Goal: Task Accomplishment & Management: Manage account settings

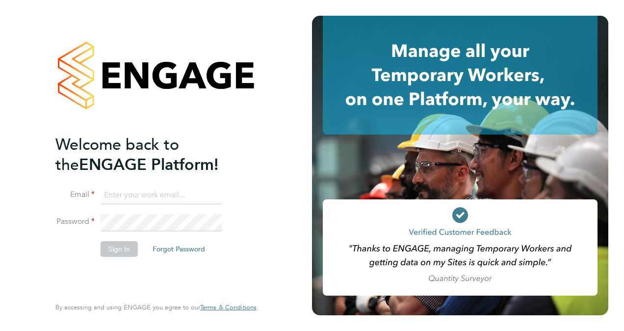
type input "[PERSON_NAME][EMAIL_ADDRESS][PERSON_NAME][DOMAIN_NAME]"
drag, startPoint x: 105, startPoint y: 233, endPoint x: 113, endPoint y: 244, distance: 13.8
click at [113, 244] on fieldset "Email Miriam.kerins@bluearrow.co.uk Password Sign In Forgot Password" at bounding box center [150, 227] width 191 height 80
click at [113, 244] on button "Sign In" at bounding box center [119, 249] width 37 height 16
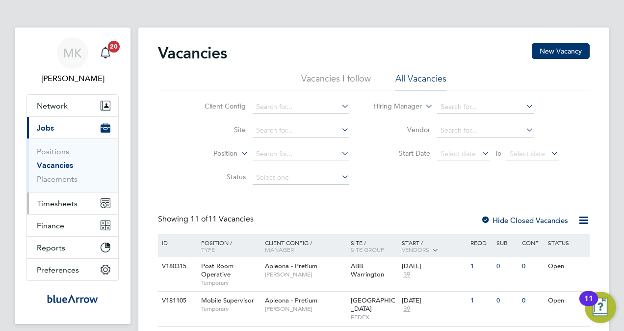
click at [60, 203] on span "Timesheets" at bounding box center [57, 203] width 41 height 9
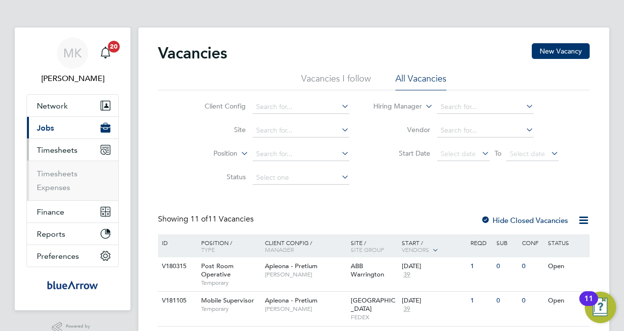
click at [60, 167] on ul "Timesheets Expenses" at bounding box center [72, 181] width 91 height 40
click at [61, 171] on link "Timesheets" at bounding box center [57, 173] width 41 height 9
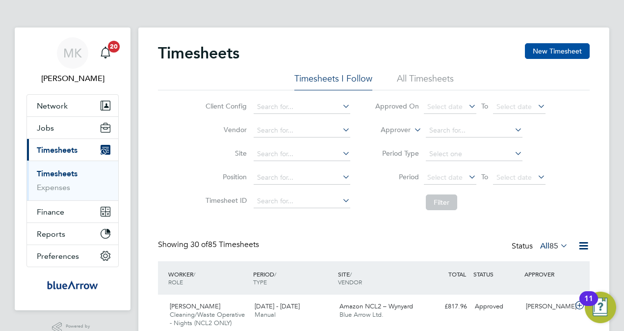
click at [575, 43] on button "New Timesheet" at bounding box center [557, 51] width 65 height 16
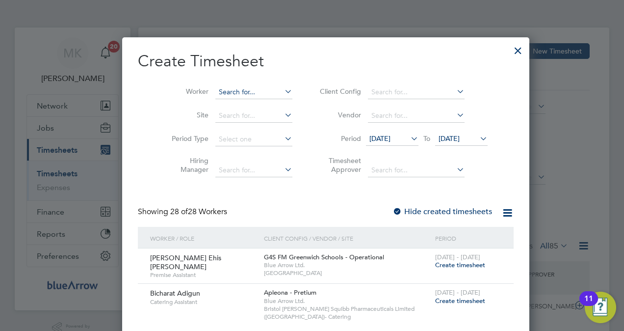
click at [234, 93] on input at bounding box center [254, 92] width 77 height 14
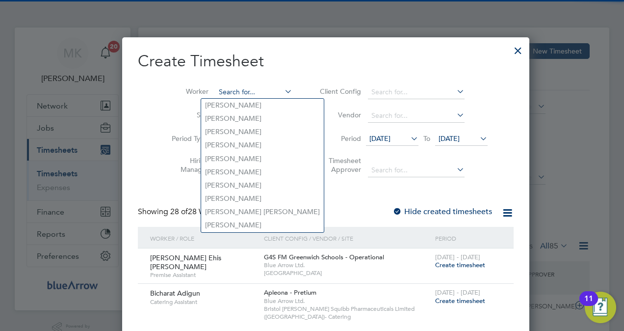
paste input "Jesse Ogwuche"
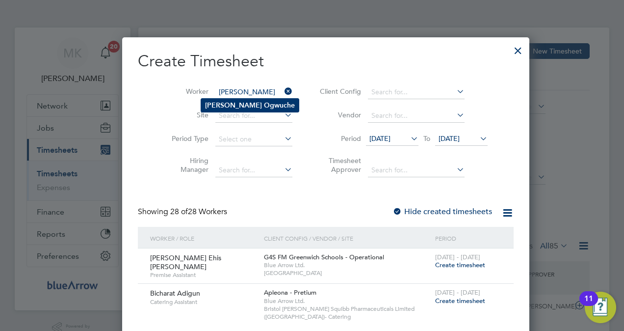
type input "Jesse Ogwuche"
click at [264, 104] on b "Ogwuche" at bounding box center [279, 105] width 31 height 8
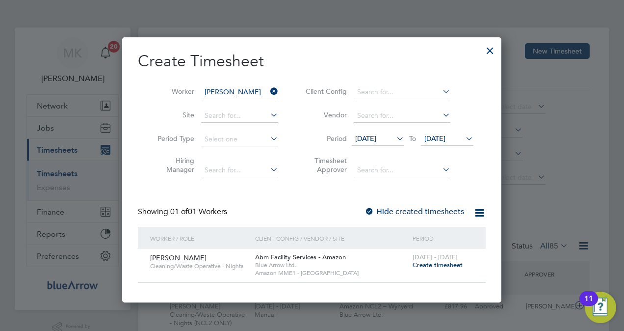
click at [402, 208] on label "Hide created timesheets" at bounding box center [415, 212] width 100 height 10
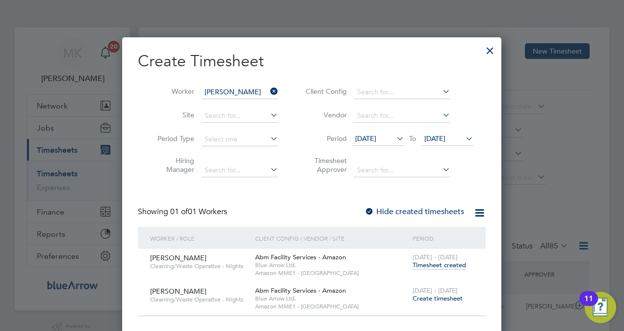
click at [446, 299] on span "Create timesheet" at bounding box center [438, 298] width 50 height 8
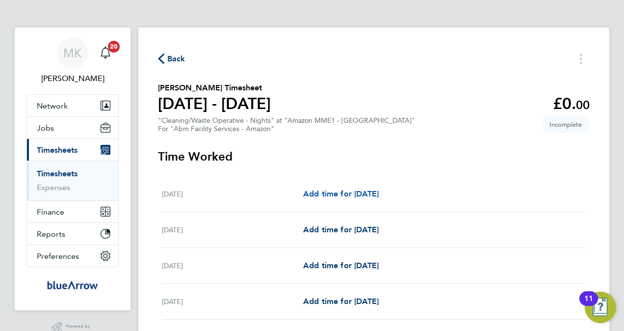
click at [320, 192] on span "Add time for Sat 20 Sep" at bounding box center [341, 193] width 76 height 9
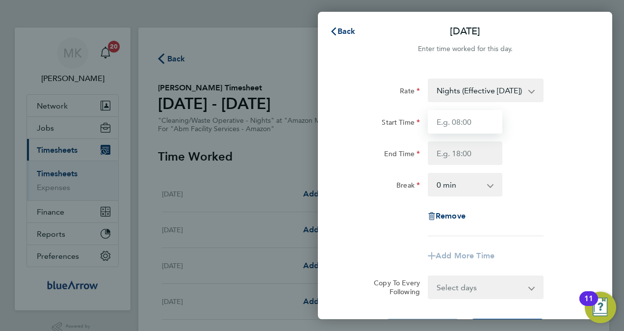
click at [475, 123] on input "Start Time" at bounding box center [465, 122] width 75 height 24
type input "19:00"
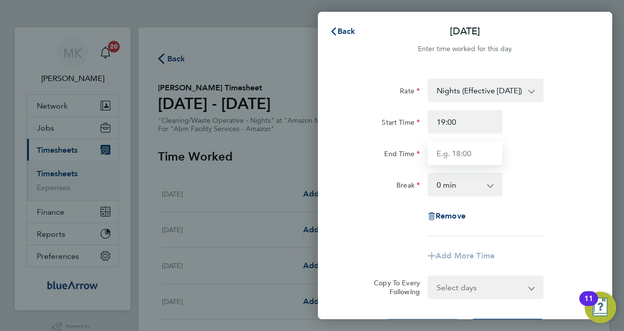
click at [438, 146] on input "End Time" at bounding box center [465, 153] width 75 height 24
type input "07:00"
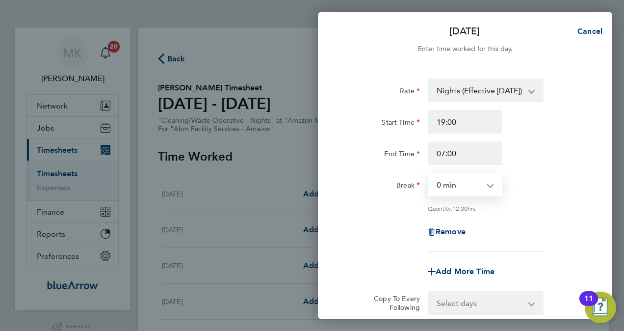
click at [455, 186] on select "0 min 15 min 30 min 45 min 60 min 75 min 90 min" at bounding box center [459, 185] width 61 height 22
select select "60"
click at [429, 174] on select "0 min 15 min 30 min 45 min 60 min 75 min 90 min" at bounding box center [459, 185] width 61 height 22
click at [382, 244] on div "Rate Nights (Effective 01/04/2022) - 18.59 Nights Start Time 19:00 End Time 07:…" at bounding box center [466, 165] width 240 height 173
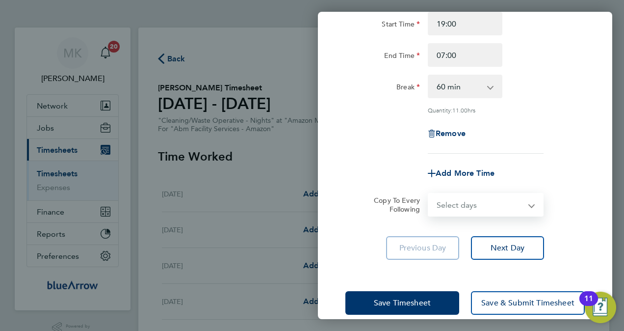
click at [507, 206] on select "Select days Day Weekday (Mon-Fri) Monday Tuesday Wednesday Sunday" at bounding box center [480, 205] width 103 height 22
select select "DAY"
click at [429, 194] on select "Select days Day Weekday (Mon-Fri) Monday Tuesday Wednesday Sunday" at bounding box center [480, 205] width 103 height 22
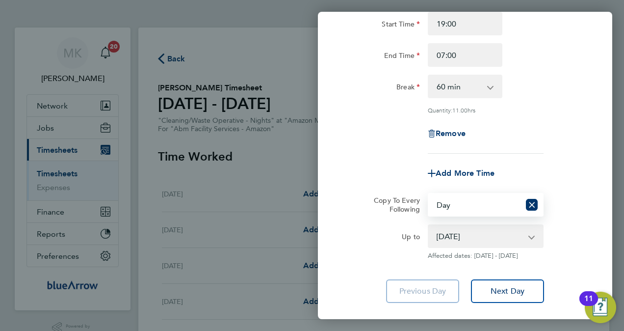
click at [505, 234] on select "21 Sep 2025 22 Sep 2025 23 Sep 2025 24 Sep 2025" at bounding box center [480, 236] width 102 height 22
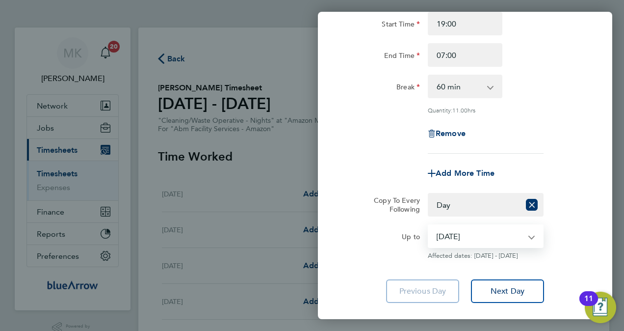
select select "2025-09-23"
click at [429, 225] on select "21 Sep 2025 22 Sep 2025 23 Sep 2025 24 Sep 2025" at bounding box center [480, 236] width 102 height 22
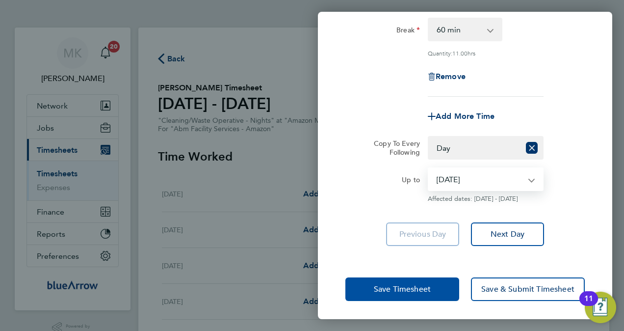
scroll to position [156, 0]
click at [414, 291] on span "Save Timesheet" at bounding box center [402, 289] width 57 height 10
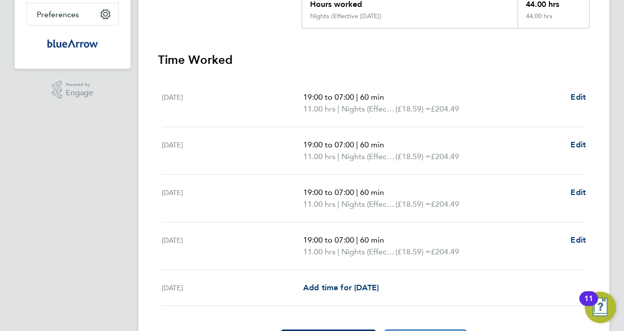
scroll to position [295, 0]
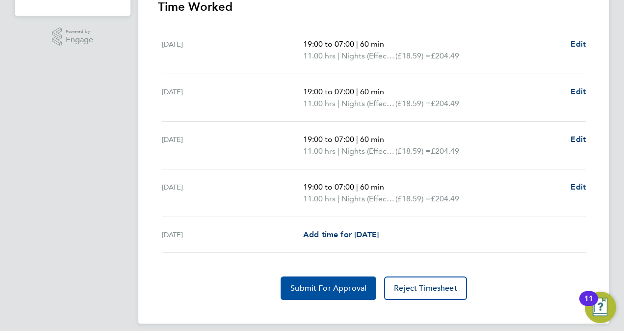
click at [354, 287] on span "Submit For Approval" at bounding box center [329, 288] width 76 height 10
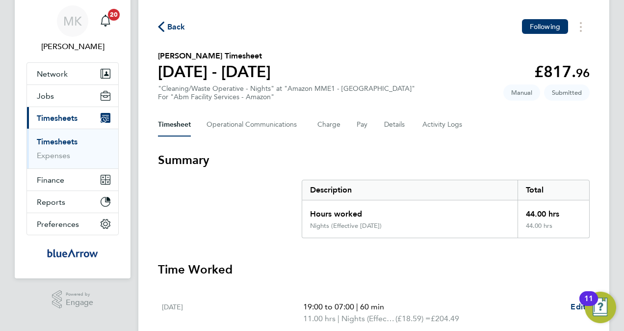
scroll to position [0, 0]
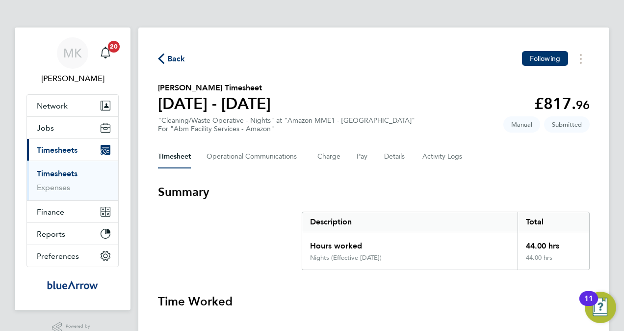
click at [178, 61] on span "Back" at bounding box center [176, 59] width 18 height 12
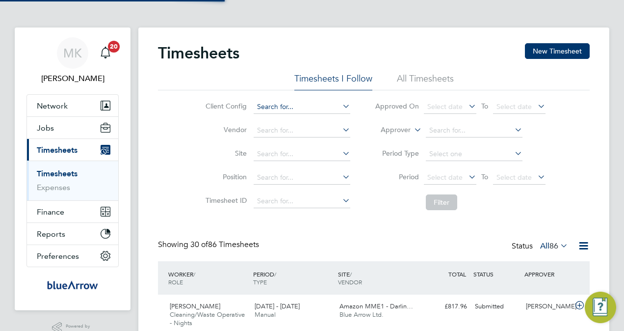
scroll to position [25, 85]
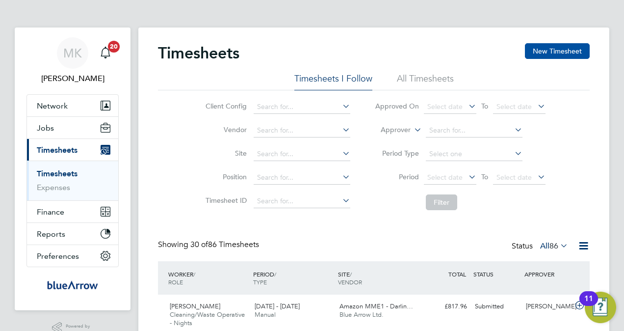
click at [548, 51] on button "New Timesheet" at bounding box center [557, 51] width 65 height 16
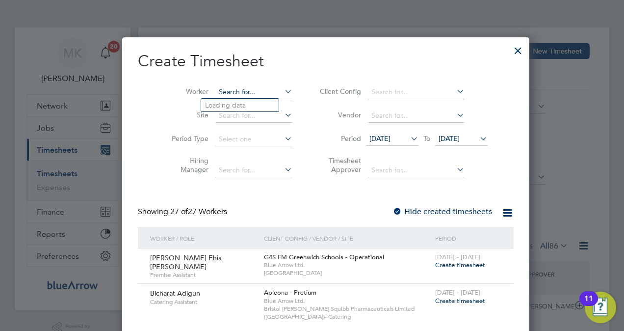
click at [222, 92] on input at bounding box center [254, 92] width 77 height 14
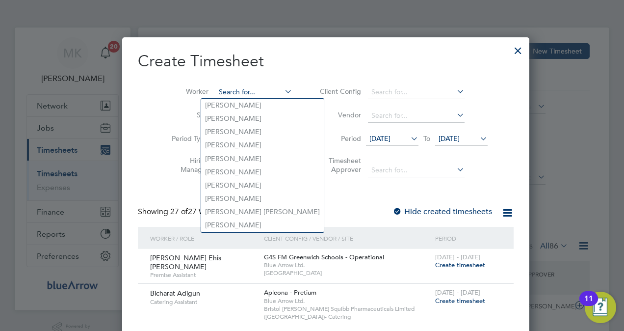
paste input "Elisinia Marques Figuieredo"
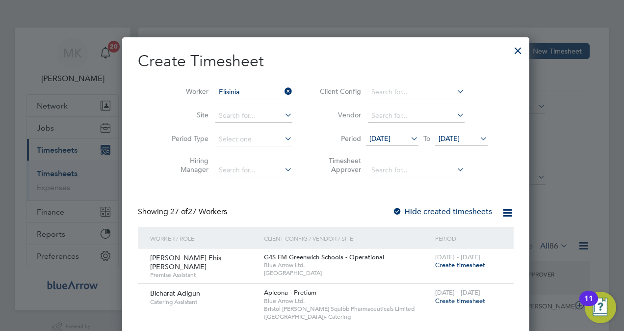
click at [239, 105] on li "Elisinia Marques Figuieredo" at bounding box center [244, 105] width 87 height 13
type input "Elisinia Marques Figuieredo"
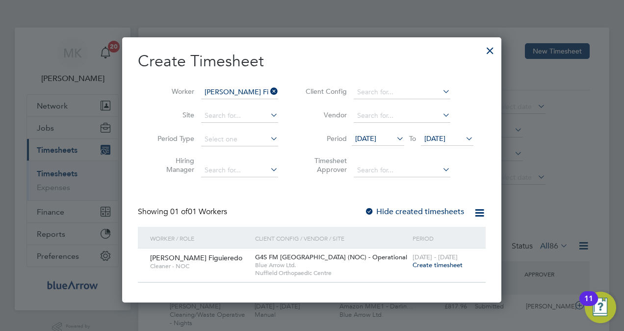
click at [417, 208] on label "Hide created timesheets" at bounding box center [415, 212] width 100 height 10
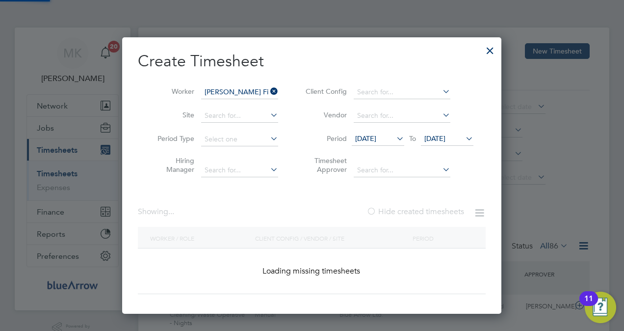
click at [417, 208] on label "Hide created timesheets" at bounding box center [416, 212] width 98 height 10
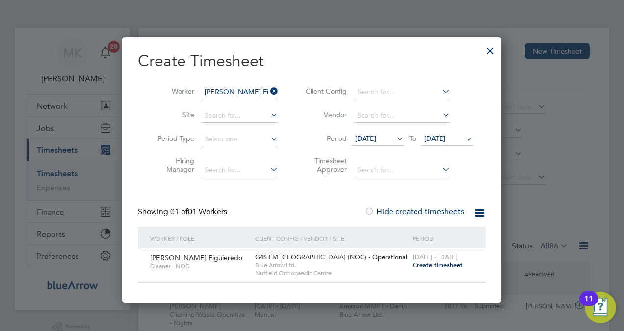
click at [417, 208] on label "Hide created timesheets" at bounding box center [415, 212] width 100 height 10
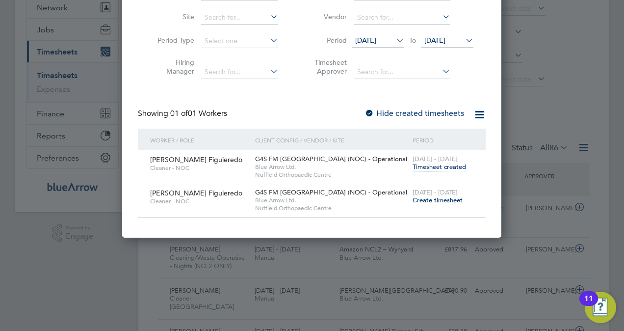
click at [435, 199] on span "Create timesheet" at bounding box center [438, 200] width 50 height 8
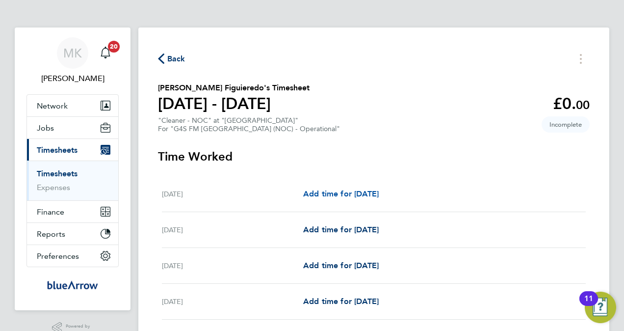
click at [345, 193] on span "Add time for [DATE]" at bounding box center [341, 193] width 76 height 9
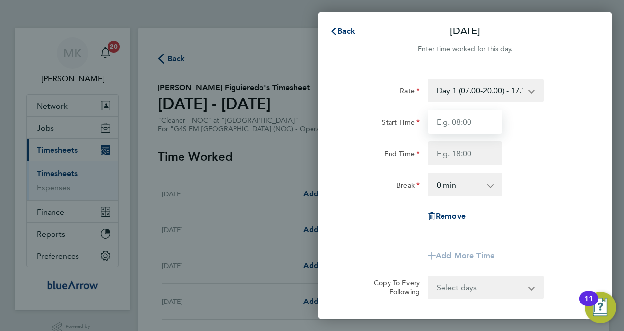
click at [483, 122] on input "Start Time" at bounding box center [465, 122] width 75 height 24
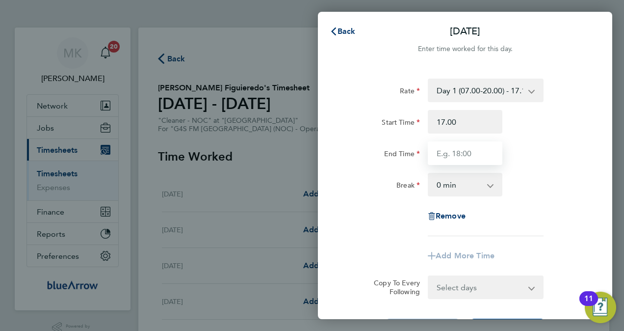
type input "17:00"
type input "20:00"
click at [531, 218] on div "Rate Day 1 (07.00-20.00) - 17.15 Evening (20:00 -22:00) - 20.37 Bank Holiday - …" at bounding box center [466, 158] width 240 height 158
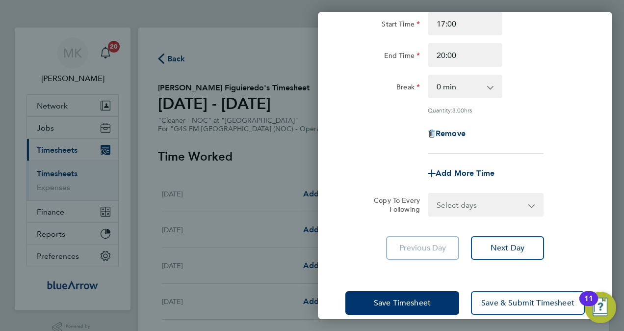
click at [476, 203] on select "Select days Day Weekday (Mon-Fri) Weekend (Sat-Sun) Tuesday Wednesday Thursday …" at bounding box center [480, 205] width 103 height 22
select select "DAY"
click at [429, 194] on select "Select days Day Weekday (Mon-Fri) Weekend (Sat-Sun) Tuesday Wednesday Thursday …" at bounding box center [480, 205] width 103 height 22
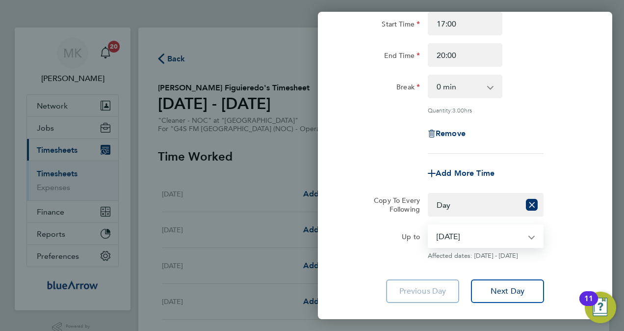
click at [453, 238] on select "23 Sep 2025 24 Sep 2025 25 Sep 2025 26 Sep 2025 27 Sep 2025 28 Sep 2025" at bounding box center [480, 236] width 102 height 22
select select "[DATE]"
click at [429, 225] on select "23 Sep 2025 24 Sep 2025 25 Sep 2025 26 Sep 2025 27 Sep 2025 28 Sep 2025" at bounding box center [480, 236] width 102 height 22
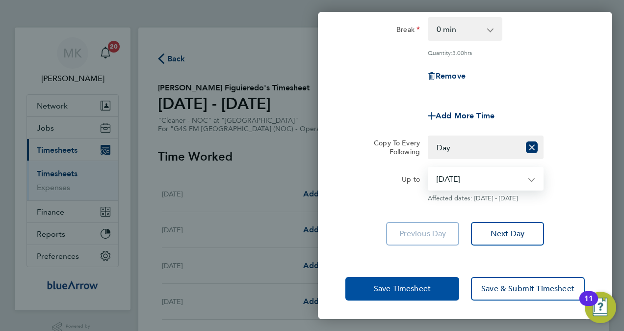
click at [432, 289] on button "Save Timesheet" at bounding box center [403, 289] width 114 height 24
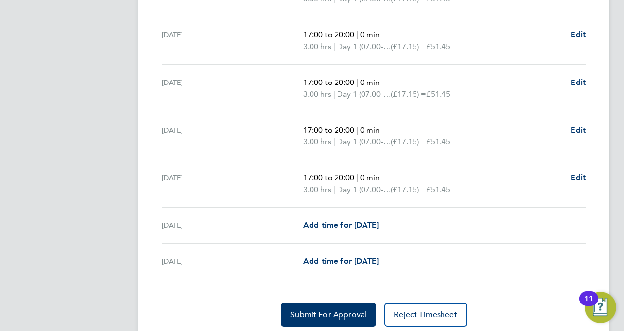
scroll to position [384, 0]
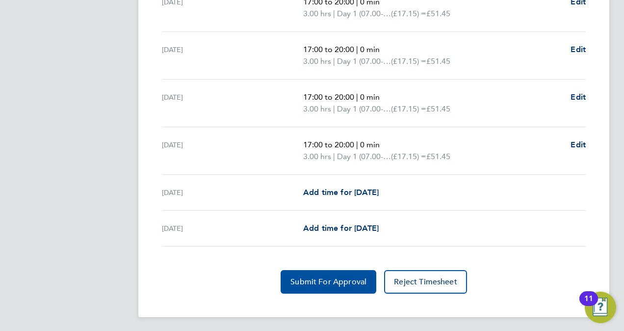
click at [335, 287] on button "Submit For Approval" at bounding box center [329, 282] width 96 height 24
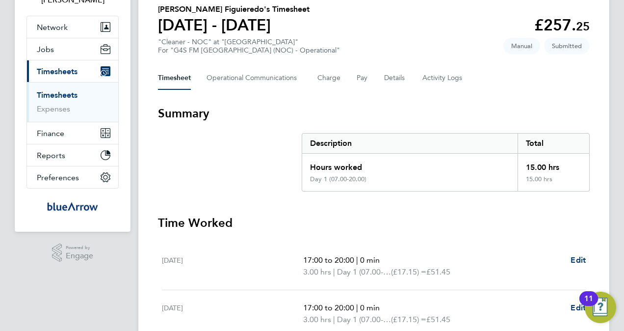
scroll to position [0, 0]
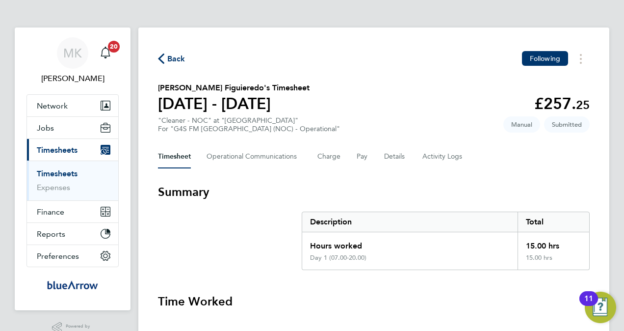
click at [181, 58] on span "Back" at bounding box center [176, 59] width 18 height 12
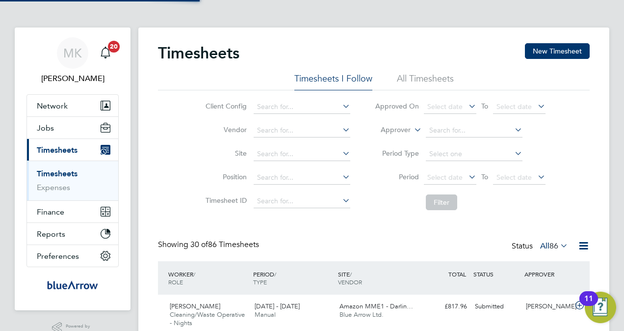
scroll to position [25, 85]
click at [563, 47] on button "New Timesheet" at bounding box center [557, 51] width 65 height 16
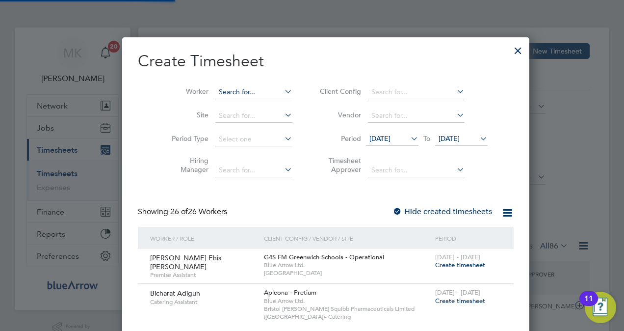
click at [249, 92] on input at bounding box center [254, 92] width 77 height 14
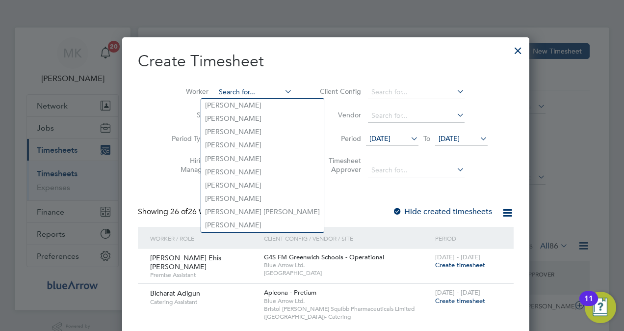
paste input "Pwade Ney Gilbert Naaucuwe Purue"
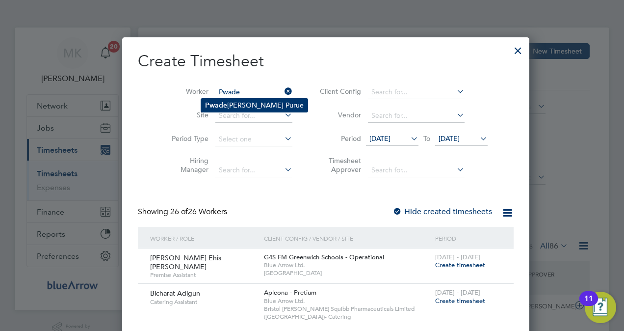
click at [268, 100] on li "Pwade Ney Gilbert Naaucuwe Purue" at bounding box center [254, 105] width 107 height 13
type input "Pwade Ney Gilbert Naaucuwe Purue"
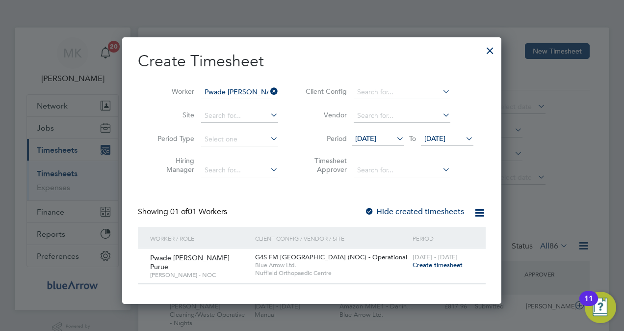
click at [399, 211] on label "Hide created timesheets" at bounding box center [415, 212] width 100 height 10
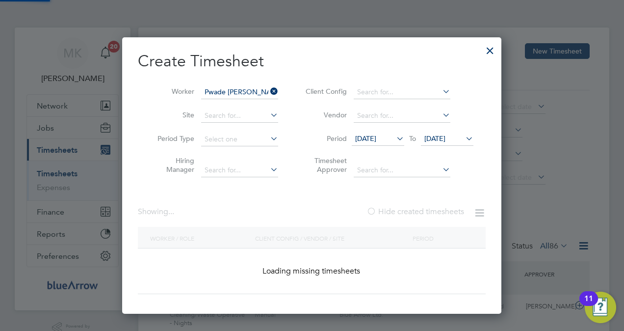
click at [399, 211] on label "Hide created timesheets" at bounding box center [416, 212] width 98 height 10
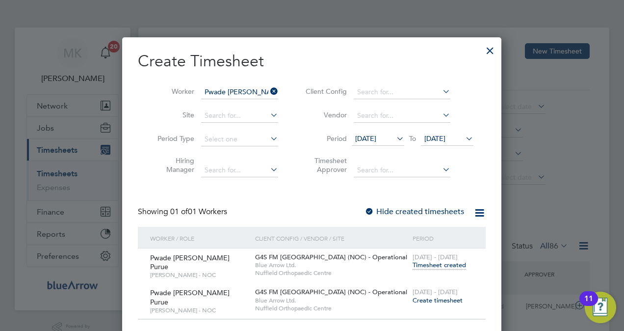
click at [434, 300] on span "Create timesheet" at bounding box center [438, 300] width 50 height 8
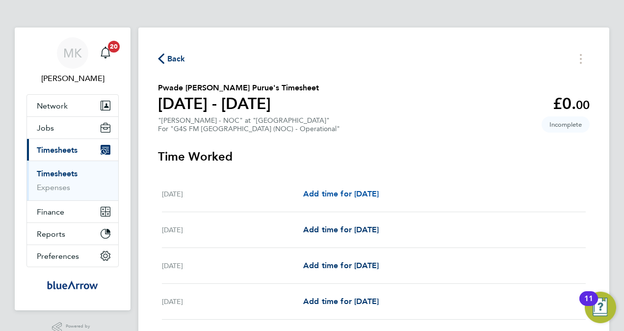
click at [351, 191] on span "Add time for Mon 22 Sep" at bounding box center [341, 193] width 76 height 9
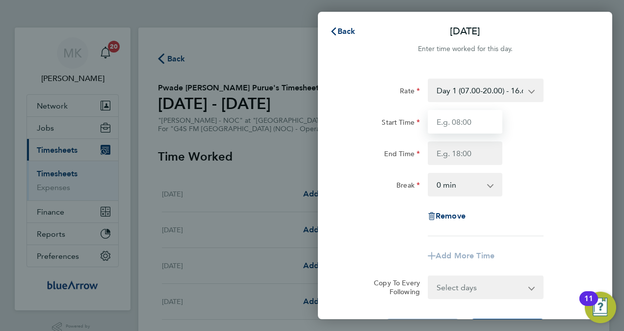
click at [468, 124] on input "Start Time" at bounding box center [465, 122] width 75 height 24
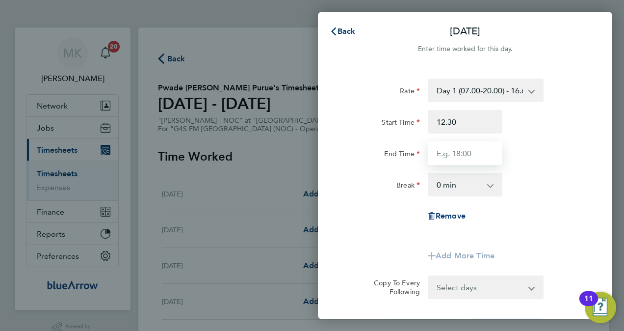
type input "12:30"
click at [465, 153] on input "End Time" at bounding box center [465, 153] width 75 height 24
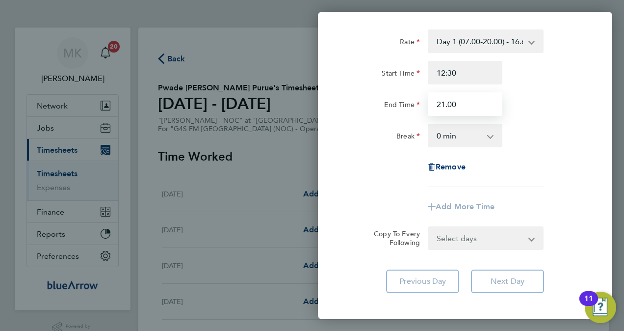
scroll to position [97, 0]
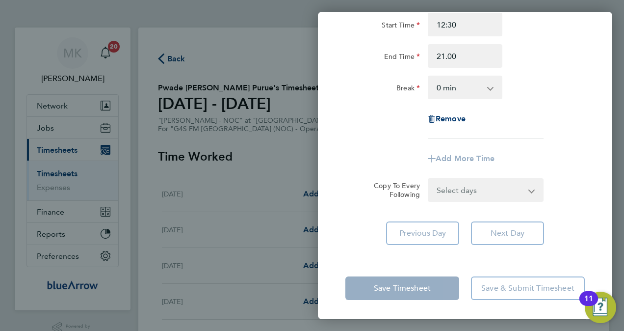
type input "21:00"
click at [491, 186] on form "Rate Day 1 (07.00-20.00) - 16.68 Bank Holiday - 33.36 Evening (20:00 - 22:00) -…" at bounding box center [466, 91] width 240 height 220
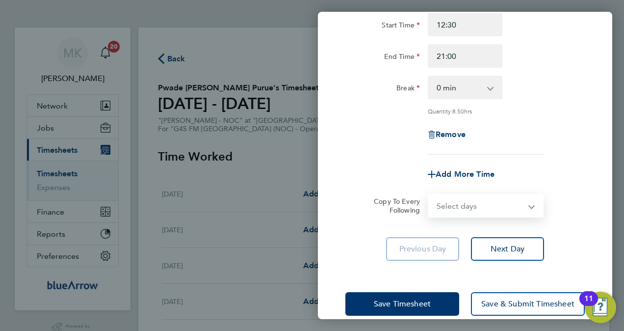
select select "DAY"
click at [429, 195] on select "Select days Day Weekday (Mon-Fri) Weekend (Sat-Sun) Tuesday Wednesday Thursday …" at bounding box center [480, 206] width 103 height 22
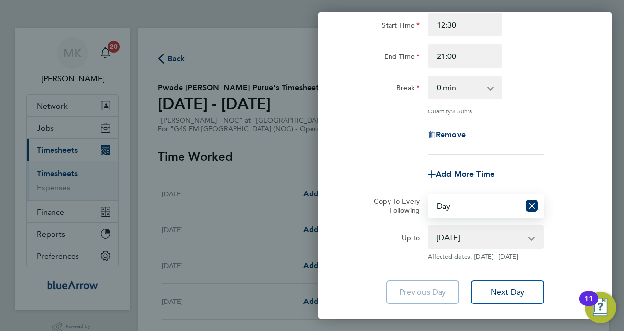
click at [485, 240] on select "23 Sep 2025 24 Sep 2025 25 Sep 2025 26 Sep 2025 27 Sep 2025 28 Sep 2025" at bounding box center [480, 237] width 102 height 22
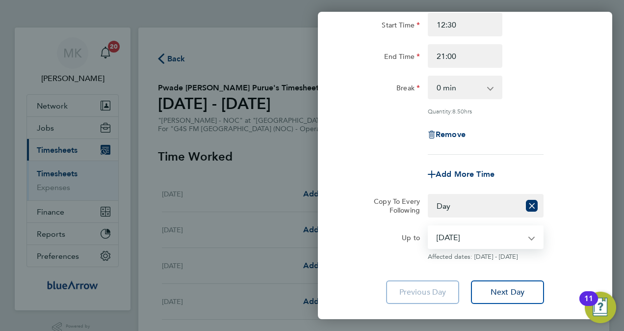
select select "2025-09-24"
click at [429, 226] on select "23 Sep 2025 24 Sep 2025 25 Sep 2025 26 Sep 2025 27 Sep 2025 28 Sep 2025" at bounding box center [480, 237] width 102 height 22
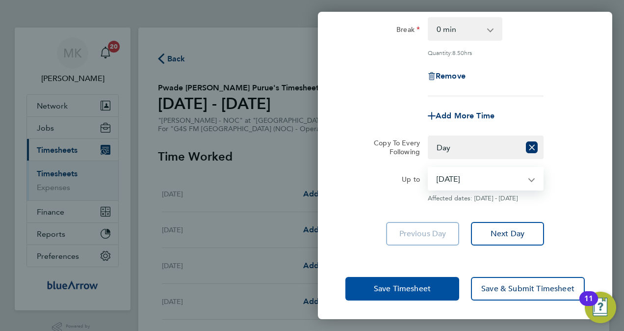
click at [421, 280] on button "Save Timesheet" at bounding box center [403, 289] width 114 height 24
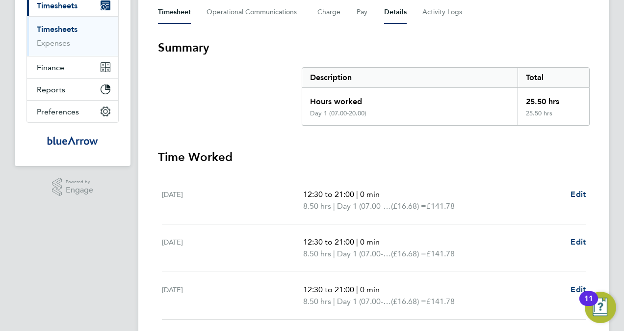
scroll to position [147, 0]
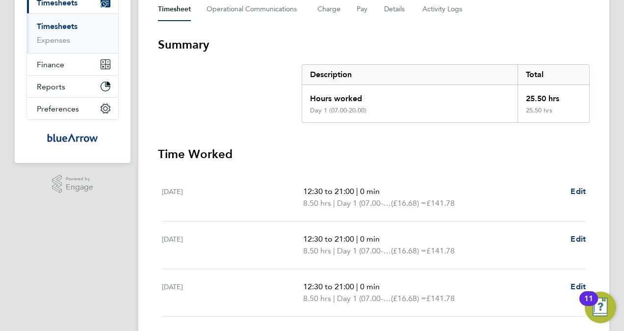
click at [570, 187] on div "12:30 to 21:00 | 0 min 8.50 hrs | Day 1 (07.00-20.00) (£16.68) = £141.78 Edit" at bounding box center [444, 198] width 283 height 24
click at [575, 190] on span "Edit" at bounding box center [578, 191] width 15 height 9
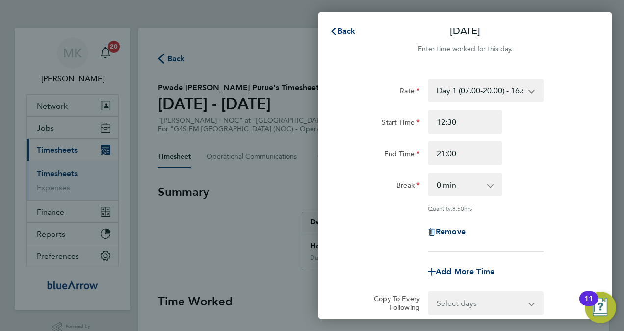
click at [448, 188] on select "0 min 15 min 30 min 45 min 60 min 75 min 90 min" at bounding box center [459, 185] width 61 height 22
select select "60"
click at [429, 174] on select "0 min 15 min 30 min 45 min 60 min 75 min 90 min" at bounding box center [459, 185] width 61 height 22
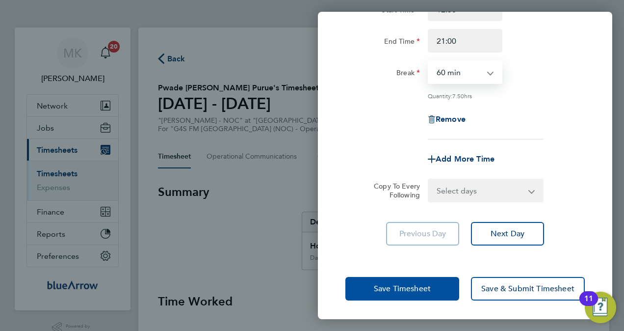
click at [437, 278] on button "Save Timesheet" at bounding box center [403, 289] width 114 height 24
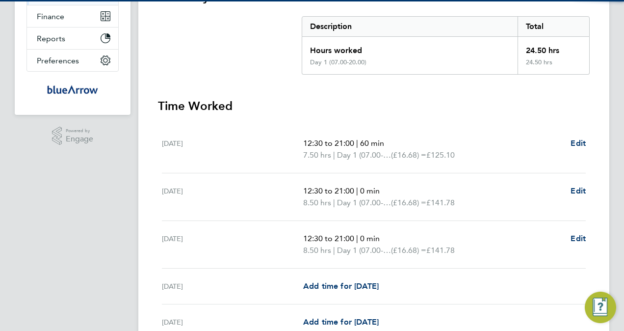
scroll to position [196, 0]
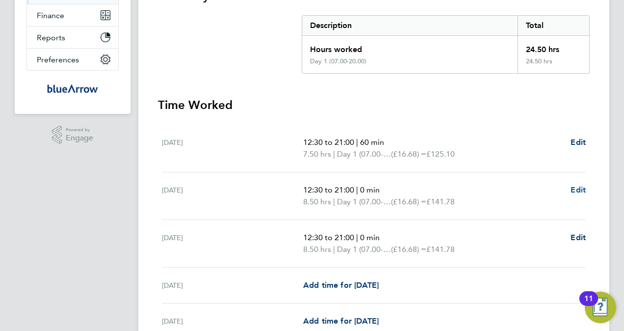
click at [576, 188] on span "Edit" at bounding box center [578, 189] width 15 height 9
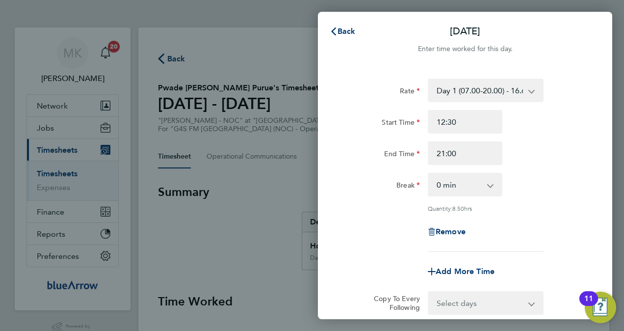
click at [463, 183] on select "0 min 15 min 30 min 45 min 60 min 75 min 90 min" at bounding box center [459, 185] width 61 height 22
select select "60"
click at [429, 174] on select "0 min 15 min 30 min 45 min 60 min 75 min 90 min" at bounding box center [459, 185] width 61 height 22
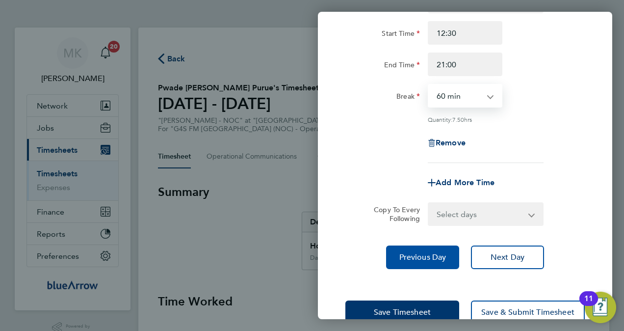
scroll to position [112, 0]
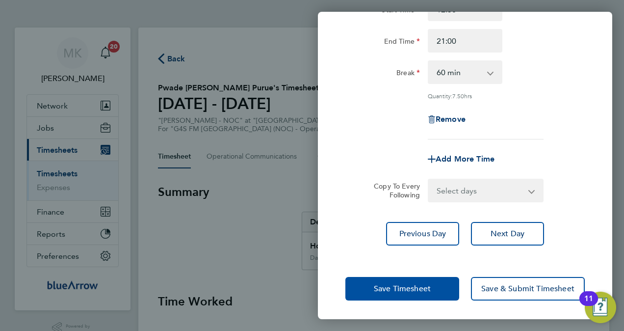
click at [431, 288] on span "Save Timesheet" at bounding box center [402, 289] width 57 height 10
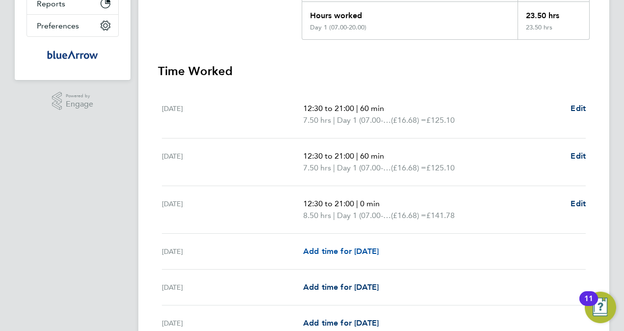
scroll to position [245, 0]
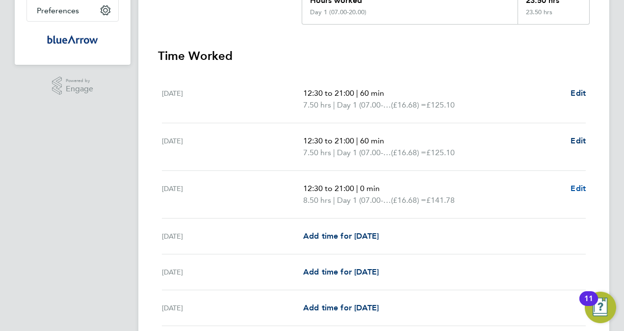
click at [580, 189] on span "Edit" at bounding box center [578, 188] width 15 height 9
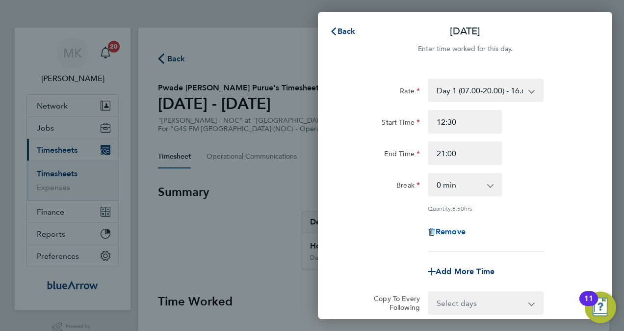
click at [460, 231] on span "Remove" at bounding box center [451, 231] width 30 height 9
select select "null"
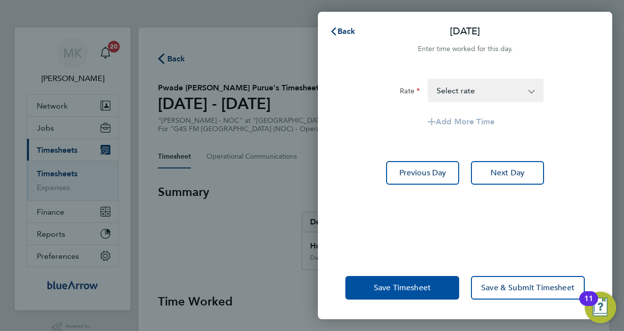
click at [432, 279] on button "Save Timesheet" at bounding box center [403, 288] width 114 height 24
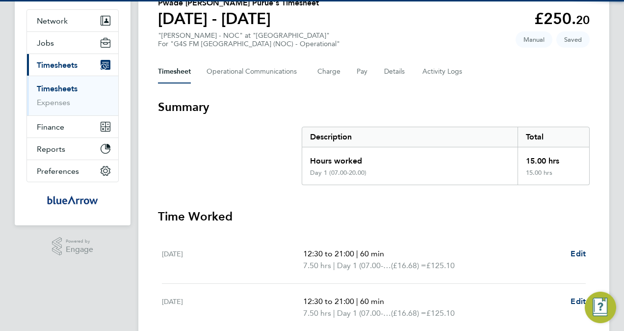
scroll to position [245, 0]
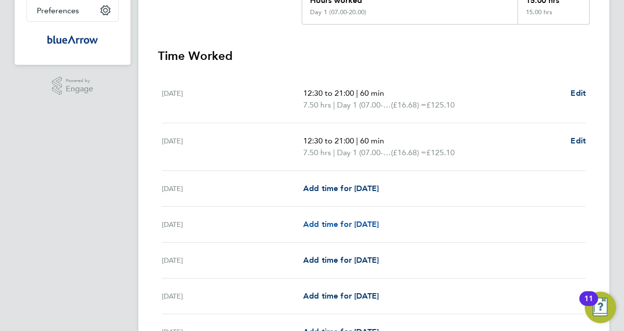
click at [319, 219] on span "Add time for Thu 25 Sep" at bounding box center [341, 223] width 76 height 9
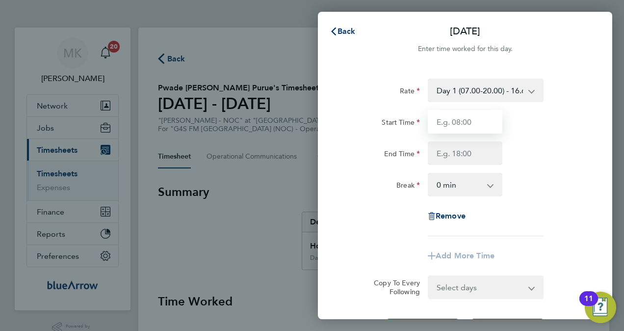
click at [452, 128] on input "Start Time" at bounding box center [465, 122] width 75 height 24
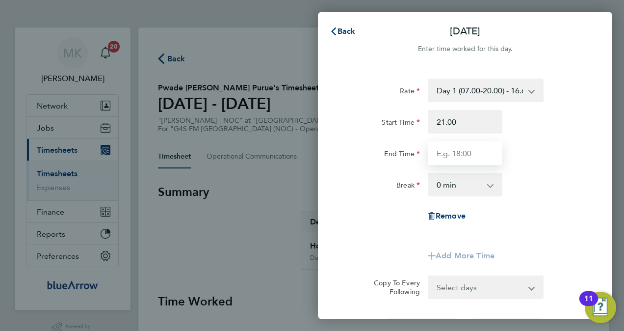
type input "21:00"
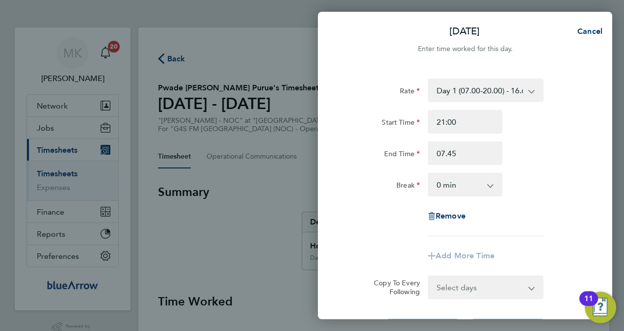
type input "07:45"
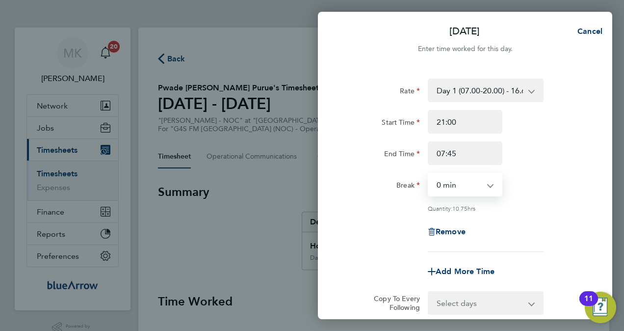
click at [469, 179] on select "0 min 15 min 30 min 45 min 60 min 75 min 90 min" at bounding box center [459, 185] width 61 height 22
select select "60"
click at [429, 174] on select "0 min 15 min 30 min 45 min 60 min 75 min 90 min" at bounding box center [459, 185] width 61 height 22
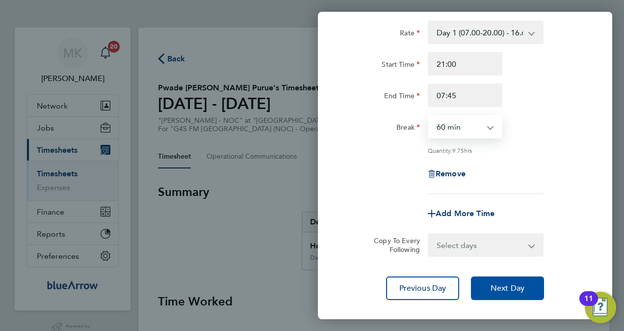
scroll to position [112, 0]
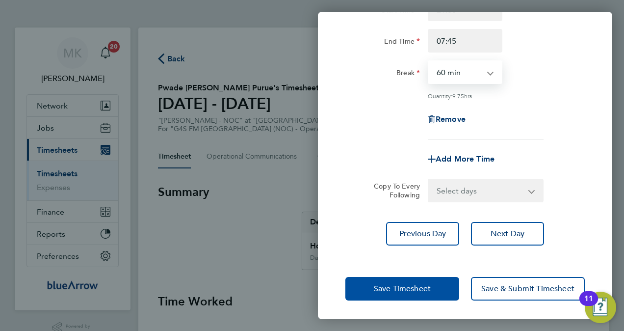
click at [425, 288] on span "Save Timesheet" at bounding box center [402, 289] width 57 height 10
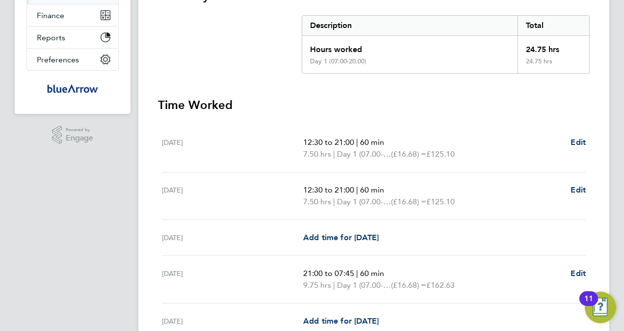
scroll to position [295, 0]
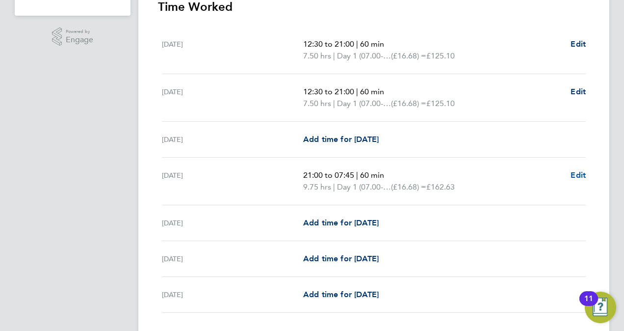
click at [581, 172] on span "Edit" at bounding box center [578, 174] width 15 height 9
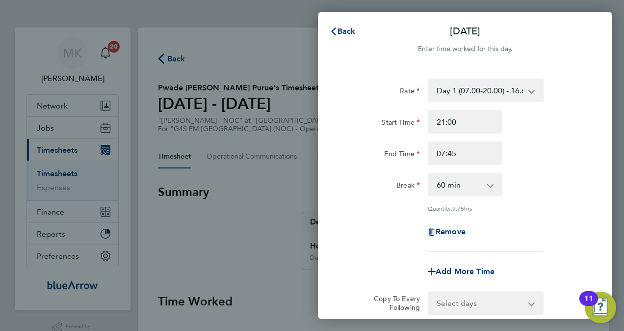
click at [442, 184] on select "0 min 15 min 30 min 45 min 60 min 75 min 90 min" at bounding box center [459, 185] width 61 height 22
select select "0"
click at [429, 174] on select "0 min 15 min 30 min 45 min 60 min 75 min 90 min" at bounding box center [459, 185] width 61 height 22
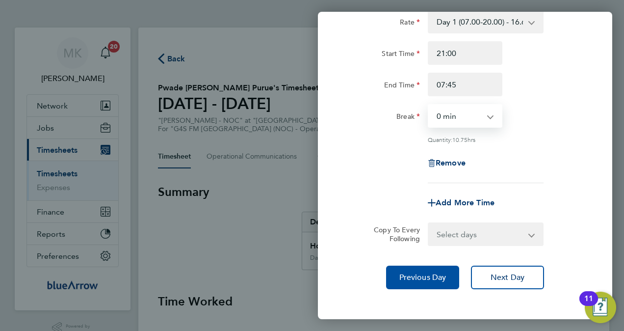
scroll to position [112, 0]
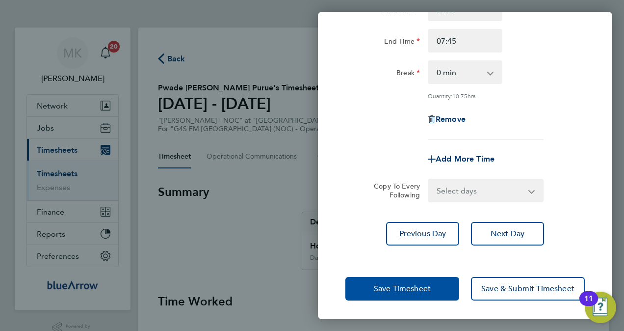
click at [419, 291] on span "Save Timesheet" at bounding box center [402, 289] width 57 height 10
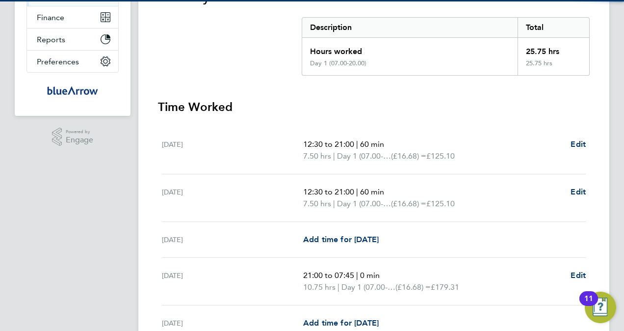
scroll to position [295, 0]
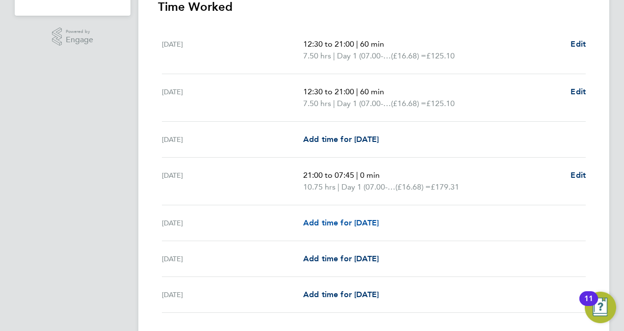
click at [344, 223] on span "Add time for Fri 26 Sep" at bounding box center [341, 222] width 76 height 9
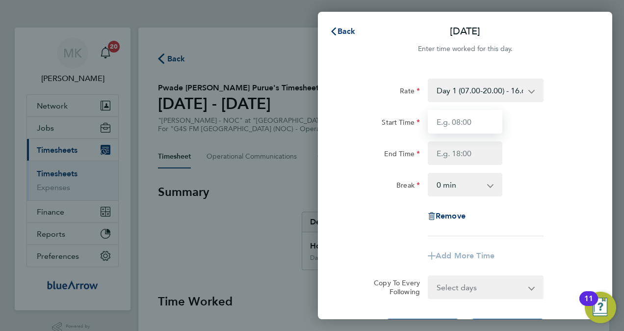
click at [474, 122] on input "Start Time" at bounding box center [465, 122] width 75 height 24
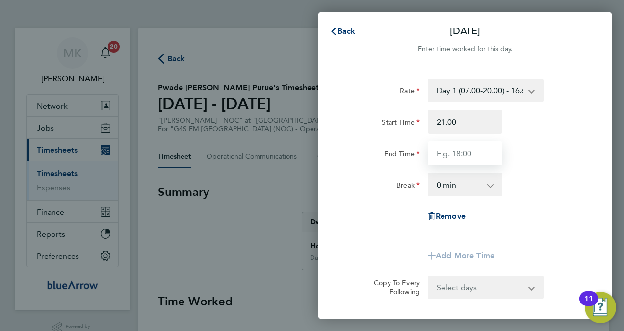
type input "21:00"
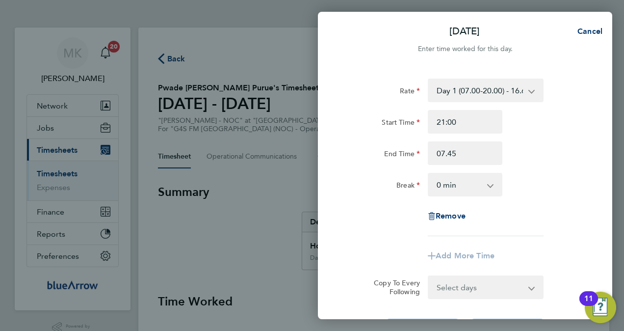
type input "07:45"
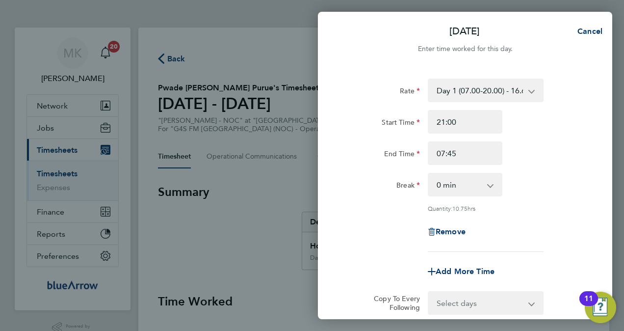
click at [584, 163] on div "End Time 07:45" at bounding box center [465, 153] width 247 height 24
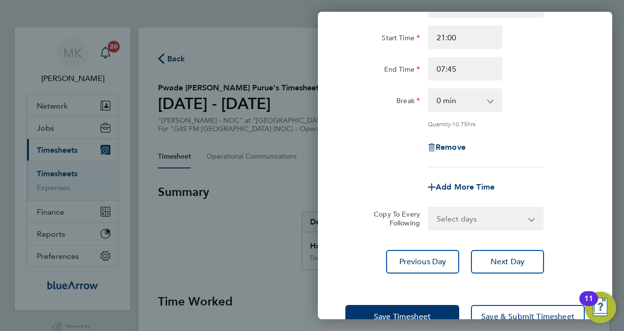
scroll to position [112, 0]
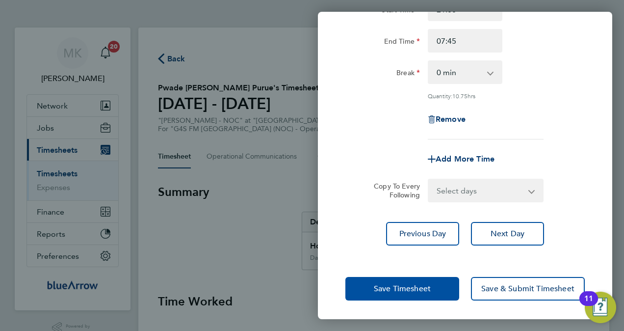
click at [406, 288] on span "Save Timesheet" at bounding box center [402, 289] width 57 height 10
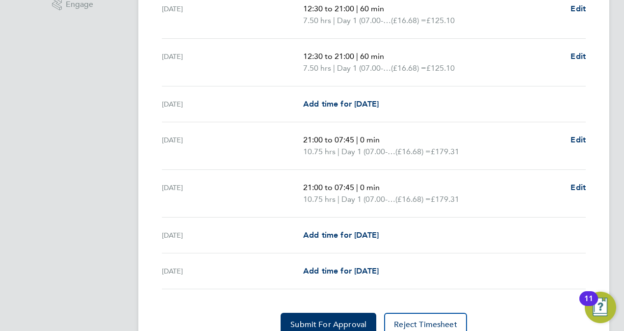
scroll to position [373, 0]
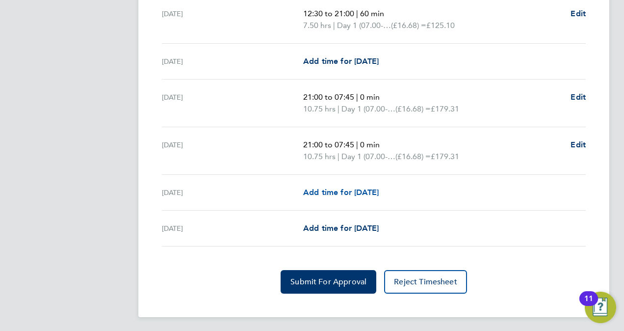
click at [335, 188] on span "Add time for [DATE]" at bounding box center [341, 192] width 76 height 9
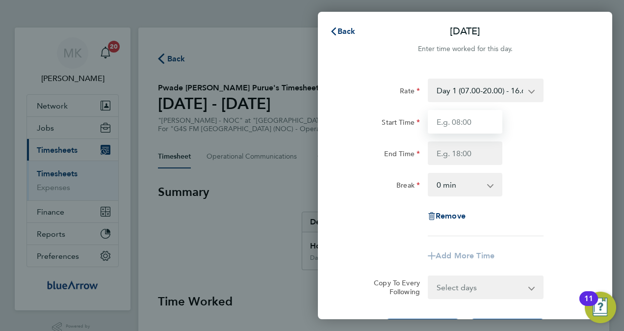
click at [482, 120] on input "Start Time" at bounding box center [465, 122] width 75 height 24
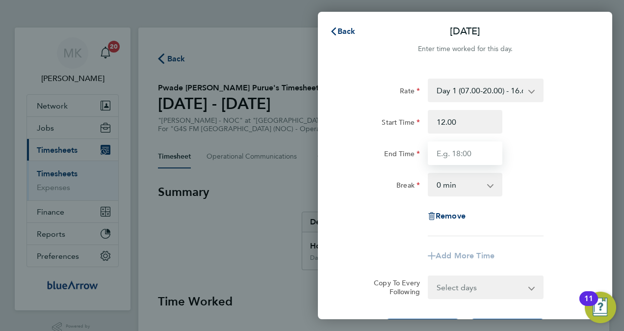
type input "12:00"
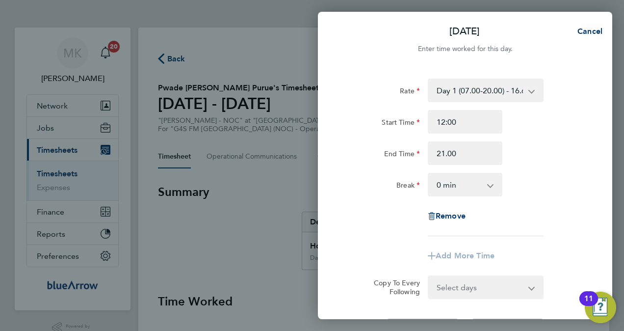
type input "21:00"
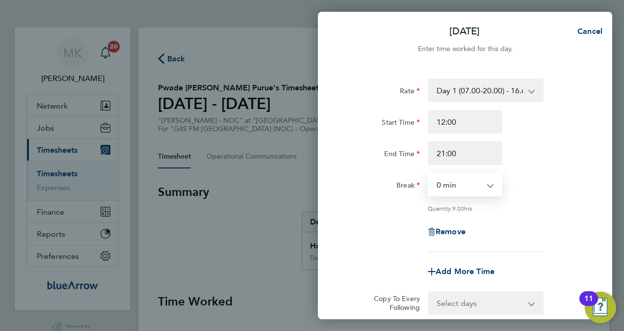
click at [476, 188] on select "0 min 15 min 30 min 45 min 60 min 75 min 90 min" at bounding box center [459, 185] width 61 height 22
select select "60"
click at [429, 174] on select "0 min 15 min 30 min 45 min 60 min 75 min 90 min" at bounding box center [459, 185] width 61 height 22
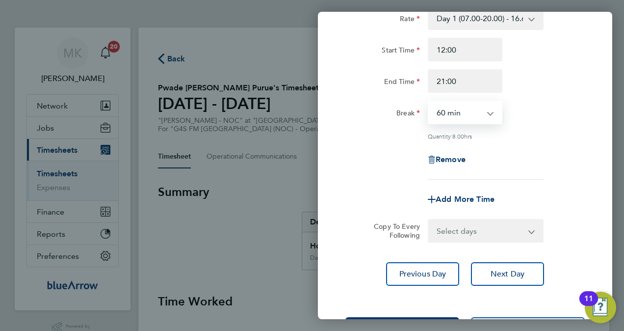
scroll to position [112, 0]
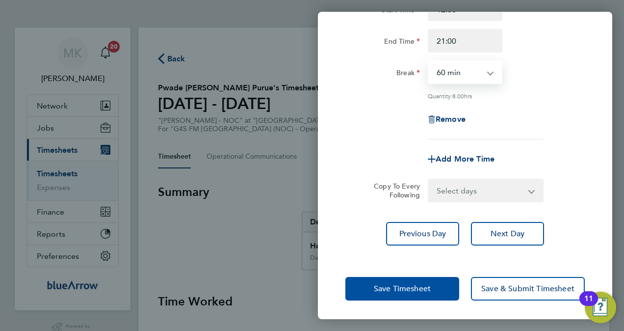
click at [425, 290] on span "Save Timesheet" at bounding box center [402, 289] width 57 height 10
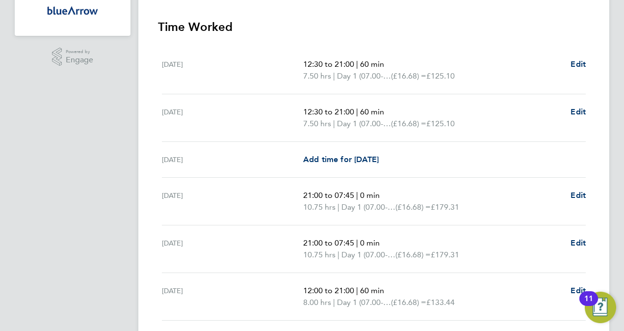
scroll to position [344, 0]
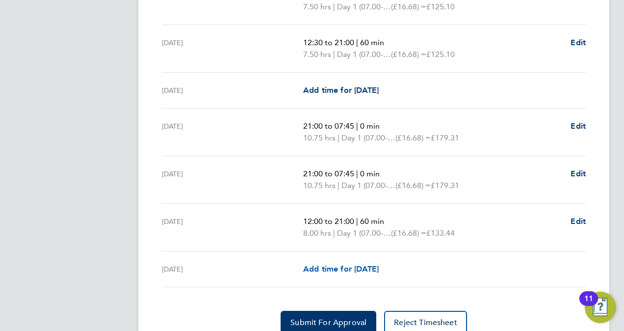
click at [343, 270] on span "Add time for Sun 28 Sep" at bounding box center [341, 268] width 76 height 9
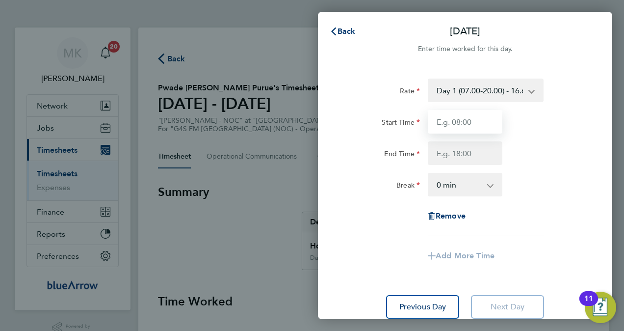
click at [468, 124] on input "Start Time" at bounding box center [465, 122] width 75 height 24
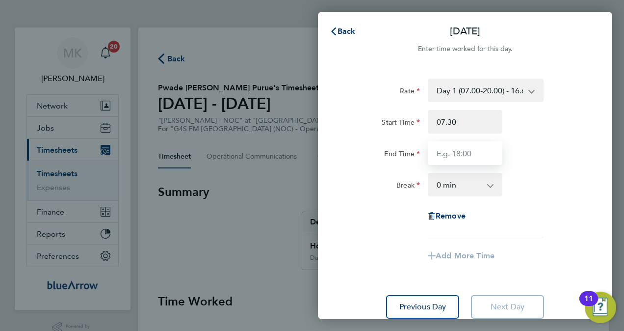
type input "07:30"
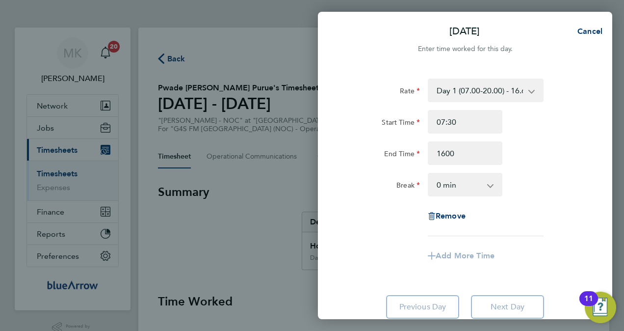
type input "16:00"
click at [559, 170] on div "Rate Day 1 (07.00-20.00) - 16.68 Bank Holiday - 33.36 Evening (20:00 - 22:00) -…" at bounding box center [466, 158] width 240 height 158
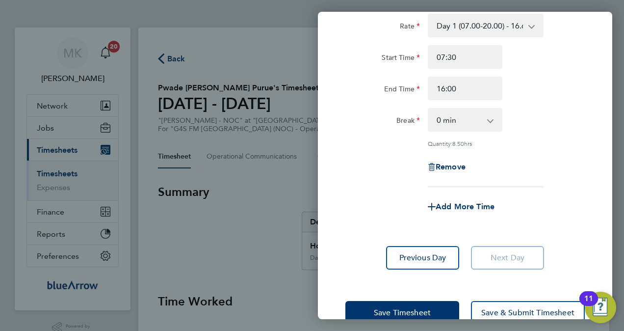
scroll to position [89, 0]
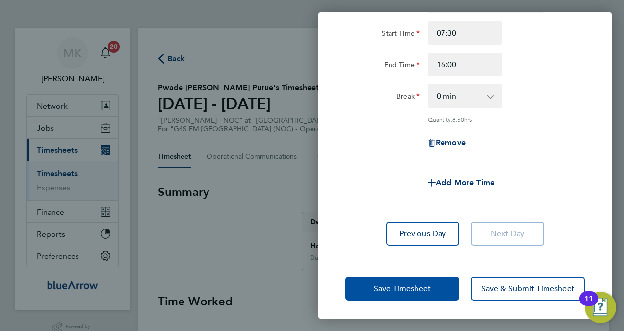
click at [411, 282] on button "Save Timesheet" at bounding box center [403, 289] width 114 height 24
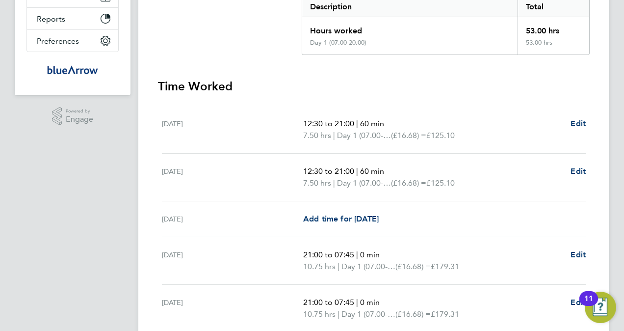
scroll to position [393, 0]
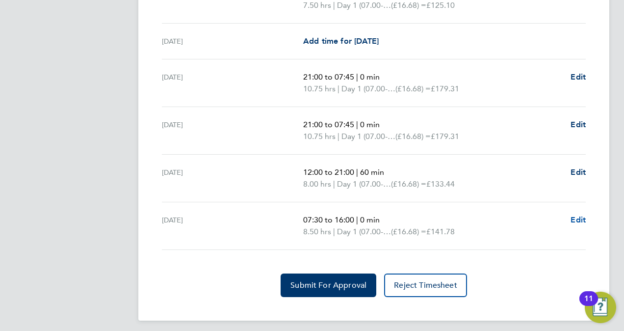
click at [577, 223] on link "Edit" at bounding box center [578, 220] width 15 height 12
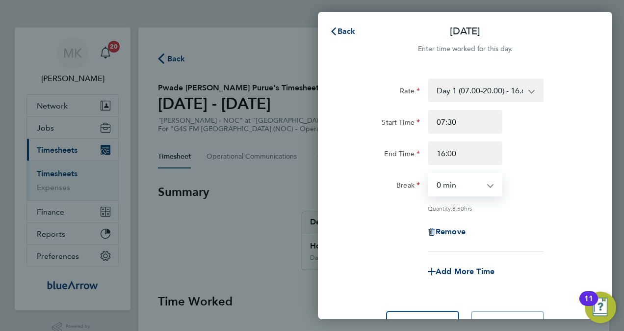
click at [482, 188] on select "0 min 15 min 30 min 45 min 60 min 75 min 90 min" at bounding box center [459, 185] width 61 height 22
select select "60"
click at [429, 174] on select "0 min 15 min 30 min 45 min 60 min 75 min 90 min" at bounding box center [459, 185] width 61 height 22
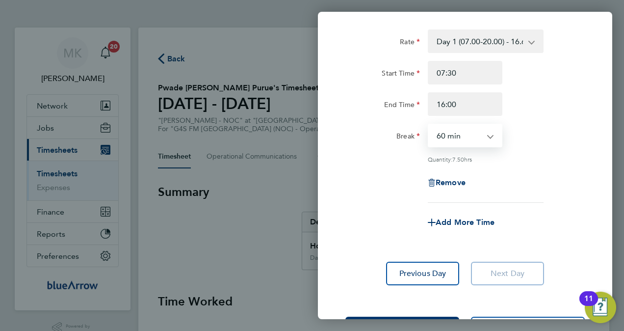
scroll to position [89, 0]
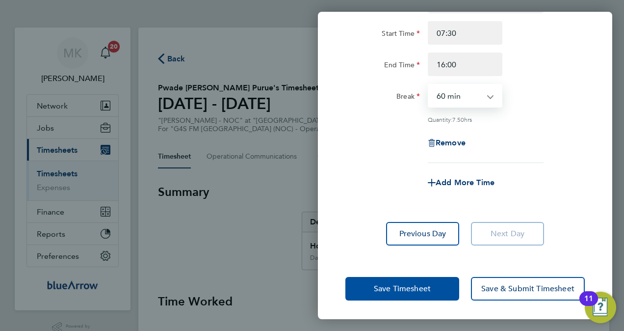
click at [407, 291] on span "Save Timesheet" at bounding box center [402, 289] width 57 height 10
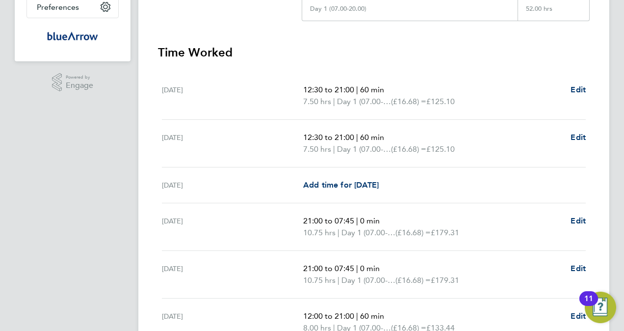
scroll to position [396, 0]
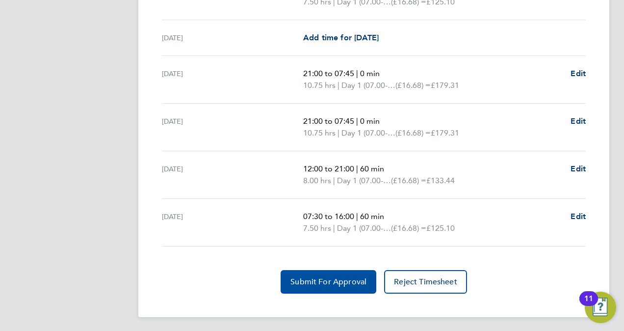
click at [349, 278] on span "Submit For Approval" at bounding box center [329, 282] width 76 height 10
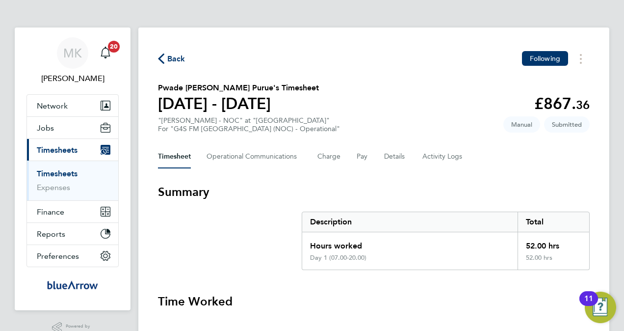
click at [173, 64] on span "Back" at bounding box center [176, 59] width 18 height 12
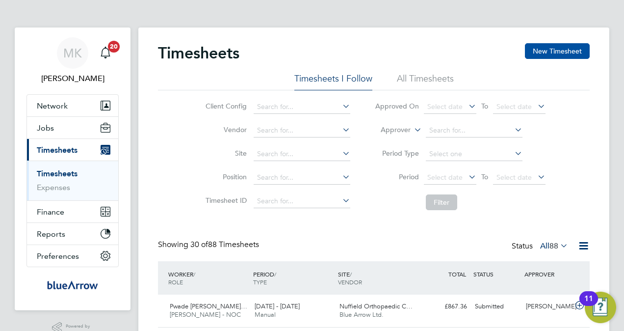
click at [568, 58] on button "New Timesheet" at bounding box center [557, 51] width 65 height 16
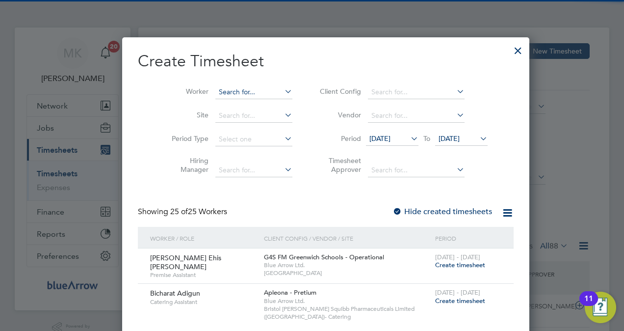
click at [224, 88] on input at bounding box center [254, 92] width 77 height 14
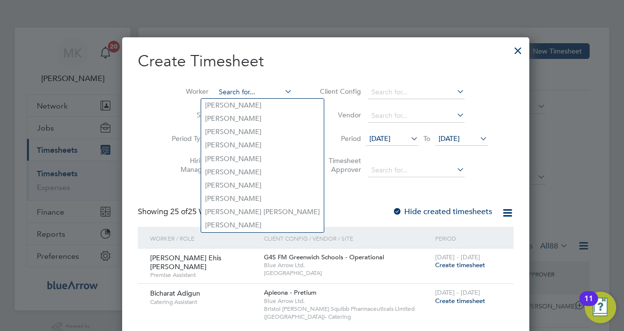
paste input "Nihal Ahmed"
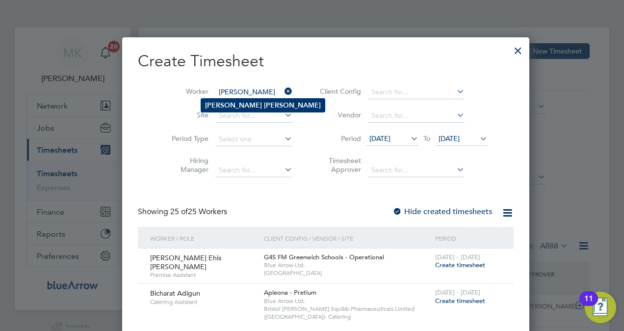
type input "Nihal Ahmed"
click at [264, 101] on b "Ahmed" at bounding box center [292, 105] width 57 height 8
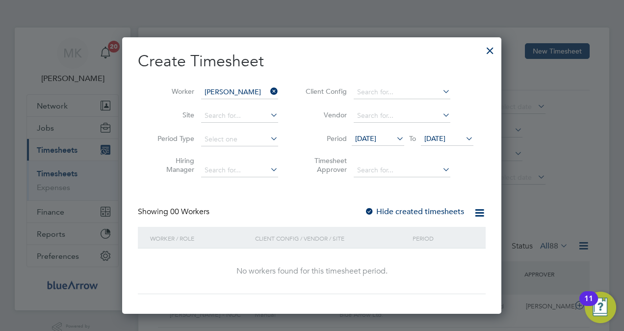
click at [373, 207] on div at bounding box center [370, 212] width 10 height 10
click at [373, 211] on div at bounding box center [370, 212] width 10 height 10
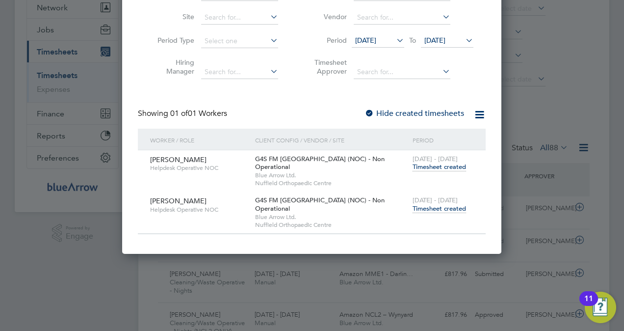
click at [427, 204] on span "Timesheet created" at bounding box center [440, 208] width 54 height 9
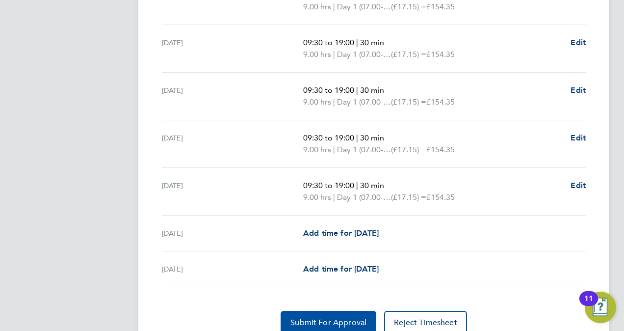
click at [322, 323] on span "Submit For Approval" at bounding box center [329, 323] width 76 height 10
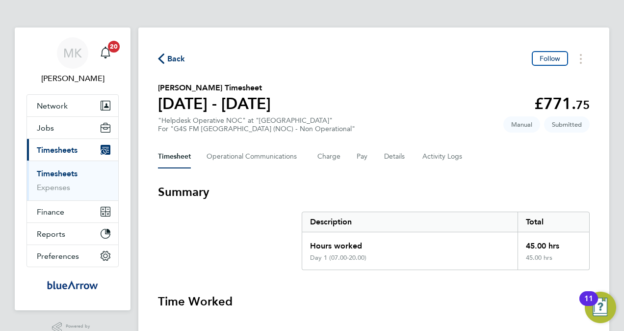
click at [181, 56] on span "Back" at bounding box center [176, 59] width 18 height 12
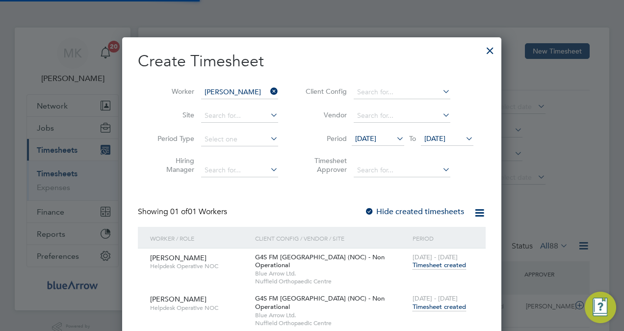
scroll to position [25, 85]
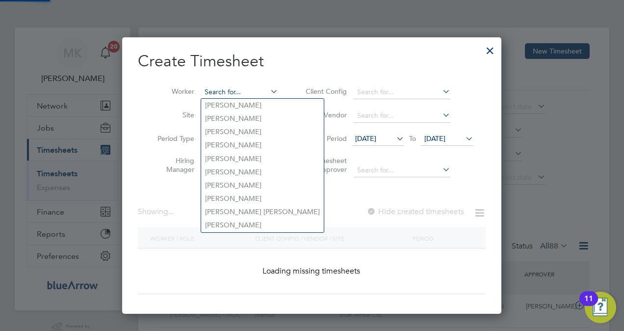
drag, startPoint x: 250, startPoint y: 94, endPoint x: 242, endPoint y: 94, distance: 8.3
click at [242, 94] on input at bounding box center [239, 92] width 77 height 14
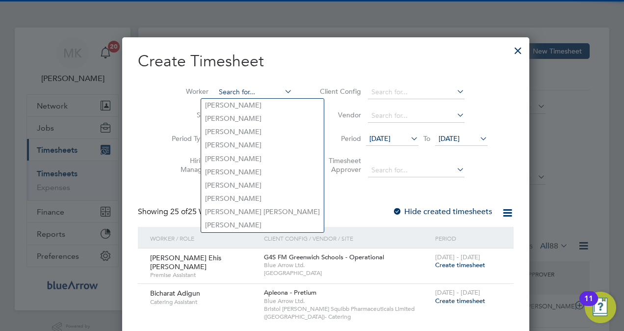
paste input "Tawaf Elhawati"
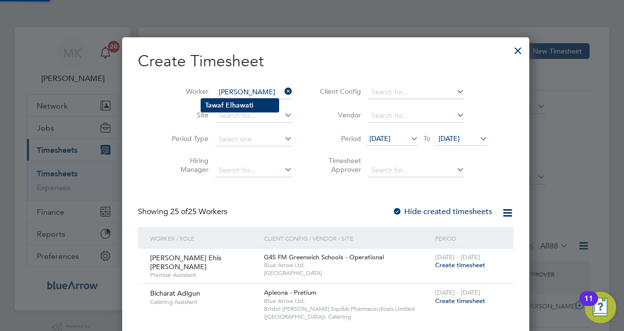
type input "Tawaf Elhawati"
click at [264, 107] on li "Tawaf Elhawati" at bounding box center [240, 105] width 78 height 13
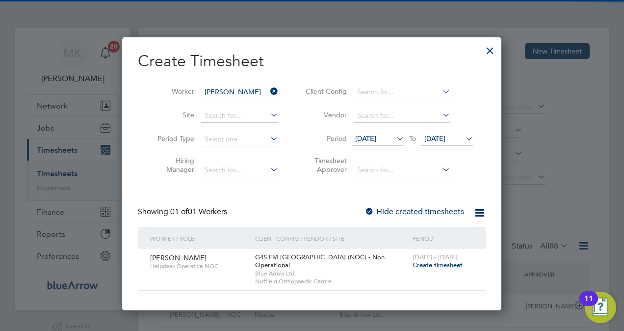
click at [407, 207] on label "Hide created timesheets" at bounding box center [415, 212] width 100 height 10
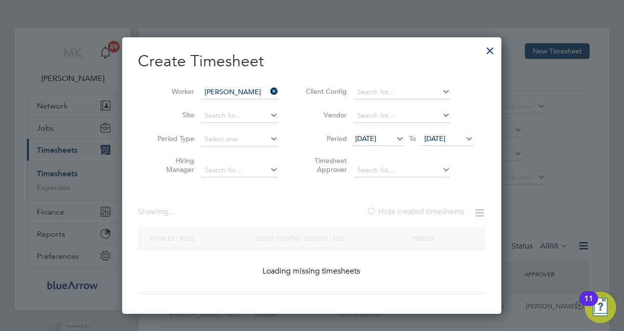
click at [407, 207] on label "Hide created timesheets" at bounding box center [416, 212] width 98 height 10
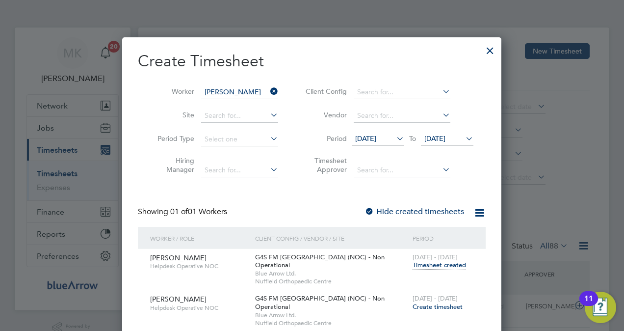
click at [441, 302] on span "Create timesheet" at bounding box center [438, 306] width 50 height 8
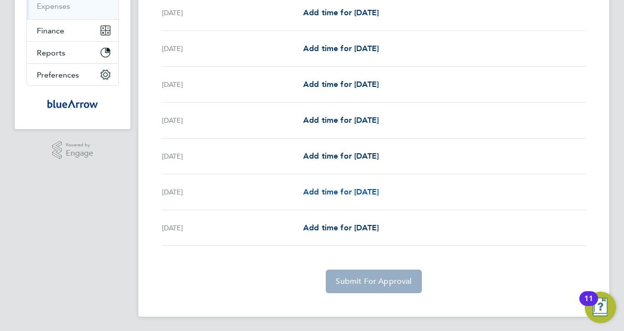
click at [339, 187] on span "Add time for Sat 27 Sep" at bounding box center [341, 191] width 76 height 9
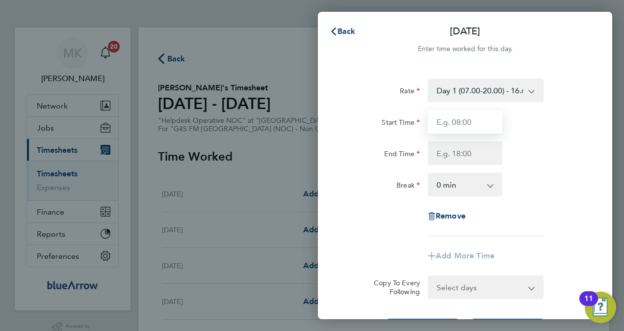
click at [480, 116] on input "Start Time" at bounding box center [465, 122] width 75 height 24
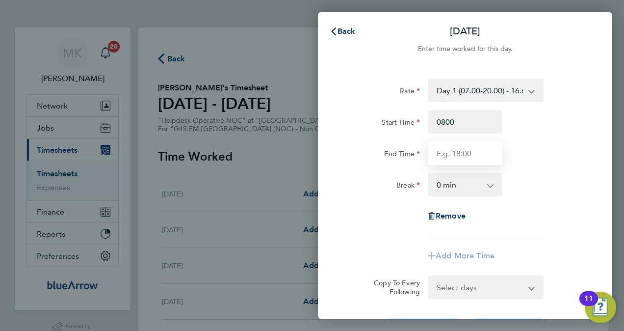
type input "08:00"
click at [452, 159] on input "End Time" at bounding box center [465, 153] width 75 height 24
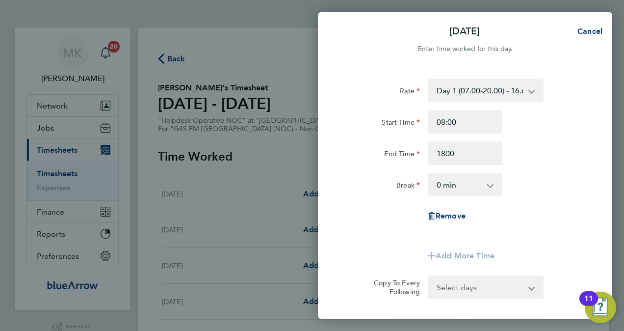
type input "18:00"
click at [495, 184] on app-icon-cross-button at bounding box center [496, 185] width 12 height 22
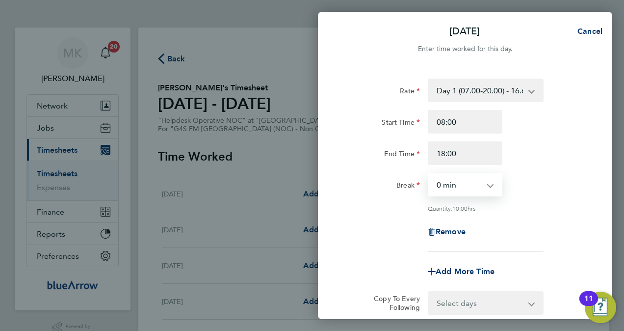
click at [482, 185] on select "0 min 15 min 30 min 45 min 60 min 75 min 90 min" at bounding box center [459, 185] width 61 height 22
select select "60"
click at [429, 174] on select "0 min 15 min 30 min 45 min 60 min 75 min 90 min" at bounding box center [459, 185] width 61 height 22
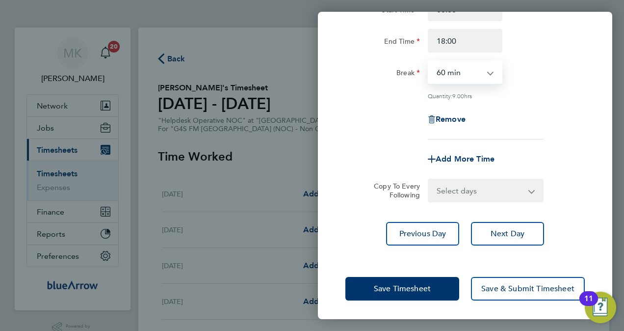
click at [469, 184] on select "Select days Sunday" at bounding box center [480, 191] width 103 height 22
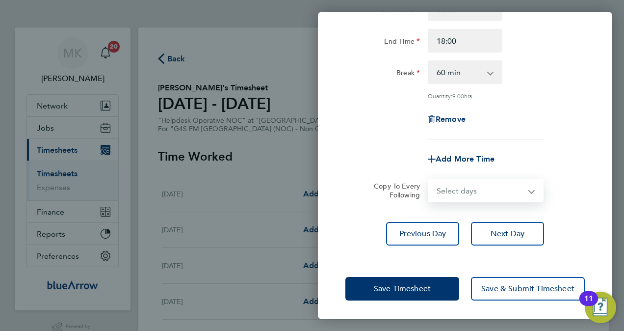
select select "SUN"
click at [429, 180] on select "Select days Sunday" at bounding box center [480, 191] width 103 height 22
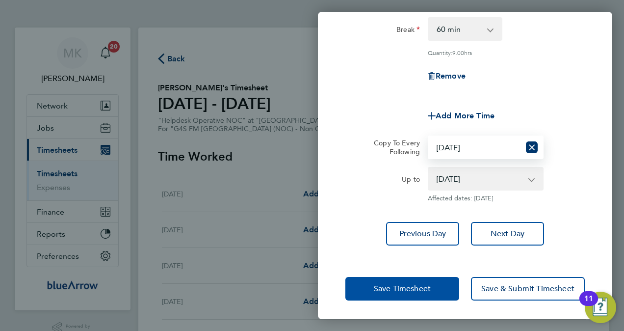
click at [413, 291] on span "Save Timesheet" at bounding box center [402, 289] width 57 height 10
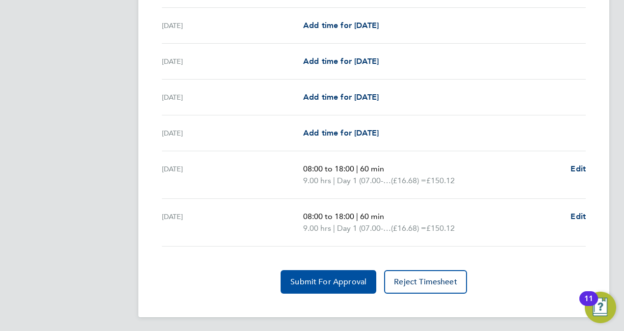
click at [311, 277] on span "Submit For Approval" at bounding box center [329, 282] width 76 height 10
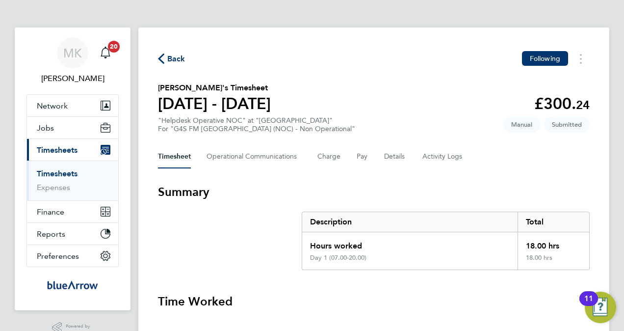
click at [175, 61] on span "Back" at bounding box center [176, 59] width 18 height 12
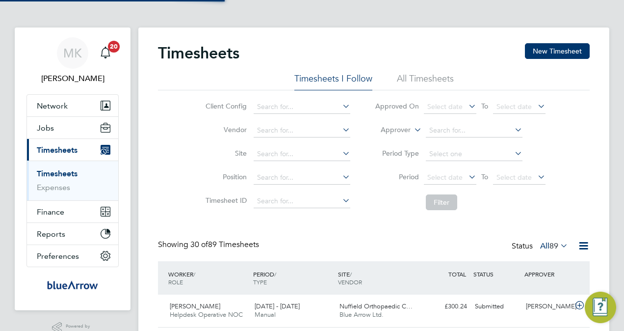
scroll to position [25, 85]
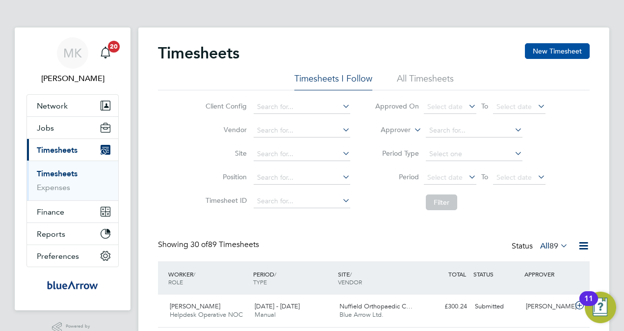
click at [562, 47] on button "New Timesheet" at bounding box center [557, 51] width 65 height 16
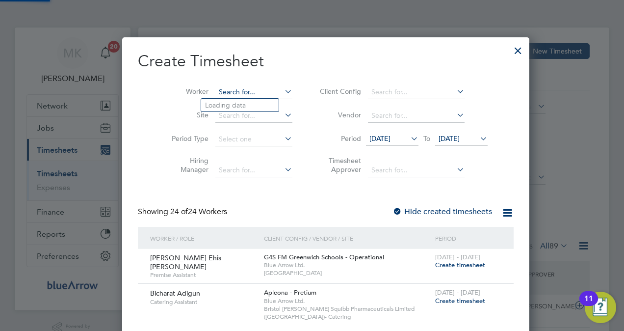
click at [224, 89] on input at bounding box center [254, 92] width 77 height 14
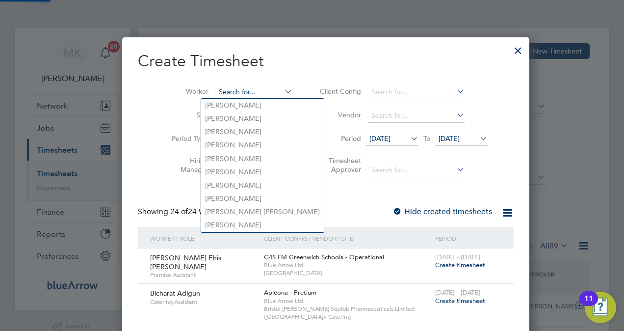
paste input "[PERSON_NAME]"
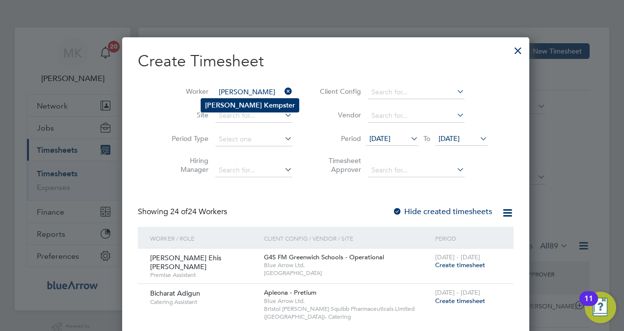
type input "[PERSON_NAME]"
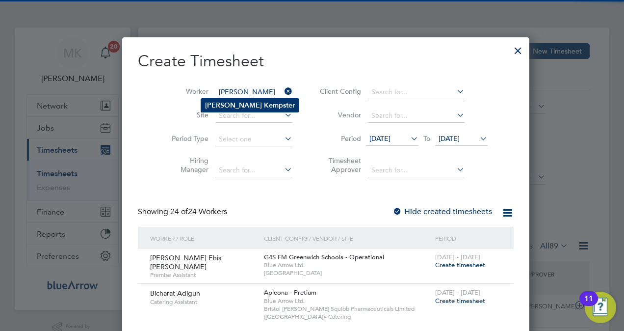
click at [264, 108] on b "Kempster" at bounding box center [279, 105] width 31 height 8
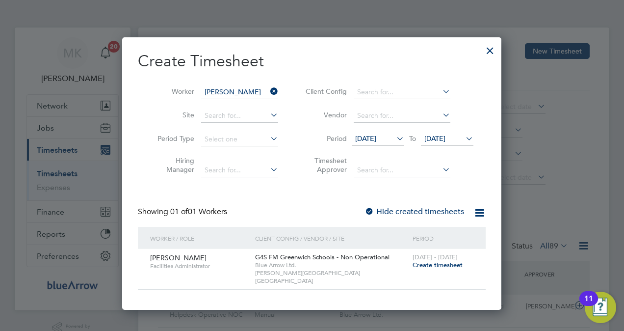
click at [383, 212] on label "Hide created timesheets" at bounding box center [415, 212] width 100 height 10
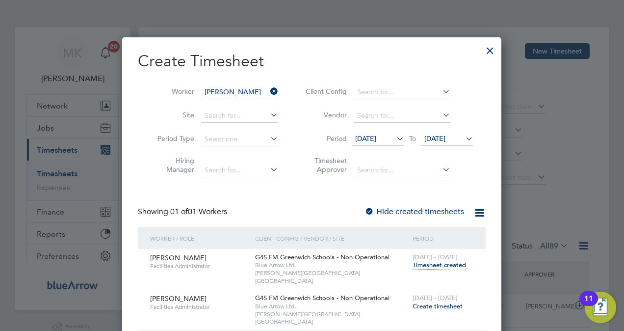
click at [443, 302] on span "Create timesheet" at bounding box center [438, 306] width 50 height 8
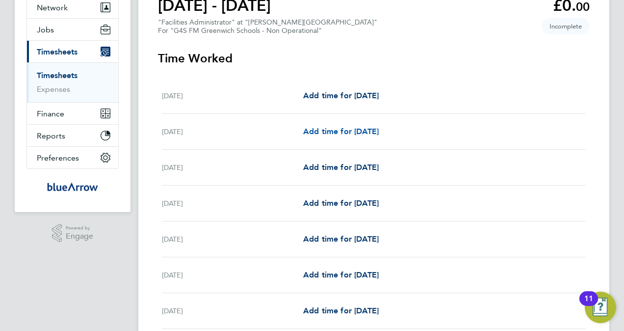
click at [352, 132] on span "Add time for [DATE]" at bounding box center [341, 131] width 76 height 9
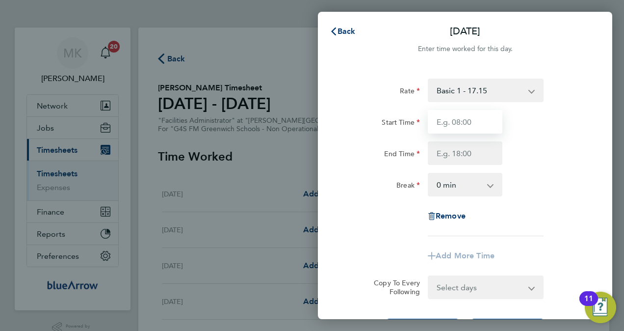
click at [457, 124] on input "Start Time" at bounding box center [465, 122] width 75 height 24
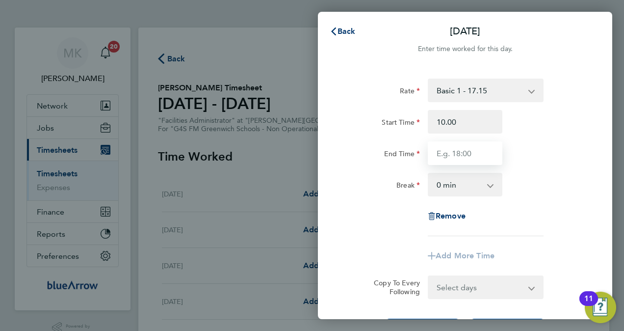
type input "10:00"
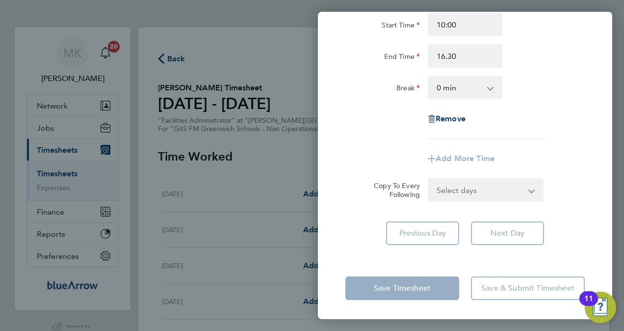
type input "16:30"
click at [419, 260] on div "Tue 23 Sep Cancel Enter time worked for this day. Rate Basic 1 - 17.15 Start Ti…" at bounding box center [465, 165] width 295 height 307
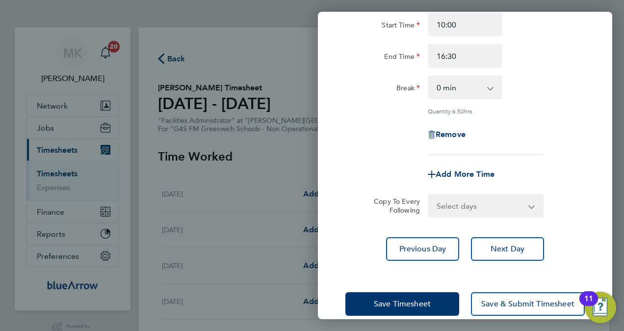
click at [417, 290] on div "Save Timesheet Save & Submit Timesheet" at bounding box center [465, 303] width 295 height 63
click at [410, 310] on button "Save Timesheet" at bounding box center [403, 304] width 114 height 24
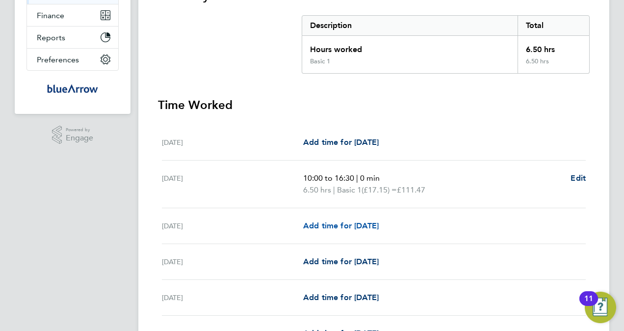
click at [353, 227] on span "Add time for [DATE]" at bounding box center [341, 225] width 76 height 9
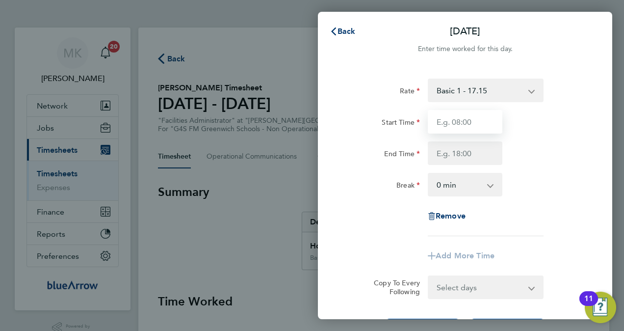
click at [454, 123] on input "Start Time" at bounding box center [465, 122] width 75 height 24
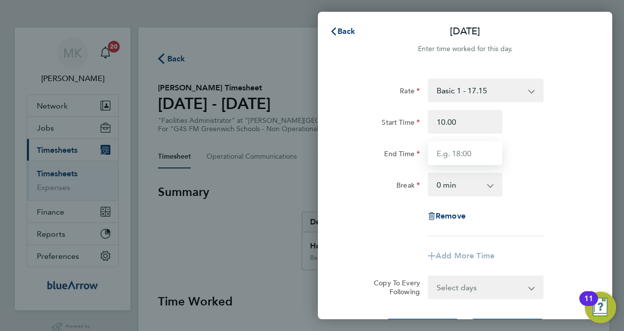
type input "10:00"
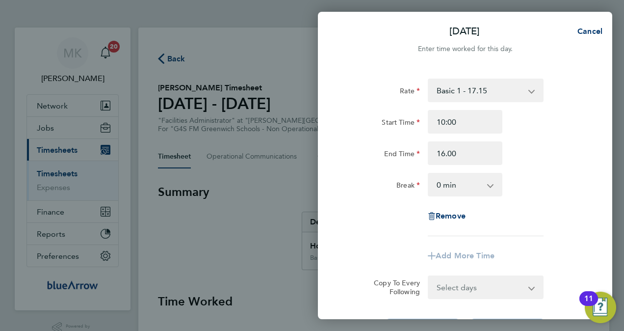
type input "16:00"
click at [465, 285] on form "Rate Basic 1 - 17.15 Start Time 10:00 End Time 16:00 Break 0 min 15 min 30 min …" at bounding box center [466, 189] width 240 height 220
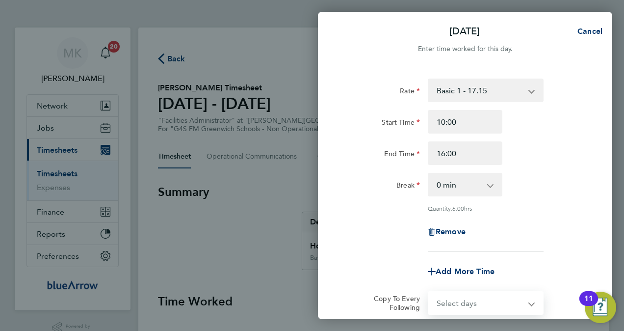
select select "DAY"
click at [429, 292] on select "Select days Day Weekday (Mon-Fri) Weekend (Sat-Sun) Thursday Friday Saturday Su…" at bounding box center [480, 303] width 103 height 22
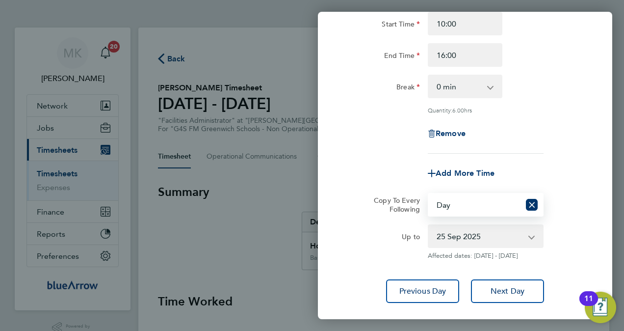
click at [444, 238] on select "25 Sep 2025 26 Sep 2025 27 Sep 2025 28 Sep 2025" at bounding box center [480, 236] width 102 height 22
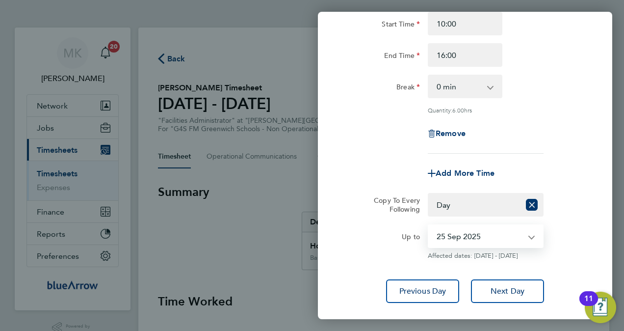
select select "2025-09-25"
click at [429, 225] on select "25 Sep 2025 26 Sep 2025 27 Sep 2025 28 Sep 2025" at bounding box center [480, 236] width 102 height 22
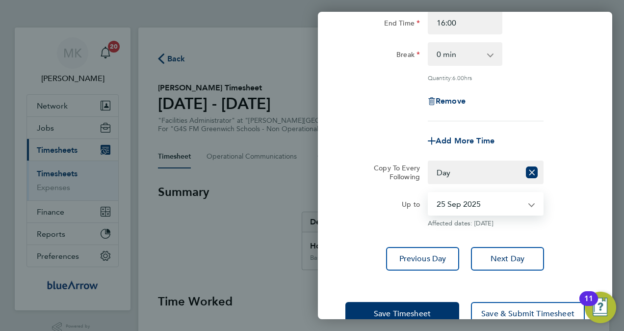
scroll to position [156, 0]
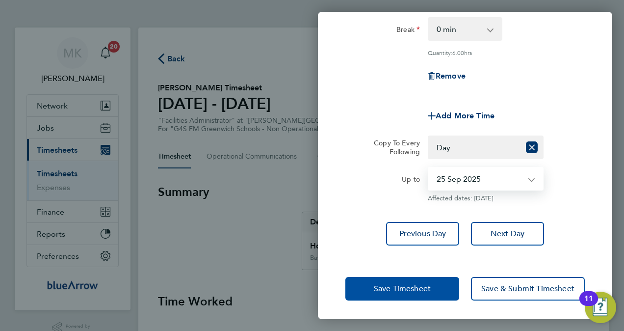
click at [407, 288] on span "Save Timesheet" at bounding box center [402, 289] width 57 height 10
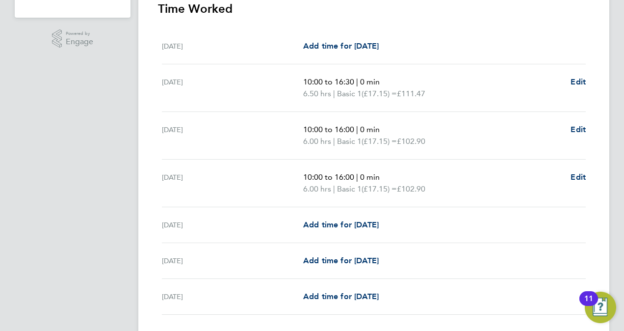
scroll to position [361, 0]
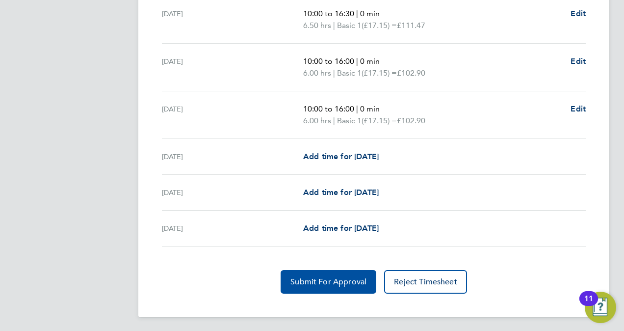
click at [325, 277] on span "Submit For Approval" at bounding box center [329, 282] width 76 height 10
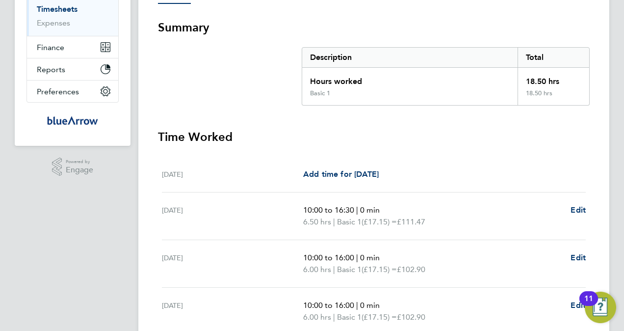
scroll to position [0, 0]
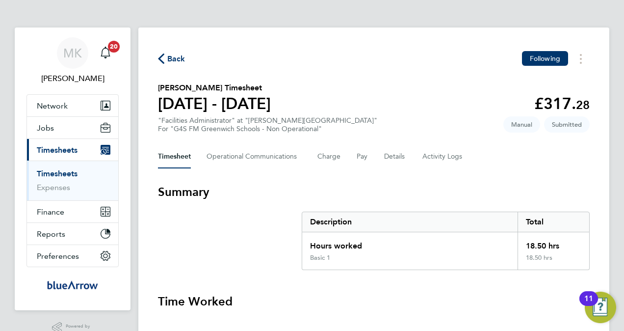
click at [182, 64] on span "Back" at bounding box center [176, 59] width 18 height 12
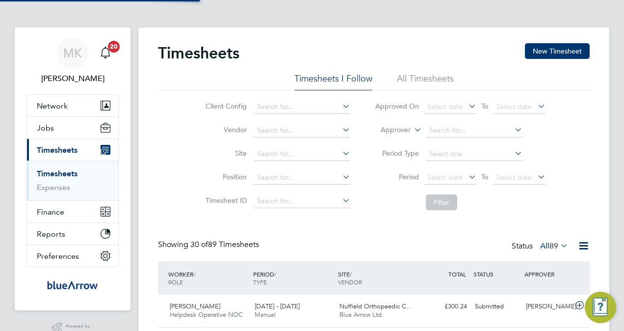
scroll to position [25, 85]
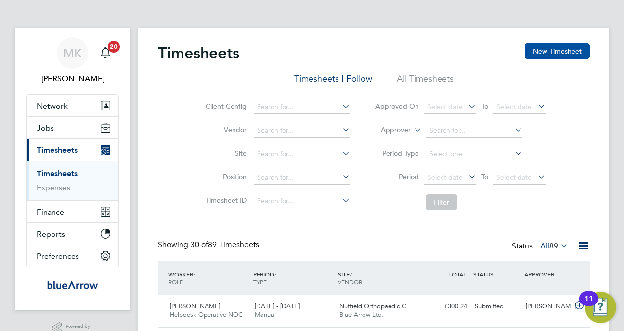
click at [560, 47] on button "New Timesheet" at bounding box center [557, 51] width 65 height 16
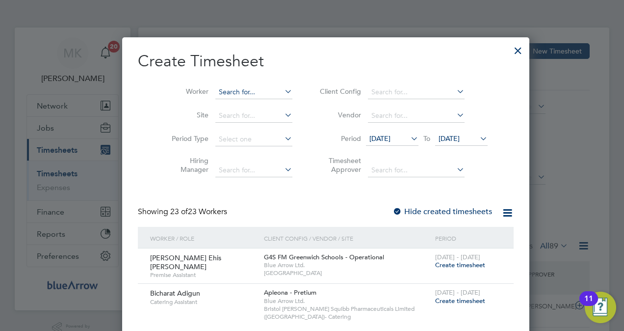
click at [240, 94] on input at bounding box center [254, 92] width 77 height 14
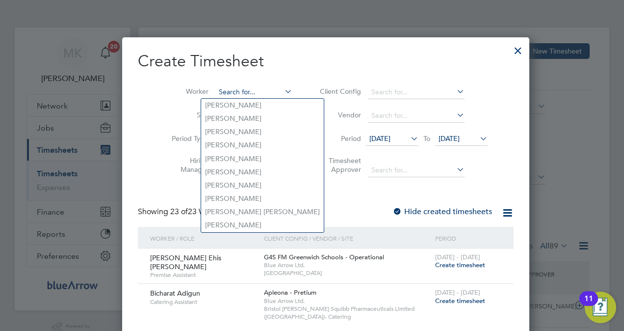
paste input "Enoh Okokoyo"
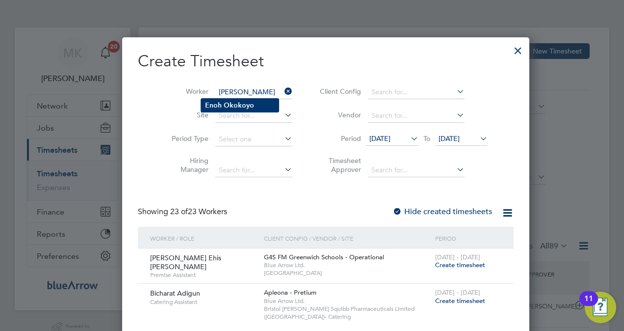
type input "Enoh Okokoyo"
click at [245, 104] on b "Okokoyo" at bounding box center [239, 105] width 30 height 8
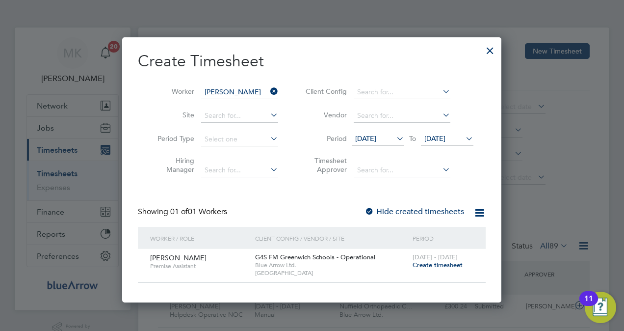
click at [419, 264] on span "Create timesheet" at bounding box center [438, 265] width 50 height 8
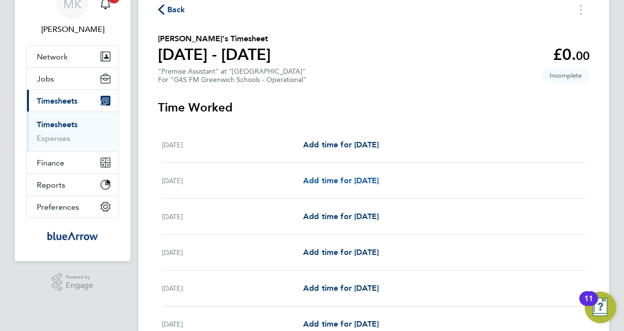
click at [361, 178] on span "Add time for Tue 23 Sep" at bounding box center [341, 180] width 76 height 9
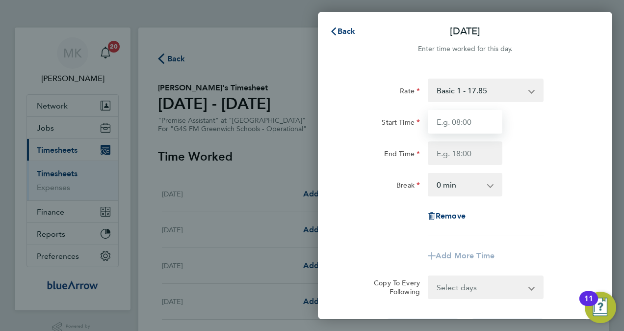
click at [468, 121] on input "Start Time" at bounding box center [465, 122] width 75 height 24
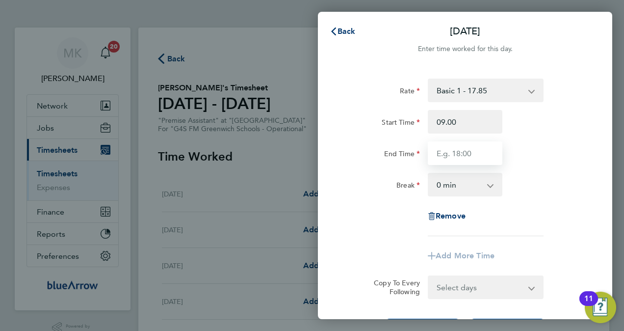
type input "09:00"
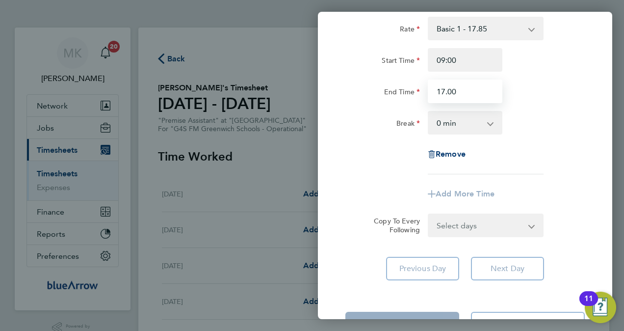
scroll to position [97, 0]
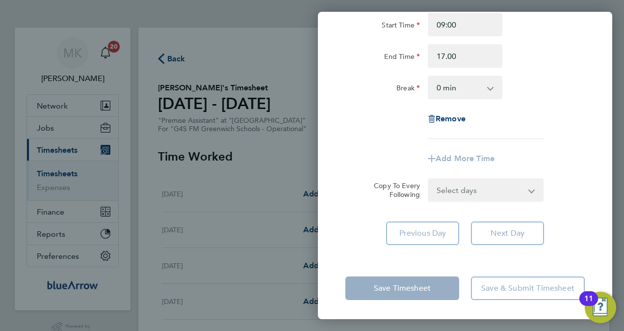
type input "17:00"
click at [419, 258] on div "Tue 23 Sep Cancel Enter time worked for this day. Rate Basic 1 - 17.85 Start Ti…" at bounding box center [465, 165] width 295 height 307
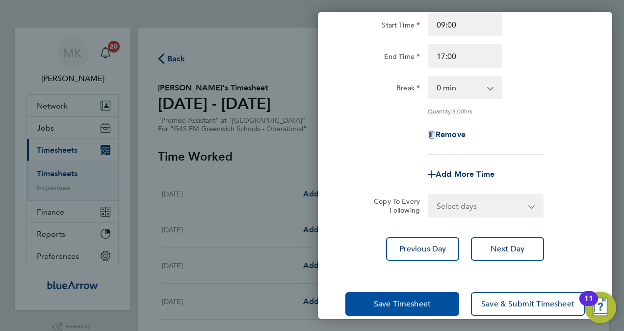
click at [430, 306] on span "Save Timesheet" at bounding box center [402, 304] width 57 height 10
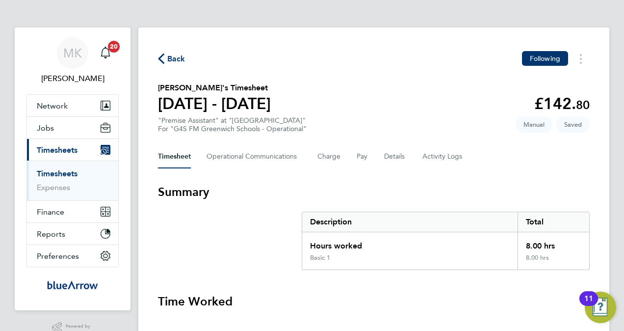
click at [176, 60] on span "Back" at bounding box center [176, 59] width 18 height 12
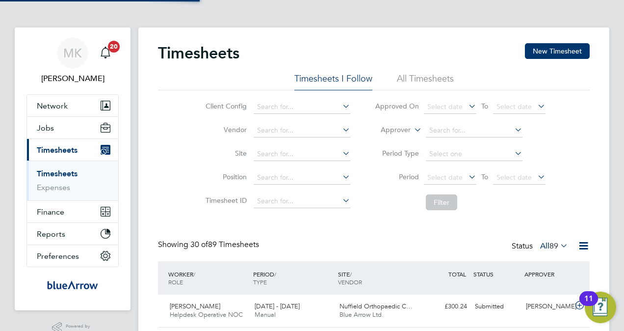
scroll to position [25, 85]
click at [564, 50] on button "New Timesheet" at bounding box center [557, 51] width 65 height 16
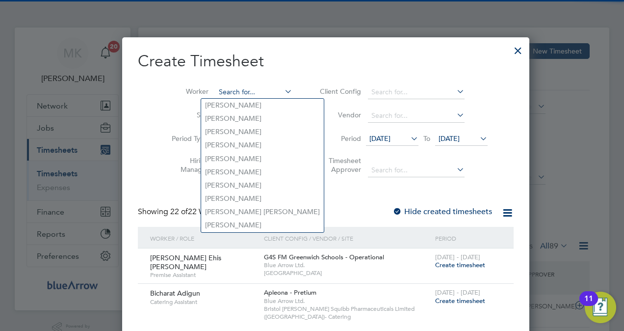
click at [250, 88] on input at bounding box center [254, 92] width 77 height 14
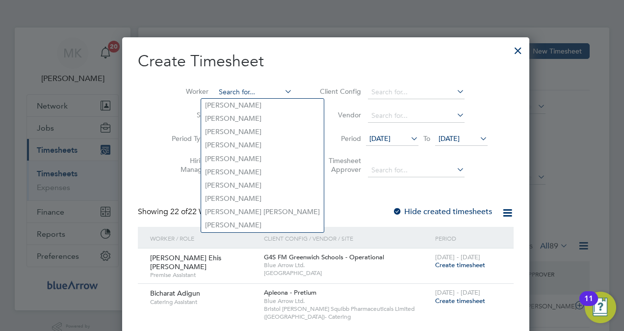
paste input "Enoh Okokoyo"
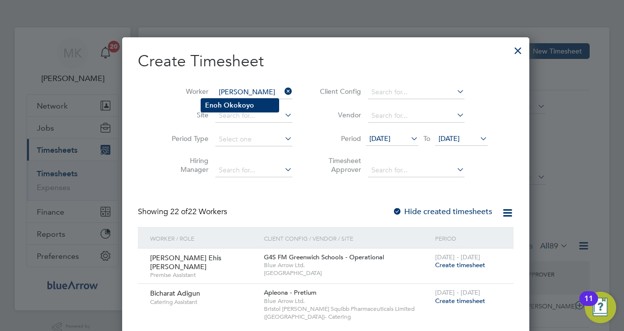
type input "Enoh Okokoyo"
click at [250, 104] on b "Okokoyo" at bounding box center [239, 105] width 30 height 8
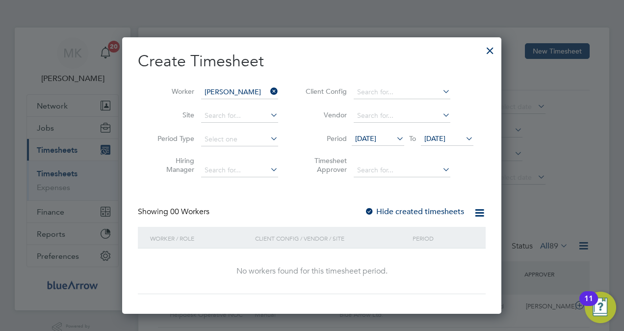
click at [375, 210] on div at bounding box center [370, 212] width 10 height 10
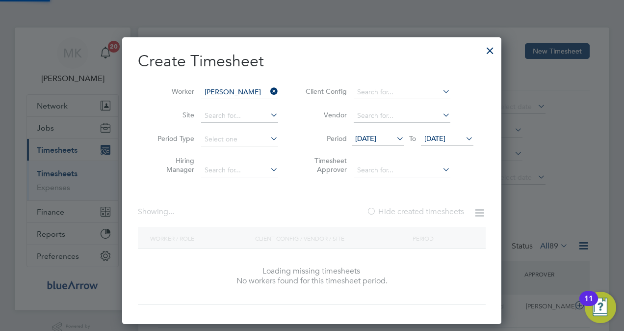
click at [375, 210] on div at bounding box center [372, 212] width 10 height 10
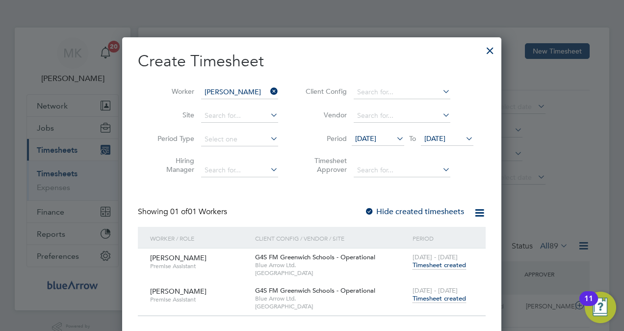
click at [428, 264] on span "Timesheet created" at bounding box center [440, 265] width 54 height 9
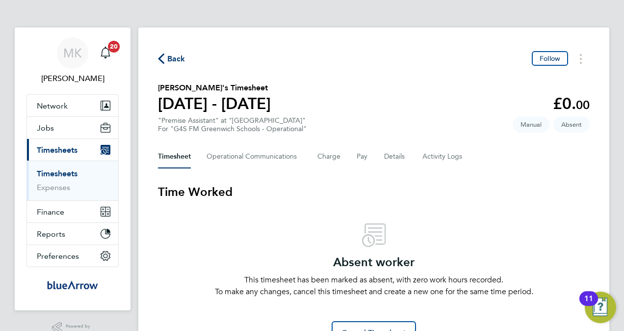
click at [172, 60] on span "Back" at bounding box center [176, 59] width 18 height 12
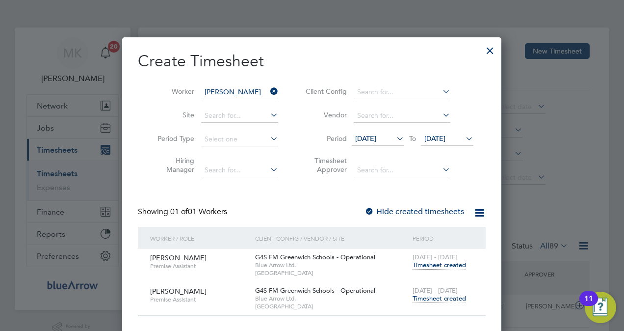
click at [427, 300] on span "Timesheet created" at bounding box center [440, 298] width 54 height 9
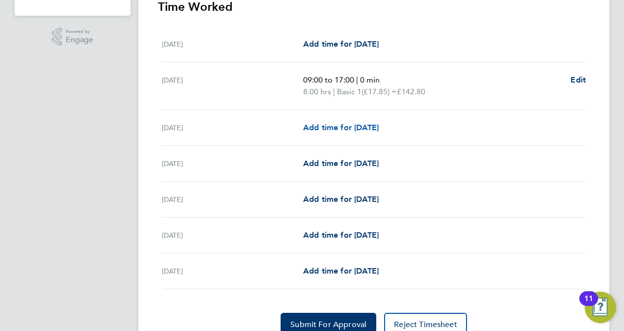
click at [322, 123] on span "Add time for Wed 24 Sep" at bounding box center [341, 127] width 76 height 9
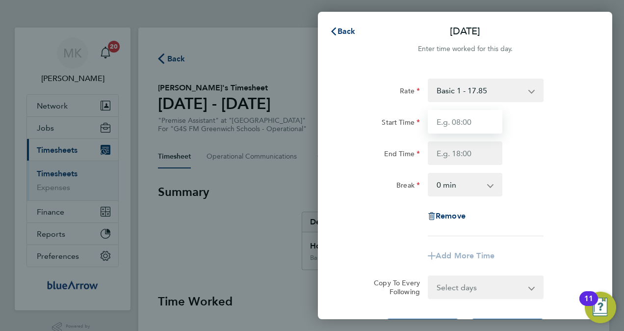
click at [481, 123] on input "Start Time" at bounding box center [465, 122] width 75 height 24
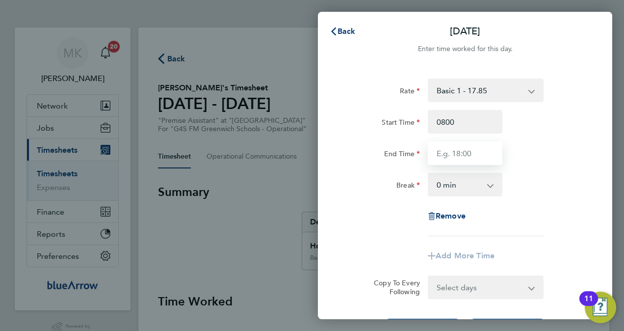
type input "08:00"
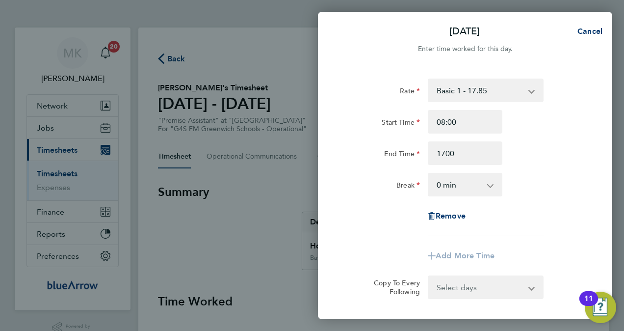
type input "17:00"
click at [466, 181] on select "0 min 15 min 30 min 45 min 60 min 75 min 90 min" at bounding box center [459, 185] width 61 height 22
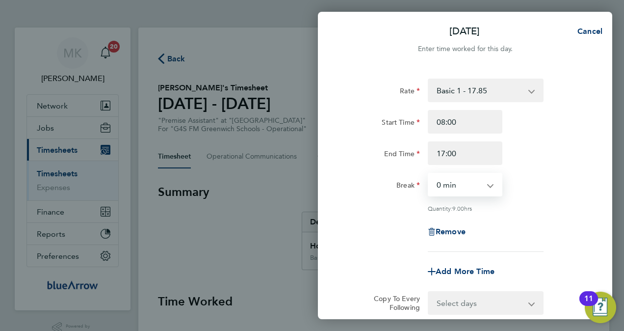
click at [557, 195] on div "Break 0 min 15 min 30 min 45 min 60 min 75 min 90 min" at bounding box center [465, 185] width 247 height 24
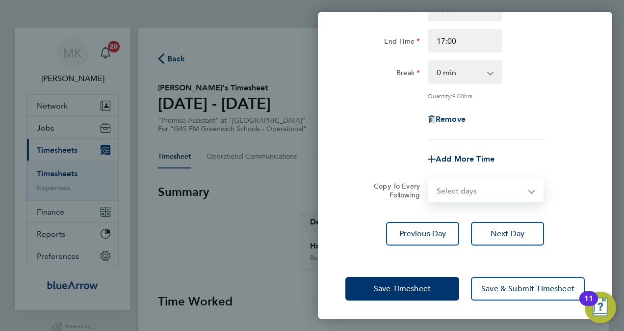
click at [510, 190] on select "Select days Day Weekday (Mon-Fri) Weekend (Sat-Sun) Thursday Friday Saturday Su…" at bounding box center [480, 191] width 103 height 22
select select "DAY"
click at [429, 180] on select "Select days Day Weekday (Mon-Fri) Weekend (Sat-Sun) Thursday Friday Saturday Su…" at bounding box center [480, 191] width 103 height 22
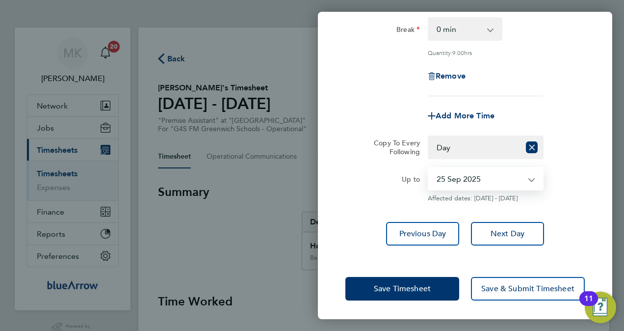
click at [457, 180] on select "25 Sep 2025 26 Sep 2025 27 Sep 2025 28 Sep 2025" at bounding box center [480, 179] width 102 height 22
select select "2025-09-26"
click at [429, 168] on select "25 Sep 2025 26 Sep 2025 27 Sep 2025 28 Sep 2025" at bounding box center [480, 179] width 102 height 22
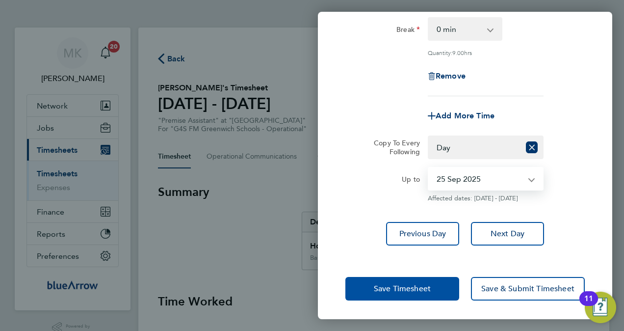
click at [416, 288] on span "Save Timesheet" at bounding box center [402, 289] width 57 height 10
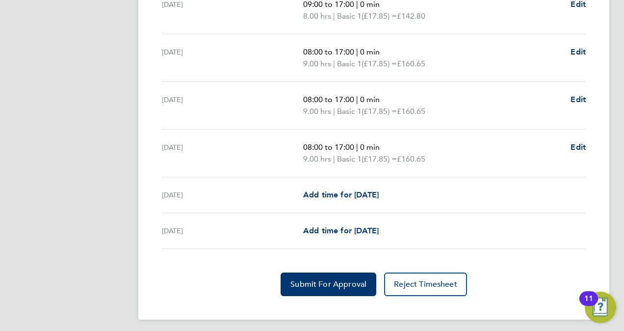
scroll to position [373, 0]
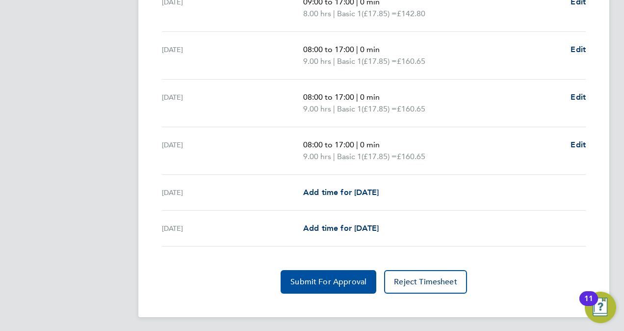
click at [338, 284] on button "Submit For Approval" at bounding box center [329, 282] width 96 height 24
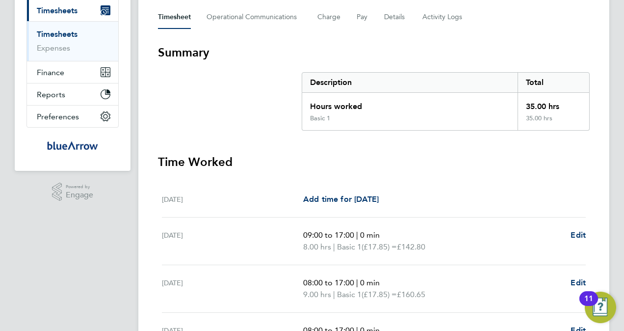
scroll to position [0, 0]
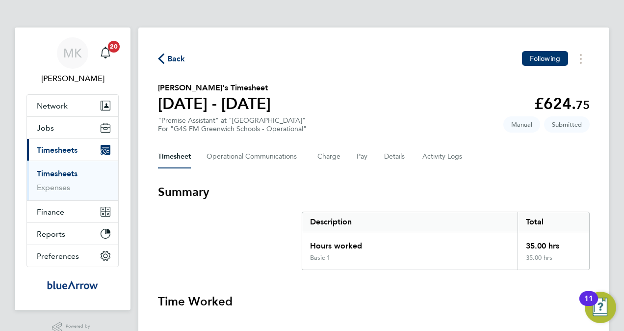
click at [174, 55] on span "Back" at bounding box center [176, 59] width 18 height 12
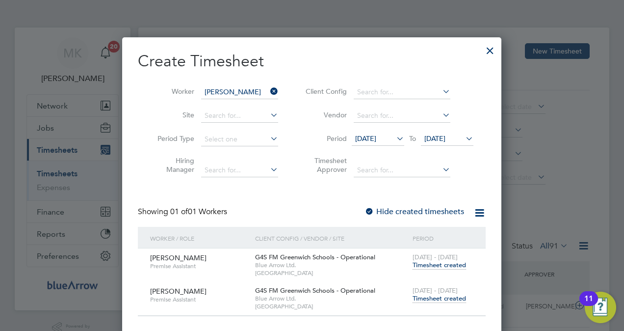
scroll to position [25, 85]
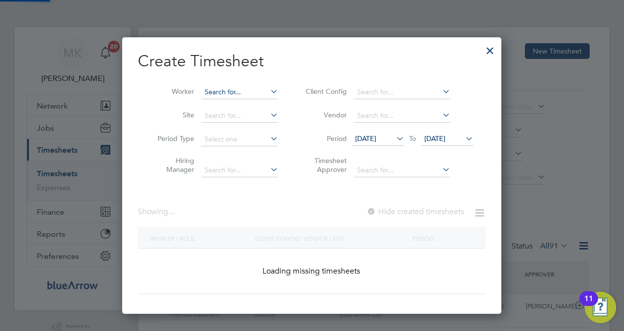
click at [252, 94] on input at bounding box center [239, 92] width 77 height 14
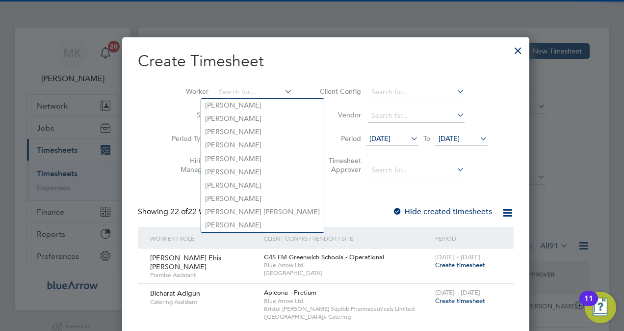
paste input "[PERSON_NAME] Ehis [PERSON_NAME]"
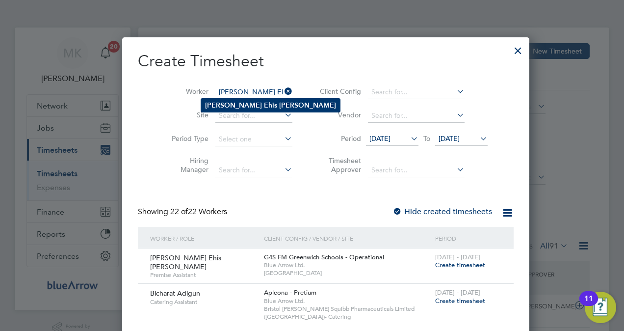
type input "[PERSON_NAME] Ehis [PERSON_NAME]"
click at [279, 104] on b "Okojie" at bounding box center [307, 105] width 57 height 8
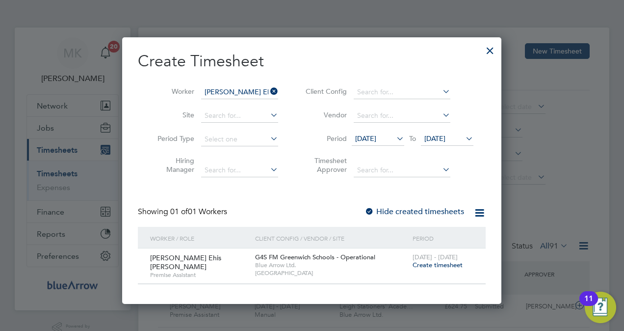
click at [409, 210] on label "Hide created timesheets" at bounding box center [415, 212] width 100 height 10
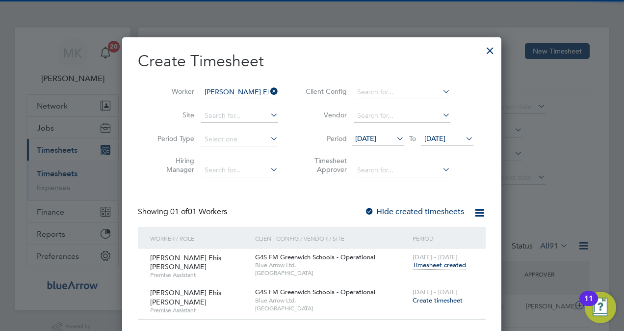
click at [438, 263] on span "Timesheet created" at bounding box center [440, 265] width 54 height 9
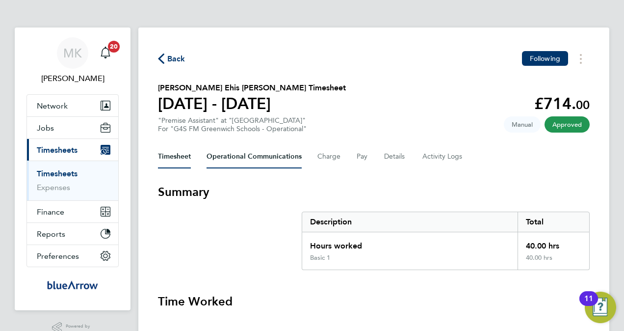
click at [225, 164] on Communications-tab "Operational Communications" at bounding box center [254, 157] width 95 height 24
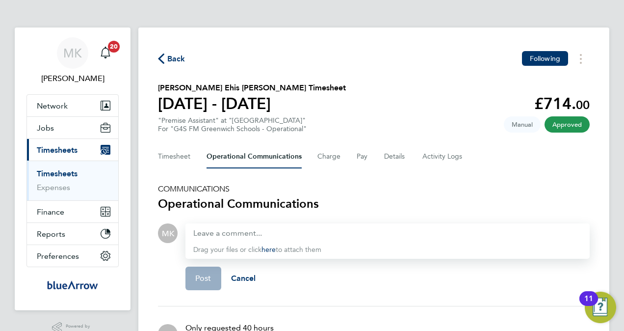
click at [183, 59] on span "Back" at bounding box center [176, 59] width 18 height 12
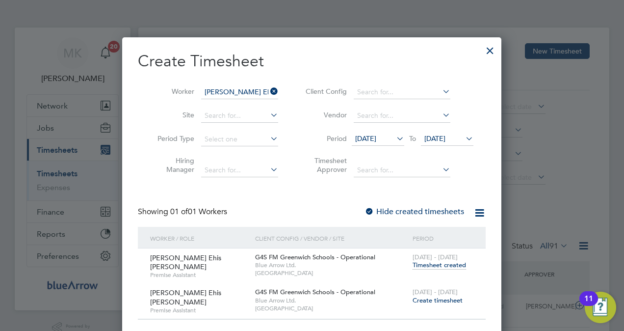
click at [453, 268] on span "Timesheet created" at bounding box center [440, 265] width 54 height 9
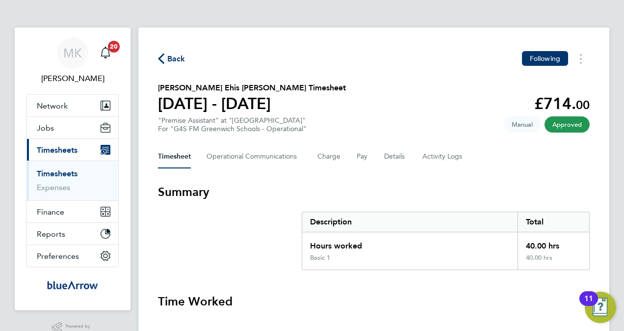
click at [180, 54] on span "Back" at bounding box center [176, 59] width 18 height 12
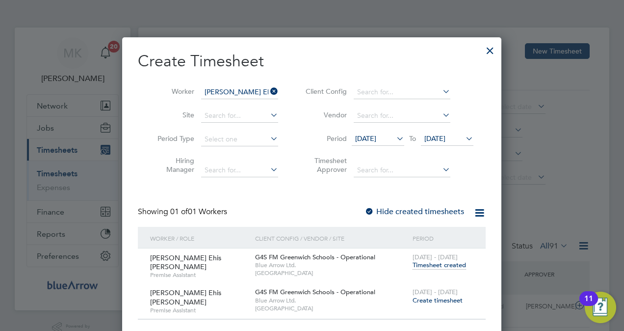
click at [414, 215] on label "Hide created timesheets" at bounding box center [415, 212] width 100 height 10
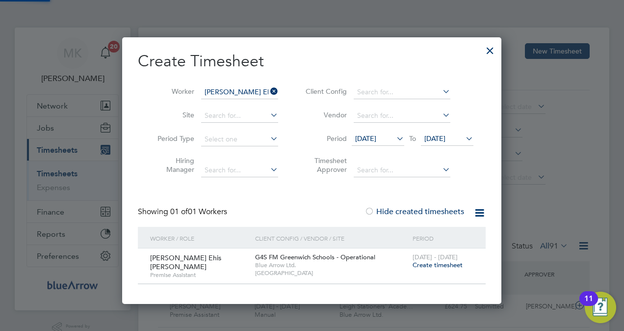
click at [414, 215] on label "Hide created timesheets" at bounding box center [415, 212] width 100 height 10
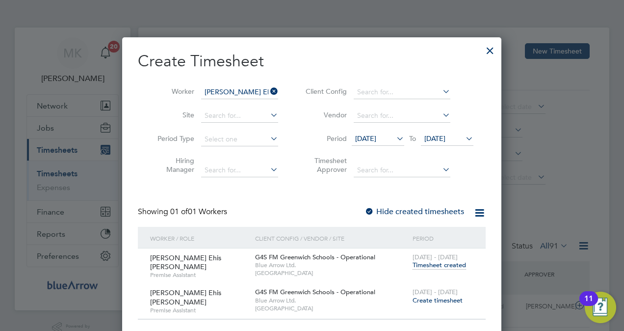
click at [441, 299] on span "Create timesheet" at bounding box center [438, 300] width 50 height 8
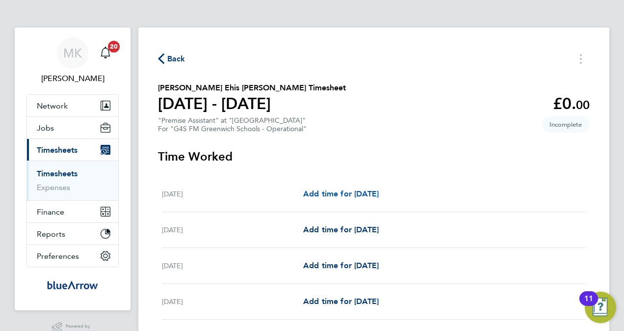
click at [339, 194] on span "Add time for Mon 22 Sep" at bounding box center [341, 193] width 76 height 9
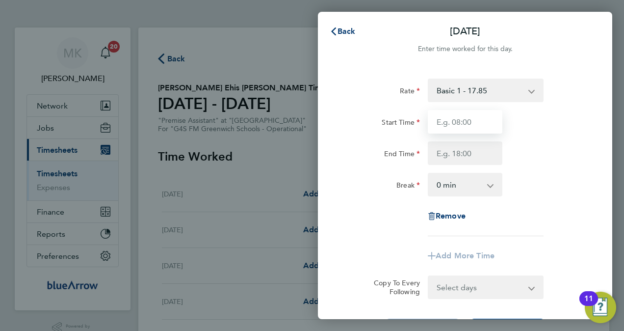
click at [452, 127] on input "Start Time" at bounding box center [465, 122] width 75 height 24
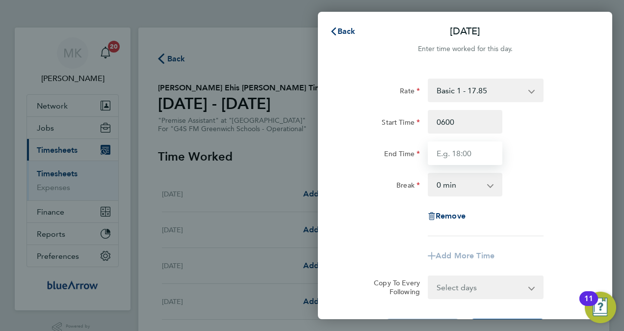
type input "06:00"
type input "15:00"
drag, startPoint x: 518, startPoint y: 166, endPoint x: 506, endPoint y: 171, distance: 13.4
click at [518, 166] on div "Rate Basic 1 - 17.85 Start Time 06:00 End Time 15:00 Break 0 min 15 min 30 min …" at bounding box center [466, 158] width 240 height 158
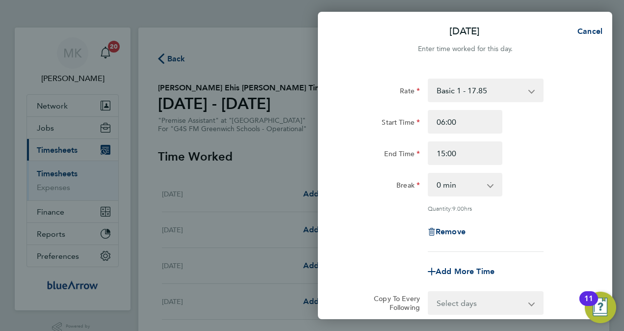
click at [474, 191] on select "0 min 15 min 30 min 45 min 60 min 75 min 90 min" at bounding box center [459, 185] width 61 height 22
select select "60"
click at [429, 174] on select "0 min 15 min 30 min 45 min 60 min 75 min 90 min" at bounding box center [459, 185] width 61 height 22
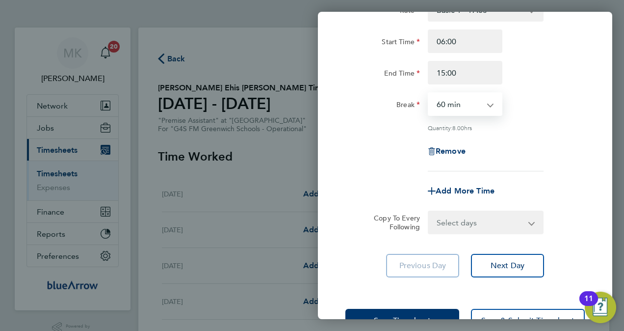
scroll to position [112, 0]
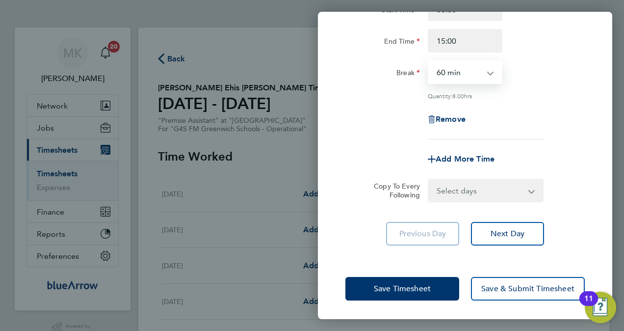
click at [444, 192] on select "Select days Day Weekday (Mon-Fri) Weekend (Sat-Sun) Tuesday Wednesday Thursday …" at bounding box center [480, 191] width 103 height 22
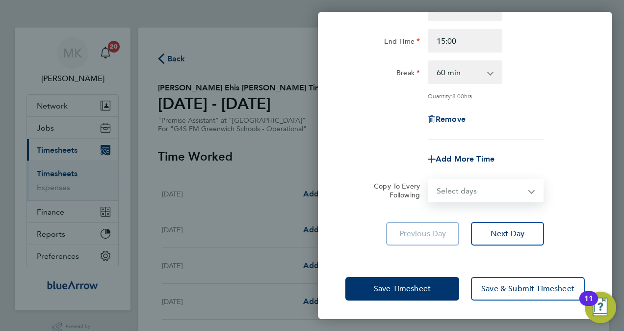
select select "DAY"
click at [429, 180] on select "Select days Day Weekday (Mon-Fri) Weekend (Sat-Sun) Tuesday Wednesday Thursday …" at bounding box center [480, 191] width 103 height 22
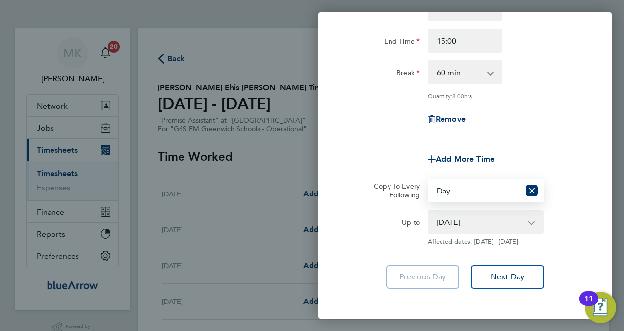
click at [455, 223] on select "23 Sep 2025 24 Sep 2025 25 Sep 2025 26 Sep 2025 27 Sep 2025 28 Sep 2025" at bounding box center [480, 222] width 102 height 22
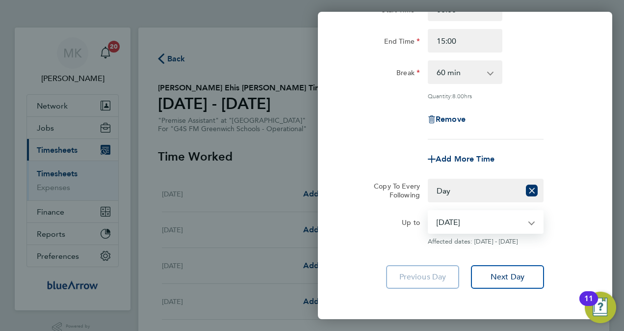
select select "2025-09-26"
click at [429, 211] on select "23 Sep 2025 24 Sep 2025 25 Sep 2025 26 Sep 2025 27 Sep 2025 28 Sep 2025" at bounding box center [480, 222] width 102 height 22
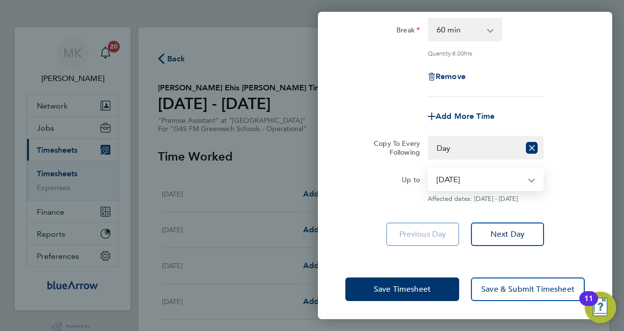
scroll to position [156, 0]
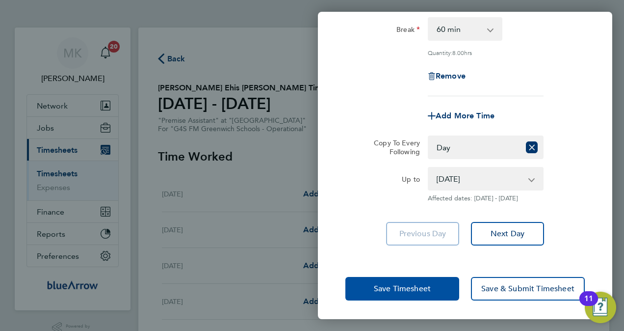
click at [414, 279] on button "Save Timesheet" at bounding box center [403, 289] width 114 height 24
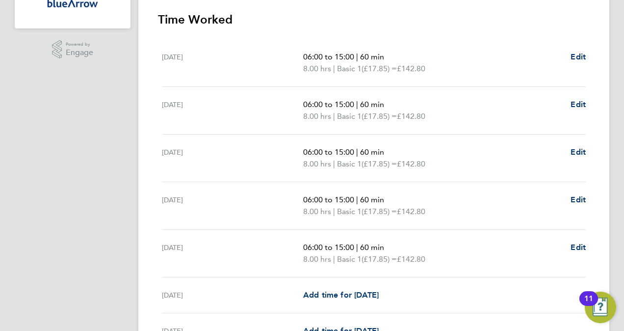
scroll to position [344, 0]
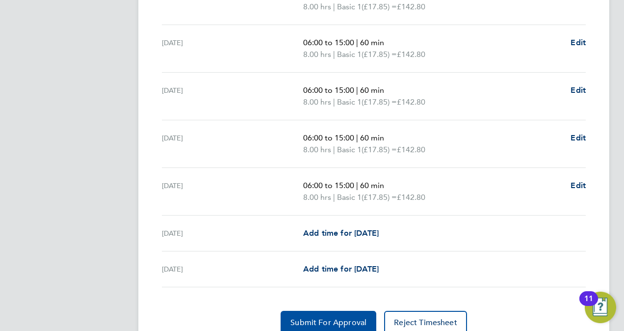
click at [331, 320] on span "Submit For Approval" at bounding box center [329, 323] width 76 height 10
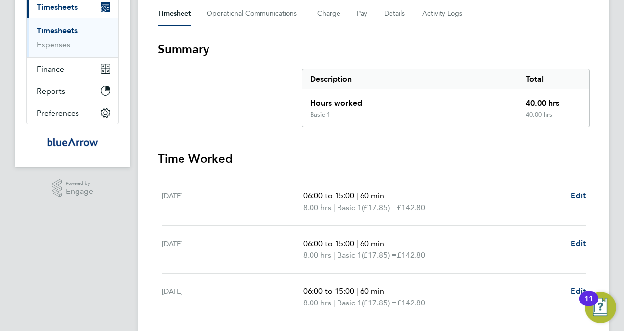
scroll to position [0, 0]
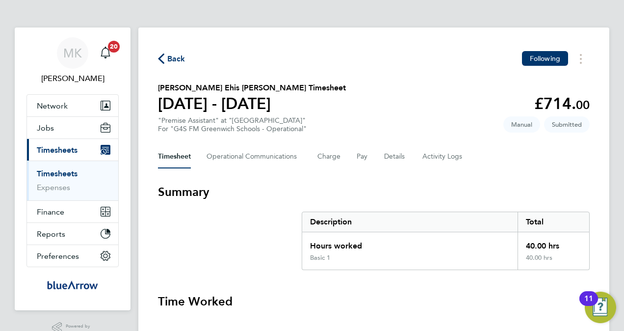
click at [167, 57] on span "Back" at bounding box center [171, 58] width 27 height 9
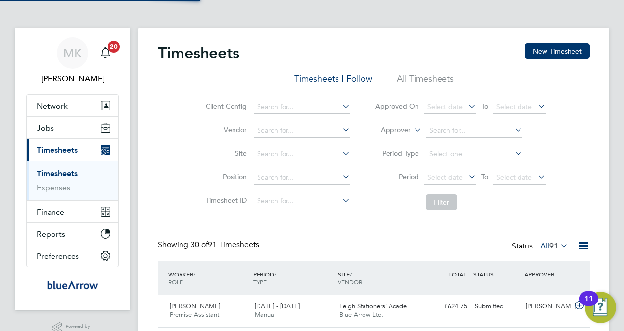
scroll to position [25, 85]
click at [550, 54] on button "New Timesheet" at bounding box center [557, 51] width 65 height 16
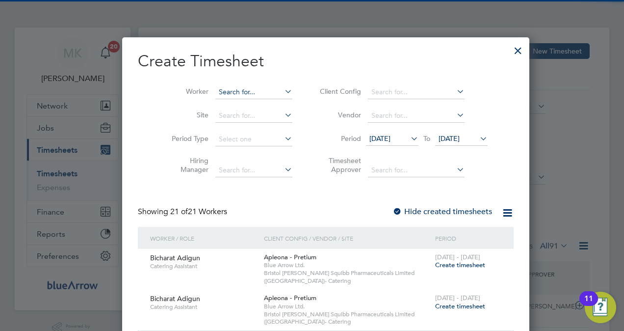
click at [242, 97] on input at bounding box center [254, 92] width 77 height 14
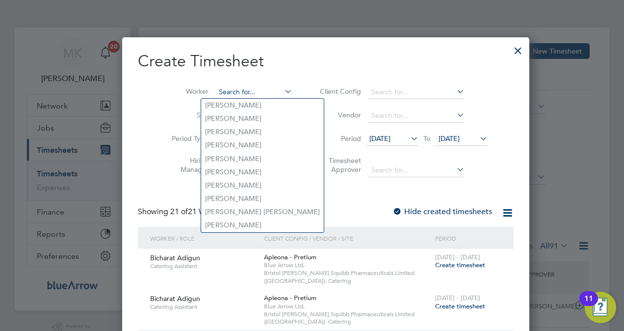
paste input "[PERSON_NAME]"
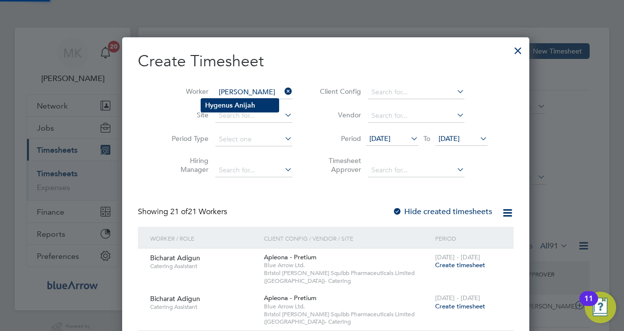
type input "[PERSON_NAME]"
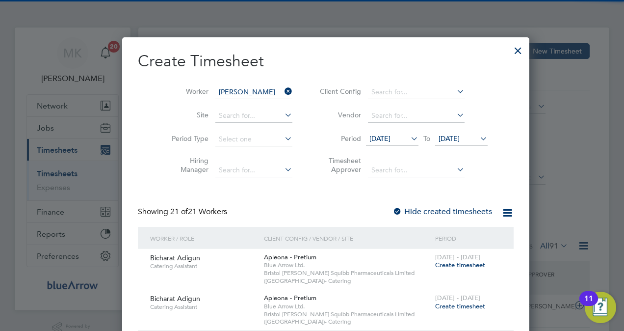
click at [243, 101] on b "Anijah" at bounding box center [245, 105] width 21 height 8
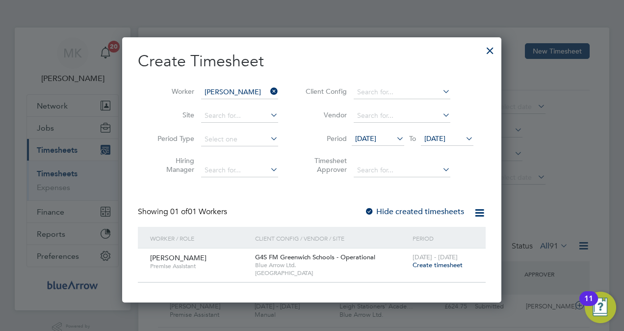
click at [434, 266] on span "Create timesheet" at bounding box center [438, 265] width 50 height 8
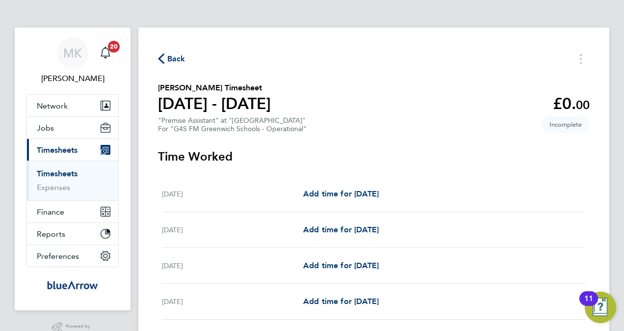
click at [181, 60] on span "Back" at bounding box center [176, 59] width 18 height 12
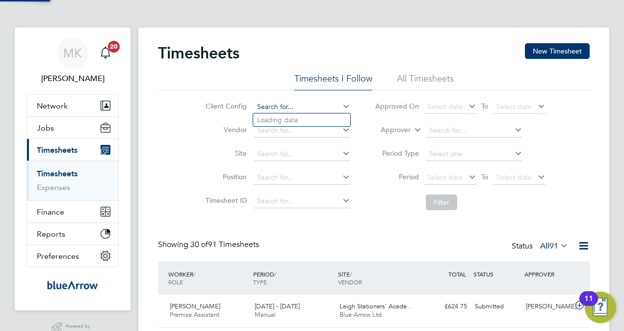
click at [271, 106] on input at bounding box center [302, 107] width 97 height 14
paste input "[PERSON_NAME]"
type input "[PERSON_NAME]"
click at [541, 51] on button "New Timesheet" at bounding box center [557, 51] width 65 height 16
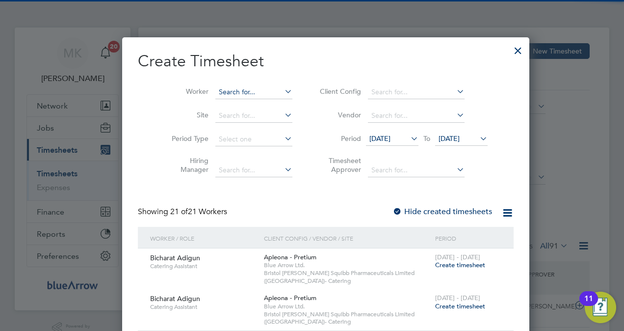
click at [225, 93] on input at bounding box center [254, 92] width 77 height 14
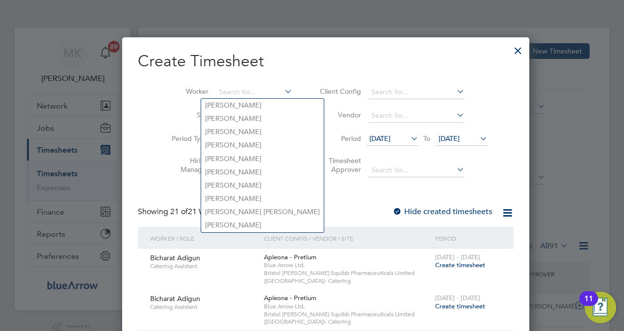
paste input "[PERSON_NAME]"
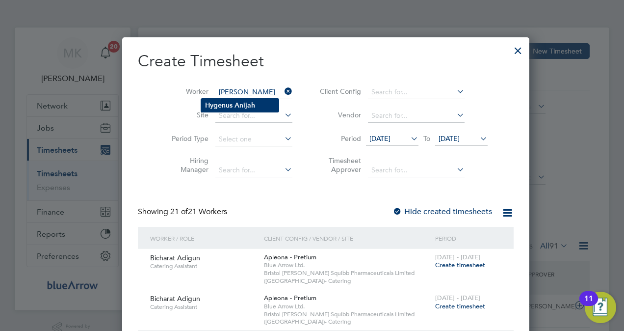
type input "[PERSON_NAME]"
click at [241, 104] on b "Anijah" at bounding box center [245, 105] width 21 height 8
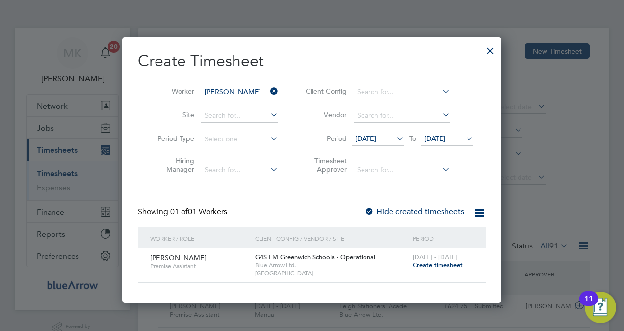
click at [397, 211] on label "Hide created timesheets" at bounding box center [415, 212] width 100 height 10
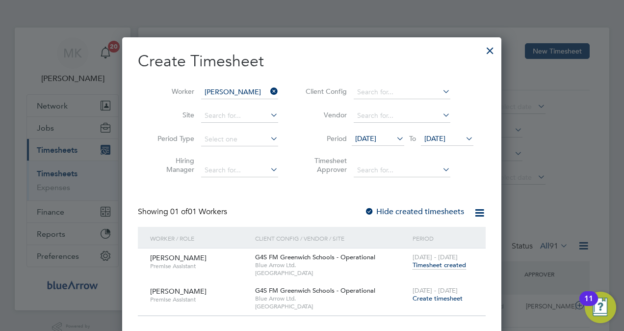
click at [433, 263] on span "Timesheet created" at bounding box center [440, 265] width 54 height 9
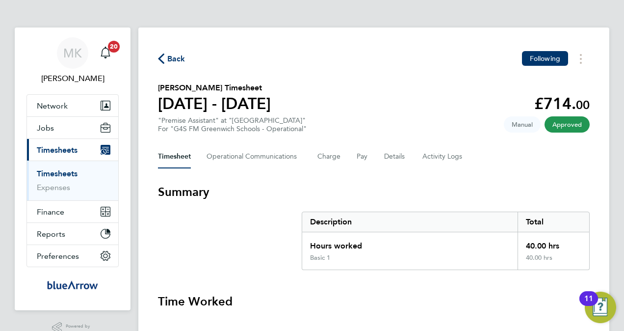
click at [178, 59] on span "Back" at bounding box center [176, 59] width 18 height 12
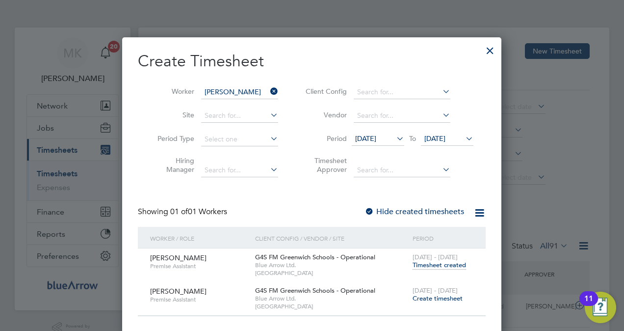
click at [440, 296] on span "Create timesheet" at bounding box center [438, 298] width 50 height 8
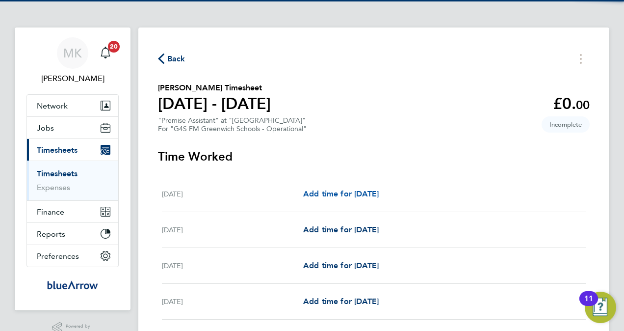
click at [348, 189] on span "Add time for Mon 22 Sep" at bounding box center [341, 193] width 76 height 9
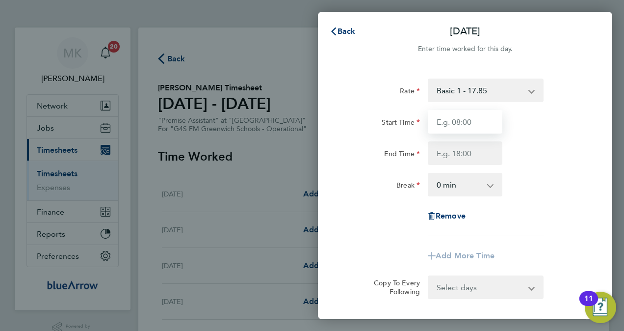
drag, startPoint x: 442, startPoint y: 122, endPoint x: 447, endPoint y: 119, distance: 5.9
click at [442, 122] on input "Start Time" at bounding box center [465, 122] width 75 height 24
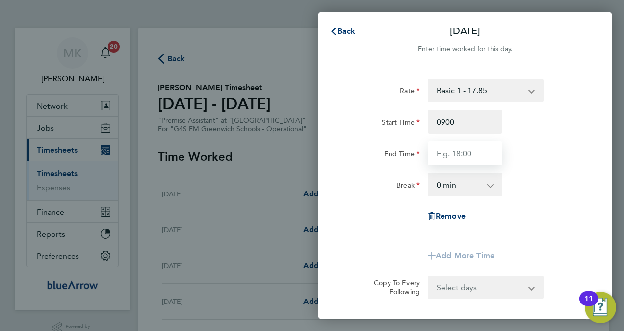
type input "09:00"
type input "17:00"
click at [387, 207] on div "Rate Basic 1 - 17.85 Start Time 09:00 End Time 17:00 Break 0 min 15 min 30 min …" at bounding box center [466, 158] width 240 height 158
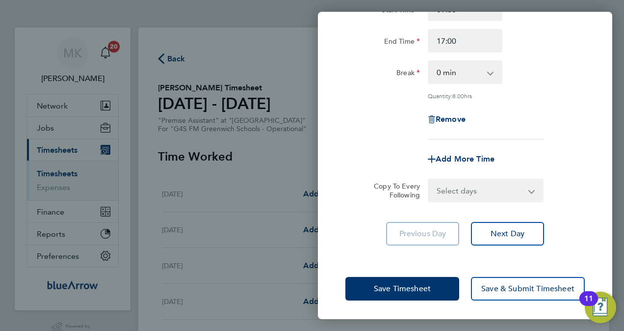
click at [465, 187] on select "Select days Day Weekday (Mon-Fri) Weekend (Sat-Sun) Tuesday Wednesday Thursday …" at bounding box center [480, 191] width 103 height 22
select select "DAY"
click at [429, 180] on select "Select days Day Weekday (Mon-Fri) Weekend (Sat-Sun) Tuesday Wednesday Thursday …" at bounding box center [480, 191] width 103 height 22
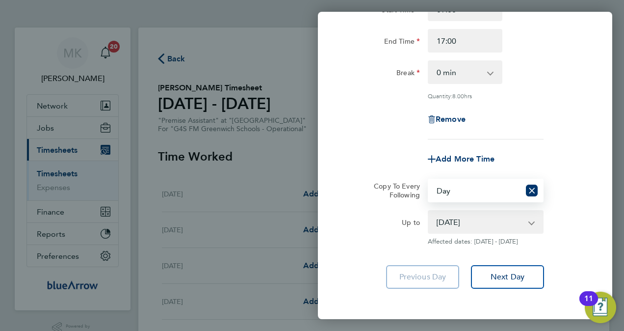
click at [450, 211] on select "23 Sep 2025 24 Sep 2025 25 Sep 2025 26 Sep 2025 27 Sep 2025 28 Sep 2025" at bounding box center [480, 222] width 102 height 22
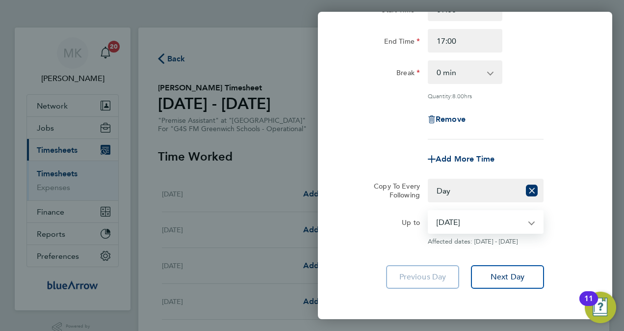
select select "2025-09-26"
click at [429, 211] on select "23 Sep 2025 24 Sep 2025 25 Sep 2025 26 Sep 2025 27 Sep 2025 28 Sep 2025" at bounding box center [480, 222] width 102 height 22
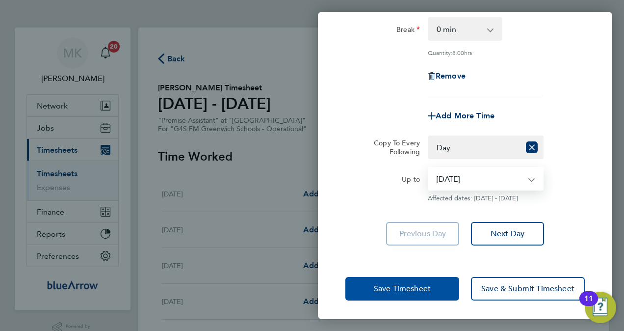
click at [411, 288] on span "Save Timesheet" at bounding box center [402, 289] width 57 height 10
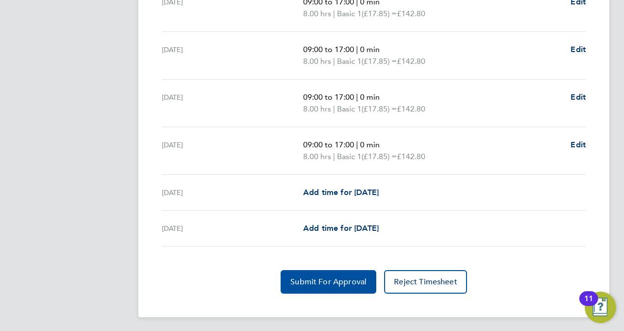
click at [346, 280] on span "Submit For Approval" at bounding box center [329, 282] width 76 height 10
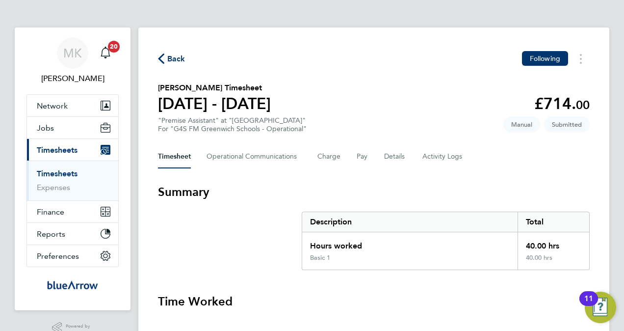
click at [177, 56] on span "Back" at bounding box center [176, 59] width 18 height 12
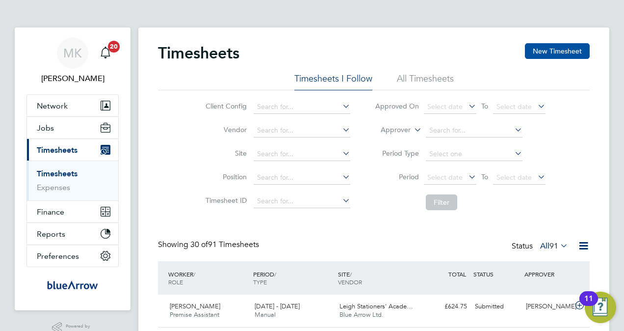
click at [546, 50] on button "New Timesheet" at bounding box center [557, 51] width 65 height 16
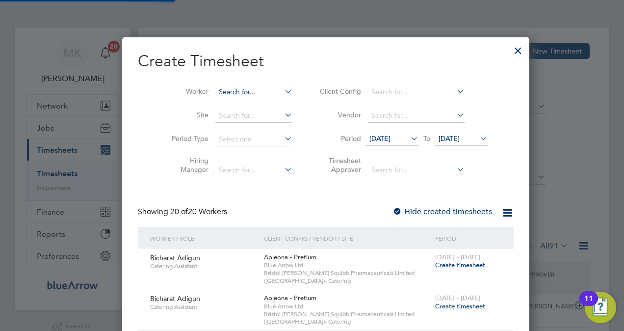
click at [223, 90] on input at bounding box center [254, 92] width 77 height 14
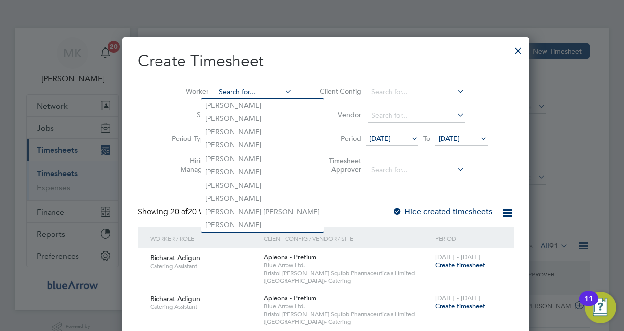
paste input "[PERSON_NAME]"
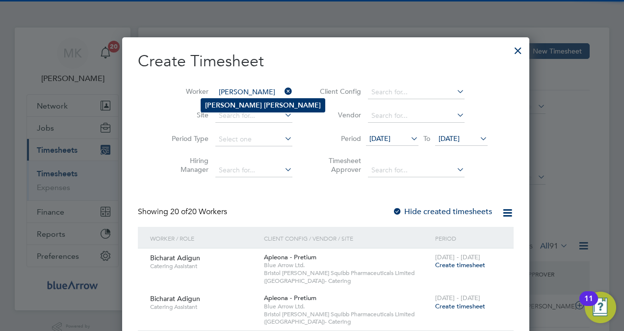
type input "[PERSON_NAME]"
click at [264, 108] on b "Sivacenko" at bounding box center [292, 105] width 57 height 8
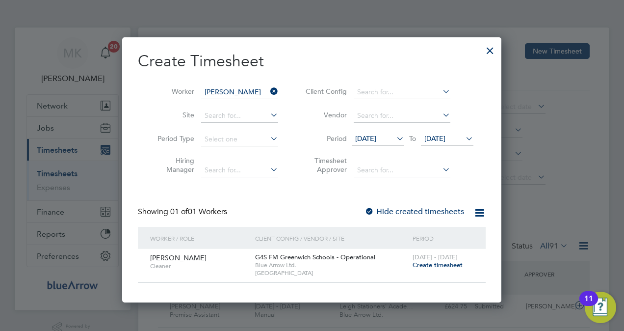
click at [433, 262] on span "Create timesheet" at bounding box center [438, 265] width 50 height 8
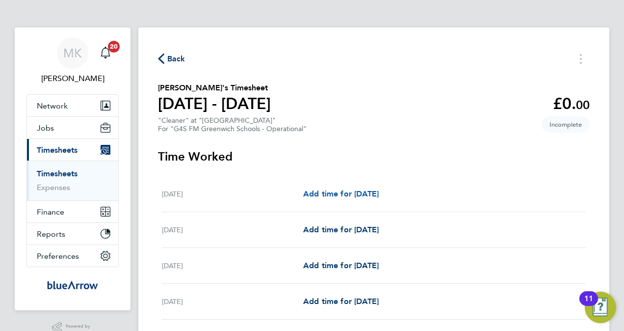
click at [360, 196] on span "Add time for Mon 22 Sep" at bounding box center [341, 193] width 76 height 9
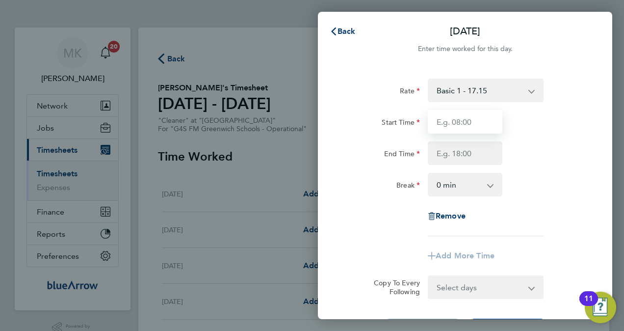
click at [454, 119] on input "Start Time" at bounding box center [465, 122] width 75 height 24
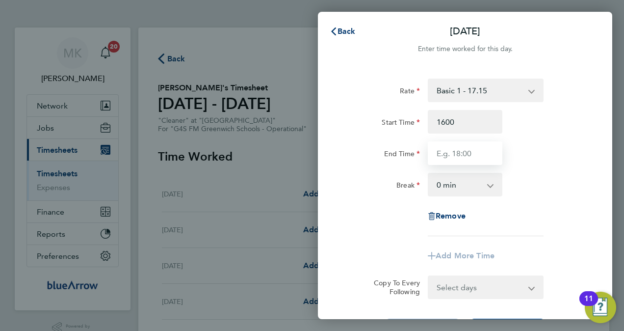
type input "16:00"
type input "20:00"
click at [480, 182] on select "0 min 15 min 30 min 45 min 60 min 75 min 90 min" at bounding box center [459, 185] width 61 height 22
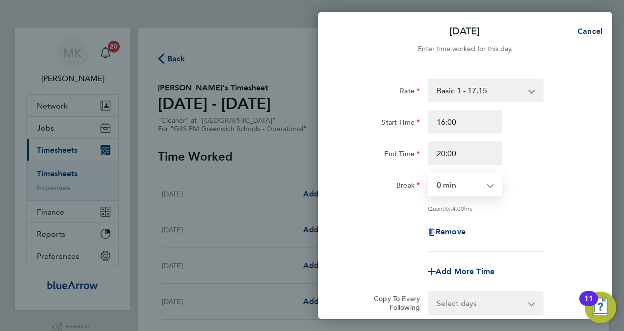
drag, startPoint x: 619, startPoint y: 203, endPoint x: 614, endPoint y: 202, distance: 5.0
click at [617, 203] on div "Mon 22 Sep Cancel Enter time worked for this day. Rate Basic 1 - 17.15 Start Ti…" at bounding box center [312, 165] width 624 height 331
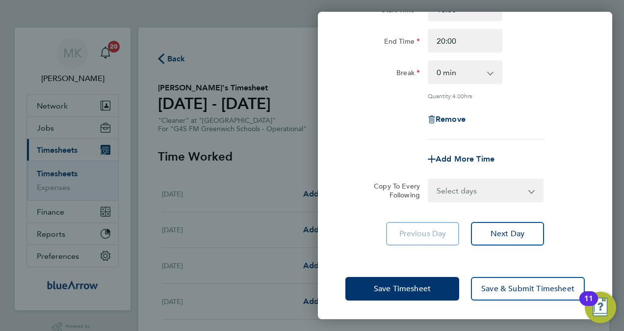
click at [476, 189] on select "Select days Day Weekday (Mon-Fri) Weekend (Sat-Sun) Tuesday Wednesday Thursday …" at bounding box center [480, 191] width 103 height 22
select select "DAY"
click at [429, 180] on select "Select days Day Weekday (Mon-Fri) Weekend (Sat-Sun) Tuesday Wednesday Thursday …" at bounding box center [480, 191] width 103 height 22
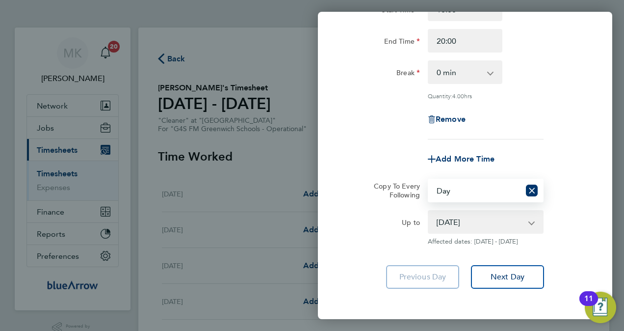
click at [449, 217] on select "23 Sep 2025 24 Sep 2025 25 Sep 2025 26 Sep 2025 27 Sep 2025 28 Sep 2025" at bounding box center [480, 222] width 102 height 22
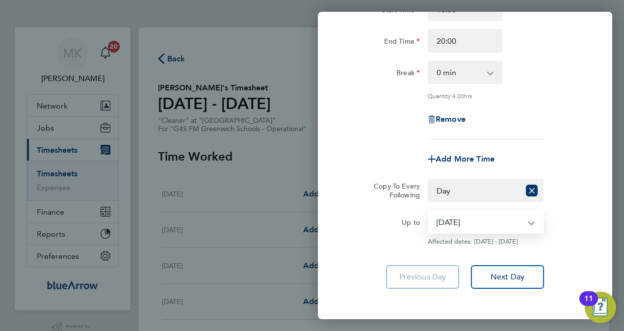
select select "2025-09-26"
click at [429, 211] on select "23 Sep 2025 24 Sep 2025 25 Sep 2025 26 Sep 2025 27 Sep 2025 28 Sep 2025" at bounding box center [480, 222] width 102 height 22
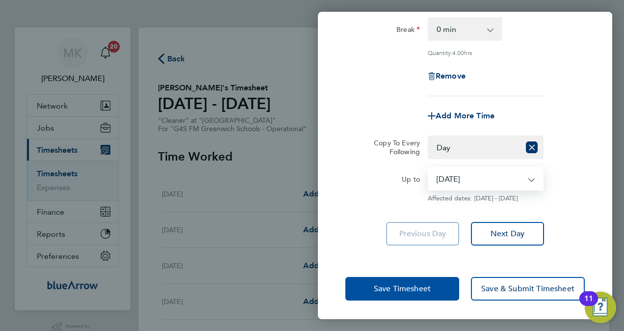
click at [422, 284] on span "Save Timesheet" at bounding box center [402, 289] width 57 height 10
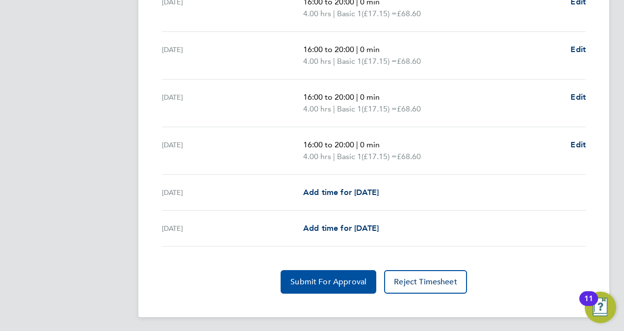
click at [346, 281] on span "Submit For Approval" at bounding box center [329, 282] width 76 height 10
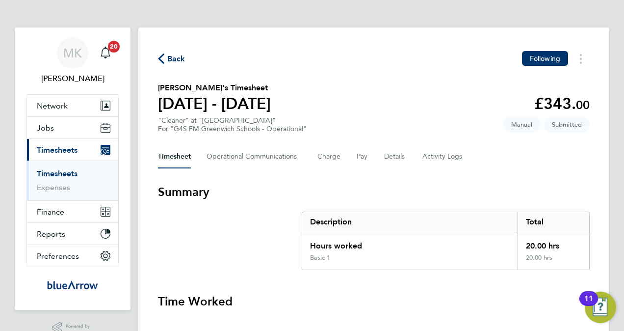
click at [175, 62] on span "Back" at bounding box center [176, 59] width 18 height 12
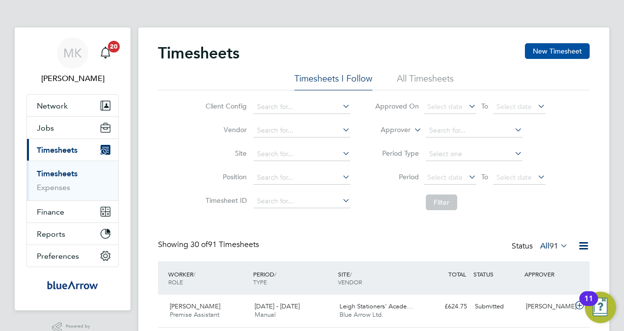
click at [546, 55] on button "New Timesheet" at bounding box center [557, 51] width 65 height 16
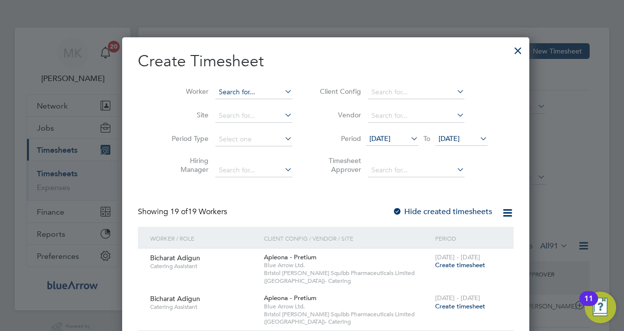
click at [232, 93] on input at bounding box center [254, 92] width 77 height 14
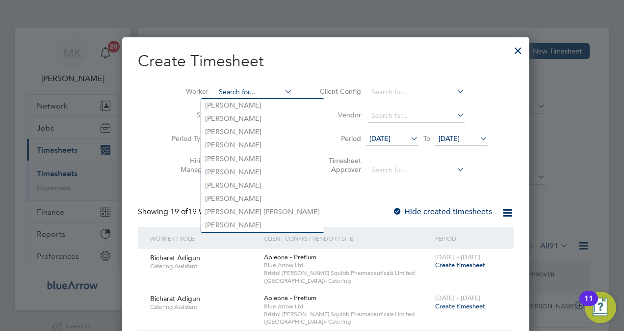
paste input "Anthony James Kelly"
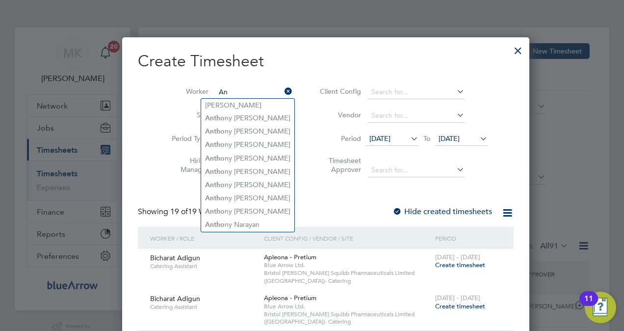
type input "A"
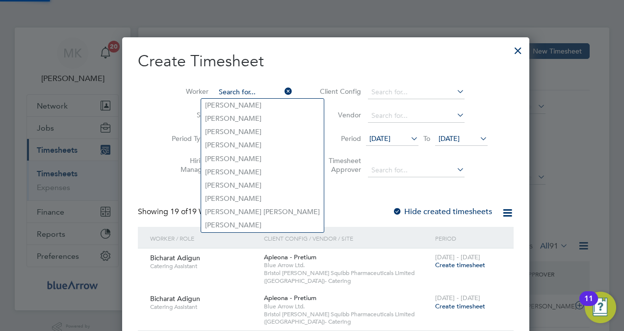
paste input "Anthony James Kelly"
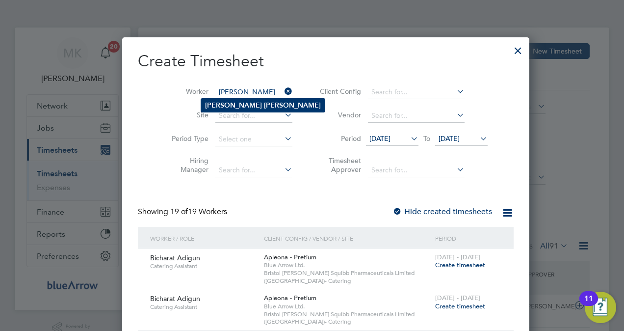
click at [264, 105] on b "Kelly" at bounding box center [292, 105] width 57 height 8
type input "[PERSON_NAME]"
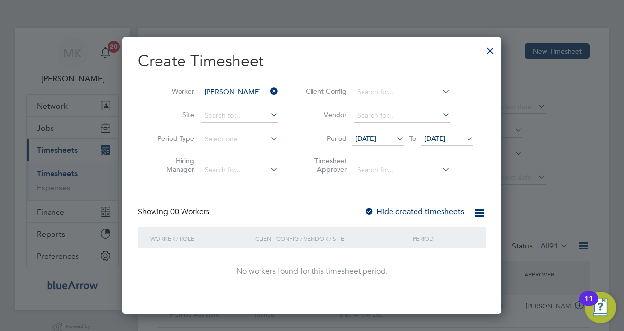
click at [418, 207] on label "Hide created timesheets" at bounding box center [415, 212] width 100 height 10
click at [414, 207] on label "Hide created timesheets" at bounding box center [415, 212] width 100 height 10
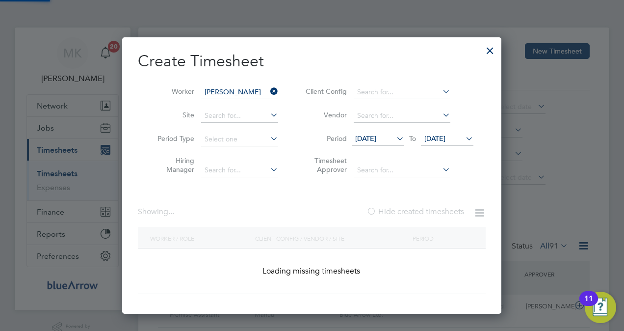
click at [414, 207] on label "Hide created timesheets" at bounding box center [416, 212] width 98 height 10
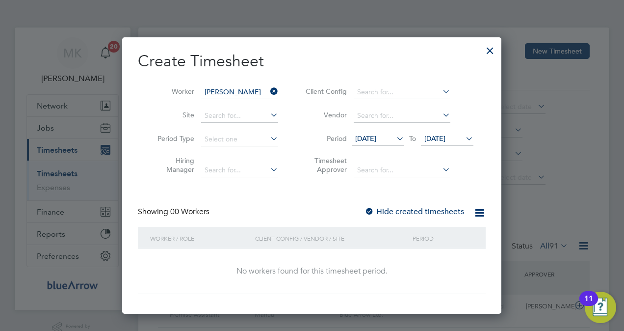
click at [377, 209] on label "Hide created timesheets" at bounding box center [415, 212] width 100 height 10
click at [395, 140] on icon at bounding box center [395, 139] width 0 height 14
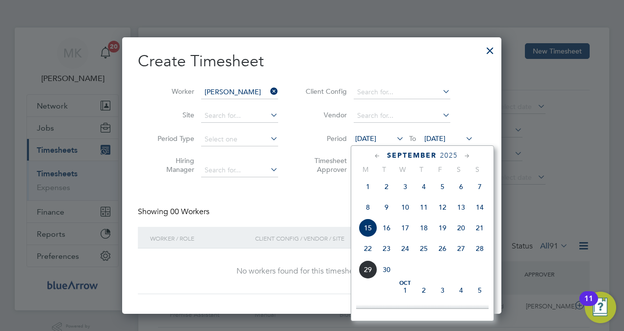
click at [367, 255] on span "22" at bounding box center [368, 248] width 19 height 19
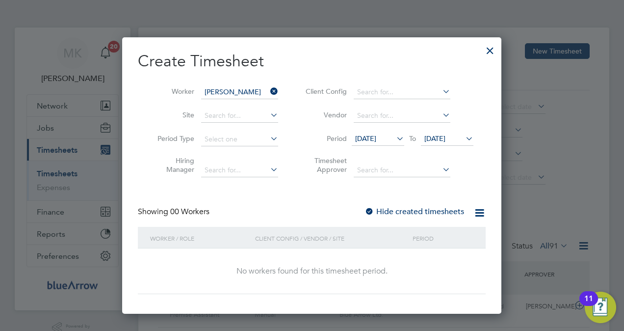
click at [464, 138] on icon at bounding box center [464, 139] width 0 height 14
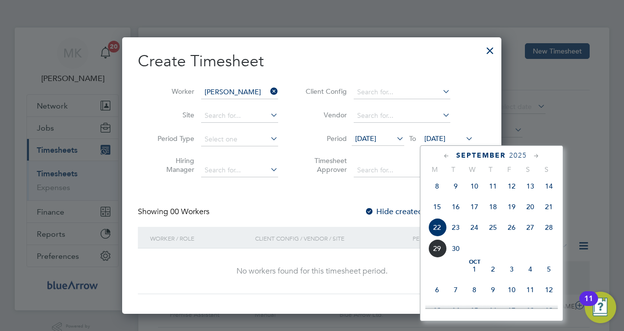
click at [547, 233] on span "28" at bounding box center [549, 227] width 19 height 19
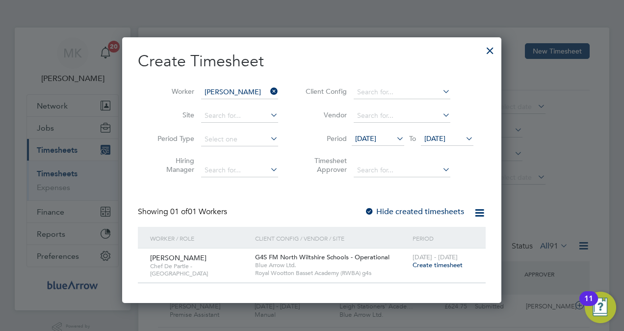
click at [436, 261] on span "Create timesheet" at bounding box center [438, 265] width 50 height 8
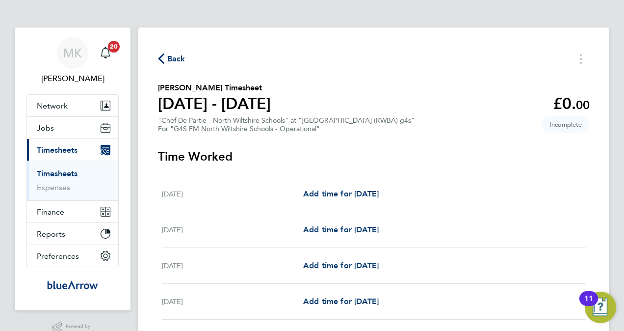
click at [342, 187] on div "Tue 23 Sep Add time for Tue 23 Sep Add time for Tue 23 Sep" at bounding box center [374, 194] width 424 height 36
click at [344, 196] on span "Add time for Tue 23 Sep" at bounding box center [341, 193] width 76 height 9
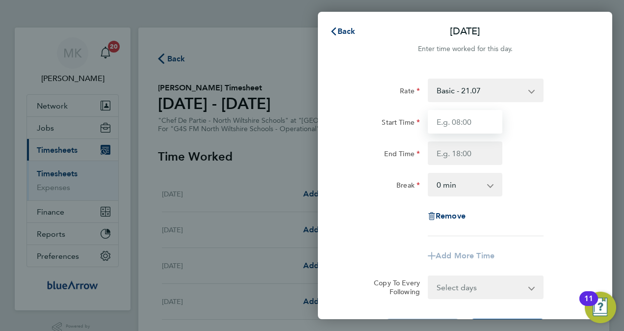
click at [461, 119] on input "Start Time" at bounding box center [465, 122] width 75 height 24
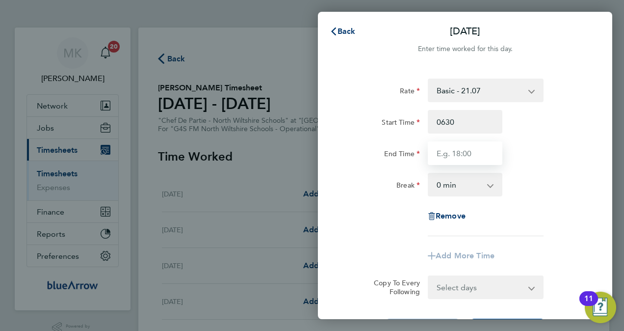
type input "06:30"
type input "14:30"
click at [466, 185] on select "0 min 15 min 30 min 45 min 60 min 75 min 90 min" at bounding box center [459, 185] width 61 height 22
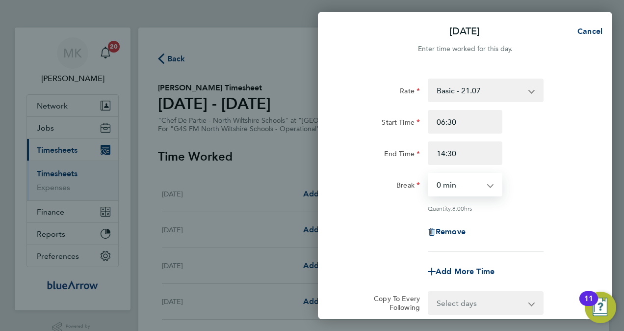
select select "30"
click at [429, 174] on select "0 min 15 min 30 min 45 min 60 min 75 min 90 min" at bounding box center [459, 185] width 61 height 22
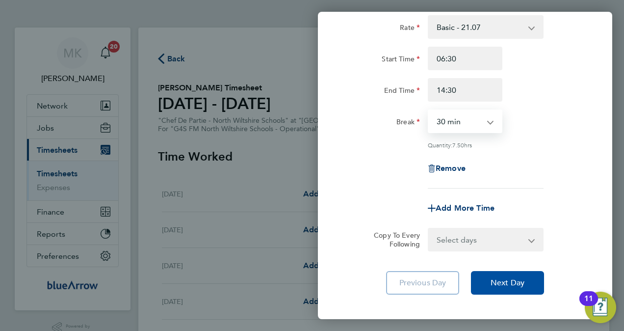
scroll to position [112, 0]
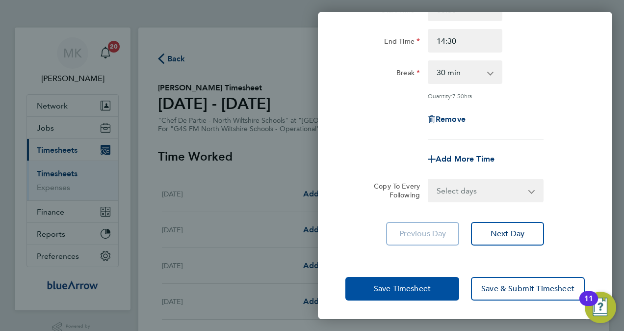
click at [407, 288] on span "Save Timesheet" at bounding box center [402, 289] width 57 height 10
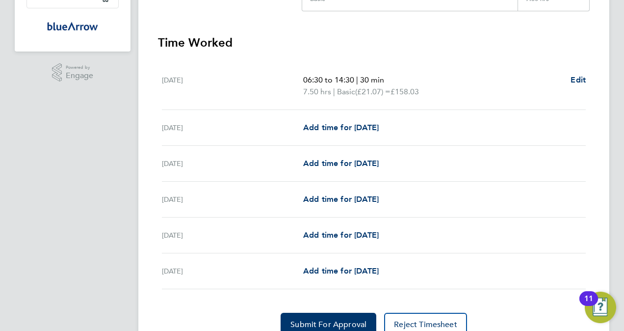
scroll to position [301, 0]
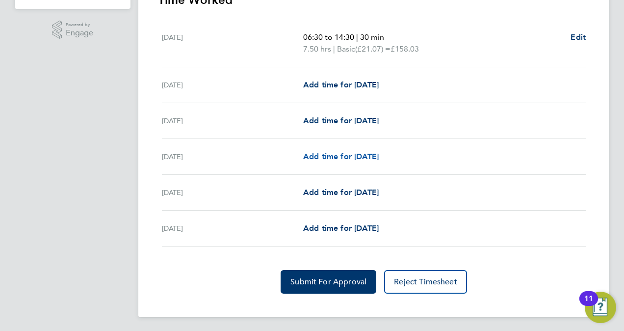
click at [315, 153] on span "Add time for Fri 26 Sep" at bounding box center [341, 156] width 76 height 9
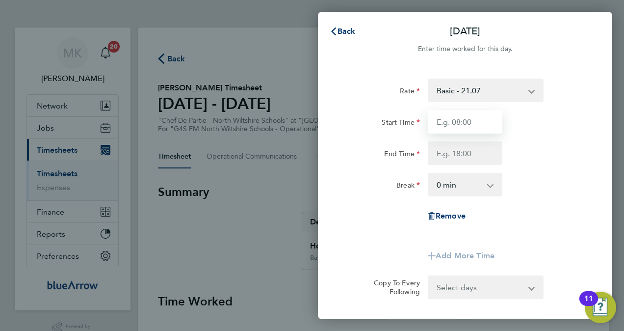
click at [474, 125] on input "Start Time" at bounding box center [465, 122] width 75 height 24
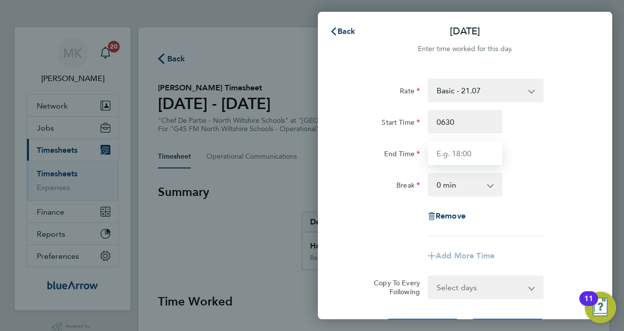
type input "06:30"
click at [483, 148] on input "End Time" at bounding box center [465, 153] width 75 height 24
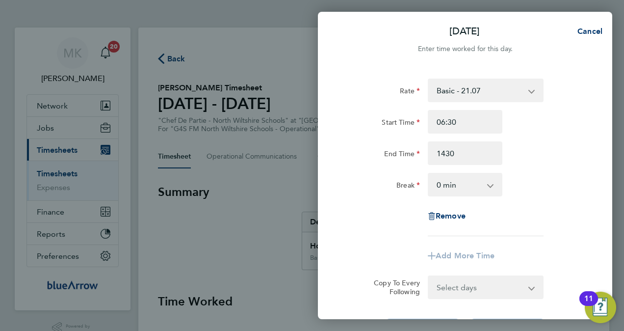
type input "14:30"
click at [486, 184] on select "0 min 15 min 30 min 45 min 60 min 75 min 90 min" at bounding box center [459, 185] width 61 height 22
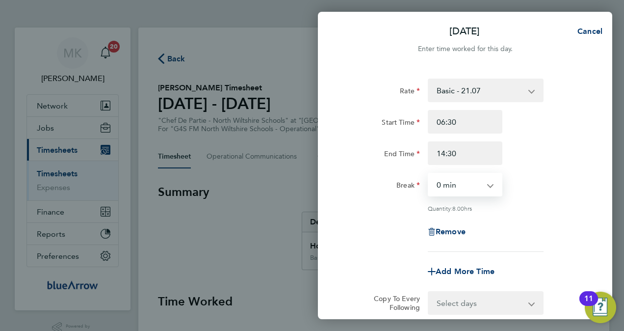
select select "30"
click at [429, 174] on select "0 min 15 min 30 min 45 min 60 min 75 min 90 min" at bounding box center [459, 185] width 61 height 22
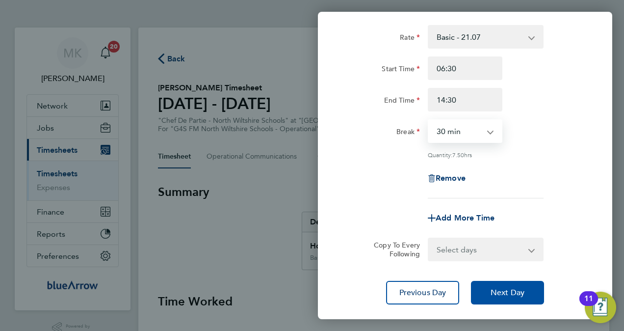
scroll to position [112, 0]
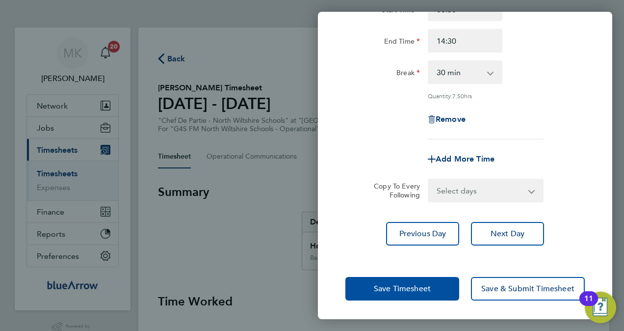
click at [423, 287] on span "Save Timesheet" at bounding box center [402, 289] width 57 height 10
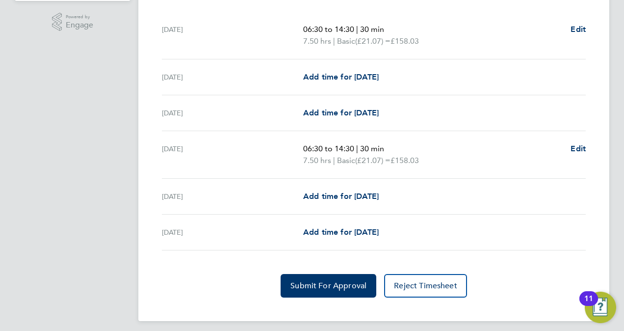
scroll to position [313, 0]
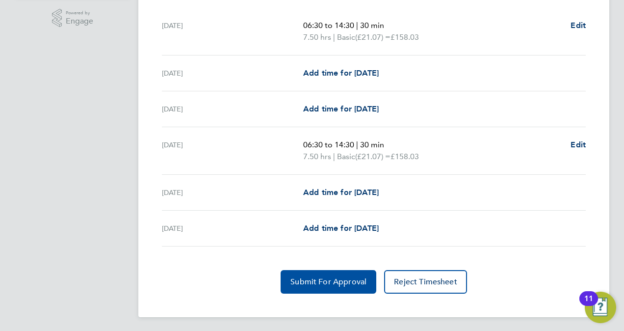
click at [341, 278] on span "Submit For Approval" at bounding box center [329, 282] width 76 height 10
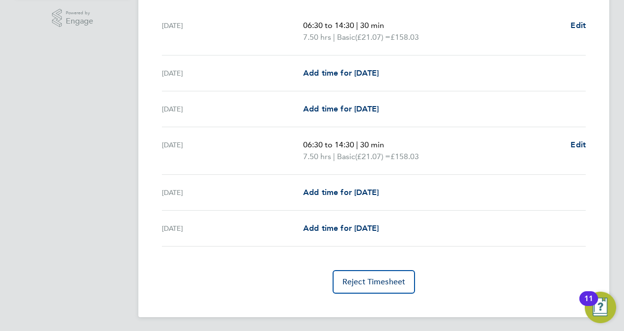
scroll to position [0, 0]
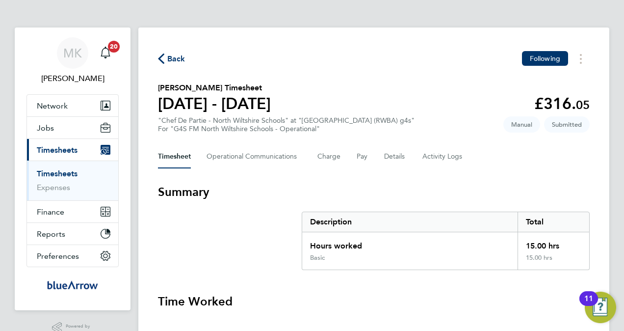
click at [166, 54] on span "Back" at bounding box center [171, 58] width 27 height 9
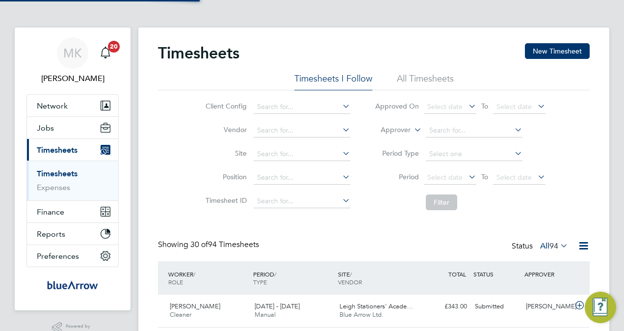
scroll to position [25, 85]
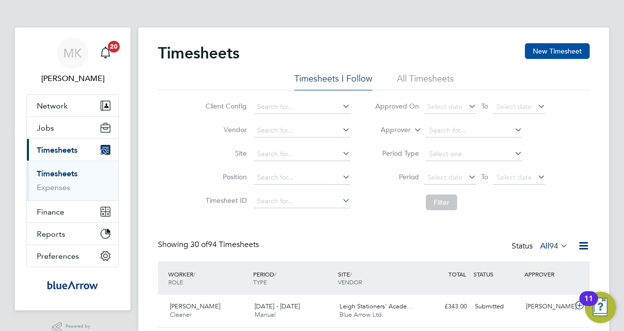
click at [570, 52] on button "New Timesheet" at bounding box center [557, 51] width 65 height 16
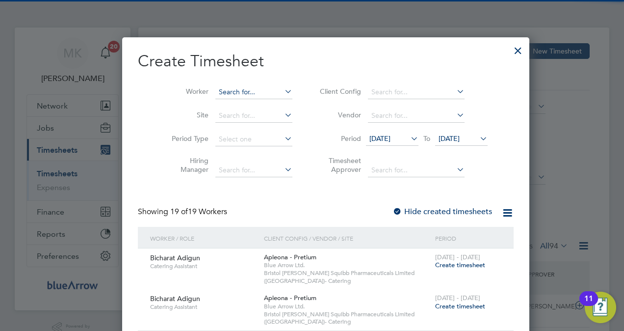
click at [254, 94] on input at bounding box center [254, 92] width 77 height 14
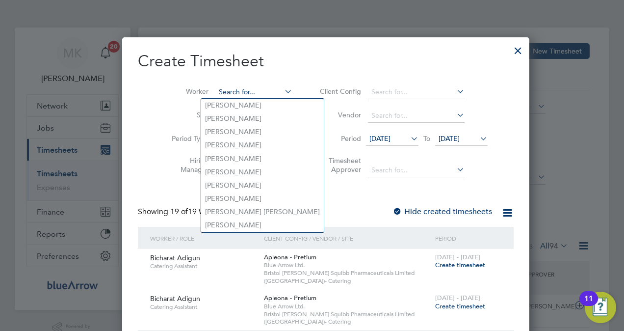
paste input "Mona ABDULGHANI ABDULLAH Binghilan"
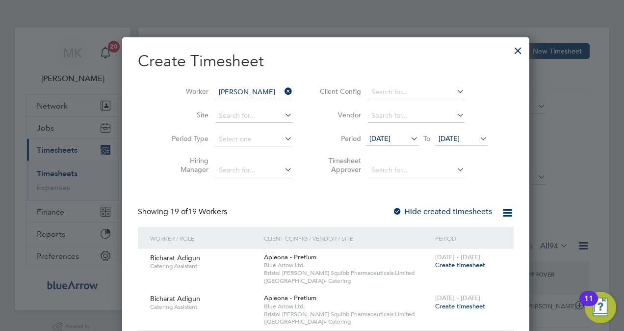
click at [258, 117] on li "Mona Binghilan" at bounding box center [247, 117] width 93 height 13
type input "[PERSON_NAME]"
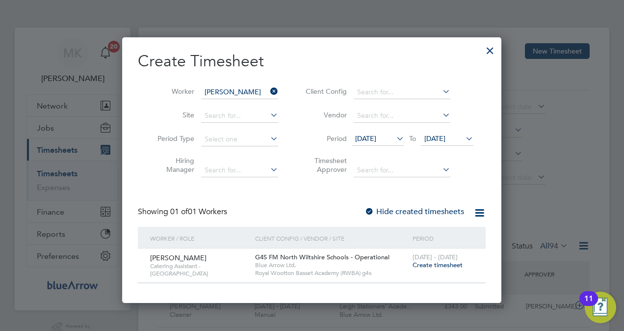
click at [437, 267] on span "Create timesheet" at bounding box center [438, 265] width 50 height 8
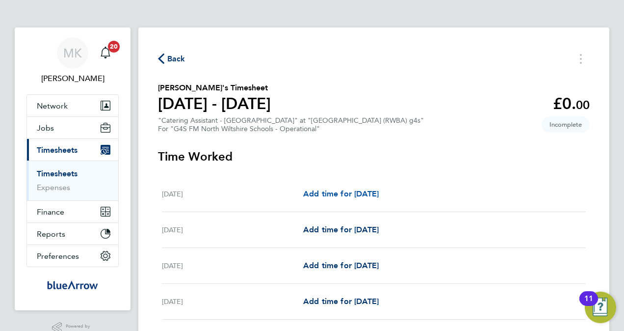
click at [325, 189] on span "Add time for Mon 22 Sep" at bounding box center [341, 193] width 76 height 9
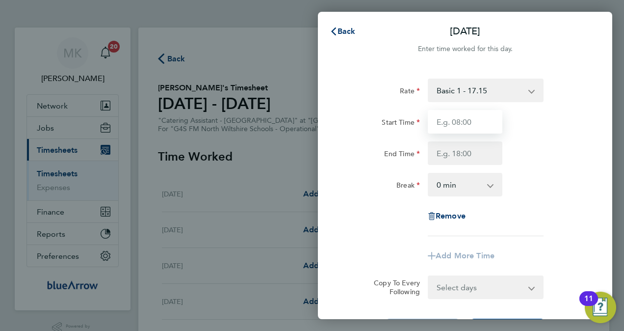
click at [453, 124] on input "Start Time" at bounding box center [465, 122] width 75 height 24
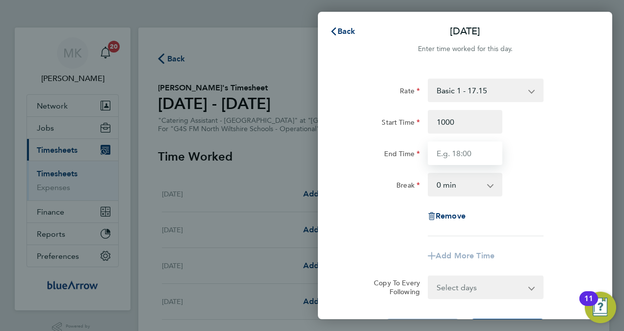
type input "10:00"
type input "14:45"
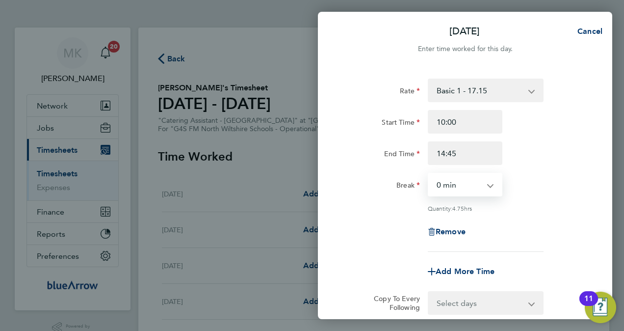
click at [457, 181] on select "0 min 15 min 30 min 45 min 60 min 75 min 90 min" at bounding box center [459, 185] width 61 height 22
select select "15"
click at [429, 174] on select "0 min 15 min 30 min 45 min 60 min 75 min 90 min" at bounding box center [459, 185] width 61 height 22
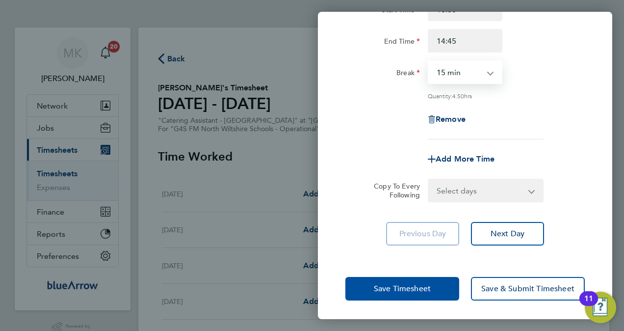
click at [414, 287] on span "Save Timesheet" at bounding box center [402, 289] width 57 height 10
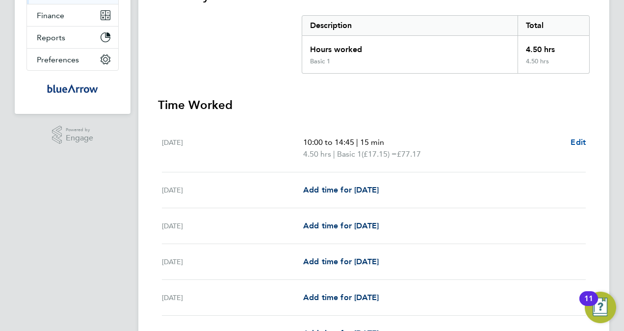
click at [575, 138] on span "Edit" at bounding box center [578, 141] width 15 height 9
select select "15"
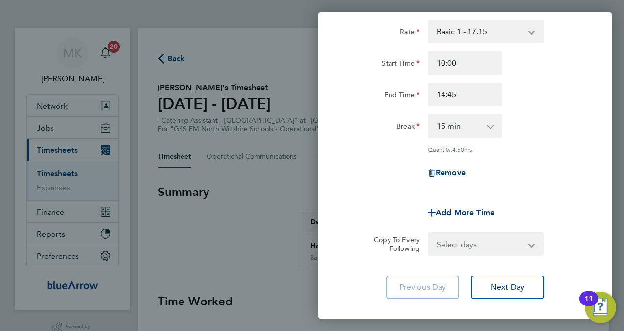
scroll to position [112, 0]
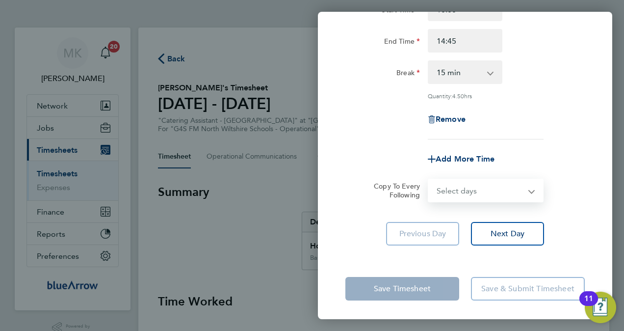
click at [480, 187] on select "Select days Day Weekday (Mon-Fri) Weekend (Sat-Sun) Tuesday Wednesday Thursday …" at bounding box center [480, 191] width 103 height 22
select select "DAY"
click at [429, 180] on select "Select days Day Weekday (Mon-Fri) Weekend (Sat-Sun) Tuesday Wednesday Thursday …" at bounding box center [480, 191] width 103 height 22
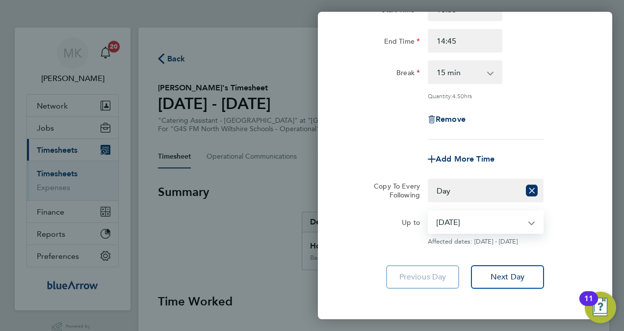
click at [458, 221] on select "23 Sep 2025 24 Sep 2025 25 Sep 2025 26 Sep 2025 27 Sep 2025 28 Sep 2025" at bounding box center [480, 222] width 102 height 22
select select "2025-09-23"
click at [429, 211] on select "23 Sep 2025 24 Sep 2025 25 Sep 2025 26 Sep 2025 27 Sep 2025 28 Sep 2025" at bounding box center [480, 222] width 102 height 22
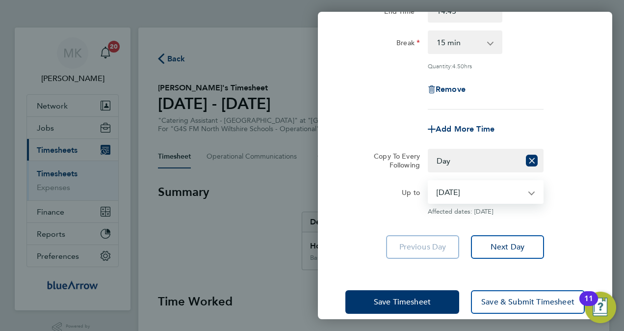
scroll to position [156, 0]
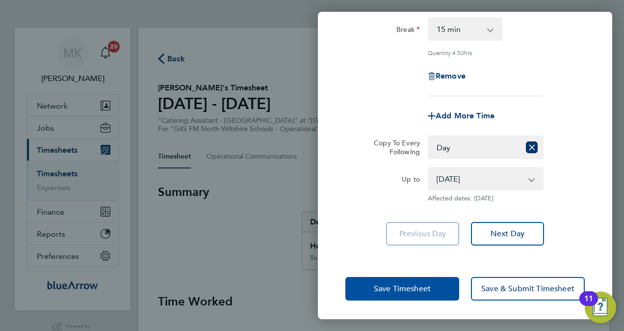
click at [424, 284] on span "Save Timesheet" at bounding box center [402, 289] width 57 height 10
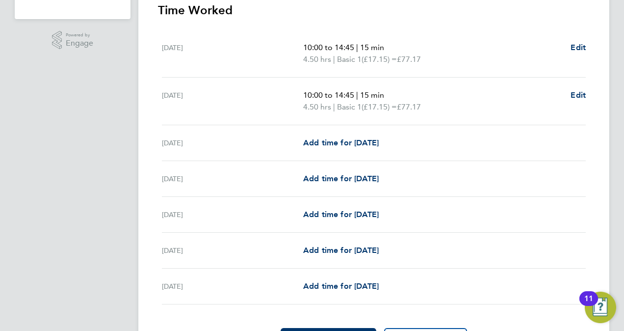
scroll to position [344, 0]
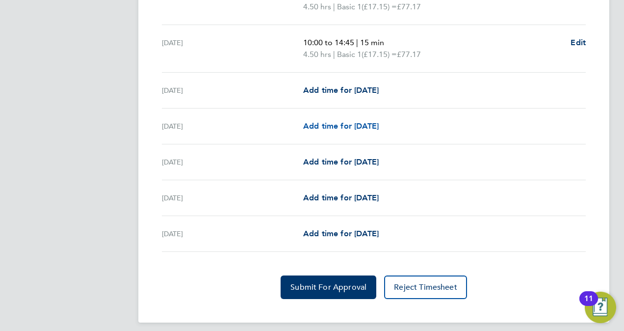
click at [346, 126] on span "Add time for Thu 25 Sep" at bounding box center [341, 125] width 76 height 9
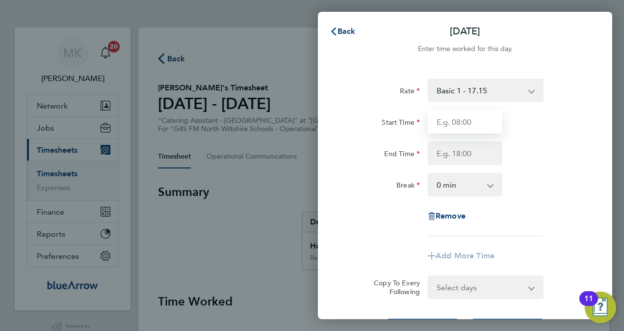
click at [462, 121] on input "Start Time" at bounding box center [465, 122] width 75 height 24
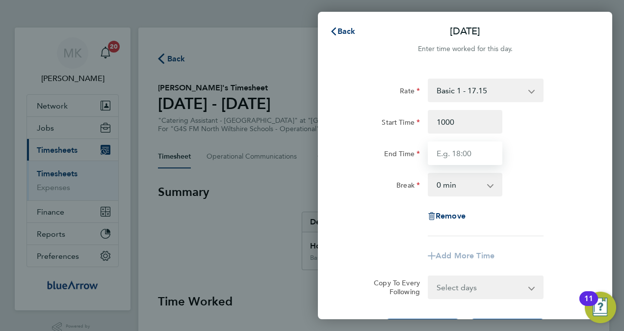
type input "10:00"
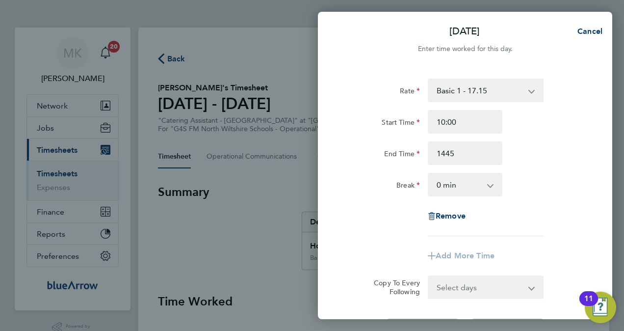
type input "14:45"
click at [477, 186] on select "0 min 15 min 30 min 45 min 60 min 75 min 90 min" at bounding box center [459, 185] width 61 height 22
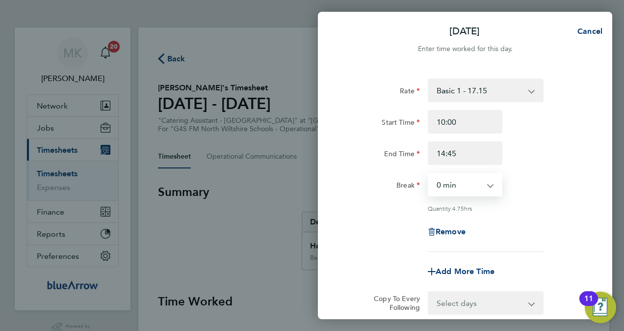
select select "15"
click at [429, 174] on select "0 min 15 min 30 min 45 min 60 min 75 min 90 min" at bounding box center [459, 185] width 61 height 22
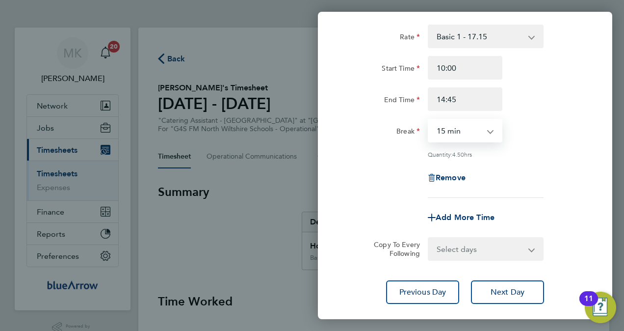
scroll to position [112, 0]
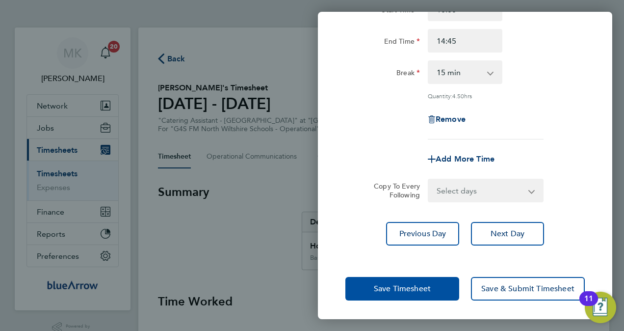
click at [406, 298] on button "Save Timesheet" at bounding box center [403, 289] width 114 height 24
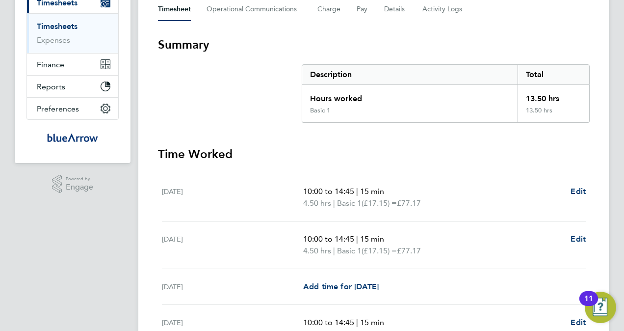
scroll to position [245, 0]
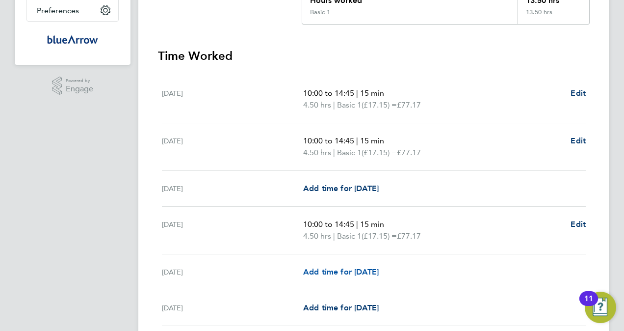
click at [354, 271] on span "Add time for Fri 26 Sep" at bounding box center [341, 271] width 76 height 9
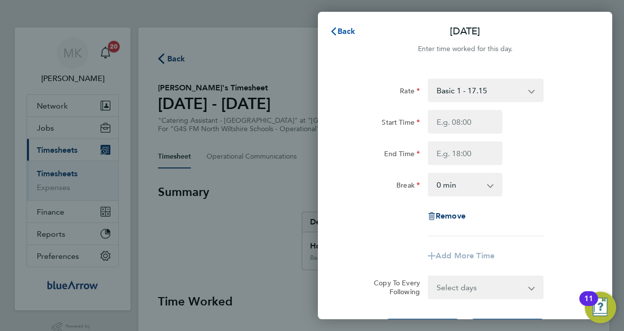
click at [348, 29] on span "Back" at bounding box center [347, 31] width 18 height 9
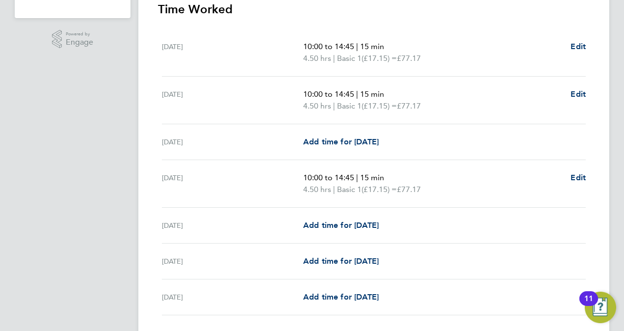
scroll to position [295, 0]
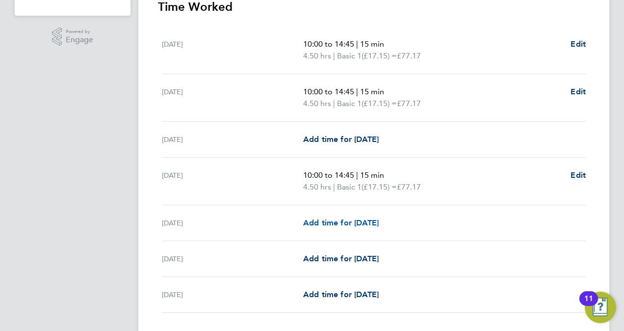
click at [368, 221] on span "Add time for Fri 26 Sep" at bounding box center [341, 222] width 76 height 9
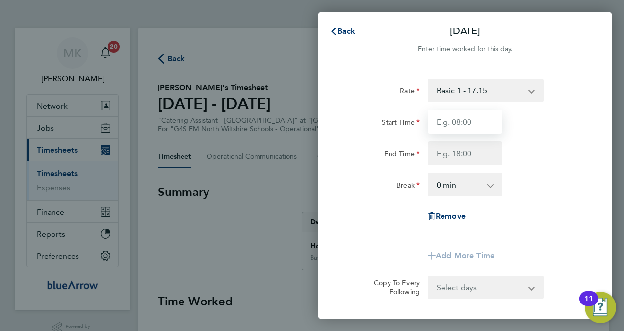
drag, startPoint x: 462, startPoint y: 119, endPoint x: 467, endPoint y: 118, distance: 4.9
click at [462, 119] on input "Start Time" at bounding box center [465, 122] width 75 height 24
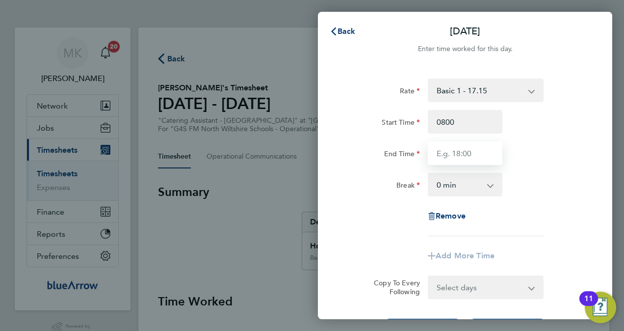
type input "08:00"
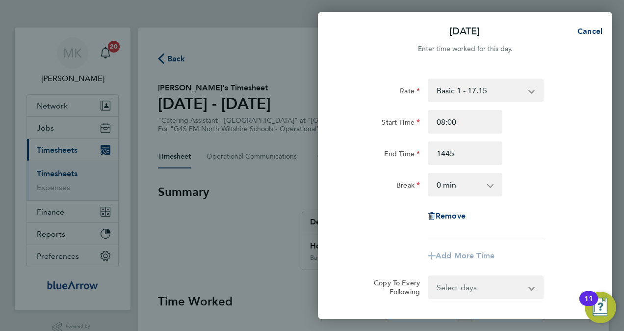
type input "14:45"
click at [487, 186] on select "0 min 15 min 30 min 45 min 60 min 75 min 90 min" at bounding box center [459, 185] width 61 height 22
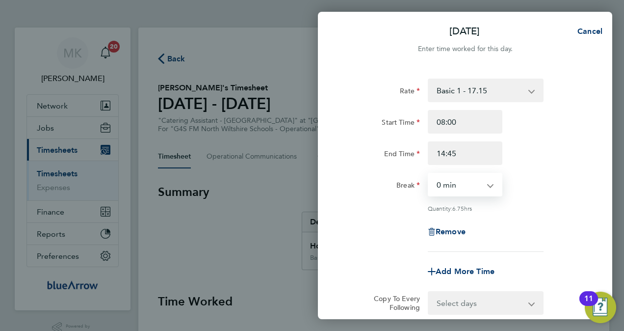
select select "15"
click at [429, 174] on select "0 min 15 min 30 min 45 min 60 min 75 min 90 min" at bounding box center [459, 185] width 61 height 22
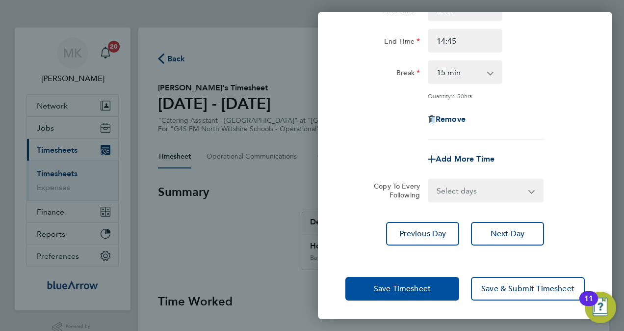
click at [425, 284] on span "Save Timesheet" at bounding box center [402, 289] width 57 height 10
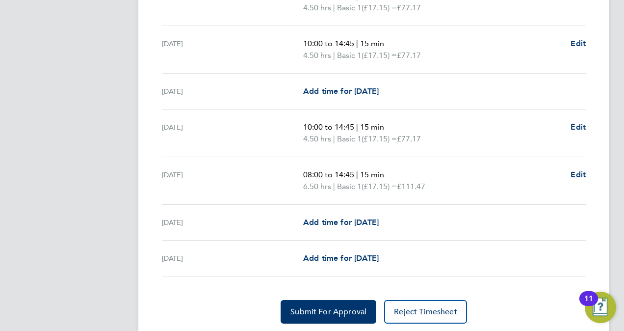
scroll to position [373, 0]
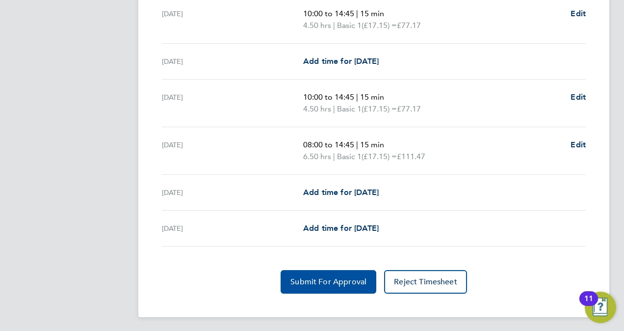
click at [333, 278] on span "Submit For Approval" at bounding box center [329, 282] width 76 height 10
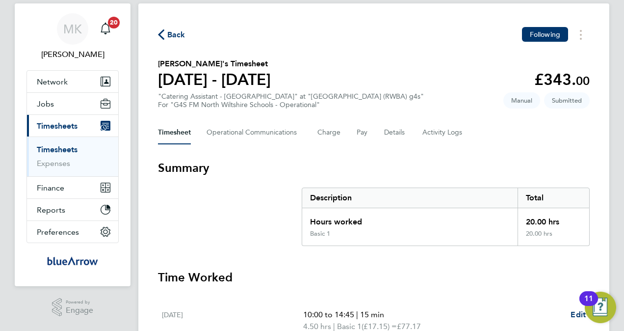
scroll to position [0, 0]
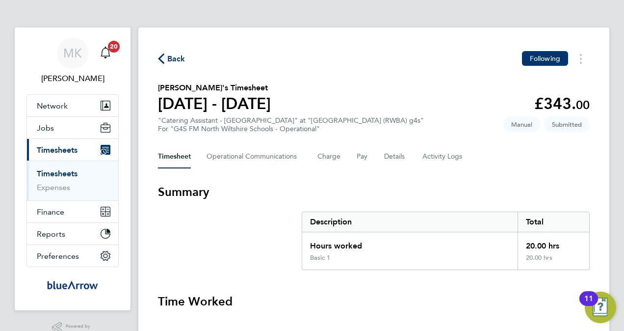
click at [175, 59] on span "Back" at bounding box center [176, 59] width 18 height 12
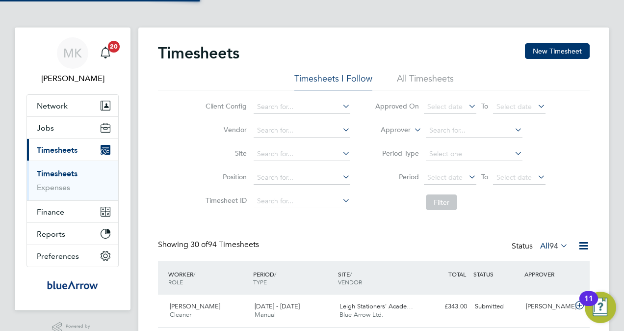
scroll to position [25, 85]
click at [547, 45] on button "New Timesheet" at bounding box center [557, 51] width 65 height 16
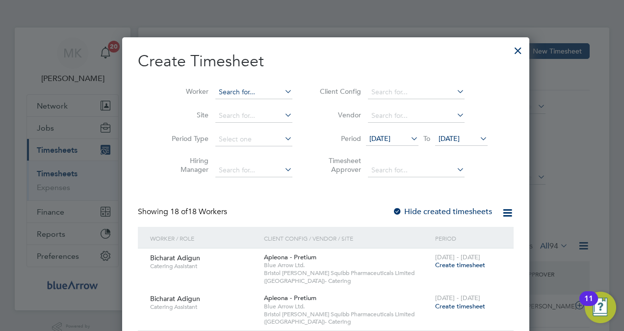
click at [233, 92] on input at bounding box center [254, 92] width 77 height 14
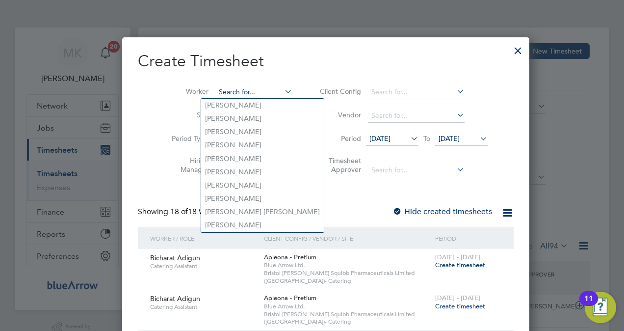
paste input "Phul Kumari Gurung"
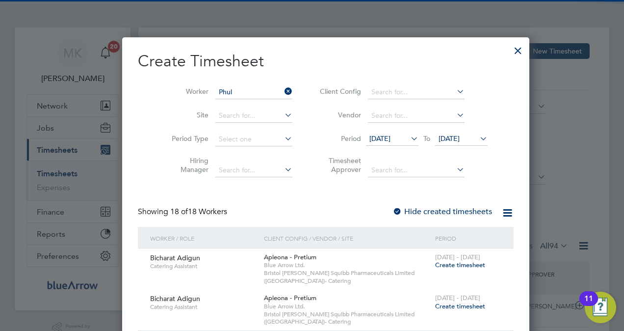
click at [249, 104] on li "Phul Kumari Gurung" at bounding box center [240, 105] width 78 height 13
type input "Phul Kumari Gurung"
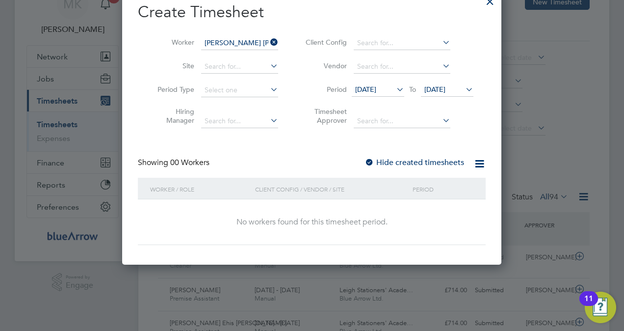
click at [387, 160] on label "Hide created timesheets" at bounding box center [415, 163] width 100 height 10
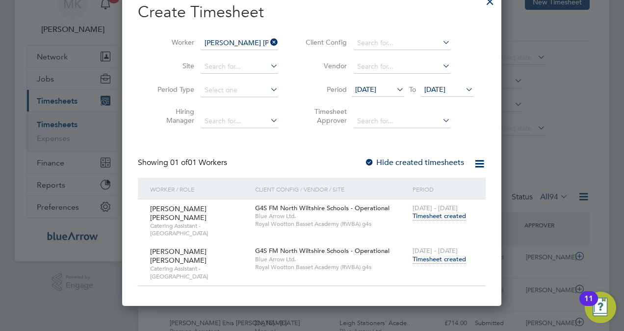
click at [440, 255] on span "Timesheet created" at bounding box center [440, 259] width 54 height 9
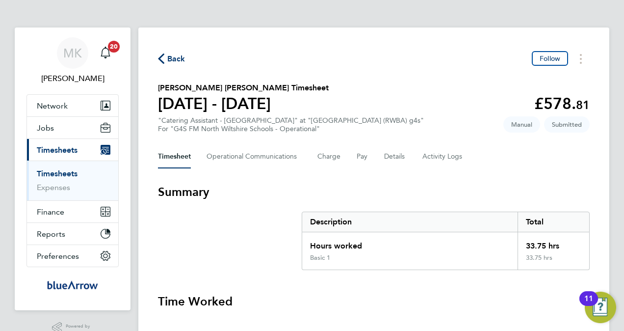
click at [183, 64] on span "Back" at bounding box center [176, 59] width 18 height 12
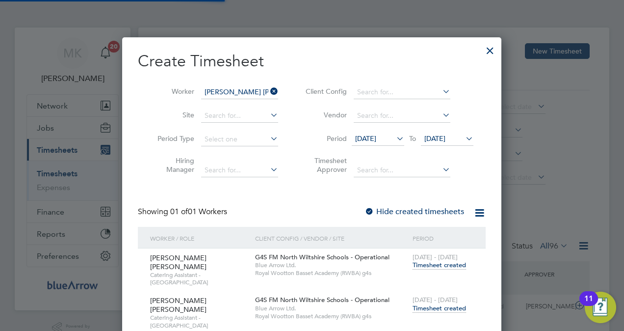
scroll to position [25, 85]
click at [269, 93] on icon at bounding box center [269, 91] width 0 height 14
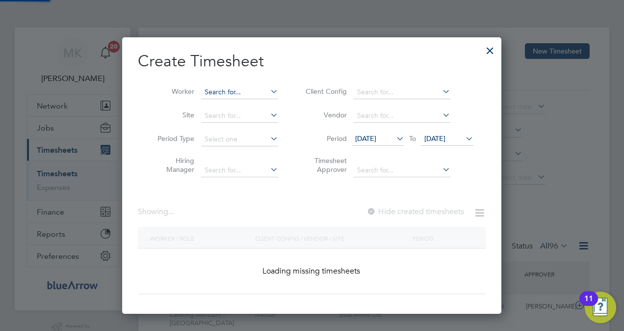
click at [234, 92] on input at bounding box center [239, 92] width 77 height 14
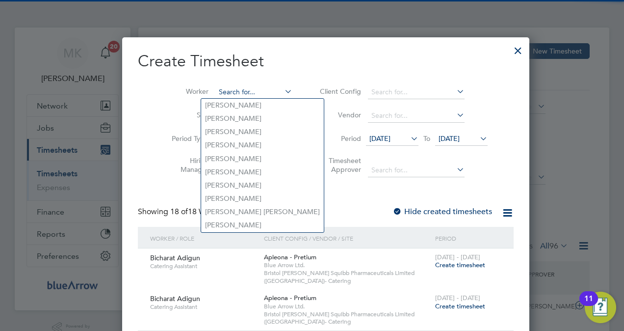
paste input "[PERSON_NAME]"
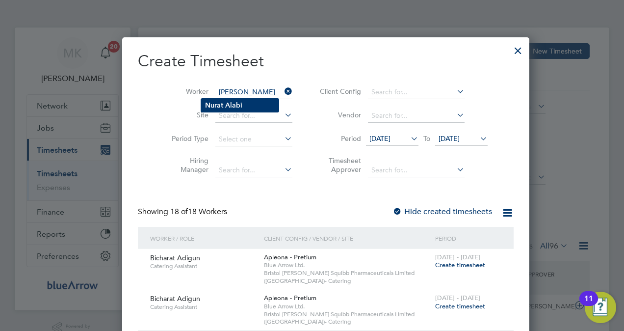
type input "[PERSON_NAME]"
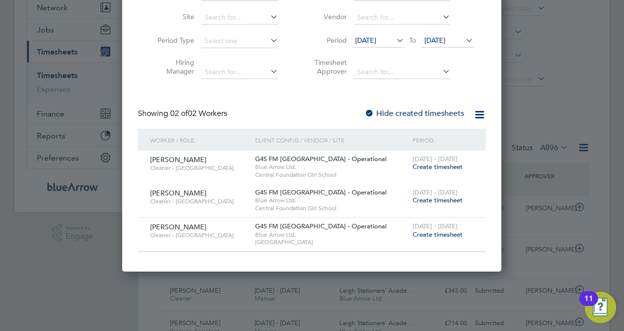
click at [439, 232] on span "Create timesheet" at bounding box center [438, 234] width 50 height 8
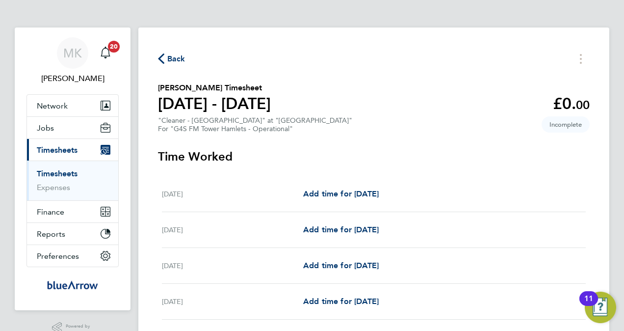
click at [181, 58] on span "Back" at bounding box center [176, 59] width 18 height 12
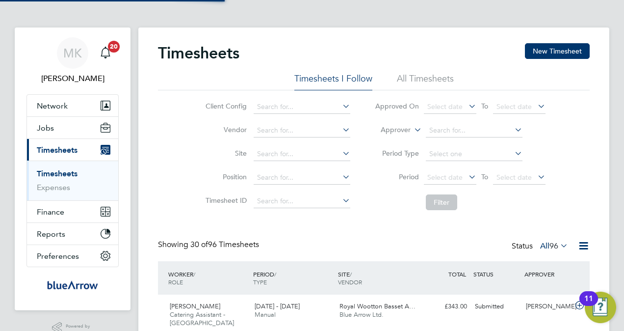
scroll to position [25, 85]
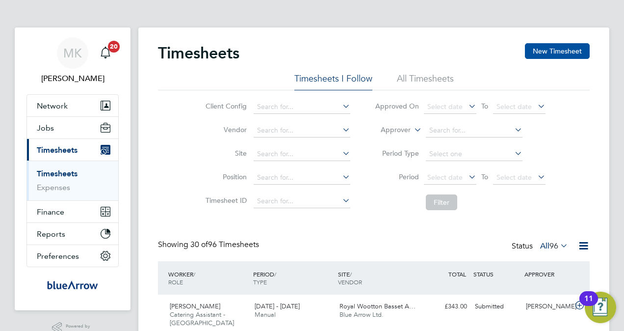
click at [563, 54] on button "New Timesheet" at bounding box center [557, 51] width 65 height 16
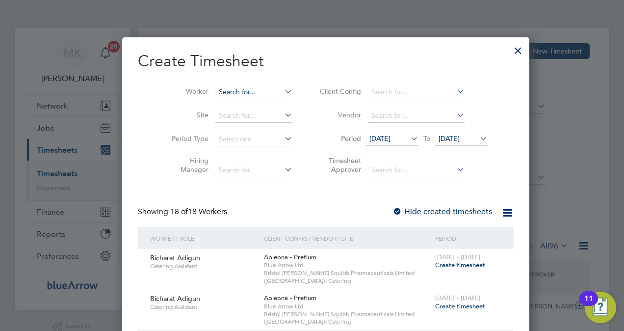
click at [229, 90] on input at bounding box center [254, 92] width 77 height 14
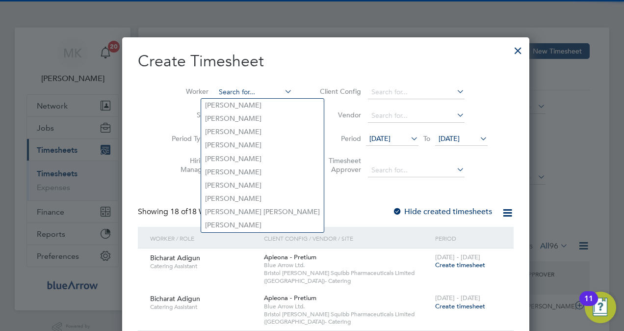
paste input "[PERSON_NAME]"
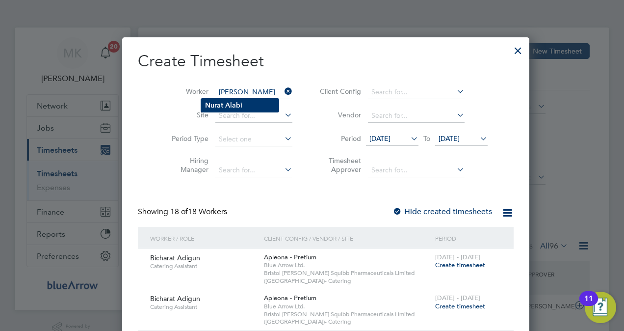
type input "[PERSON_NAME]"
click at [230, 101] on b "Alabi" at bounding box center [233, 105] width 17 height 8
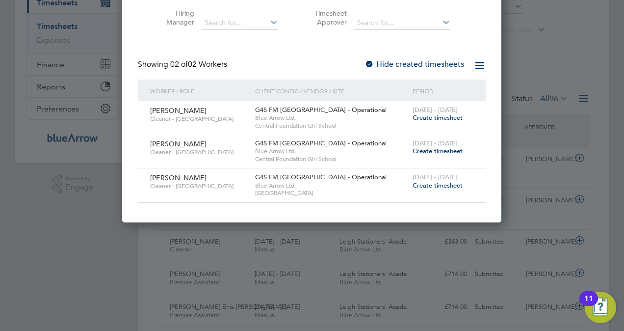
click at [383, 65] on label "Hide created timesheets" at bounding box center [415, 64] width 100 height 10
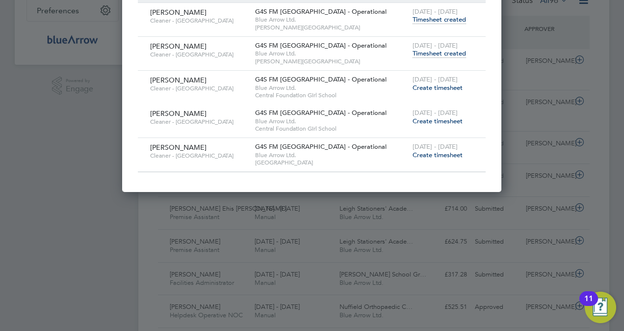
click at [439, 152] on span "Create timesheet" at bounding box center [438, 155] width 50 height 8
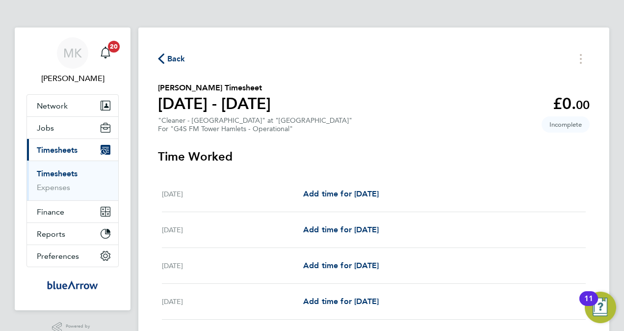
click at [354, 187] on div "Mon 22 Sep Add time for Mon 22 Sep Add time for Mon 22 Sep" at bounding box center [374, 194] width 424 height 36
click at [355, 193] on span "Add time for Mon 22 Sep" at bounding box center [341, 193] width 76 height 9
select select "60"
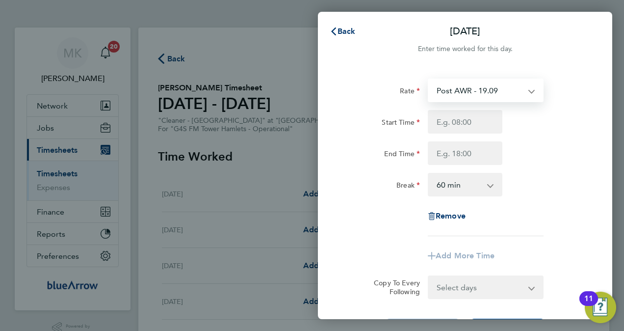
click at [522, 92] on select "Post AWR - 19.09" at bounding box center [480, 91] width 102 height 22
click at [590, 141] on div "Rate Post AWR - 19.09 Start Time End Time Break 0 min 15 min 30 min 45 min 60 m…" at bounding box center [465, 210] width 295 height 287
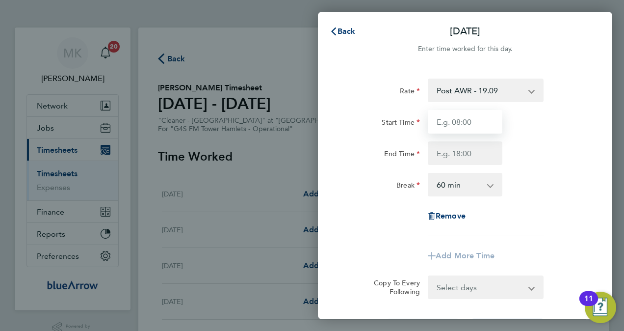
click at [465, 123] on input "Start Time" at bounding box center [465, 122] width 75 height 24
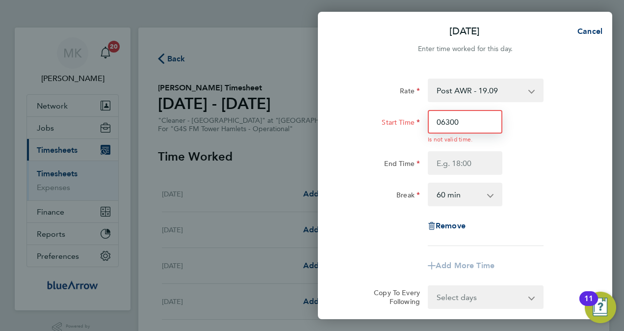
click at [465, 123] on input "06300" at bounding box center [465, 122] width 75 height 24
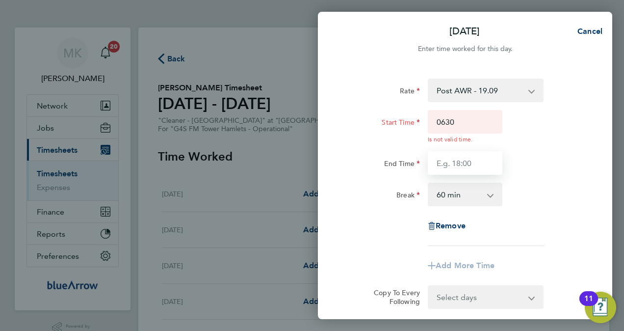
type input "06:30"
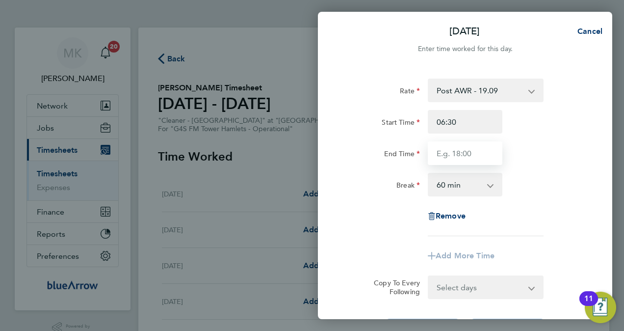
click at [460, 158] on input "End Time" at bounding box center [465, 153] width 75 height 24
type input "08:30"
drag, startPoint x: 501, startPoint y: 185, endPoint x: 491, endPoint y: 184, distance: 10.4
click at [495, 185] on app-icon-cross-button at bounding box center [496, 185] width 12 height 22
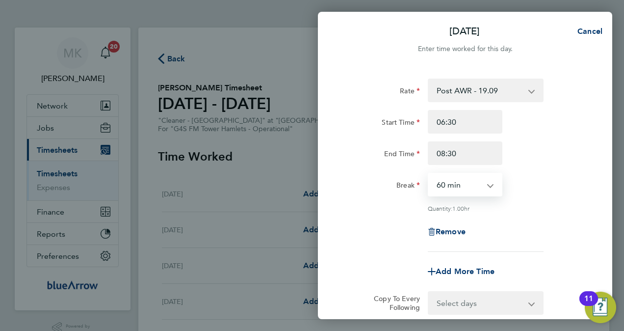
click at [489, 184] on select "0 min 15 min 30 min 45 min 60 min 75 min 90 min" at bounding box center [459, 185] width 61 height 22
select select "0"
click at [429, 174] on select "0 min 15 min 30 min 45 min 60 min 75 min 90 min" at bounding box center [459, 185] width 61 height 22
click at [574, 187] on div "Break 0 min 15 min 30 min 45 min 60 min 75 min 90 min" at bounding box center [465, 185] width 247 height 24
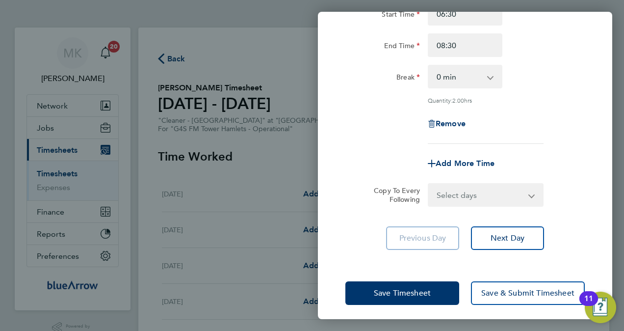
scroll to position [112, 0]
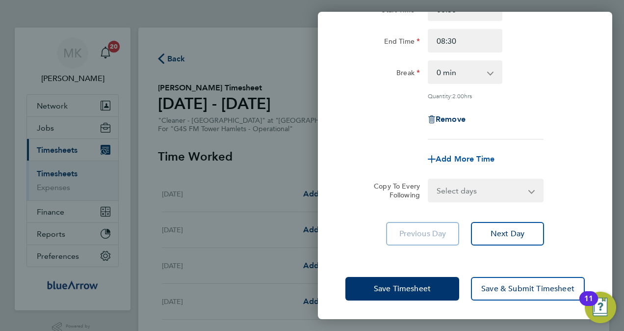
click at [464, 157] on span "Add More Time" at bounding box center [465, 158] width 59 height 9
select select "null"
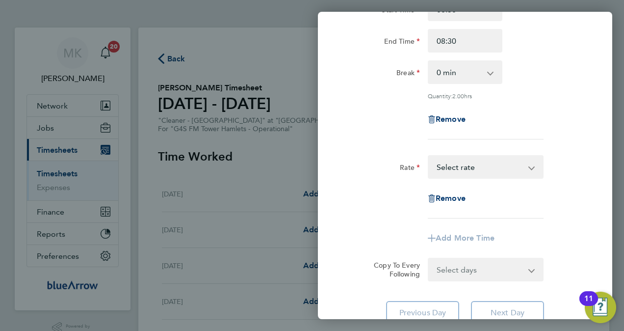
click at [469, 167] on select "Post AWR - 19.09 Select rate" at bounding box center [480, 167] width 102 height 22
select select "60"
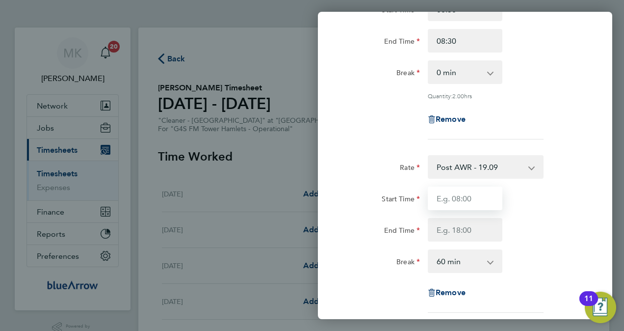
click at [482, 195] on input "Start Time" at bounding box center [465, 199] width 75 height 24
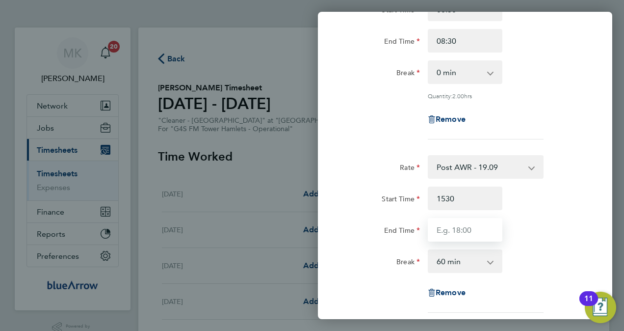
type input "15:30"
type input "17:30"
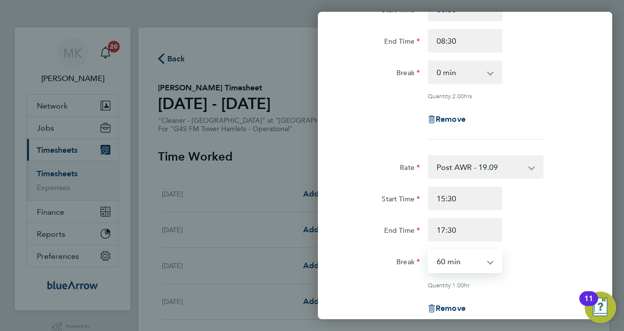
click at [473, 263] on select "0 min 15 min 30 min 45 min 60 min 75 min 90 min" at bounding box center [459, 261] width 61 height 22
select select "0"
click at [429, 250] on select "0 min 15 min 30 min 45 min 60 min 75 min 90 min" at bounding box center [459, 261] width 61 height 22
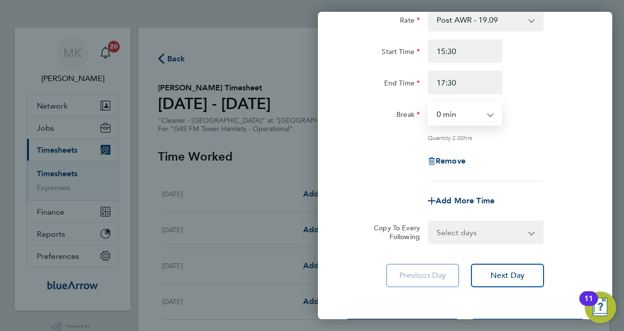
click at [451, 230] on select "Select days Day Tuesday Wednesday Thursday Friday" at bounding box center [480, 232] width 103 height 22
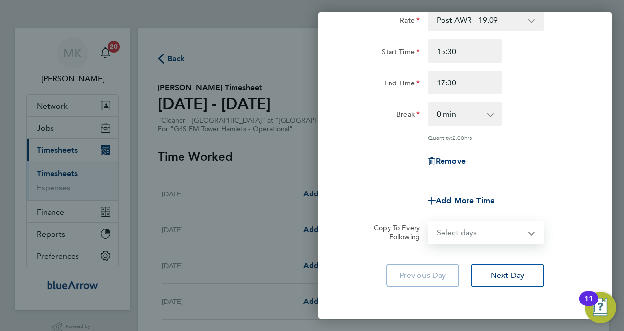
select select "DAY"
click at [429, 221] on select "Select days Day Tuesday Wednesday Thursday Friday" at bounding box center [480, 232] width 103 height 22
select select "2025-09-26"
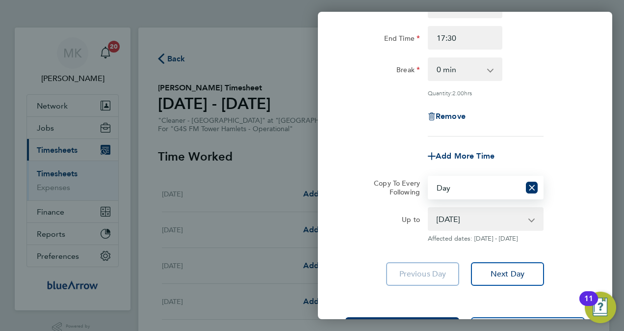
scroll to position [344, 0]
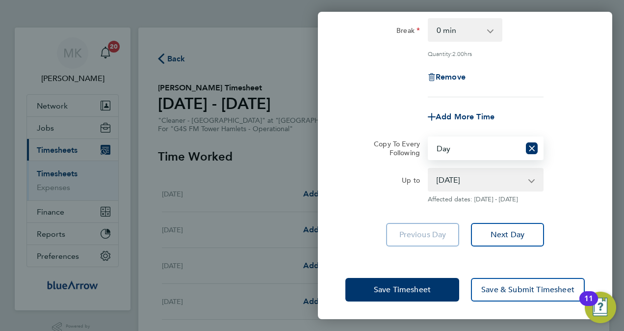
click at [450, 180] on select "23 Sep 2025 24 Sep 2025 25 Sep 2025 26 Sep 2025" at bounding box center [480, 180] width 102 height 22
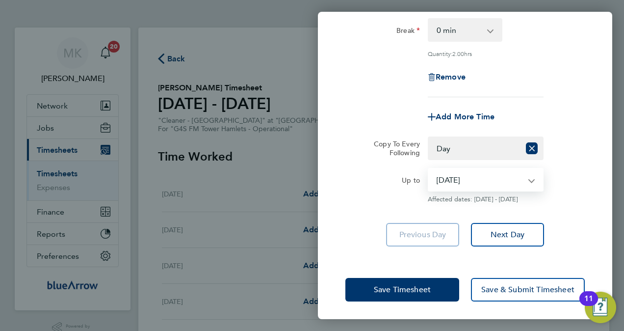
click at [429, 169] on select "23 Sep 2025 24 Sep 2025 25 Sep 2025 26 Sep 2025" at bounding box center [480, 180] width 102 height 22
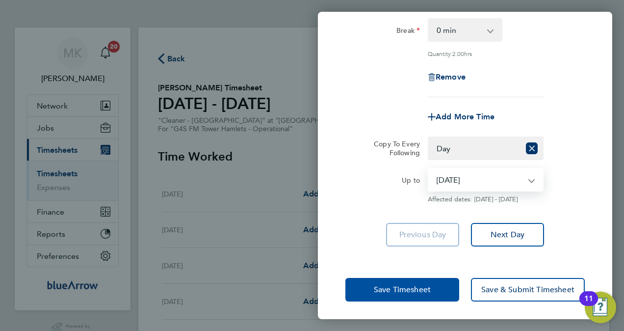
click at [409, 292] on span "Save Timesheet" at bounding box center [402, 290] width 57 height 10
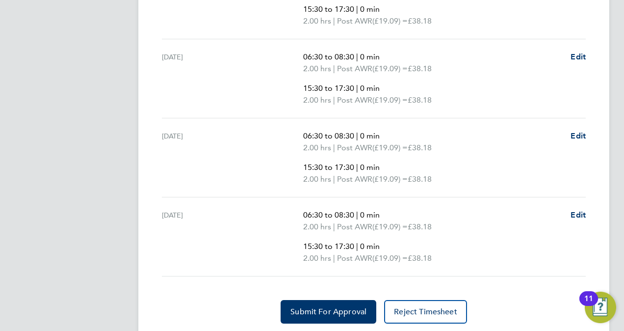
scroll to position [470, 0]
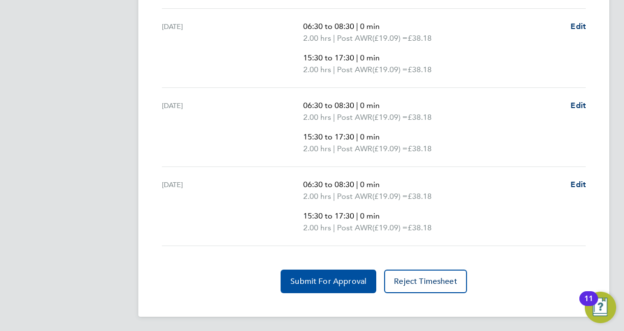
click at [340, 286] on button "Submit For Approval" at bounding box center [329, 282] width 96 height 24
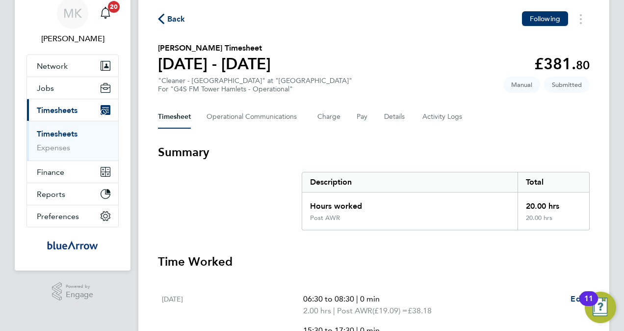
scroll to position [0, 0]
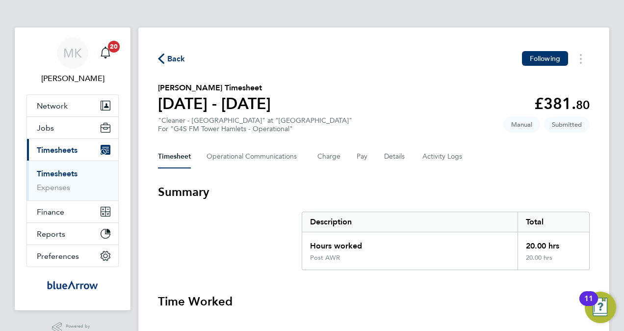
click at [170, 52] on div "Back Following" at bounding box center [374, 58] width 432 height 15
click at [176, 62] on span "Back" at bounding box center [176, 59] width 18 height 12
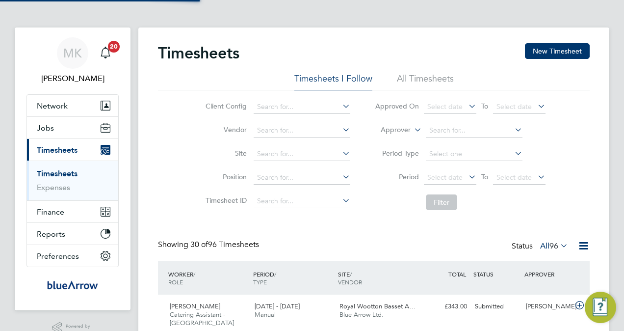
scroll to position [25, 85]
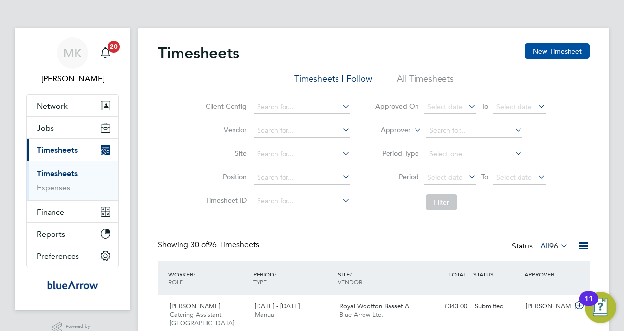
click at [532, 48] on button "New Timesheet" at bounding box center [557, 51] width 65 height 16
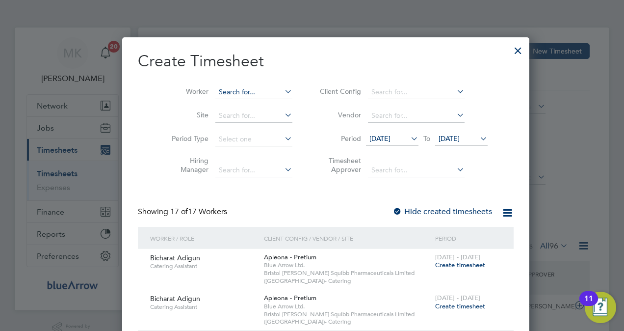
click at [255, 93] on input at bounding box center [254, 92] width 77 height 14
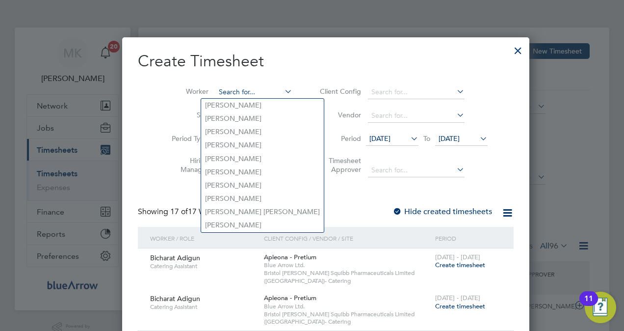
paste input "[PERSON_NAME]"
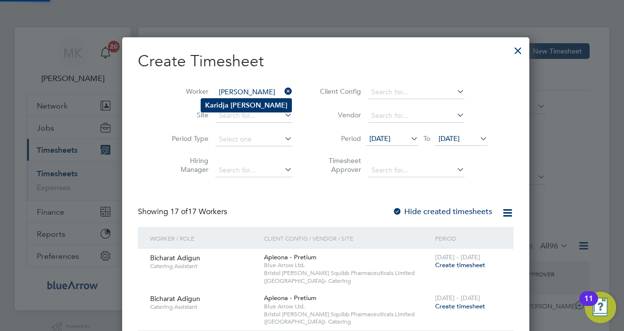
type input "[PERSON_NAME]"
click at [255, 99] on li "Karidja Soumahoro" at bounding box center [246, 105] width 90 height 13
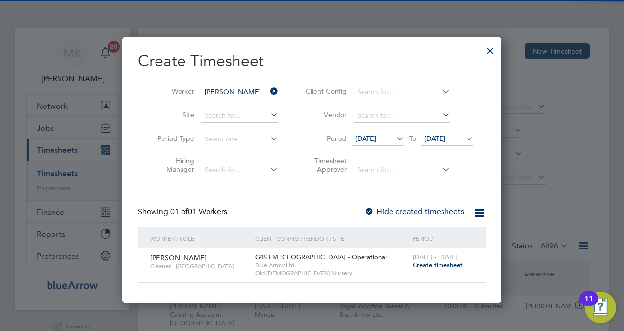
click at [397, 203] on div "Create Timesheet Worker Karidja Soumahoro Site Period Type Hiring Manager Clien…" at bounding box center [312, 167] width 348 height 232
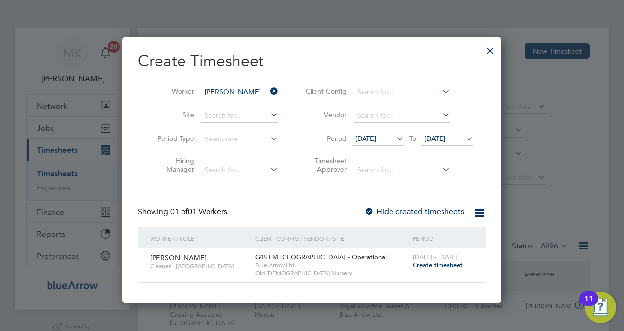
click at [420, 262] on span "Create timesheet" at bounding box center [438, 265] width 50 height 8
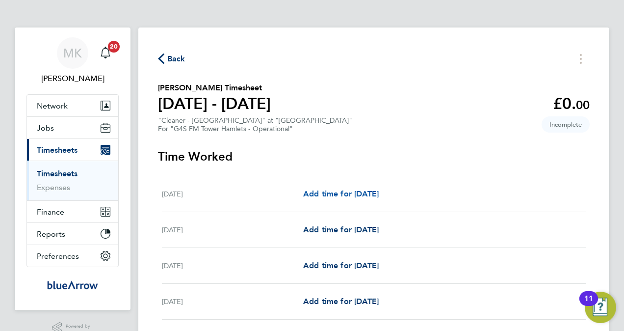
click at [377, 194] on span "Add time for Mon 22 Sep" at bounding box center [341, 193] width 76 height 9
select select "60"
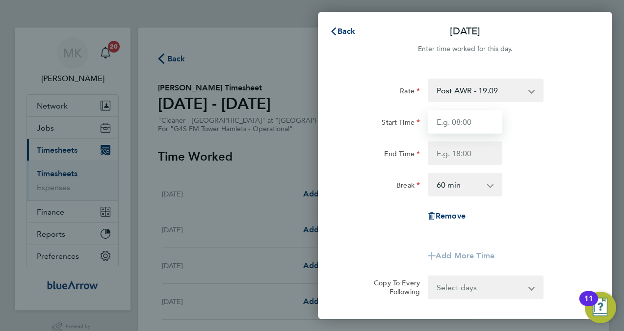
click at [493, 123] on input "Start Time" at bounding box center [465, 122] width 75 height 24
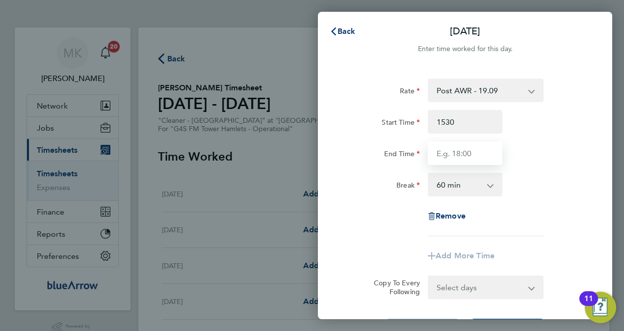
type input "15:30"
type input "17:30"
click at [457, 187] on select "0 min 15 min 30 min 45 min 60 min 75 min 90 min" at bounding box center [459, 185] width 61 height 22
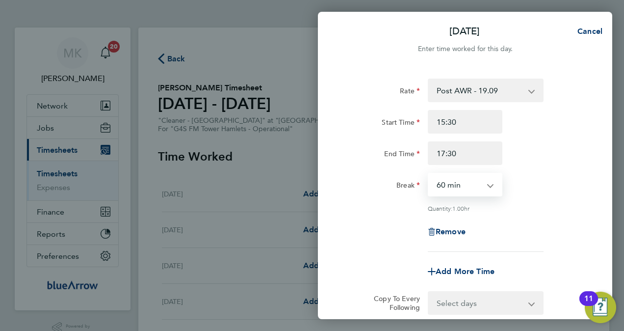
select select "0"
click at [429, 174] on select "0 min 15 min 30 min 45 min 60 min 75 min 90 min" at bounding box center [459, 185] width 61 height 22
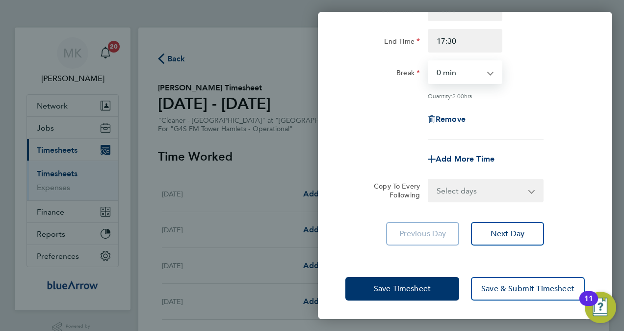
click at [472, 183] on select "Select days Day Weekday (Mon-Fri) Weekend (Sat-Sun) Tuesday Wednesday Thursday …" at bounding box center [480, 191] width 103 height 22
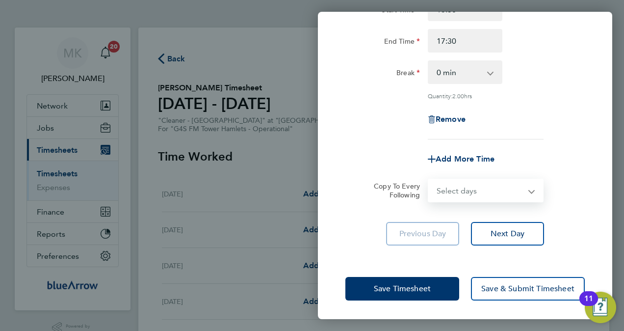
select select "DAY"
click at [429, 180] on select "Select days Day Weekday (Mon-Fri) Weekend (Sat-Sun) Tuesday Wednesday Thursday …" at bounding box center [480, 191] width 103 height 22
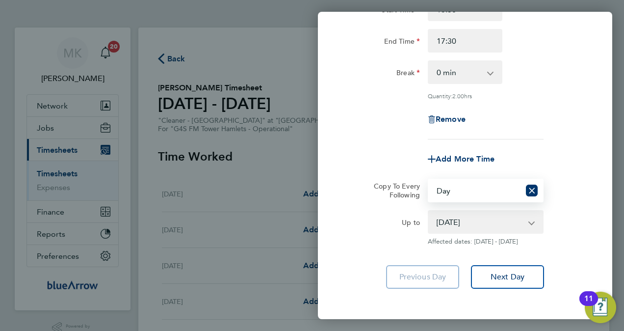
click at [450, 225] on select "23 Sep 2025 24 Sep 2025 25 Sep 2025 26 Sep 2025 27 Sep 2025 28 Sep 2025" at bounding box center [480, 222] width 102 height 22
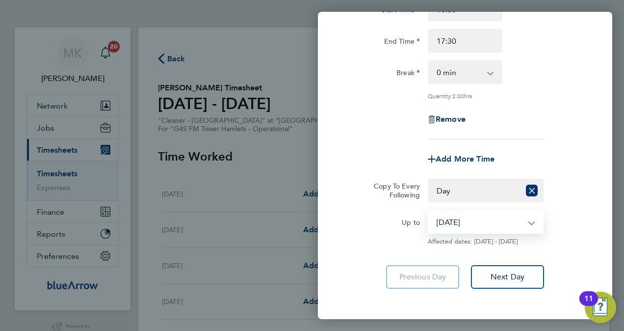
select select "2025-09-26"
click at [429, 211] on select "23 Sep 2025 24 Sep 2025 25 Sep 2025 26 Sep 2025 27 Sep 2025 28 Sep 2025" at bounding box center [480, 222] width 102 height 22
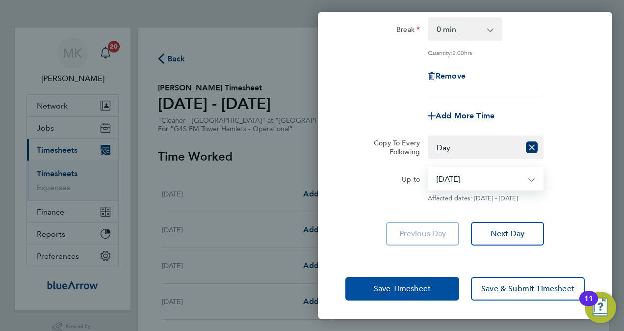
click at [428, 293] on button "Save Timesheet" at bounding box center [403, 289] width 114 height 24
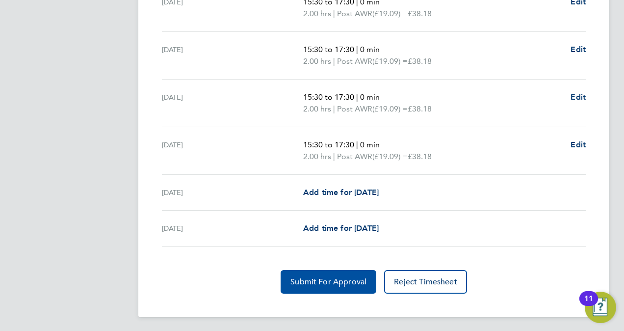
click at [313, 282] on span "Submit For Approval" at bounding box center [329, 282] width 76 height 10
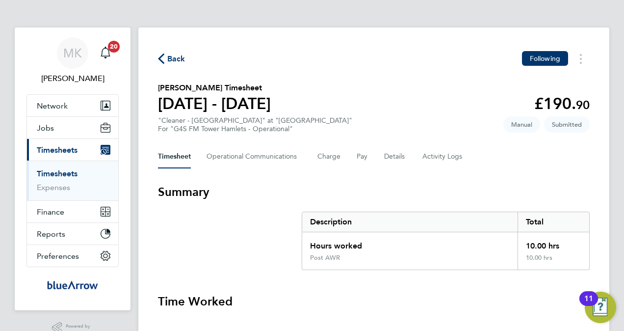
click at [169, 57] on span "Back" at bounding box center [176, 59] width 18 height 12
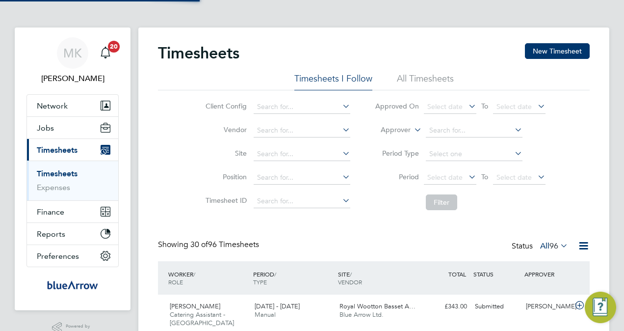
scroll to position [25, 85]
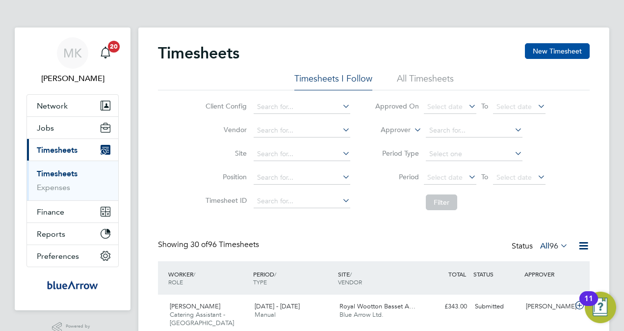
click at [565, 55] on button "New Timesheet" at bounding box center [557, 51] width 65 height 16
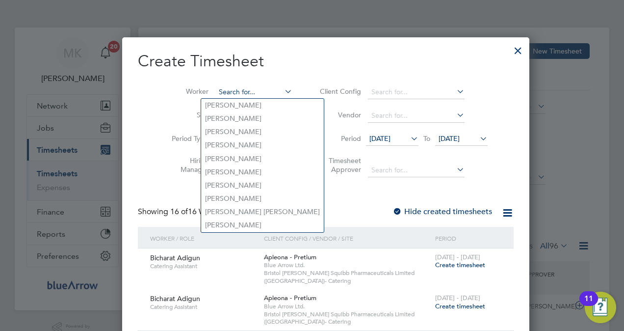
click at [235, 94] on input at bounding box center [254, 92] width 77 height 14
paste input "Sky Emmins"
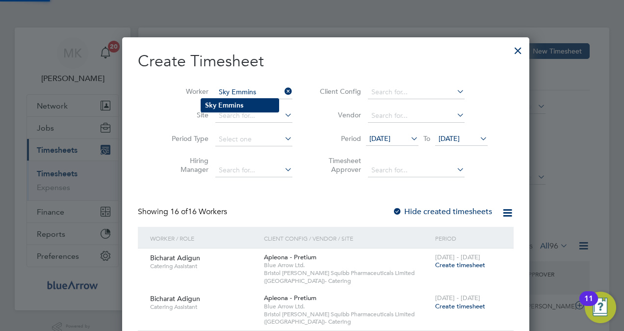
type input "Sky Emmins"
click at [240, 106] on b "Emmins" at bounding box center [230, 105] width 25 height 8
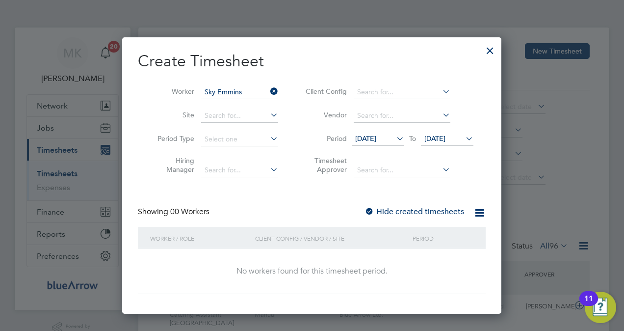
click at [413, 210] on label "Hide created timesheets" at bounding box center [415, 212] width 100 height 10
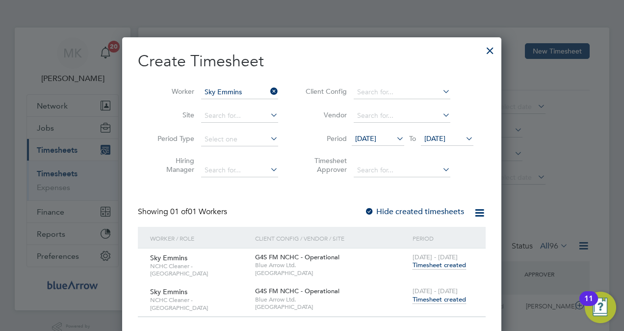
click at [453, 268] on span "Timesheet created" at bounding box center [440, 265] width 54 height 9
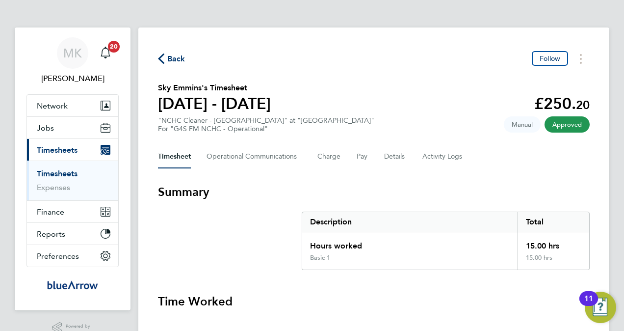
click at [177, 64] on span "Back" at bounding box center [176, 59] width 18 height 12
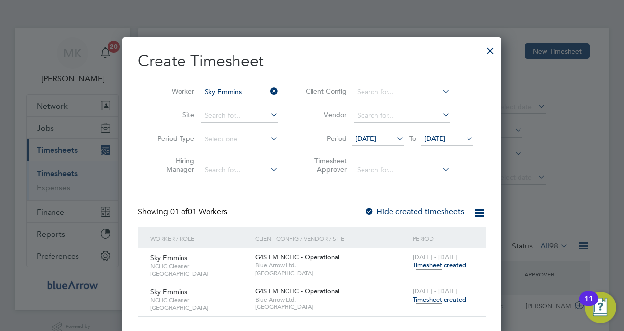
click at [438, 298] on span "Timesheet created" at bounding box center [440, 299] width 54 height 9
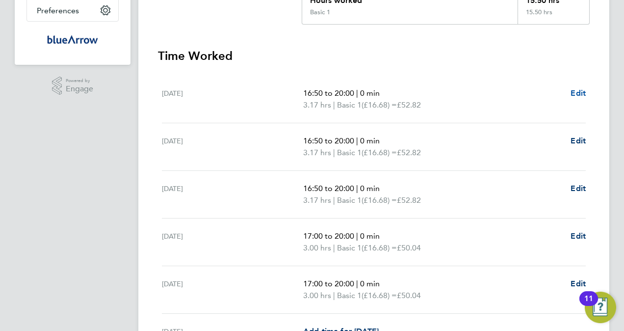
click at [584, 91] on span "Edit" at bounding box center [578, 92] width 15 height 9
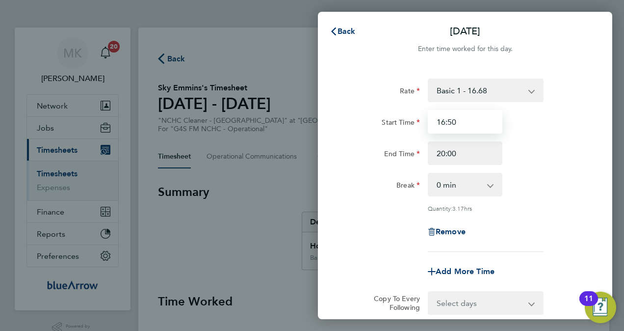
click at [464, 121] on input "16:50" at bounding box center [465, 122] width 75 height 24
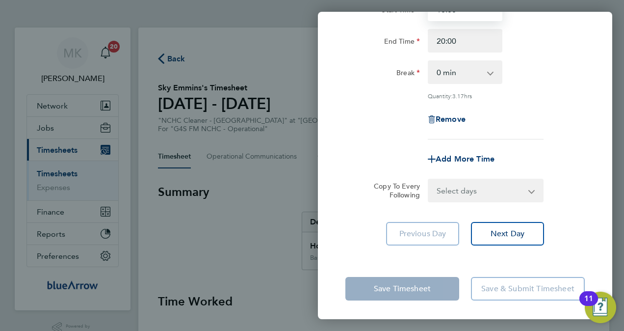
type input "16:00"
click at [436, 289] on app-form-button "Save Timesheet" at bounding box center [406, 289] width 120 height 24
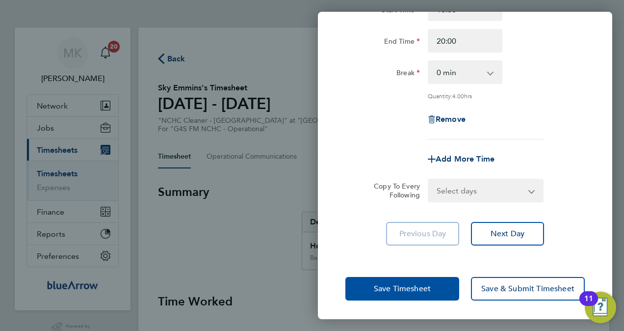
click at [436, 287] on button "Save Timesheet" at bounding box center [403, 289] width 114 height 24
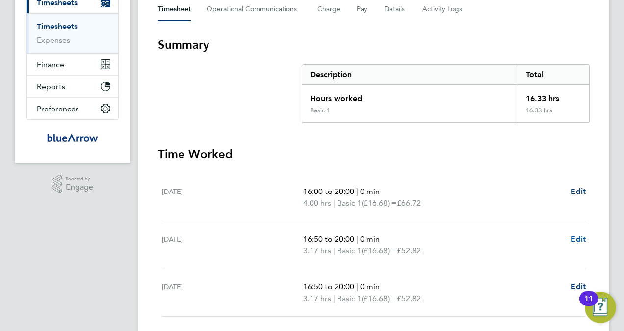
click at [582, 235] on span "Edit" at bounding box center [578, 238] width 15 height 9
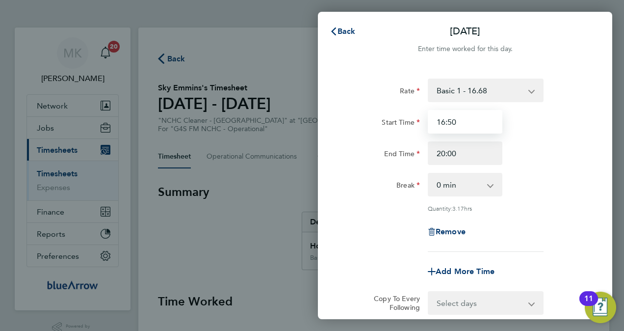
click at [469, 127] on input "16:50" at bounding box center [465, 122] width 75 height 24
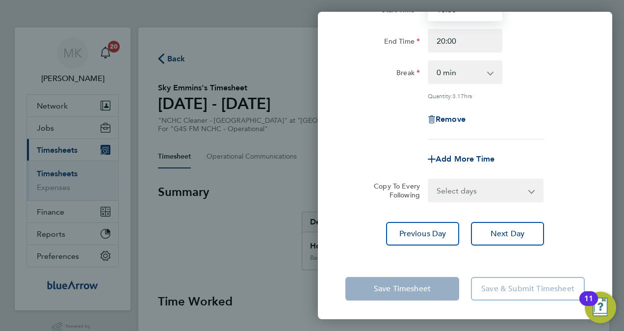
type input "16:00"
click at [415, 283] on app-form-button "Save Timesheet" at bounding box center [406, 289] width 120 height 24
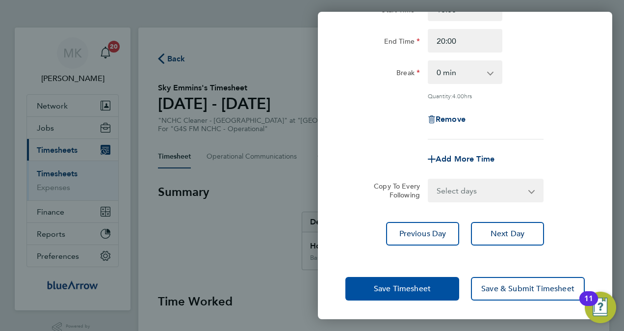
click at [415, 284] on span "Save Timesheet" at bounding box center [402, 289] width 57 height 10
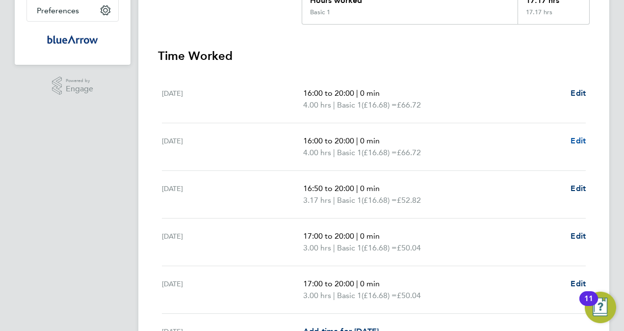
click at [581, 140] on span "Edit" at bounding box center [578, 140] width 15 height 9
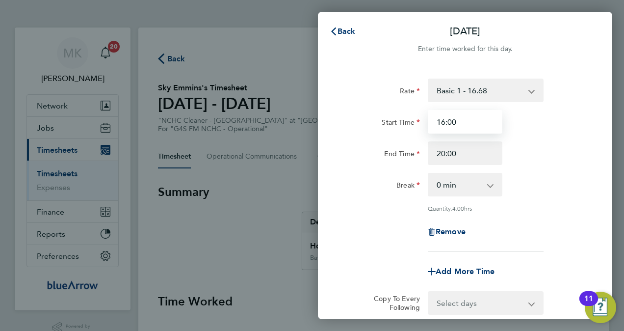
drag, startPoint x: 477, startPoint y: 123, endPoint x: 351, endPoint y: 124, distance: 126.2
click at [351, 124] on div "Start Time 16:00" at bounding box center [465, 122] width 247 height 24
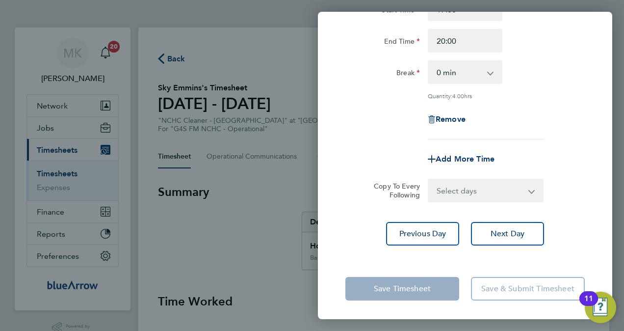
type input "17:00"
click at [438, 286] on app-form-button "Save Timesheet" at bounding box center [406, 289] width 120 height 24
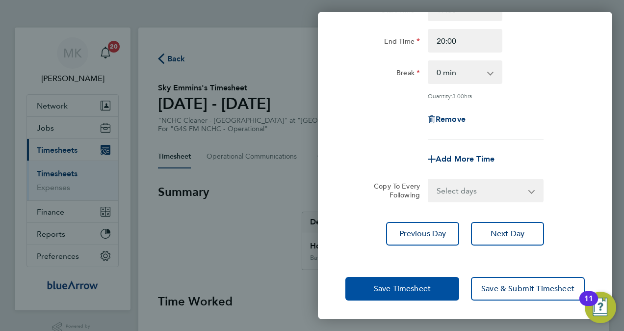
click at [436, 286] on button "Save Timesheet" at bounding box center [403, 289] width 114 height 24
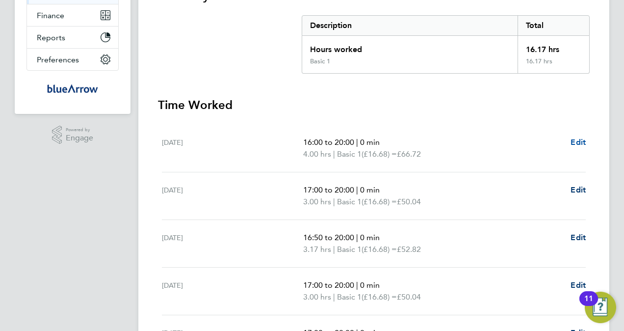
click at [577, 141] on span "Edit" at bounding box center [578, 141] width 15 height 9
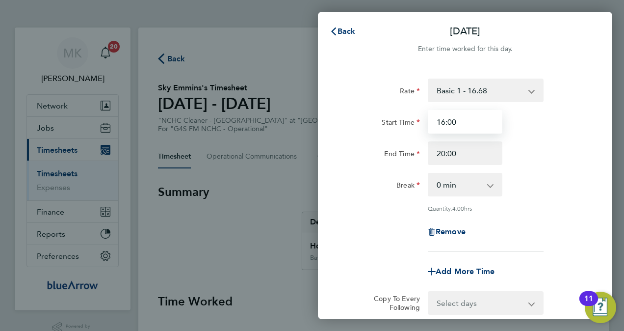
click at [471, 123] on input "16:00" at bounding box center [465, 122] width 75 height 24
drag, startPoint x: 471, startPoint y: 123, endPoint x: 402, endPoint y: 123, distance: 69.2
click at [402, 123] on div "Start Time 16:00" at bounding box center [465, 122] width 247 height 24
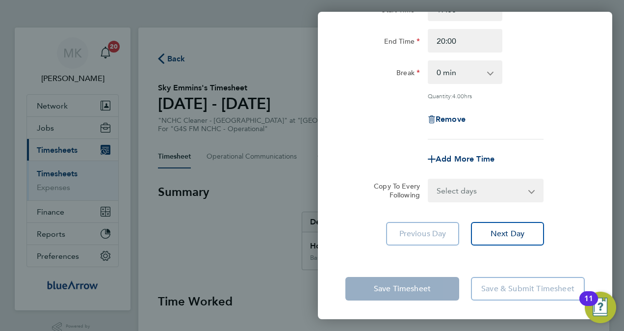
type input "17:00"
click at [411, 266] on div "Save Timesheet Save & Submit Timesheet" at bounding box center [465, 288] width 295 height 63
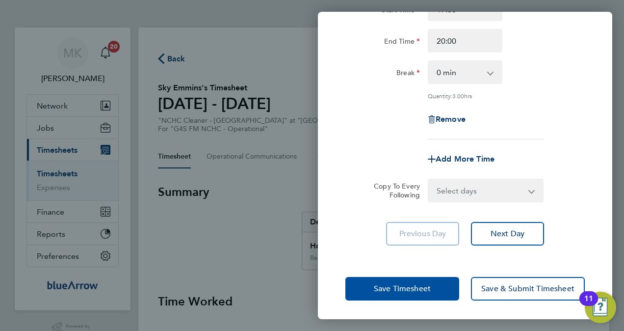
click at [411, 291] on span "Save Timesheet" at bounding box center [402, 289] width 57 height 10
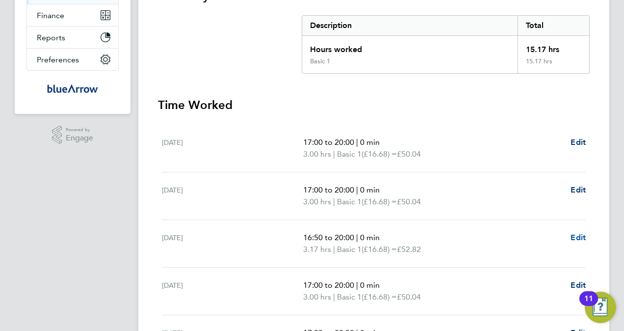
click at [581, 236] on span "Edit" at bounding box center [578, 237] width 15 height 9
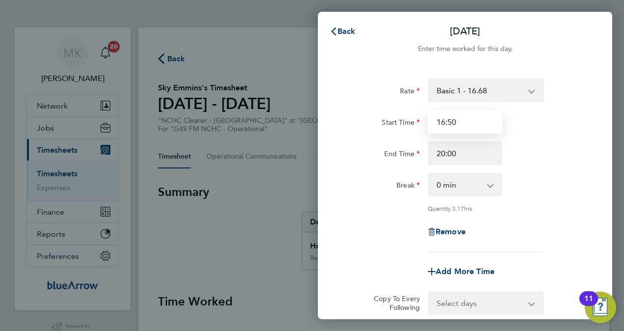
drag, startPoint x: 475, startPoint y: 121, endPoint x: 352, endPoint y: 124, distance: 122.8
click at [352, 124] on div "Start Time 16:50" at bounding box center [465, 122] width 247 height 24
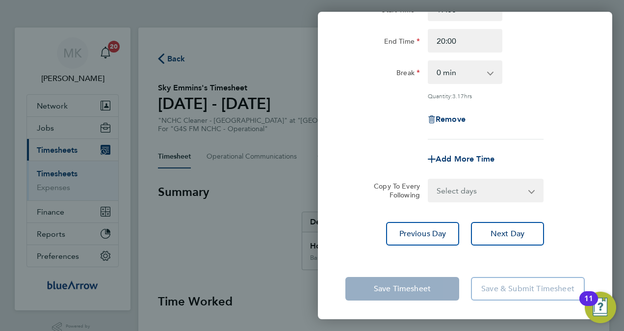
type input "17:00"
click at [405, 288] on app-form-button "Save Timesheet" at bounding box center [406, 289] width 120 height 24
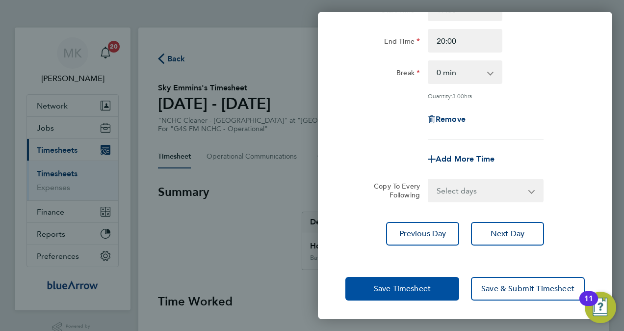
click at [405, 288] on span "Save Timesheet" at bounding box center [402, 289] width 57 height 10
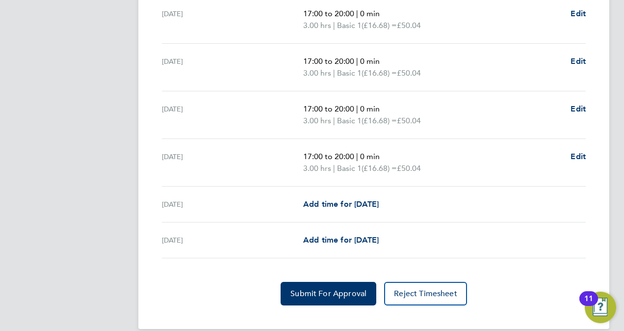
scroll to position [384, 0]
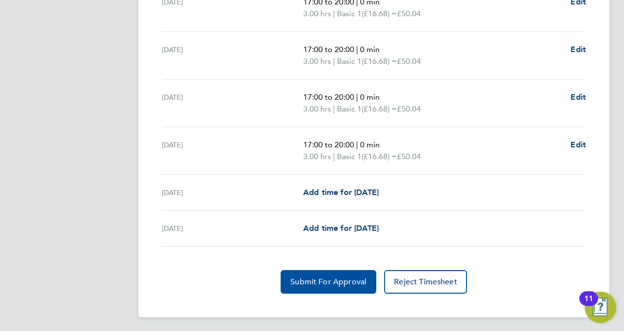
click at [344, 284] on span "Submit For Approval" at bounding box center [329, 282] width 76 height 10
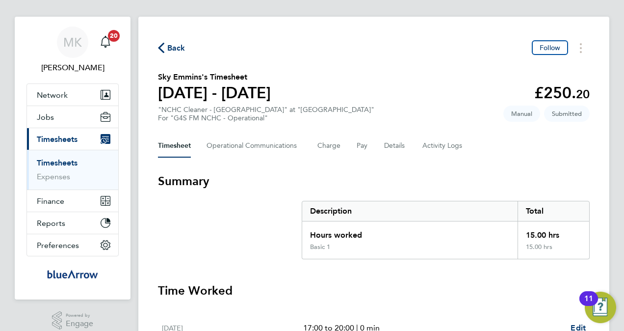
scroll to position [0, 0]
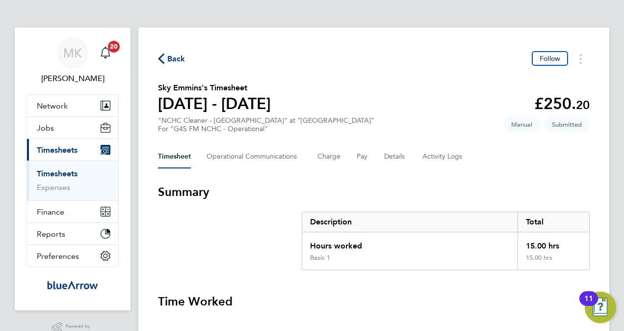
click at [178, 58] on span "Back" at bounding box center [176, 59] width 18 height 12
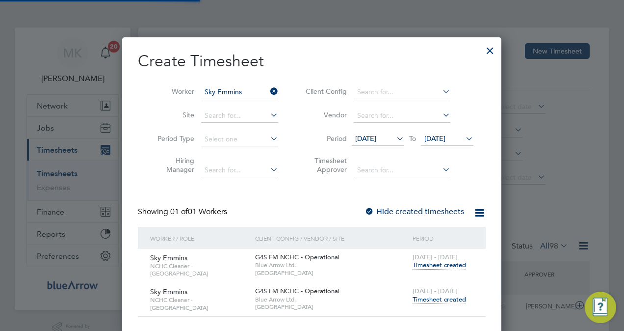
scroll to position [25, 85]
click at [269, 91] on icon at bounding box center [269, 91] width 0 height 14
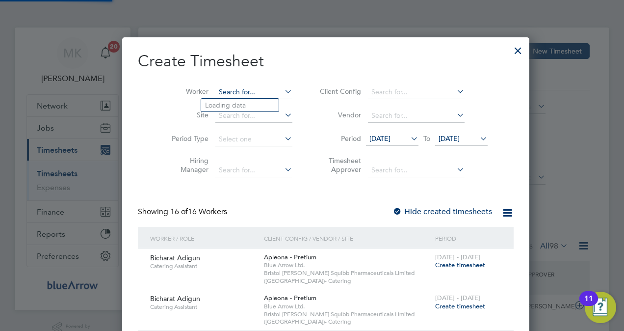
click at [240, 93] on input at bounding box center [254, 92] width 77 height 14
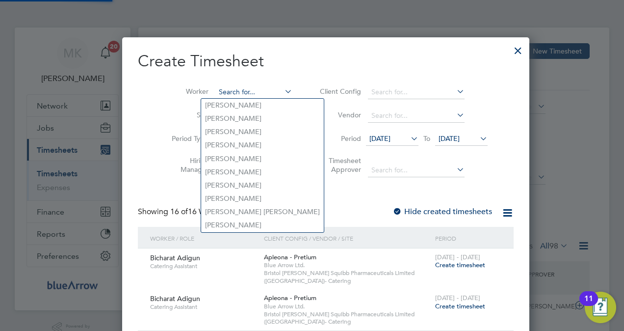
paste input "[PERSON_NAME]"
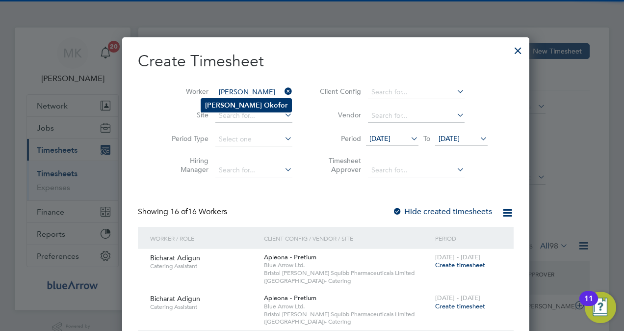
type input "[PERSON_NAME]"
click at [254, 108] on li "Robert Okofor" at bounding box center [246, 105] width 90 height 13
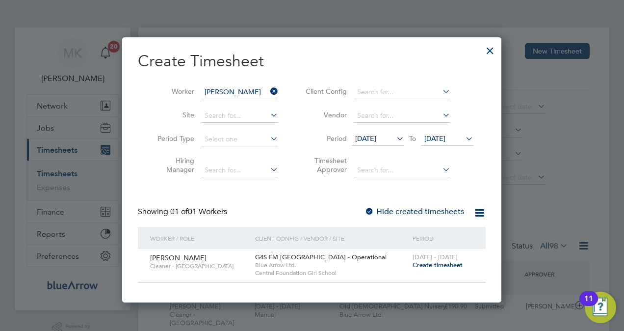
click at [435, 263] on span "Create timesheet" at bounding box center [438, 265] width 50 height 8
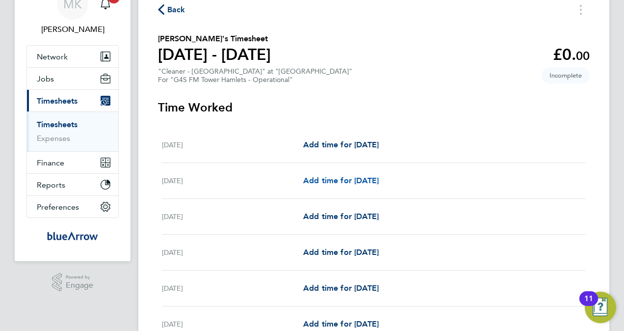
click at [339, 179] on span "Add time for Tue 23 Sep" at bounding box center [341, 180] width 76 height 9
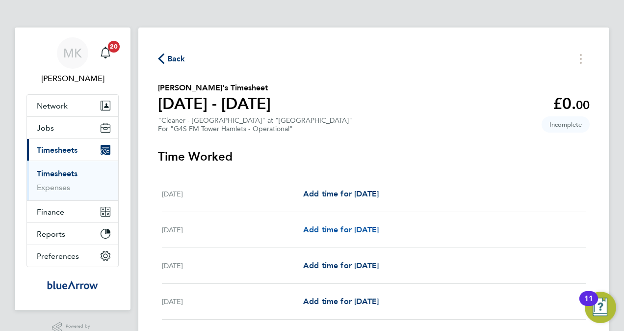
select select "60"
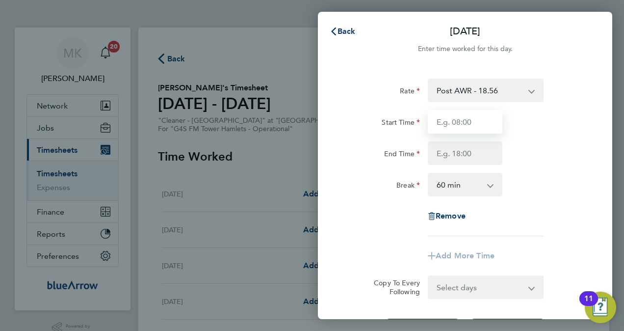
click at [460, 119] on input "Start Time" at bounding box center [465, 122] width 75 height 24
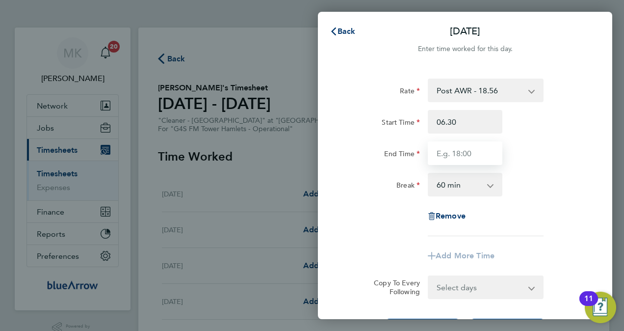
type input "06:30"
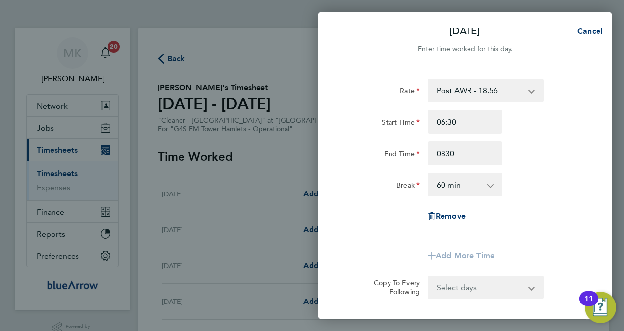
type input "08:30"
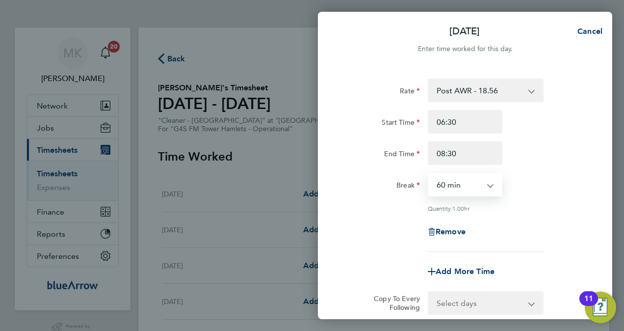
select select "0"
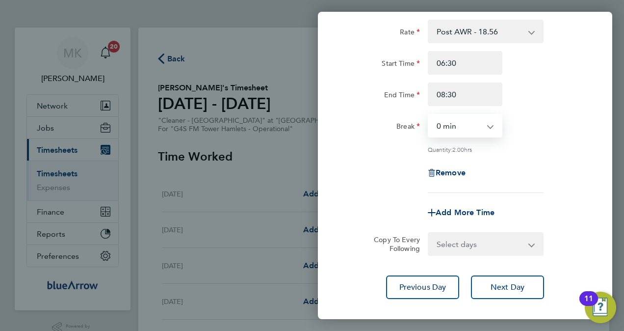
scroll to position [112, 0]
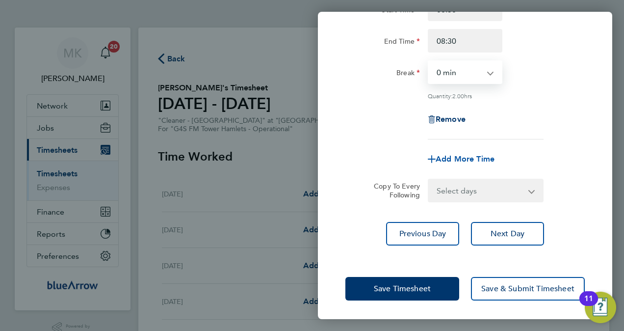
click at [468, 158] on span "Add More Time" at bounding box center [465, 158] width 59 height 9
select select "null"
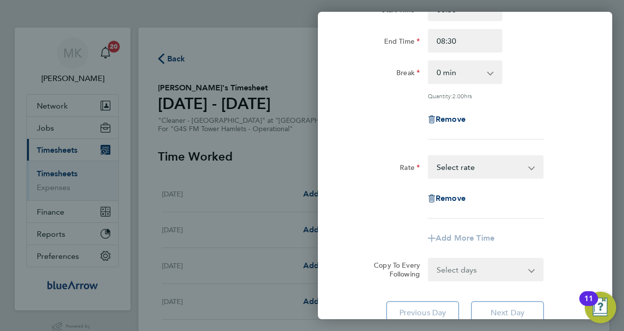
scroll to position [63, 0]
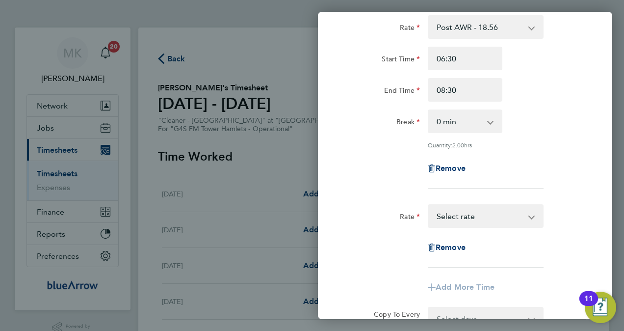
click at [449, 214] on select "Post AWR - 18.56 Select rate" at bounding box center [480, 216] width 102 height 22
select select "60"
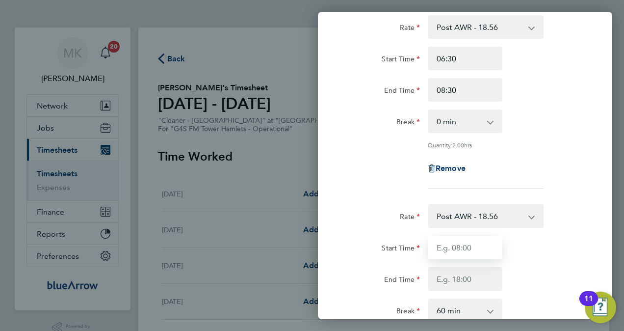
click at [450, 244] on input "Start Time" at bounding box center [465, 248] width 75 height 24
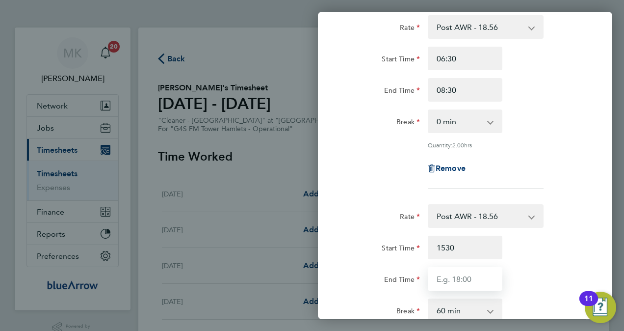
type input "15:30"
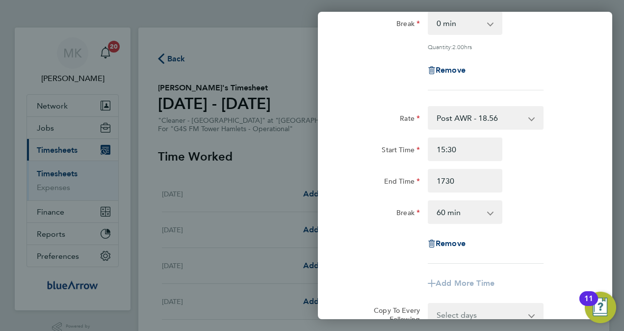
type input "17:30"
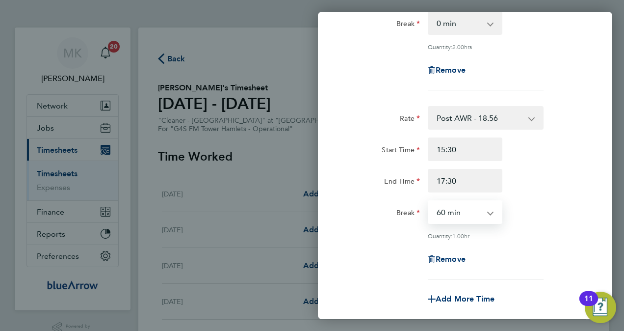
drag, startPoint x: 486, startPoint y: 215, endPoint x: 498, endPoint y: 202, distance: 17.4
click at [494, 212] on div "0 min 15 min 30 min 45 min 60 min 75 min 90 min" at bounding box center [465, 212] width 75 height 24
select select "0"
click at [582, 243] on div "Rate Post AWR - 18.56 Start Time 15:30 End Time 17:30 Break 0 min 15 min 30 min…" at bounding box center [466, 192] width 240 height 173
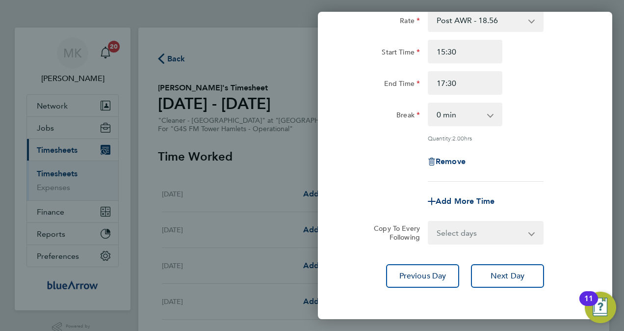
scroll to position [300, 0]
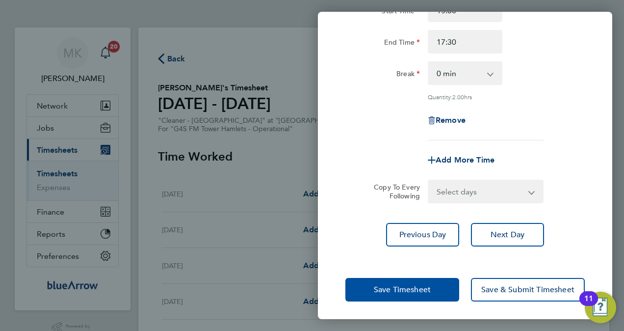
click at [385, 288] on span "Save Timesheet" at bounding box center [402, 290] width 57 height 10
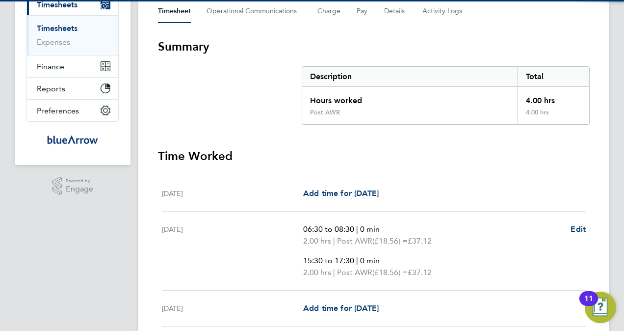
scroll to position [147, 0]
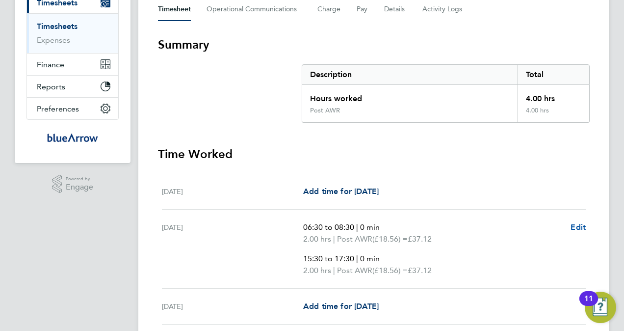
click at [578, 229] on span "Edit" at bounding box center [578, 226] width 15 height 9
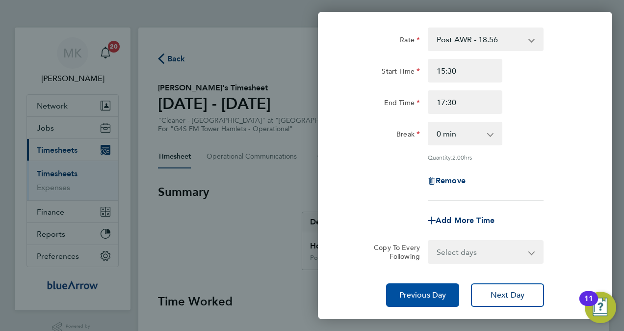
scroll to position [300, 0]
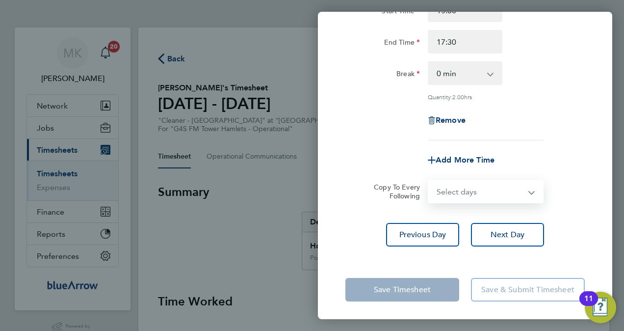
click at [463, 190] on select "Select days Day Weekday (Mon-Fri) Weekend (Sat-Sun) Wednesday Thursday Friday S…" at bounding box center [480, 192] width 103 height 22
select select "DAY"
click at [429, 181] on select "Select days Day Weekday (Mon-Fri) Weekend (Sat-Sun) Wednesday Thursday Friday S…" at bounding box center [480, 192] width 103 height 22
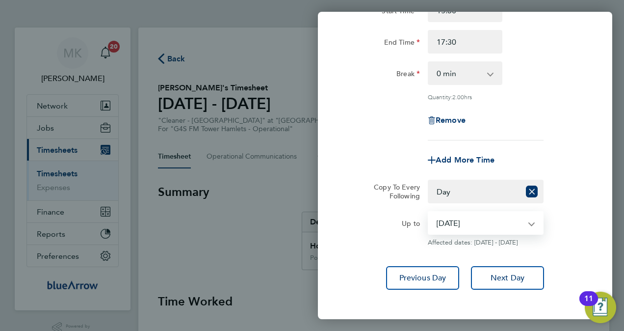
click at [461, 219] on select "24 Sep 2025 25 Sep 2025 26 Sep 2025 27 Sep 2025 28 Sep 2025" at bounding box center [480, 223] width 102 height 22
select select "2025-09-24"
click at [429, 212] on select "24 Sep 2025 25 Sep 2025 26 Sep 2025 27 Sep 2025 28 Sep 2025" at bounding box center [480, 223] width 102 height 22
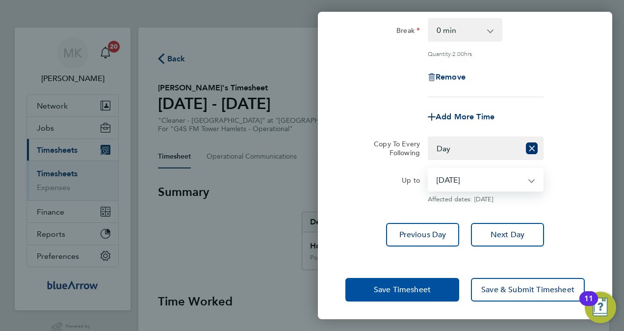
click at [433, 279] on button "Save Timesheet" at bounding box center [403, 290] width 114 height 24
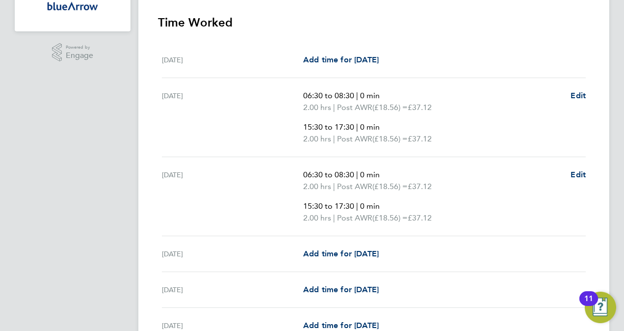
scroll to position [295, 0]
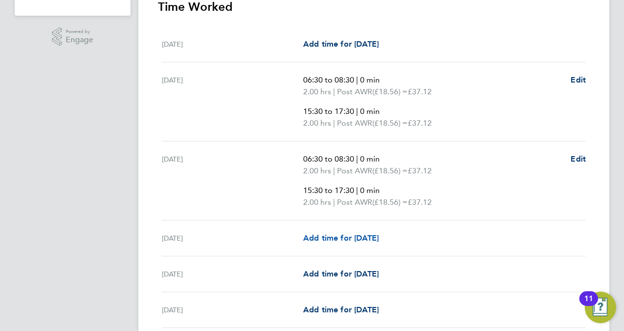
click at [335, 234] on span "Add time for Thu 25 Sep" at bounding box center [341, 237] width 76 height 9
select select "60"
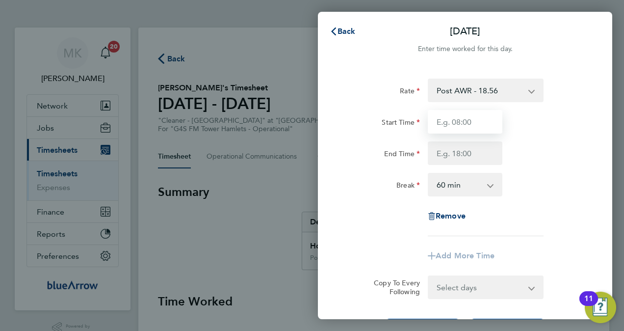
click at [476, 124] on input "Start Time" at bounding box center [465, 122] width 75 height 24
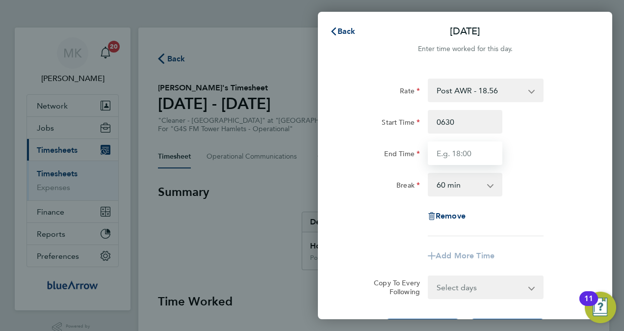
type input "06:30"
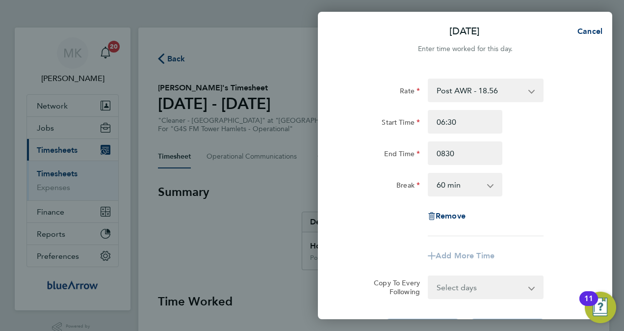
type input "08:30"
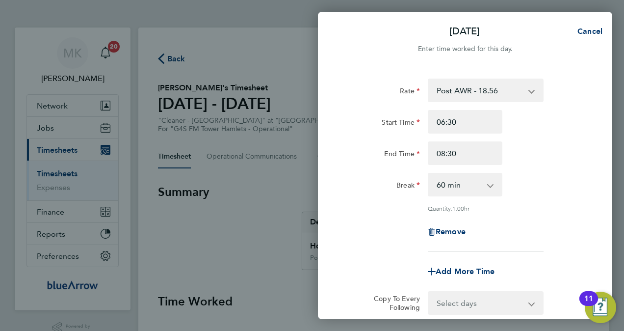
click at [497, 179] on app-icon-cross-button at bounding box center [496, 185] width 12 height 22
click at [480, 184] on select "0 min 15 min 30 min 45 min 60 min 75 min 90 min" at bounding box center [459, 185] width 61 height 22
select select "0"
click at [429, 174] on select "0 min 15 min 30 min 45 min 60 min 75 min 90 min" at bounding box center [459, 185] width 61 height 22
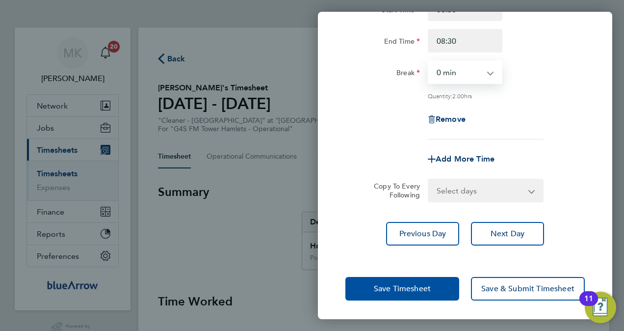
click at [430, 289] on span "Save Timesheet" at bounding box center [402, 289] width 57 height 10
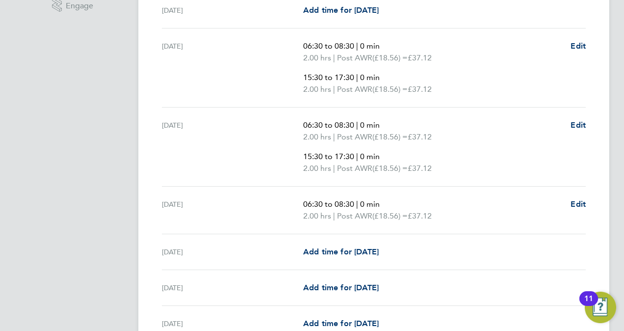
scroll to position [344, 0]
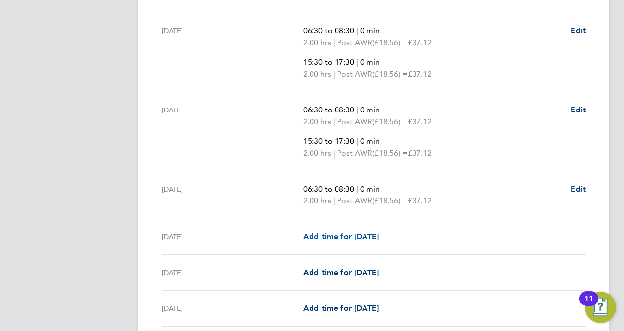
click at [316, 235] on span "Add time for Fri 26 Sep" at bounding box center [341, 236] width 76 height 9
select select "60"
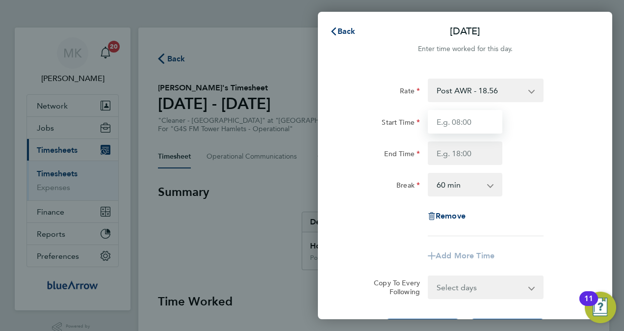
click at [468, 123] on input "Start Time" at bounding box center [465, 122] width 75 height 24
type input "06:30"
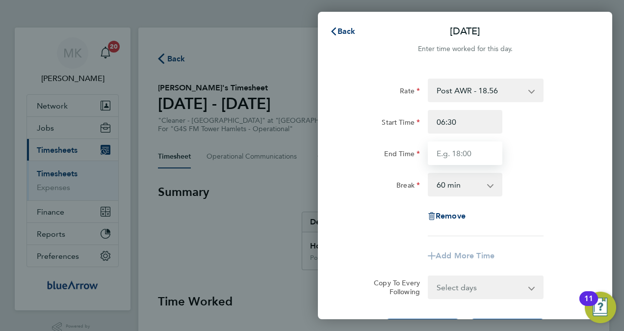
type input "08:30"
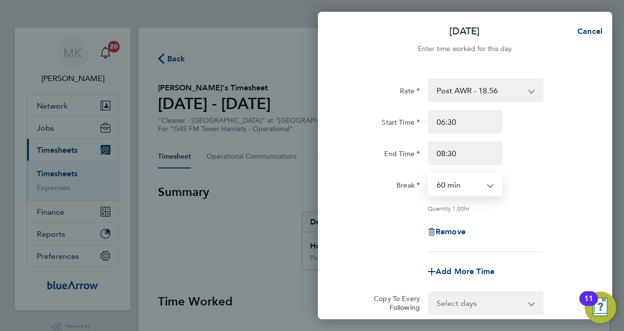
click at [448, 183] on select "0 min 15 min 30 min 45 min 60 min 75 min 90 min" at bounding box center [459, 185] width 61 height 22
select select "0"
click at [429, 174] on select "0 min 15 min 30 min 45 min 60 min 75 min 90 min" at bounding box center [459, 185] width 61 height 22
click at [466, 269] on span "Add More Time" at bounding box center [465, 271] width 59 height 9
select select "null"
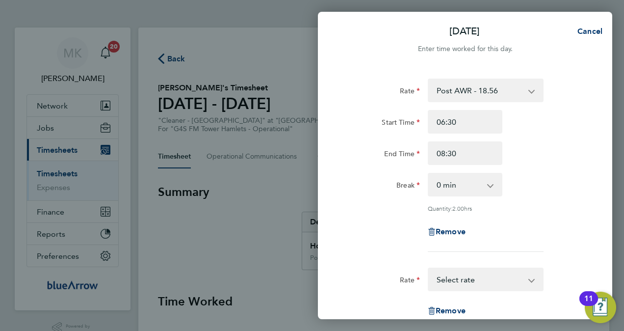
click at [455, 271] on select "Post AWR - 18.56 Select rate" at bounding box center [480, 280] width 102 height 22
select select "60"
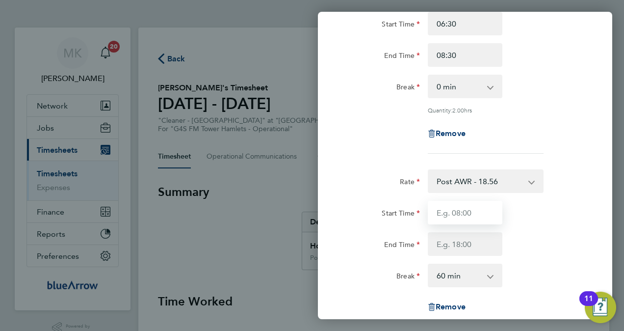
click at [462, 210] on input "Start Time" at bounding box center [465, 213] width 75 height 24
type input "15:30"
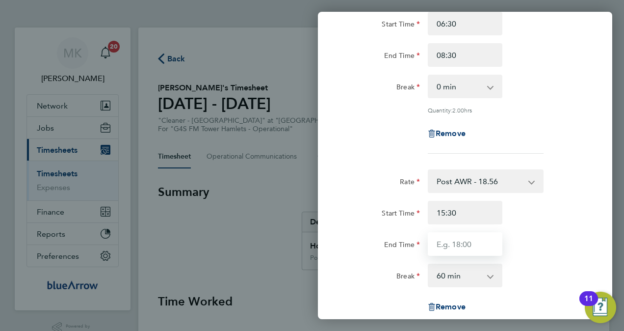
type input "17:30"
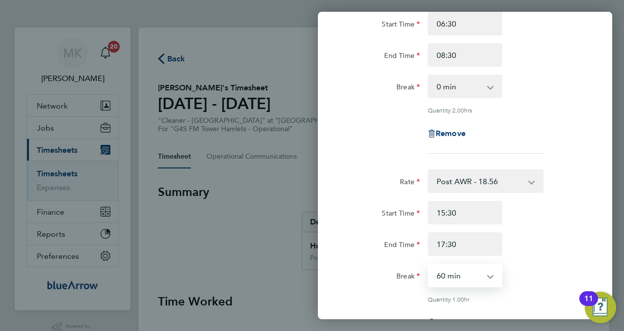
click at [473, 272] on select "0 min 15 min 30 min 45 min 60 min 75 min 90 min" at bounding box center [459, 276] width 61 height 22
select select "0"
click at [429, 265] on select "0 min 15 min 30 min 45 min 60 min 75 min 90 min" at bounding box center [459, 276] width 61 height 22
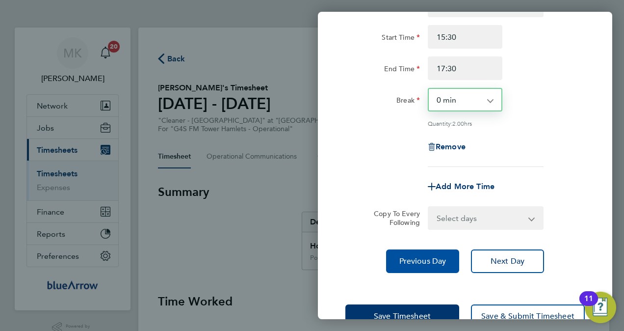
scroll to position [300, 0]
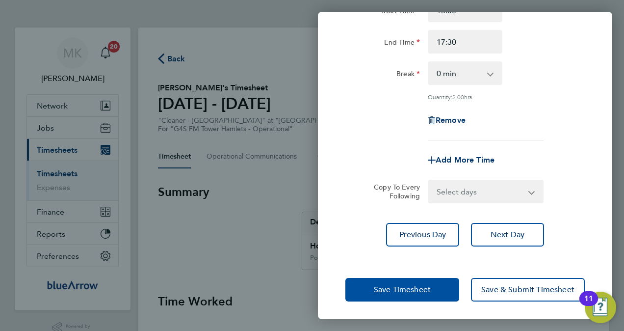
click at [425, 285] on span "Save Timesheet" at bounding box center [402, 290] width 57 height 10
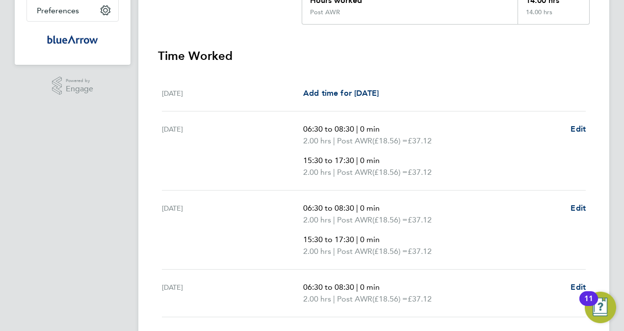
scroll to position [196, 0]
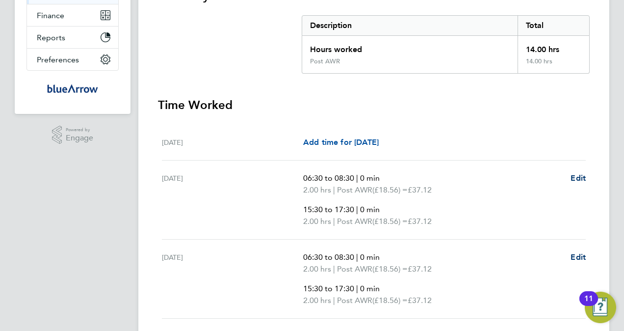
click at [379, 140] on span "Add time for Mon 22 Sep" at bounding box center [341, 141] width 76 height 9
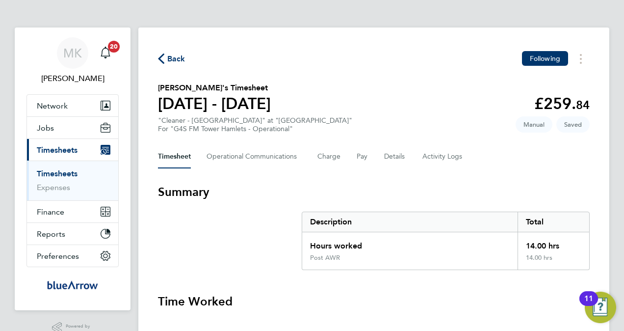
select select "60"
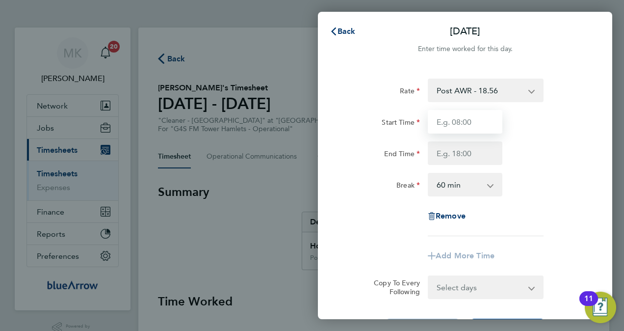
click at [447, 119] on input "Start Time" at bounding box center [465, 122] width 75 height 24
type input "15:30"
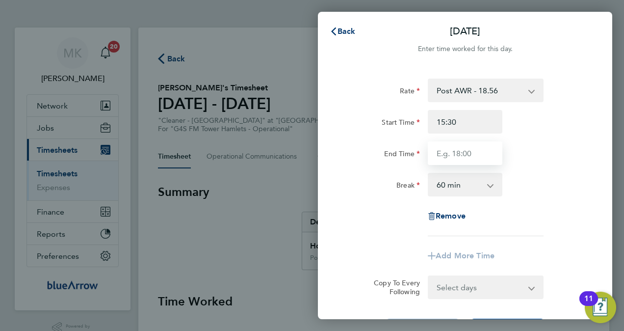
click at [466, 154] on input "End Time" at bounding box center [465, 153] width 75 height 24
type input "17:30"
click at [493, 185] on app-icon-cross-button at bounding box center [496, 185] width 12 height 22
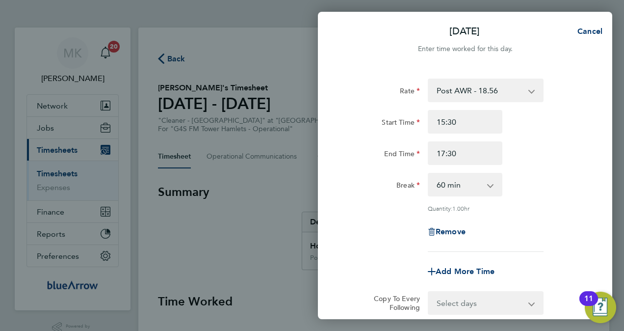
click at [479, 184] on select "0 min 15 min 30 min 45 min 60 min 75 min 90 min" at bounding box center [459, 185] width 61 height 22
select select "0"
click at [429, 174] on select "0 min 15 min 30 min 45 min 60 min 75 min 90 min" at bounding box center [459, 185] width 61 height 22
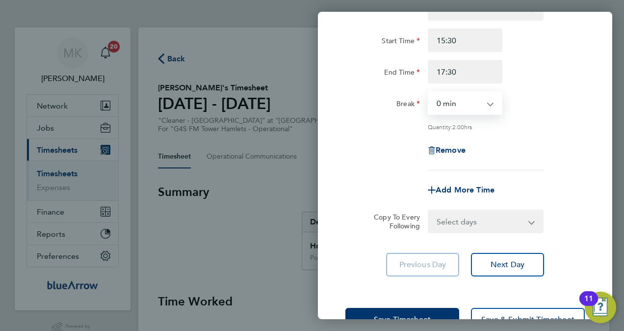
scroll to position [112, 0]
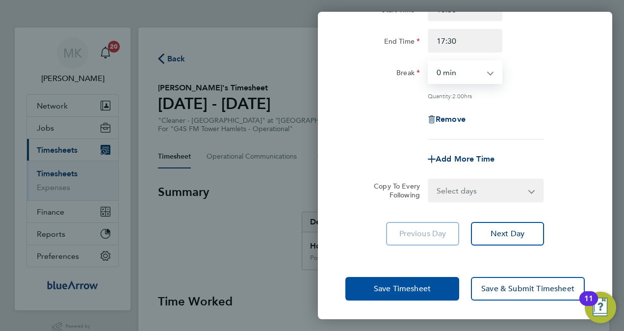
click at [422, 284] on span "Save Timesheet" at bounding box center [402, 289] width 57 height 10
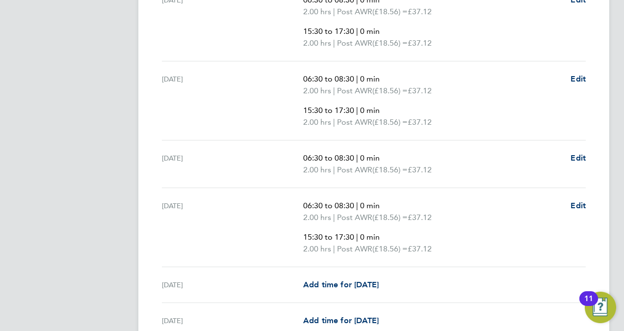
scroll to position [380, 0]
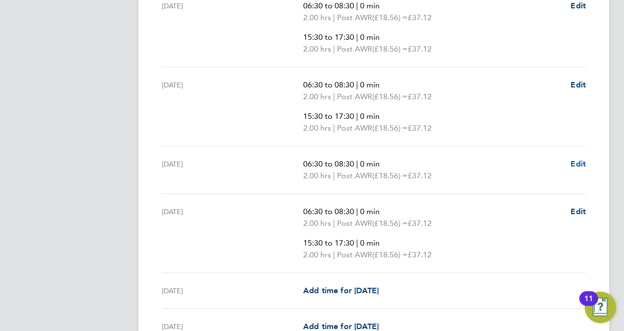
click at [576, 162] on span "Edit" at bounding box center [578, 163] width 15 height 9
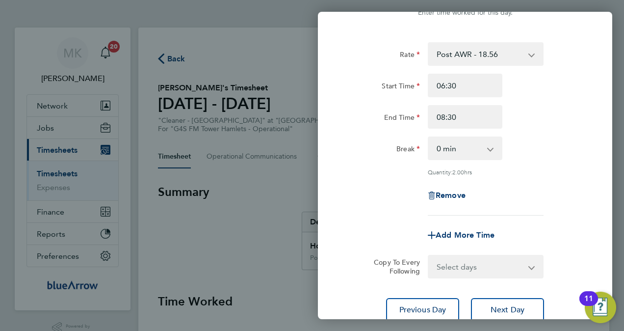
scroll to position [112, 0]
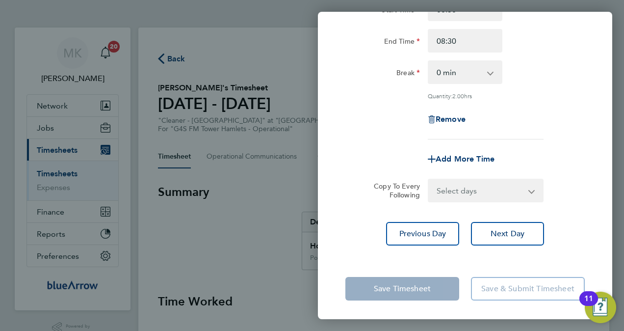
click at [466, 163] on div "Add More Time" at bounding box center [465, 159] width 82 height 24
click at [464, 160] on span "Add More Time" at bounding box center [465, 158] width 59 height 9
select select "null"
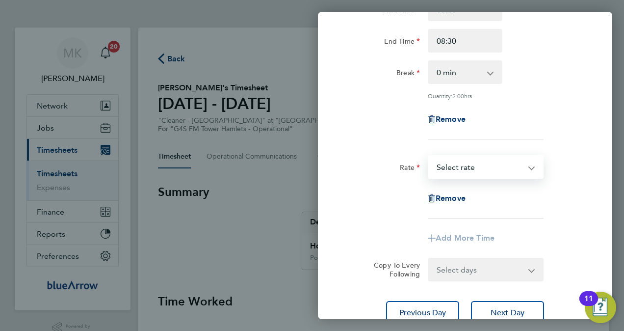
click at [466, 162] on select "Post AWR - 18.56 Select rate" at bounding box center [480, 167] width 102 height 22
select select "60"
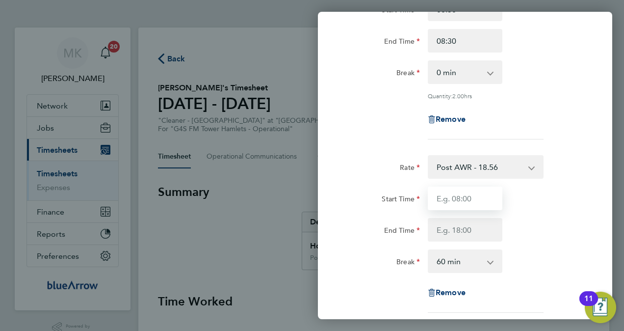
click at [475, 199] on input "Start Time" at bounding box center [465, 199] width 75 height 24
type input "15:30"
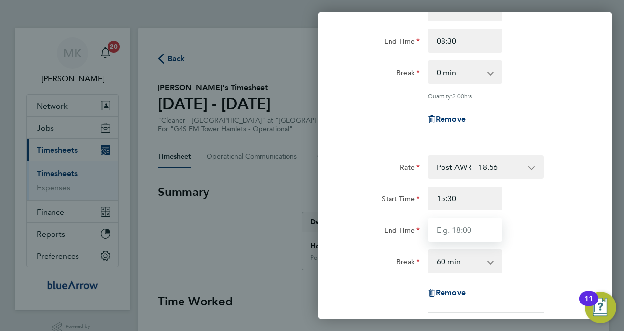
click at [470, 228] on input "End Time" at bounding box center [465, 230] width 75 height 24
type input "17:30"
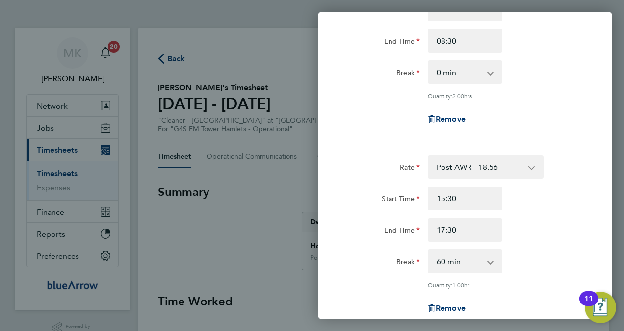
click at [480, 252] on select "0 min 15 min 30 min 45 min 60 min 75 min 90 min" at bounding box center [459, 261] width 61 height 22
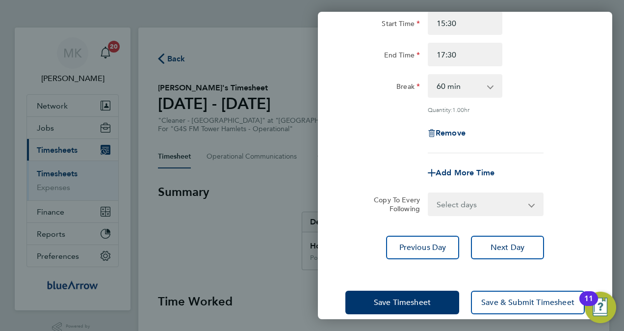
scroll to position [300, 0]
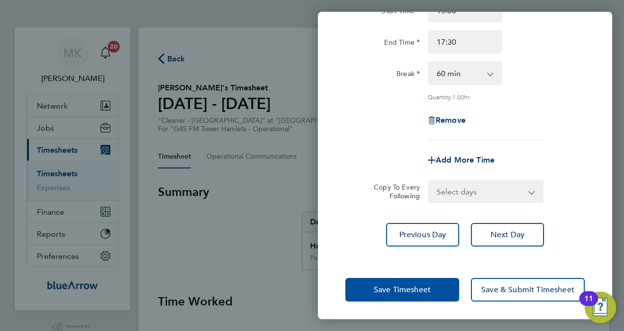
click at [417, 292] on span "Save Timesheet" at bounding box center [402, 290] width 57 height 10
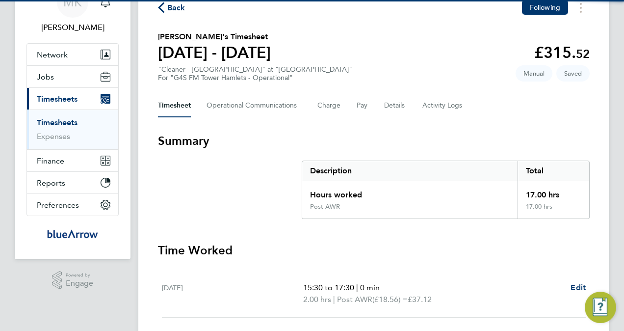
scroll to position [147, 0]
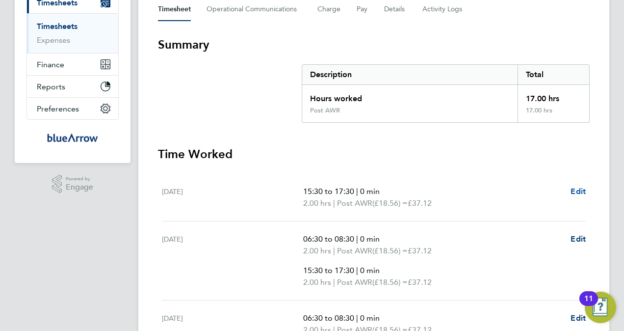
click at [579, 190] on span "Edit" at bounding box center [578, 191] width 15 height 9
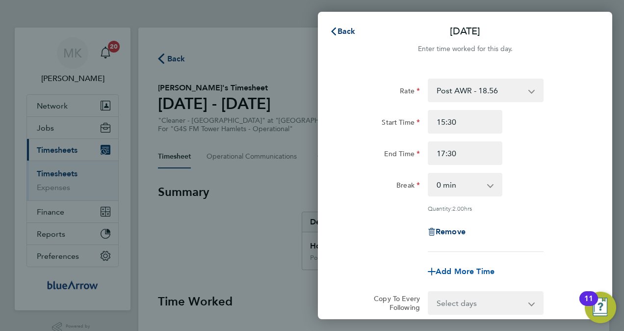
click at [474, 270] on span "Add More Time" at bounding box center [465, 271] width 59 height 9
select select "null"
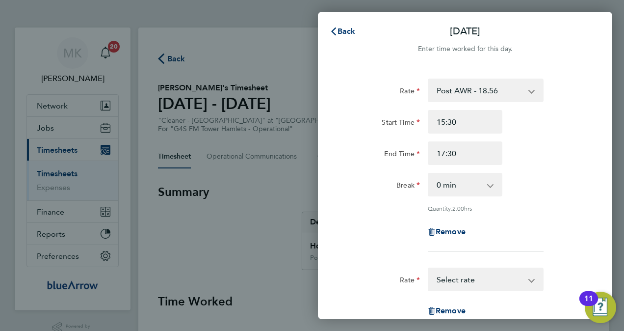
click at [465, 278] on select "Post AWR - 18.56 Select rate" at bounding box center [480, 280] width 102 height 22
select select "60"
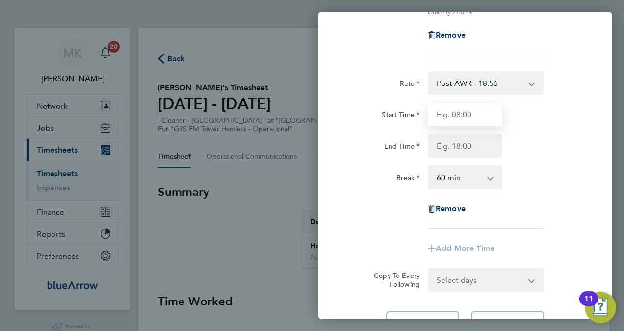
click at [457, 120] on input "Start Time" at bounding box center [465, 115] width 75 height 24
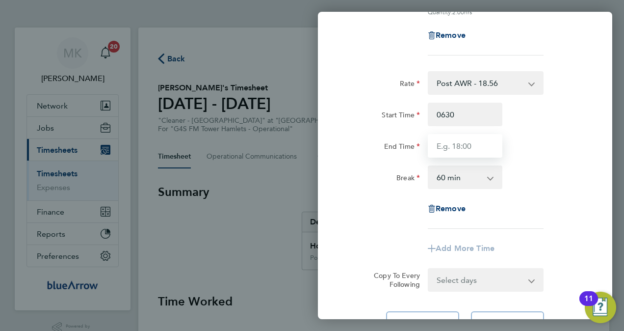
type input "06:30"
type input "08:30"
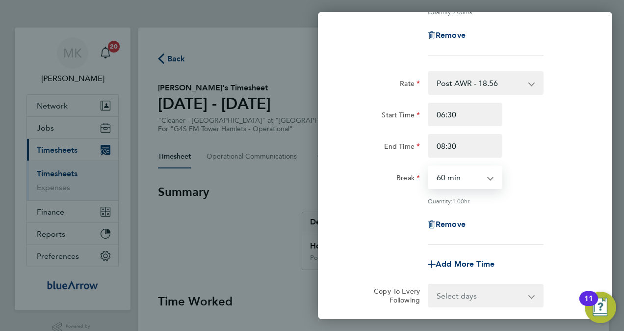
click at [488, 179] on select "0 min 15 min 30 min 45 min 60 min 75 min 90 min" at bounding box center [459, 177] width 61 height 22
select select "0"
click at [429, 166] on select "0 min 15 min 30 min 45 min 60 min 75 min 90 min" at bounding box center [459, 177] width 61 height 22
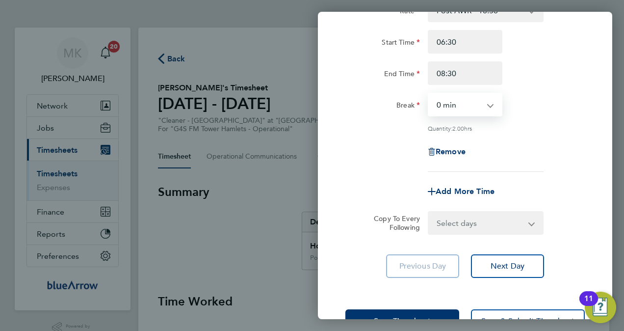
scroll to position [300, 0]
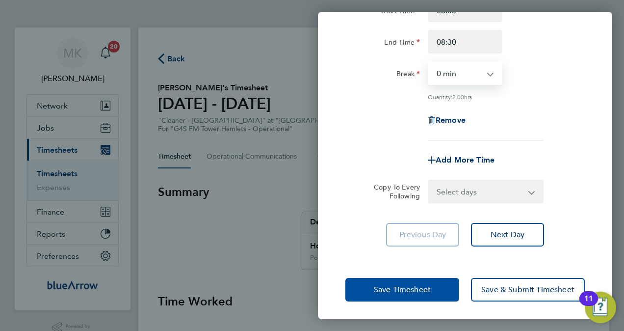
click at [401, 286] on span "Save Timesheet" at bounding box center [402, 290] width 57 height 10
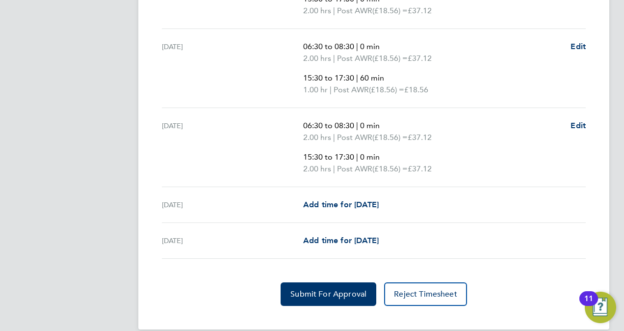
scroll to position [541, 0]
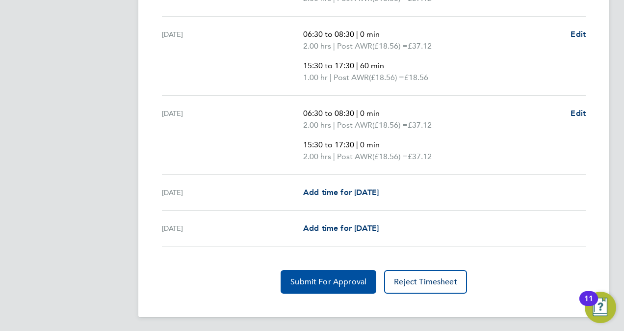
click at [319, 280] on span "Submit For Approval" at bounding box center [329, 282] width 76 height 10
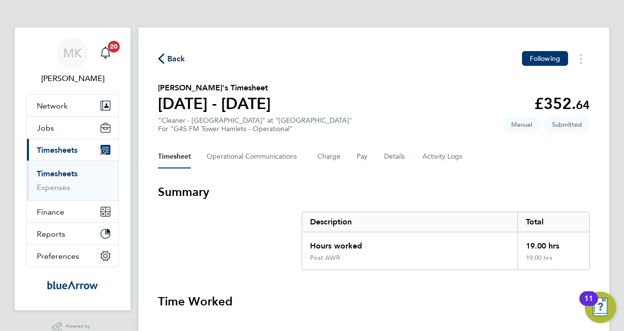
scroll to position [0, 0]
click at [181, 61] on span "Back" at bounding box center [176, 59] width 18 height 12
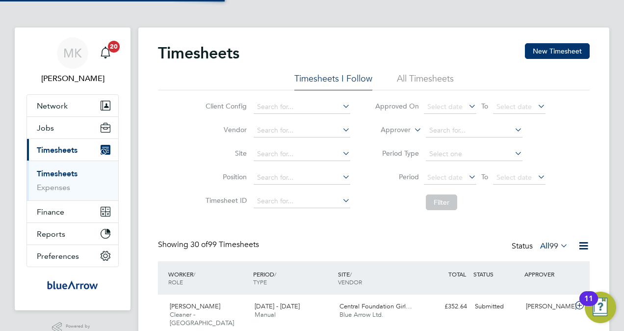
scroll to position [25, 85]
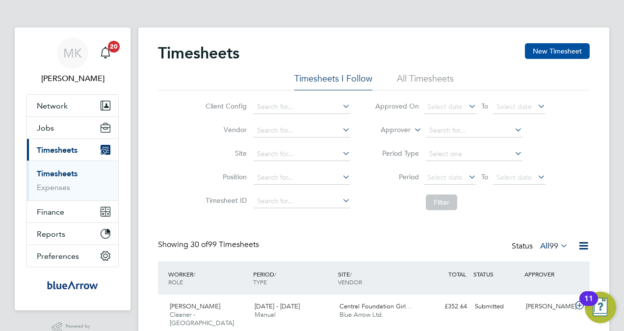
click at [578, 50] on button "New Timesheet" at bounding box center [557, 51] width 65 height 16
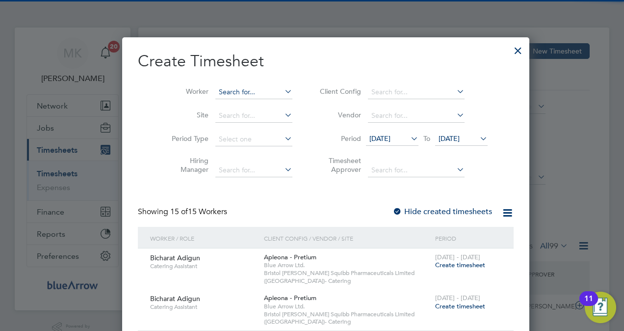
click at [216, 91] on input at bounding box center [254, 92] width 77 height 14
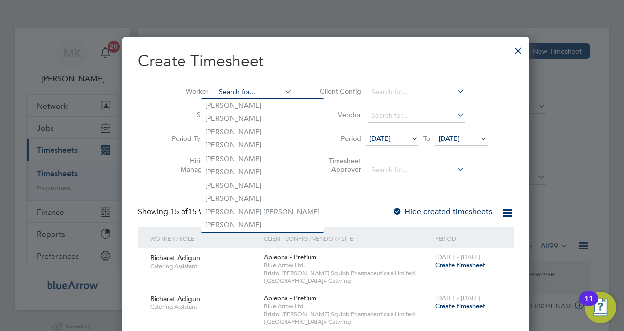
paste input "Oumou Sylla Sylla"
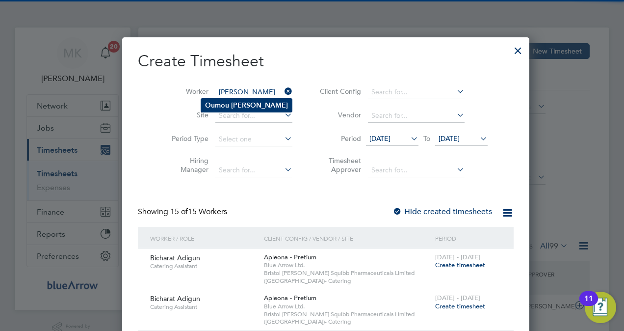
click at [237, 103] on b "Sylla" at bounding box center [259, 105] width 57 height 8
type input "[PERSON_NAME]"
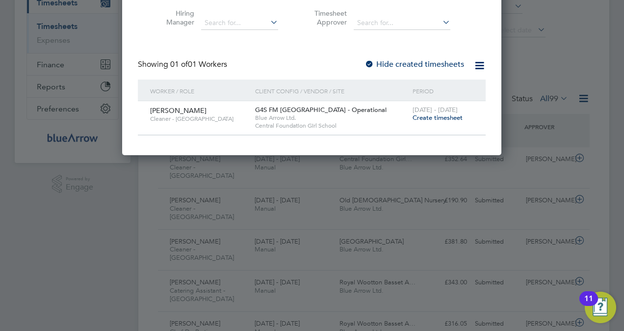
click at [435, 117] on span "Create timesheet" at bounding box center [438, 117] width 50 height 8
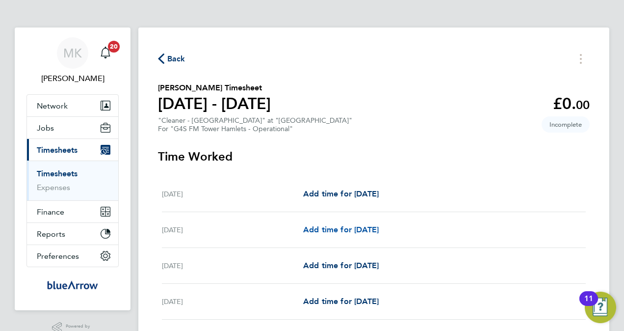
click at [323, 225] on span "Add time for Tue 23 Sep" at bounding box center [341, 229] width 76 height 9
select select "60"
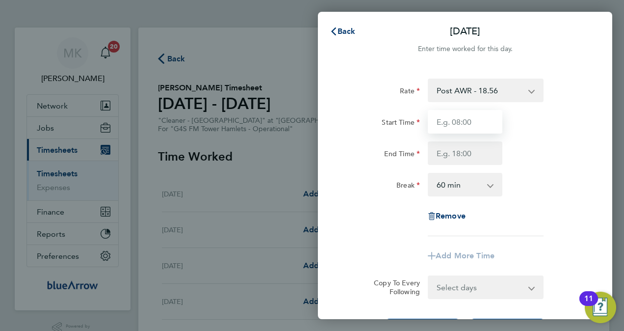
click at [454, 122] on input "Start Time" at bounding box center [465, 122] width 75 height 24
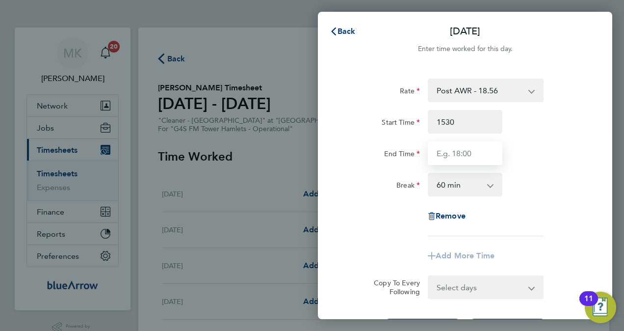
type input "15:30"
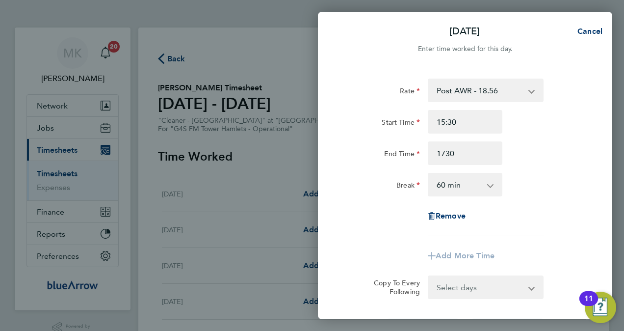
type input "17:30"
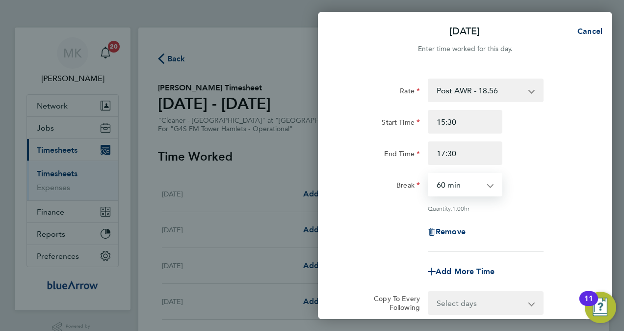
click at [472, 188] on select "0 min 15 min 30 min 45 min 60 min 75 min 90 min" at bounding box center [459, 185] width 61 height 22
select select "0"
click at [558, 220] on div "Remove" at bounding box center [465, 232] width 247 height 24
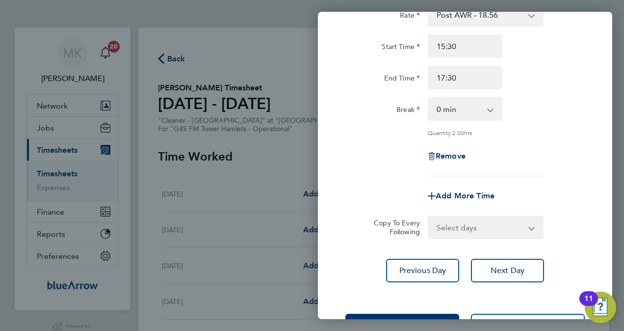
scroll to position [112, 0]
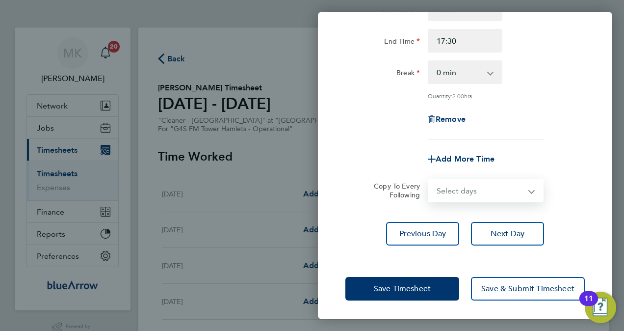
click at [460, 191] on select "Select days Day Weekday (Mon-Fri) Weekend (Sat-Sun) Wednesday Thursday Friday S…" at bounding box center [480, 191] width 103 height 22
select select "DAY"
click at [429, 180] on select "Select days Day Weekday (Mon-Fri) Weekend (Sat-Sun) Wednesday Thursday Friday S…" at bounding box center [480, 191] width 103 height 22
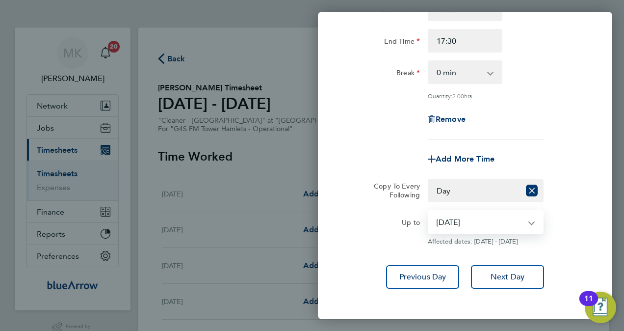
click at [462, 224] on select "24 Sep 2025 25 Sep 2025 26 Sep 2025 27 Sep 2025 28 Sep 2025" at bounding box center [480, 222] width 102 height 22
select select "2025-09-26"
click at [429, 211] on select "24 Sep 2025 25 Sep 2025 26 Sep 2025 27 Sep 2025 28 Sep 2025" at bounding box center [480, 222] width 102 height 22
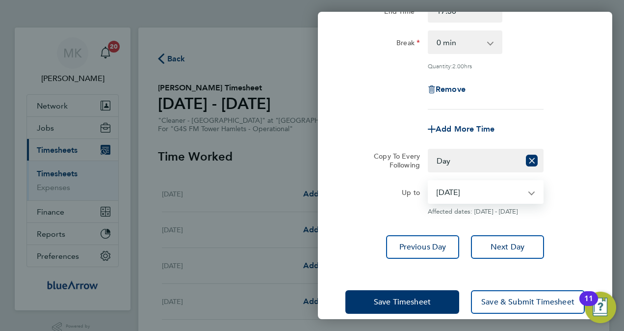
scroll to position [156, 0]
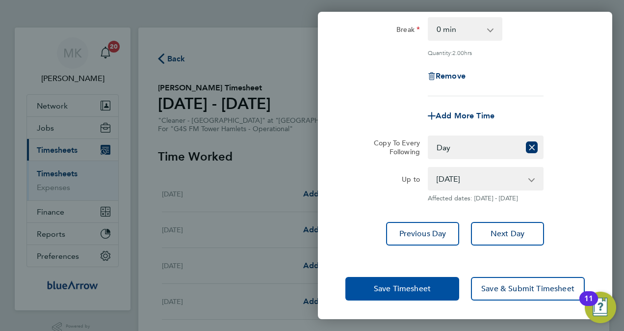
click at [408, 286] on span "Save Timesheet" at bounding box center [402, 289] width 57 height 10
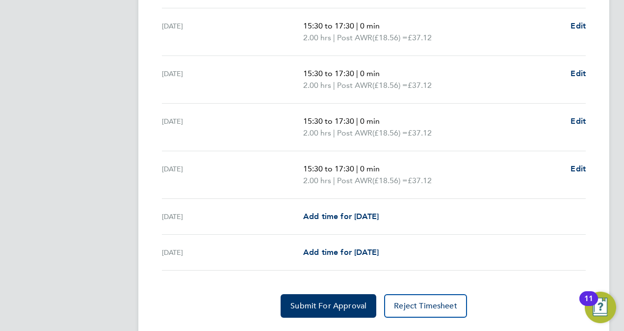
scroll to position [373, 0]
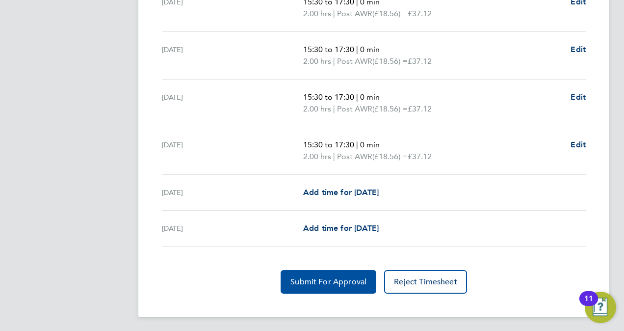
click at [323, 281] on span "Submit For Approval" at bounding box center [329, 282] width 76 height 10
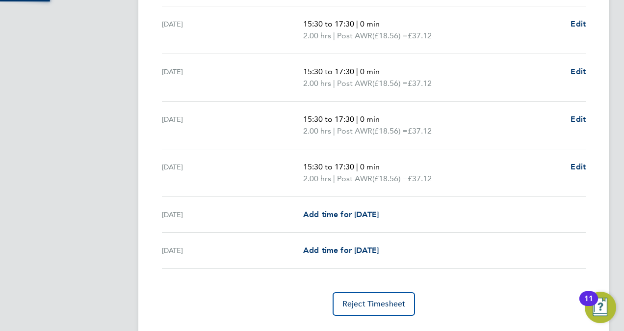
scroll to position [29, 0]
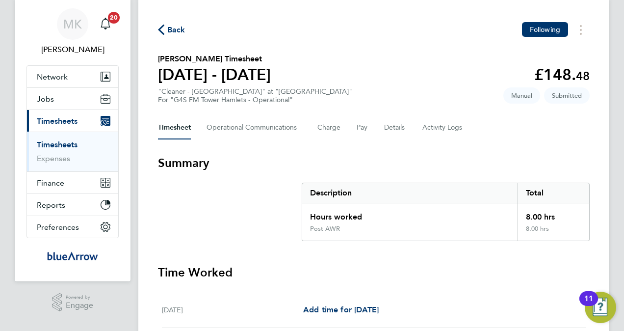
click at [175, 32] on span "Back" at bounding box center [176, 30] width 18 height 12
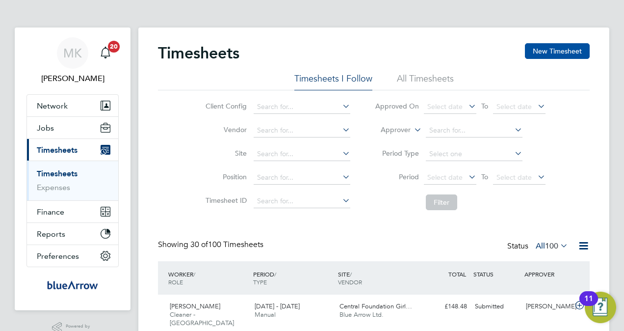
scroll to position [25, 85]
click at [571, 52] on button "New Timesheet" at bounding box center [557, 51] width 65 height 16
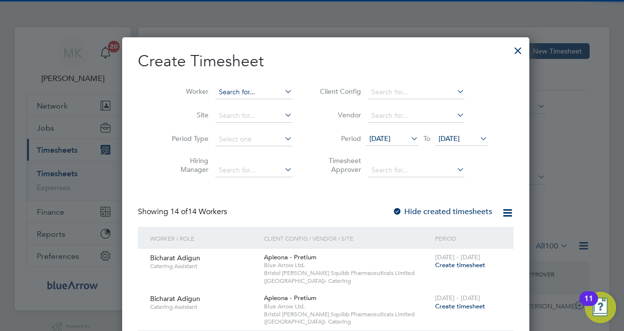
click at [245, 89] on input at bounding box center [254, 92] width 77 height 14
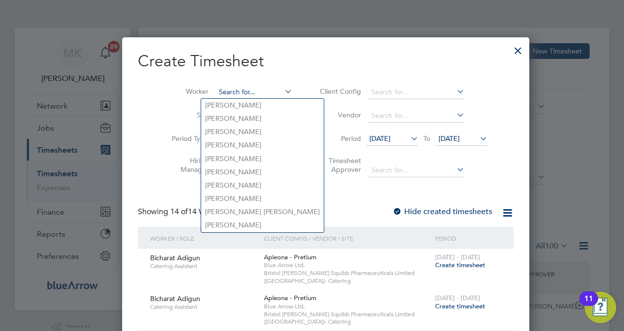
paste input "Magdalene Emmanuel Tariah"
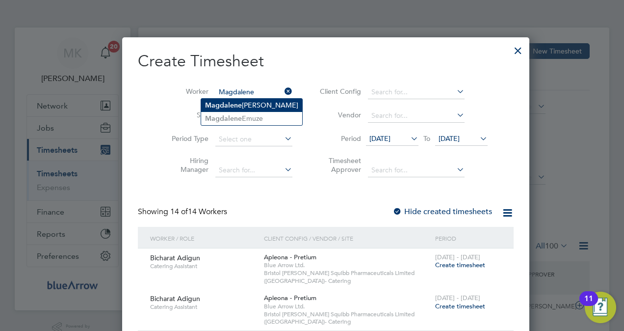
click at [252, 102] on li "Magdalene Emmanuel Tariah" at bounding box center [251, 105] width 101 height 13
type input "Magdalene Emmanuel Tariah"
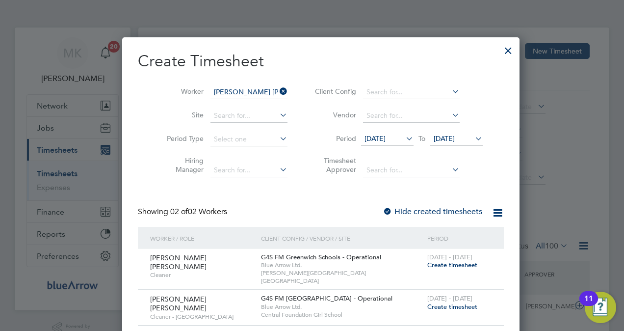
click at [428, 302] on span "Create timesheet" at bounding box center [453, 306] width 50 height 8
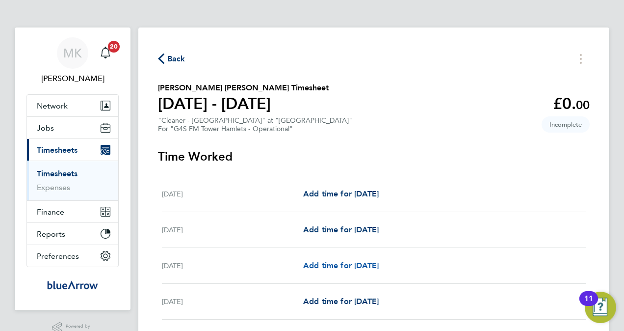
click at [336, 266] on span "Add time for Wed 24 Sep" at bounding box center [341, 265] width 76 height 9
select select "60"
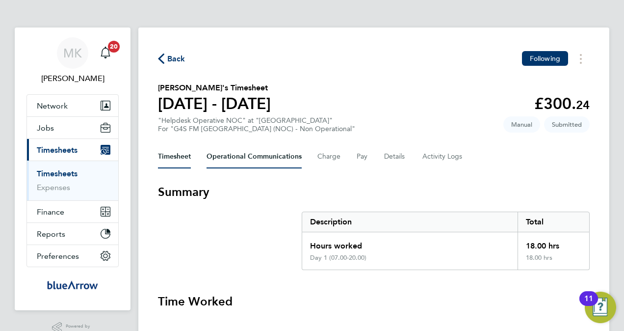
click at [227, 158] on Communications-tab "Operational Communications" at bounding box center [254, 157] width 95 height 24
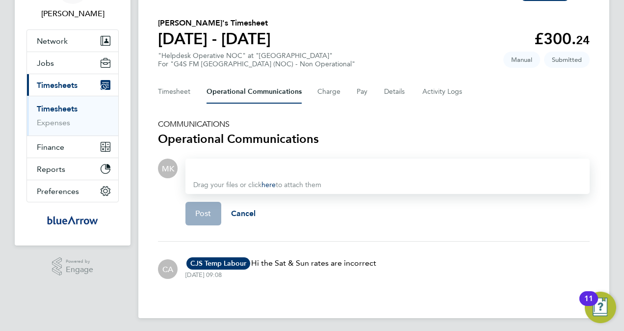
scroll to position [67, 0]
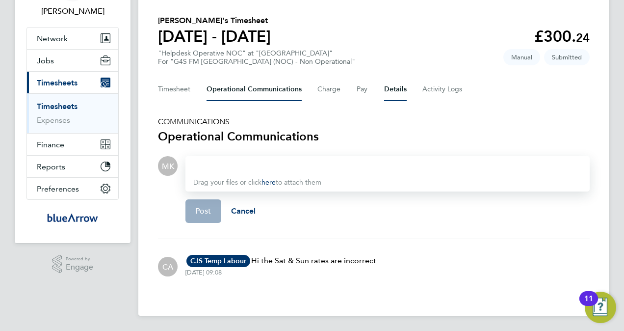
click at [388, 90] on button "Details" at bounding box center [395, 90] width 23 height 24
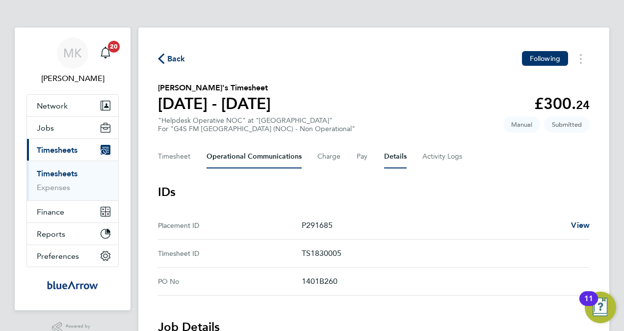
click at [292, 160] on Communications-tab "Operational Communications" at bounding box center [254, 157] width 95 height 24
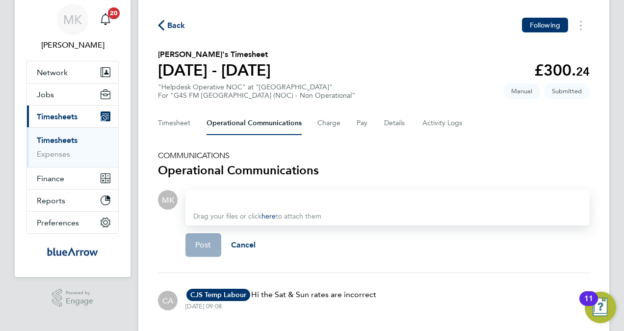
scroll to position [18, 0]
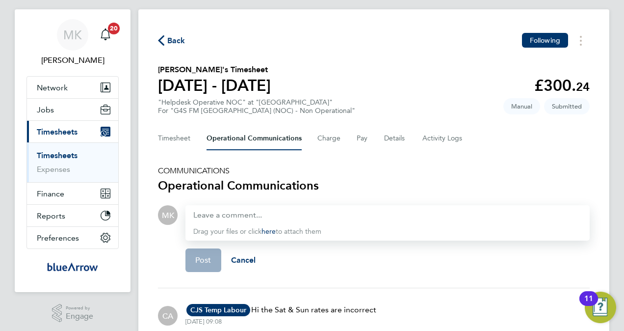
click at [163, 45] on icon "button" at bounding box center [161, 40] width 6 height 10
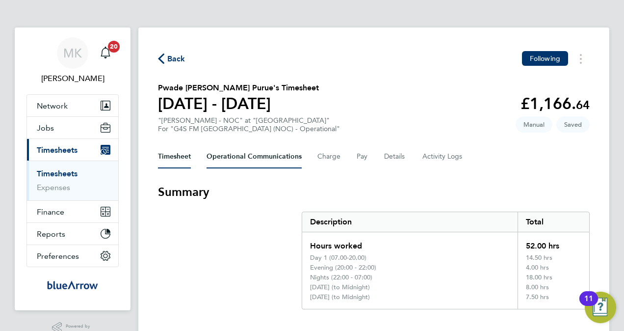
click at [231, 158] on Communications-tab "Operational Communications" at bounding box center [254, 157] width 95 height 24
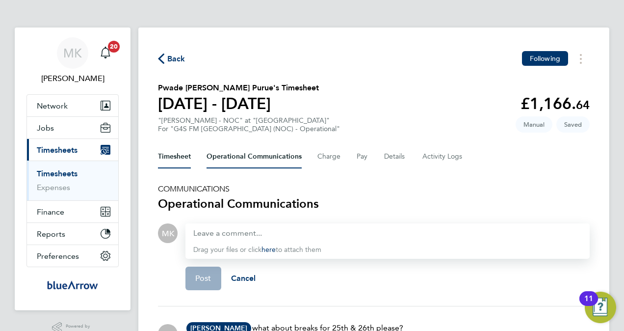
click at [176, 154] on button "Timesheet" at bounding box center [174, 157] width 33 height 24
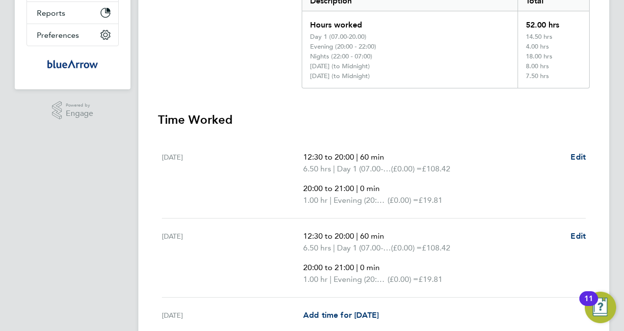
scroll to position [35, 0]
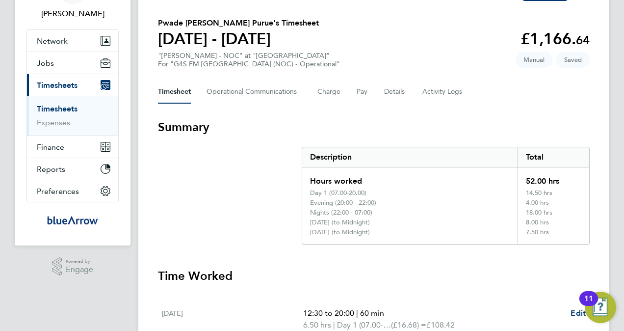
scroll to position [35, 0]
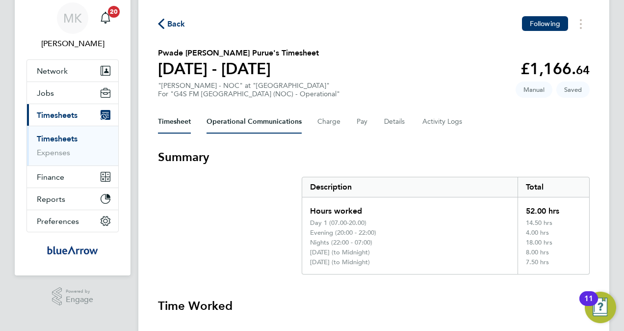
click at [248, 122] on Communications-tab "Operational Communications" at bounding box center [254, 122] width 95 height 24
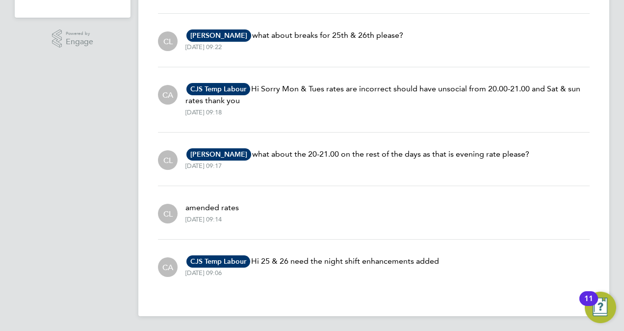
scroll to position [244, 0]
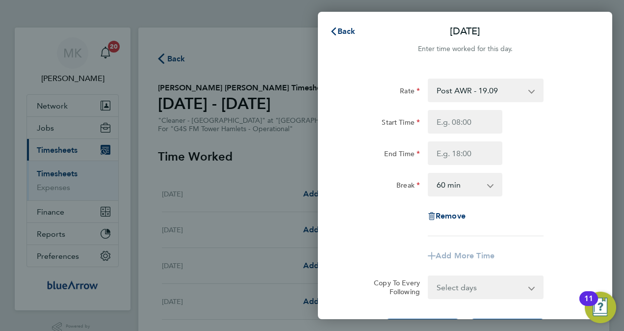
select select "60"
click at [354, 29] on span "Back" at bounding box center [347, 31] width 18 height 9
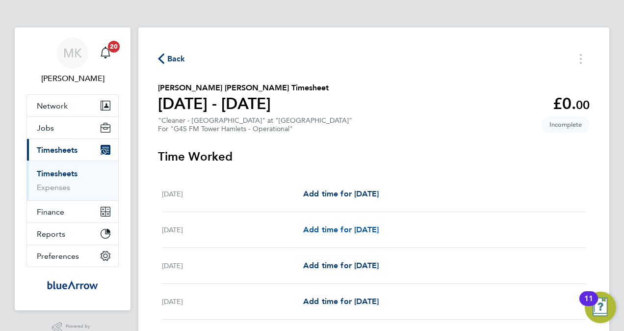
click at [335, 231] on span "Add time for [DATE]" at bounding box center [341, 229] width 76 height 9
select select "60"
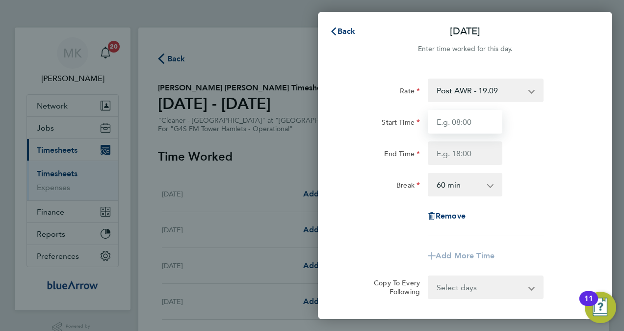
click at [457, 115] on input "Start Time" at bounding box center [465, 122] width 75 height 24
type input "15:30"
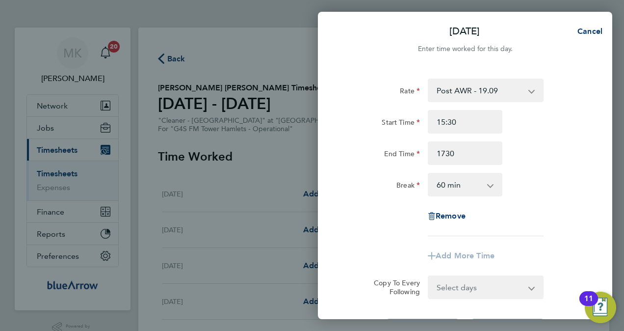
type input "17:30"
click at [471, 187] on select "0 min 15 min 30 min 45 min 60 min 75 min 90 min" at bounding box center [459, 185] width 61 height 22
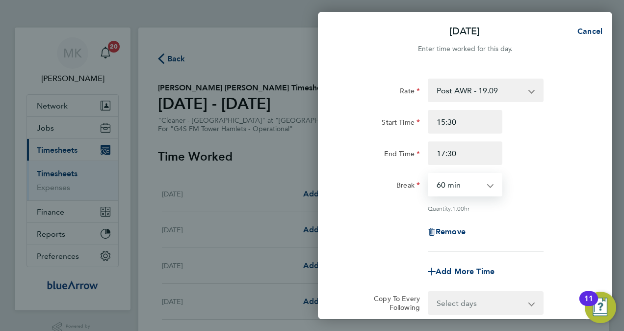
select select "0"
click at [429, 174] on select "0 min 15 min 30 min 45 min 60 min 75 min 90 min" at bounding box center [459, 185] width 61 height 22
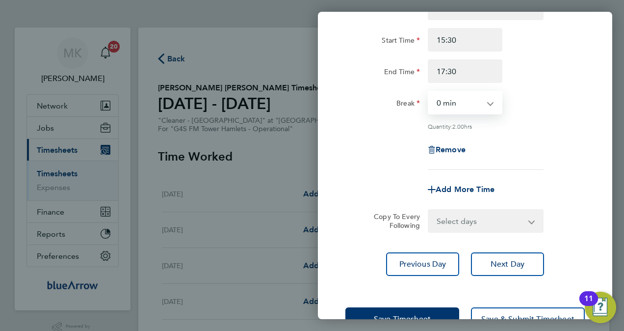
scroll to position [112, 0]
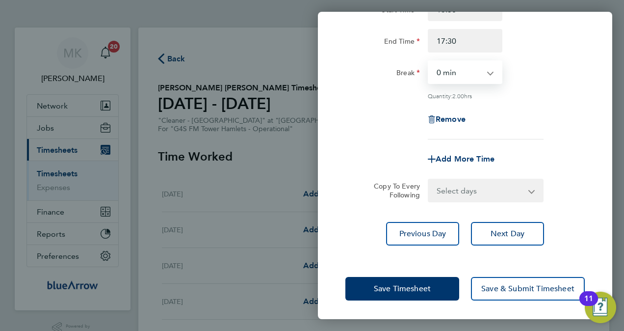
click at [457, 181] on select "Select days Day Weekday (Mon-Fri) Weekend (Sat-Sun) [DATE] [DATE] [DATE] [DATE]…" at bounding box center [480, 191] width 103 height 22
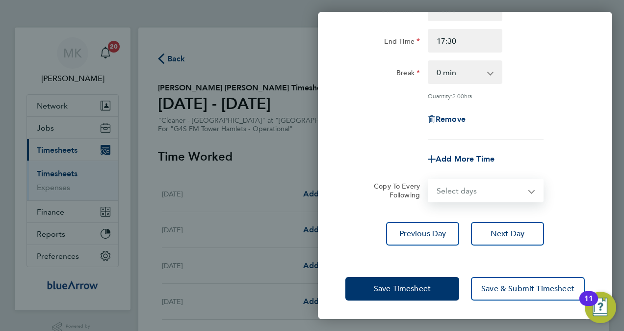
select select "DAY"
click at [429, 180] on select "Select days Day Weekday (Mon-Fri) Weekend (Sat-Sun) [DATE] [DATE] [DATE] [DATE]…" at bounding box center [480, 191] width 103 height 22
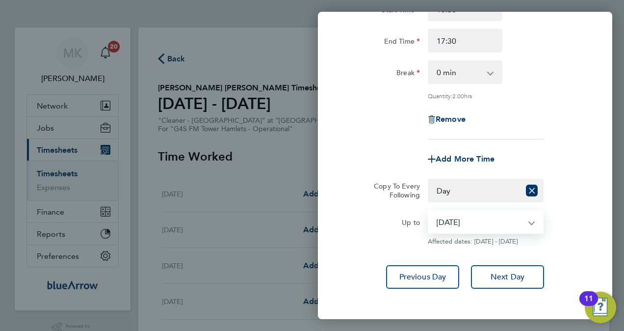
click at [449, 219] on select "[DATE] [DATE] [DATE] [DATE] [DATE]" at bounding box center [480, 222] width 102 height 22
select select "[DATE]"
click at [429, 211] on select "[DATE] [DATE] [DATE] [DATE] [DATE]" at bounding box center [480, 222] width 102 height 22
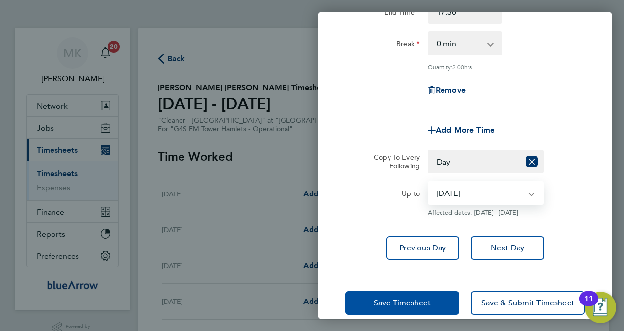
scroll to position [156, 0]
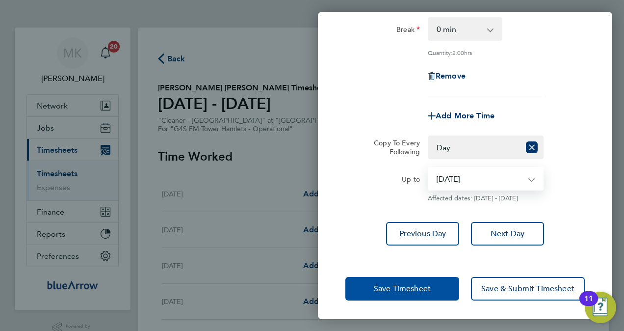
click at [429, 284] on span "Save Timesheet" at bounding box center [402, 289] width 57 height 10
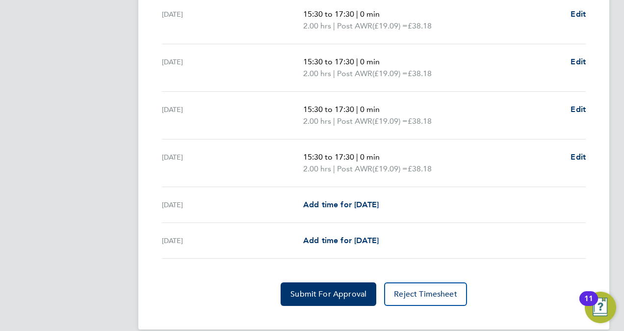
scroll to position [373, 0]
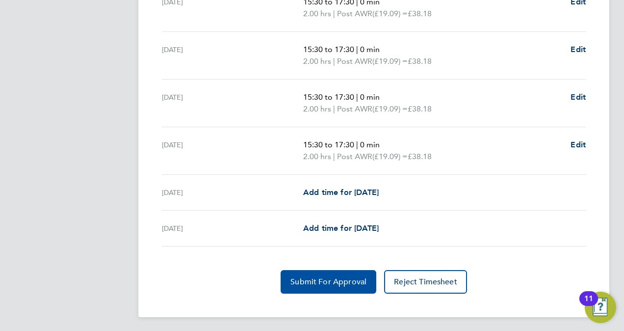
click at [332, 280] on span "Submit For Approval" at bounding box center [329, 282] width 76 height 10
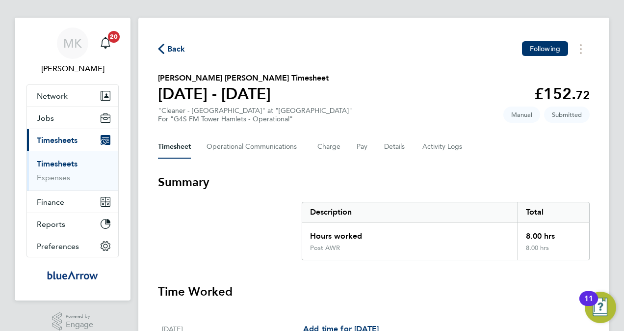
scroll to position [0, 0]
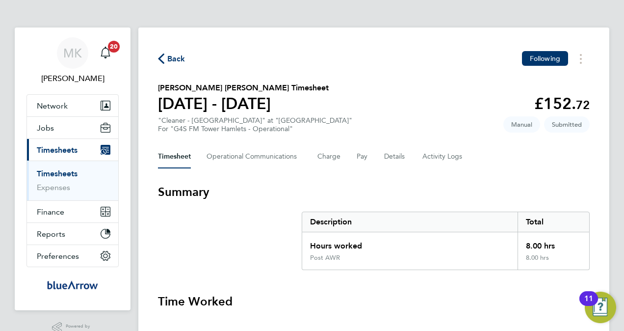
click at [164, 55] on icon "button" at bounding box center [161, 59] width 6 height 10
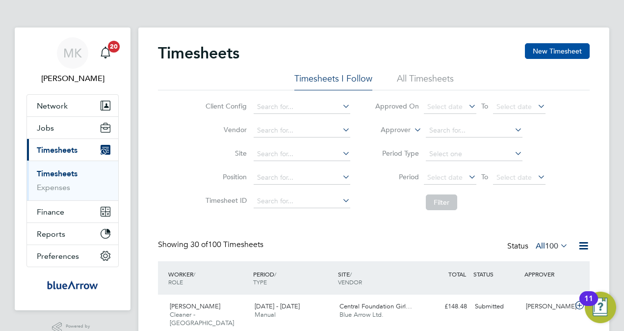
click at [538, 54] on button "New Timesheet" at bounding box center [557, 51] width 65 height 16
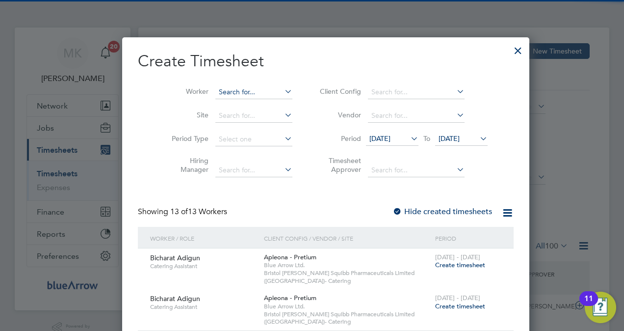
click at [224, 87] on input at bounding box center [254, 92] width 77 height 14
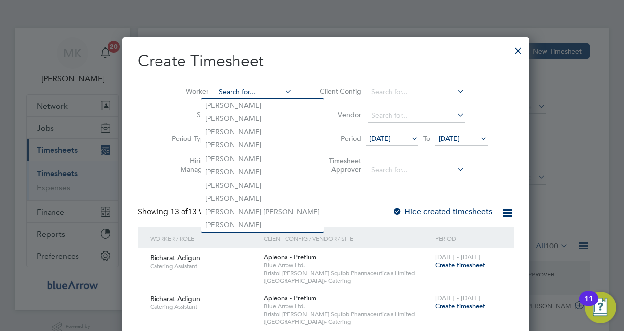
paste input "Edafe Dodo"
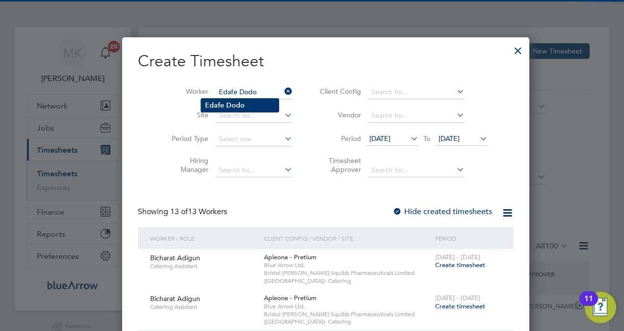
type input "Edafe Dodo"
click at [240, 102] on b "Dodo" at bounding box center [235, 105] width 19 height 8
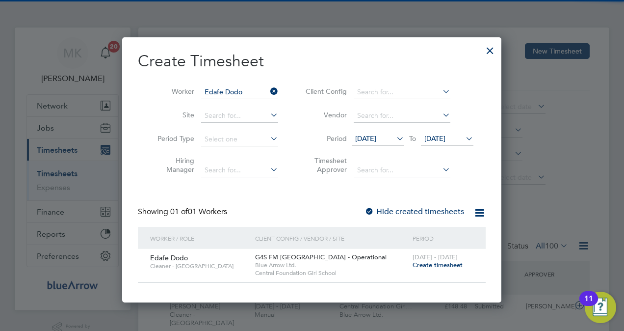
click at [396, 209] on label "Hide created timesheets" at bounding box center [415, 212] width 100 height 10
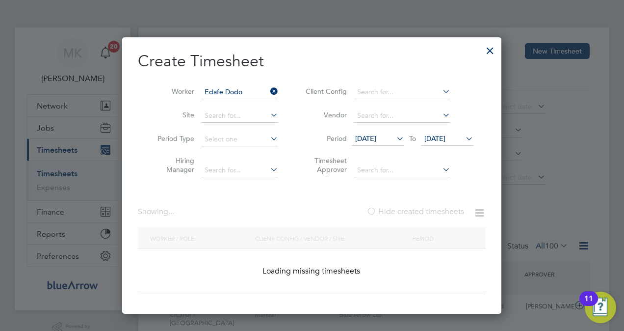
click at [396, 209] on label "Hide created timesheets" at bounding box center [416, 212] width 98 height 10
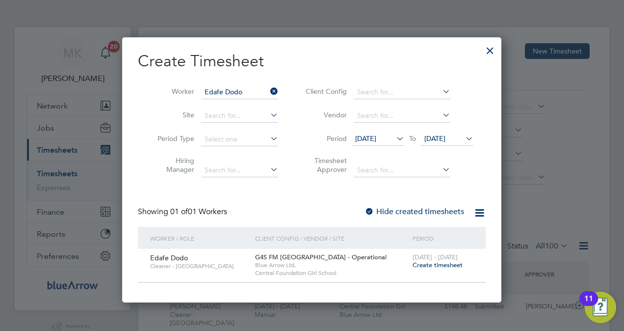
click at [439, 262] on span "Create timesheet" at bounding box center [438, 265] width 50 height 8
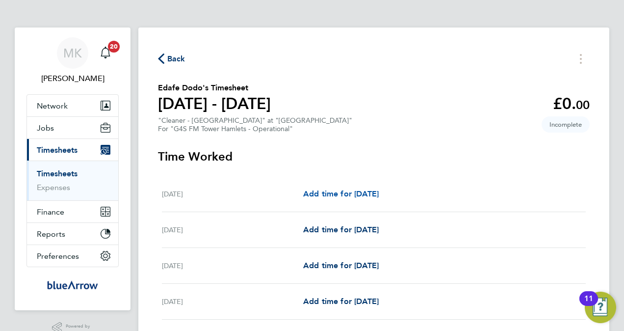
click at [328, 190] on span "Add time for Mon 22 Sep" at bounding box center [341, 193] width 76 height 9
select select "60"
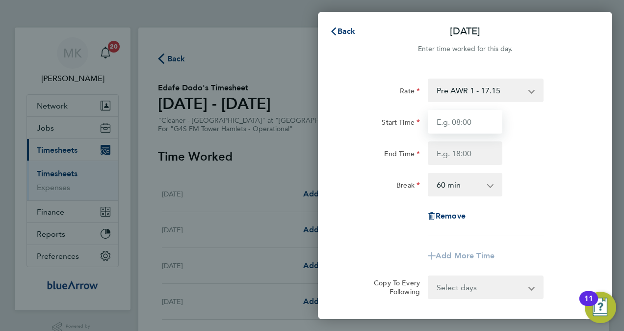
click at [454, 128] on input "Start Time" at bounding box center [465, 122] width 75 height 24
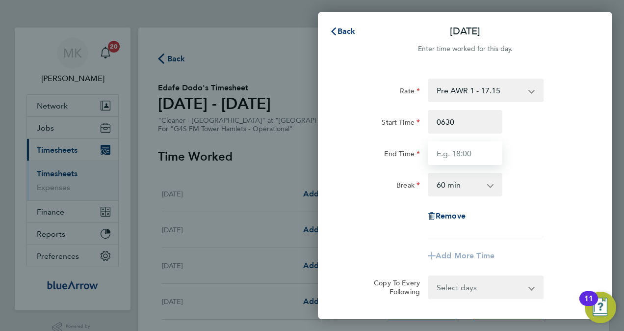
type input "06:30"
type input "08:30"
click at [435, 186] on select "0 min 15 min 30 min 45 min 60 min 75 min 90 min" at bounding box center [459, 185] width 61 height 22
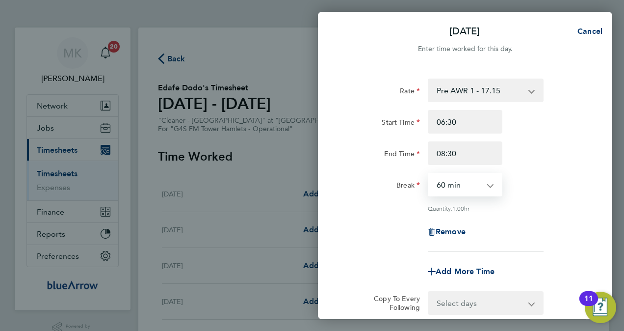
select select "0"
click at [429, 174] on select "0 min 15 min 30 min 45 min 60 min 75 min 90 min" at bounding box center [459, 185] width 61 height 22
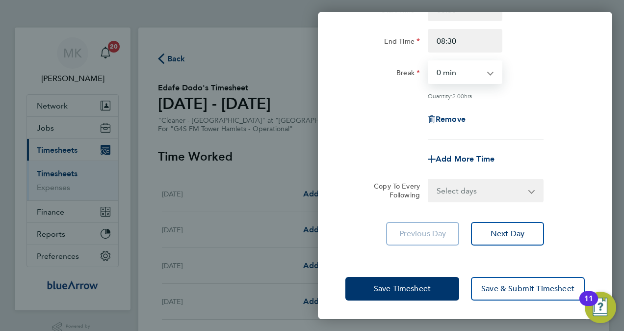
click at [492, 193] on select "Select days Day Tuesday Wednesday Thursday Friday" at bounding box center [480, 191] width 103 height 22
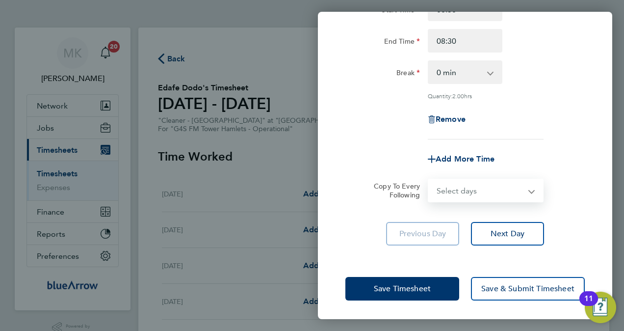
select select "DAY"
click at [429, 180] on select "Select days Day Tuesday Wednesday Thursday Friday" at bounding box center [480, 191] width 103 height 22
select select "2025-09-26"
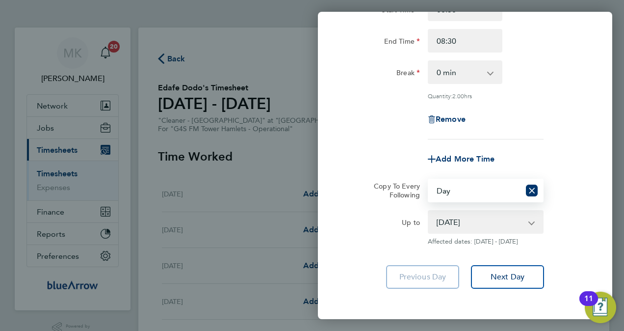
click at [447, 222] on select "23 Sep 2025 24 Sep 2025 25 Sep 2025 26 Sep 2025" at bounding box center [480, 222] width 102 height 22
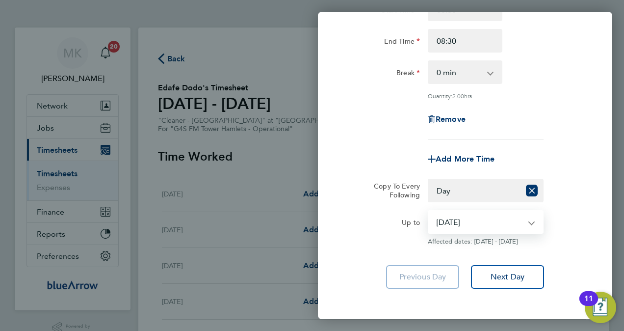
click at [429, 211] on select "23 Sep 2025 24 Sep 2025 25 Sep 2025 26 Sep 2025" at bounding box center [480, 222] width 102 height 22
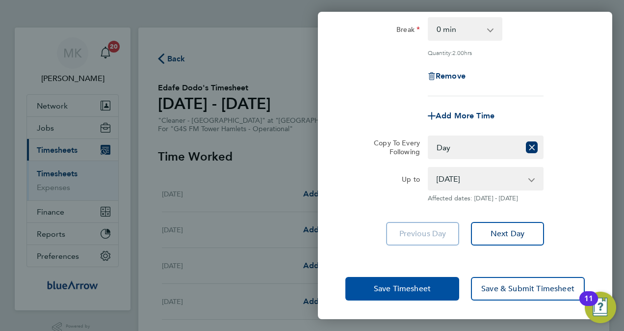
click at [429, 284] on span "Save Timesheet" at bounding box center [402, 289] width 57 height 10
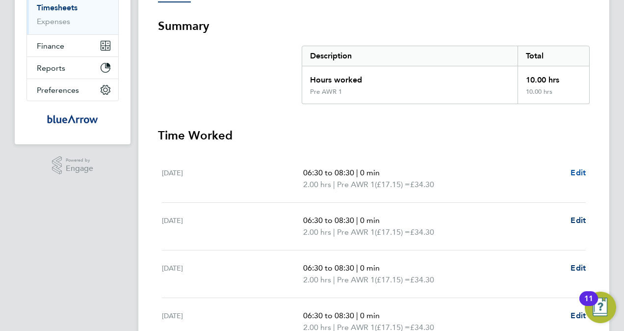
click at [573, 173] on span "Edit" at bounding box center [578, 172] width 15 height 9
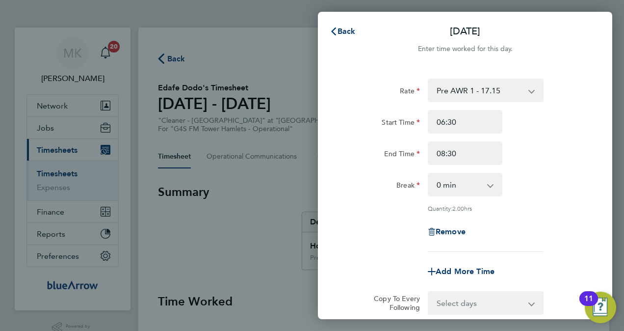
click at [462, 238] on div "Remove" at bounding box center [465, 232] width 82 height 24
click at [462, 235] on span "Remove" at bounding box center [451, 231] width 30 height 9
select select "null"
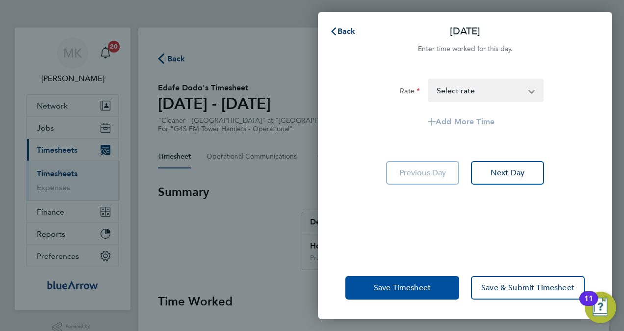
click at [422, 277] on button "Save Timesheet" at bounding box center [403, 288] width 114 height 24
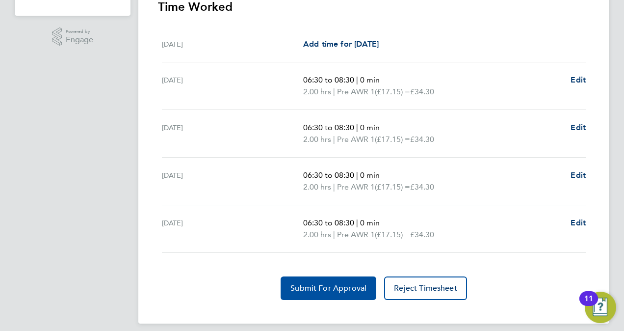
click at [341, 291] on button "Submit For Approval" at bounding box center [329, 288] width 96 height 24
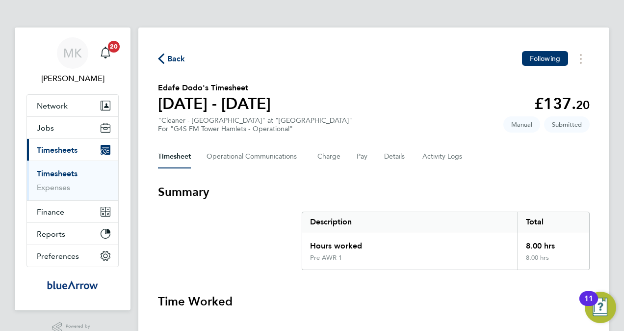
click at [172, 62] on span "Back" at bounding box center [176, 59] width 18 height 12
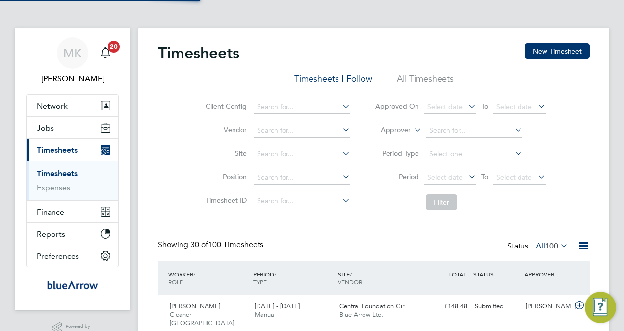
scroll to position [25, 85]
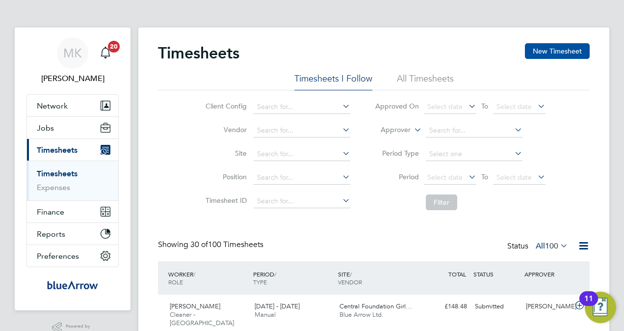
click at [545, 50] on button "New Timesheet" at bounding box center [557, 51] width 65 height 16
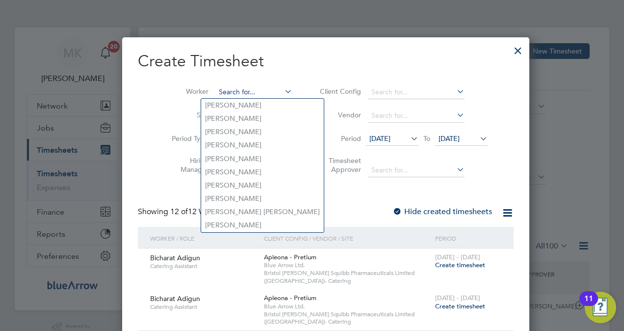
click at [260, 91] on input at bounding box center [254, 92] width 77 height 14
paste input "Francisco Da Costa"
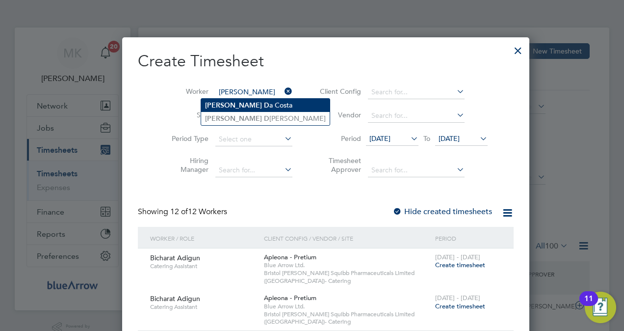
click at [258, 101] on li "Francisco D a Costa" at bounding box center [265, 105] width 129 height 13
type input "Francisco Da Costa"
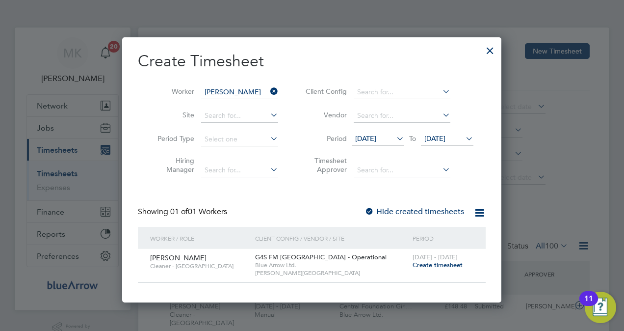
click at [429, 262] on span "Create timesheet" at bounding box center [438, 265] width 50 height 8
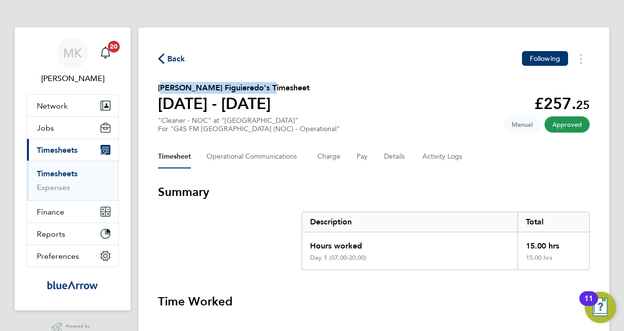
drag, startPoint x: 158, startPoint y: 88, endPoint x: 257, endPoint y: 86, distance: 99.2
click at [257, 86] on h2 "[PERSON_NAME] Figuieredo's Timesheet" at bounding box center [234, 88] width 152 height 12
copy h2 "[PERSON_NAME] Figuieredo"
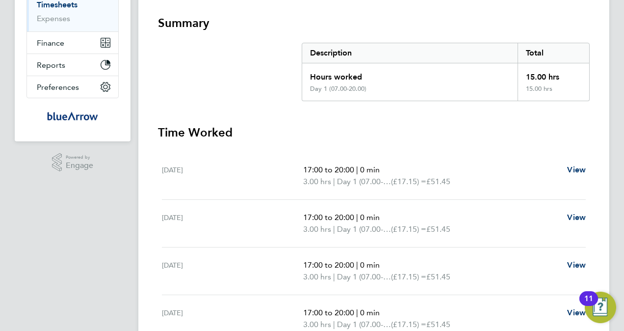
scroll to position [196, 0]
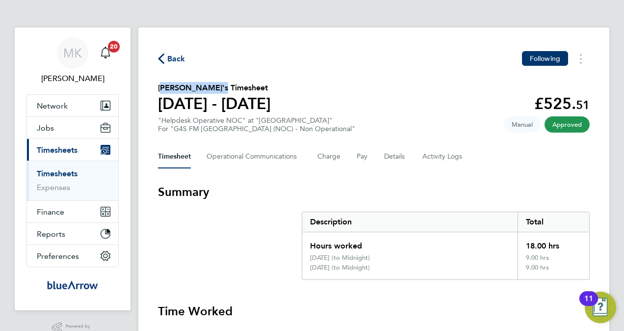
drag, startPoint x: 213, startPoint y: 86, endPoint x: 152, endPoint y: 88, distance: 60.9
copy h2 "[PERSON_NAME]"
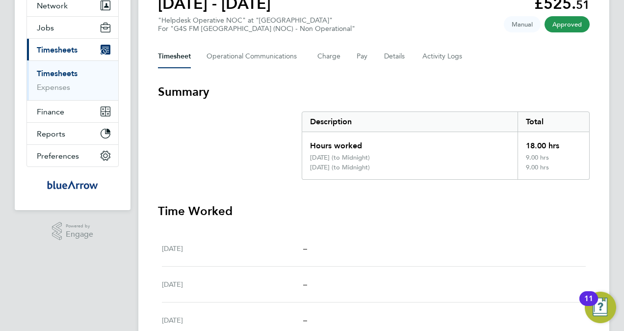
scroll to position [64, 0]
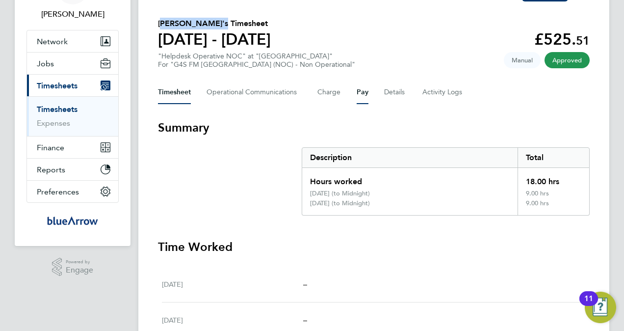
click at [364, 99] on button "Pay" at bounding box center [363, 93] width 12 height 24
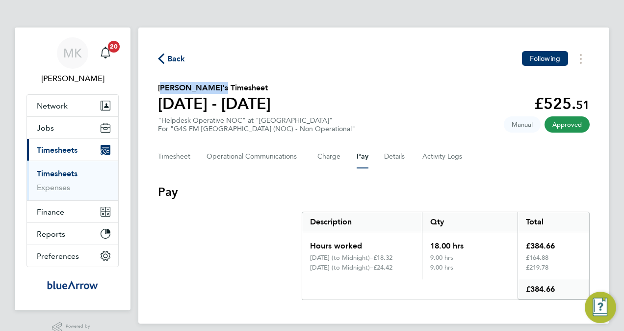
scroll to position [20, 0]
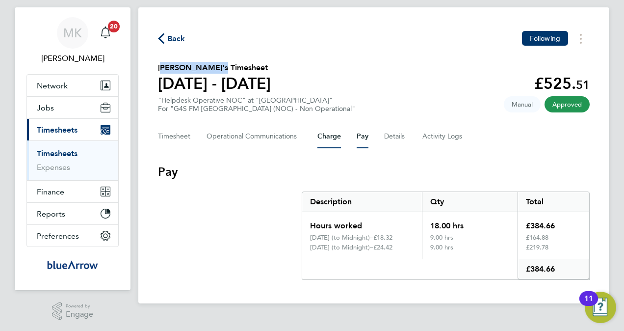
click at [329, 135] on button "Charge" at bounding box center [330, 137] width 24 height 24
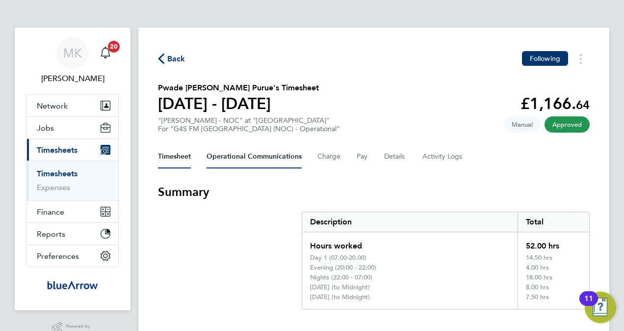
click at [252, 156] on Communications-tab "Operational Communications" at bounding box center [254, 157] width 95 height 24
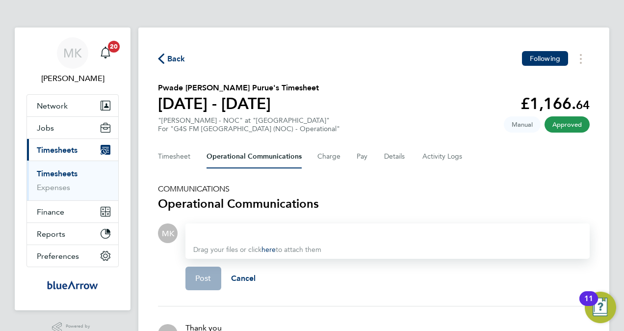
click at [192, 160] on div "Timesheet Operational Communications Charge Pay Details Activity Logs" at bounding box center [374, 157] width 432 height 24
click at [188, 159] on button "Timesheet" at bounding box center [174, 157] width 33 height 24
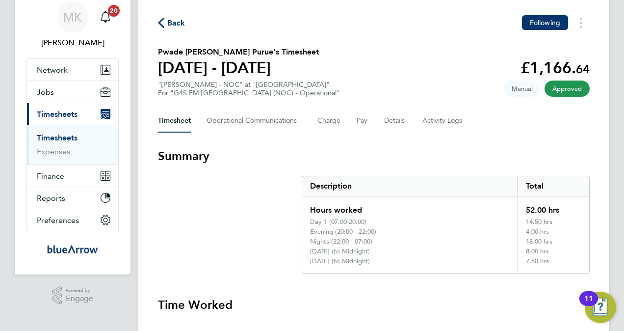
scroll to position [35, 0]
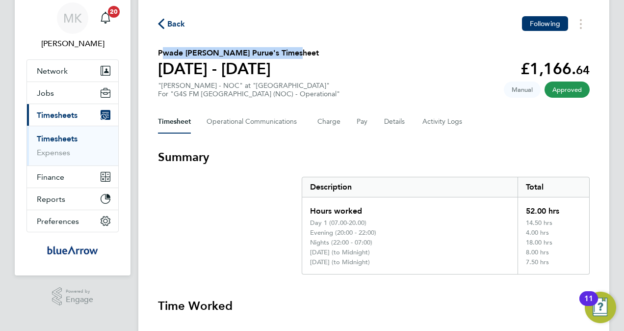
drag, startPoint x: 291, startPoint y: 51, endPoint x: 158, endPoint y: 56, distance: 133.2
click at [158, 56] on h2 "Pwade Ney Gilbert Naaucuwe Purue's Timesheet" at bounding box center [238, 53] width 161 height 12
copy h2 "Pwade Ney Gilbert Naaucuwe Purue"
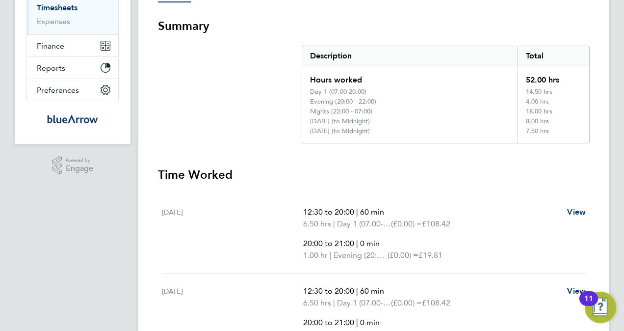
scroll to position [84, 0]
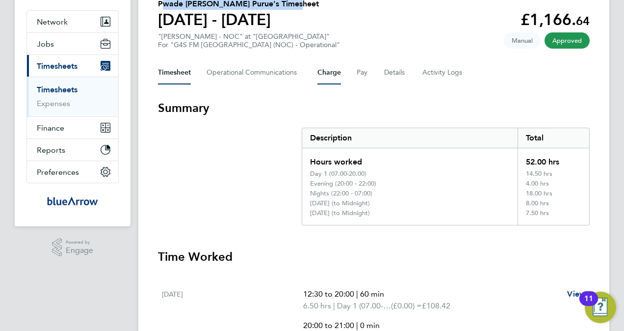
click at [332, 75] on button "Charge" at bounding box center [330, 73] width 24 height 24
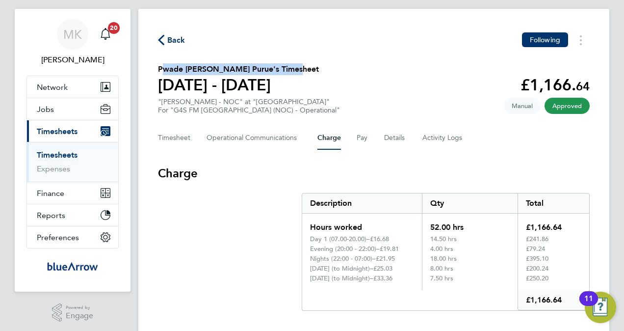
scroll to position [37, 0]
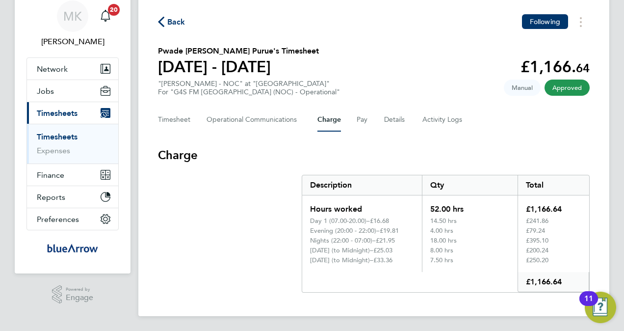
click at [354, 112] on div "Timesheet Operational Communications Charge Pay Details Activity Logs" at bounding box center [374, 120] width 432 height 24
click at [362, 123] on button "Pay" at bounding box center [363, 120] width 12 height 24
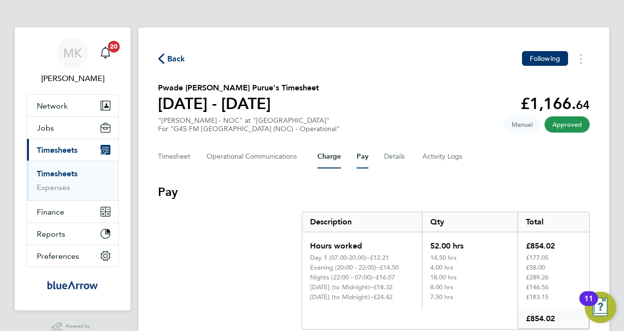
click at [325, 157] on button "Charge" at bounding box center [330, 157] width 24 height 24
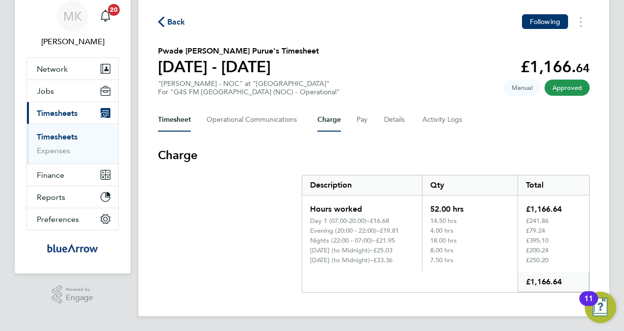
click at [181, 124] on button "Timesheet" at bounding box center [174, 120] width 33 height 24
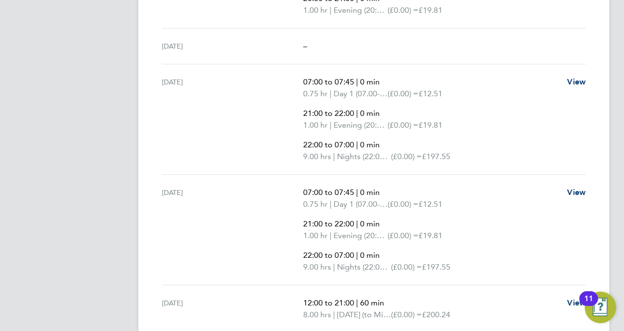
scroll to position [491, 0]
click at [569, 80] on span "View" at bounding box center [577, 80] width 19 height 9
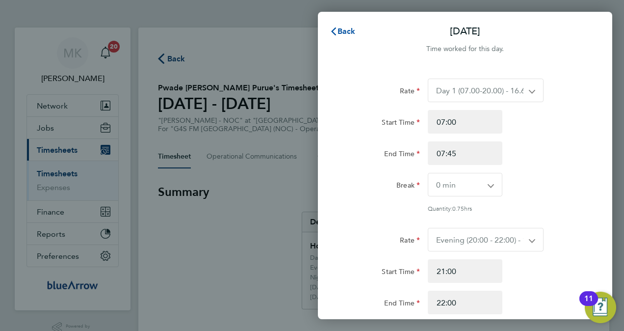
click at [351, 34] on span "Back" at bounding box center [347, 31] width 18 height 9
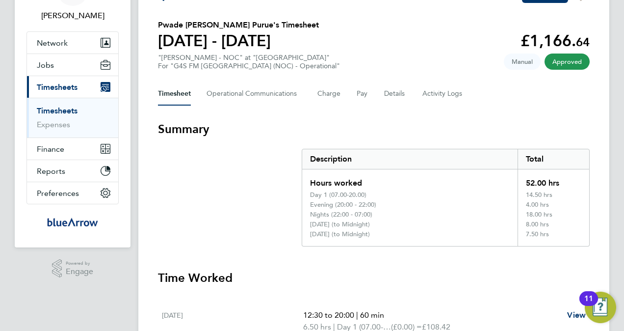
scroll to position [49, 0]
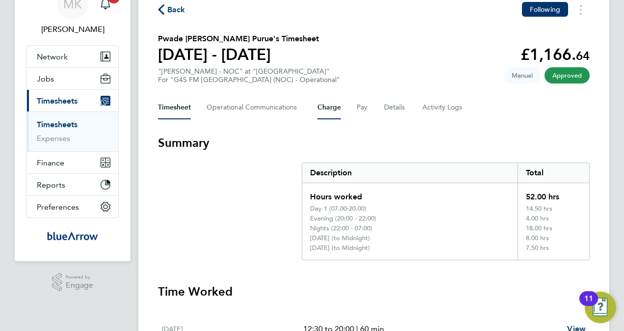
click at [338, 107] on button "Charge" at bounding box center [330, 108] width 24 height 24
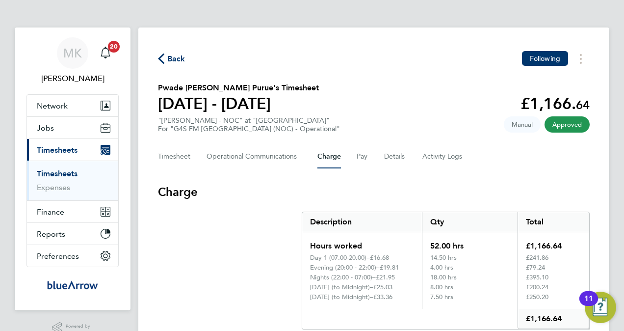
scroll to position [37, 0]
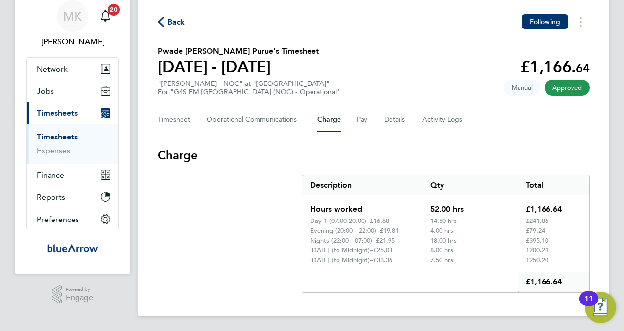
drag, startPoint x: 380, startPoint y: 240, endPoint x: 401, endPoint y: 239, distance: 20.6
click at [401, 239] on div "£21.95" at bounding box center [395, 241] width 38 height 8
click at [360, 116] on button "Pay" at bounding box center [363, 120] width 12 height 24
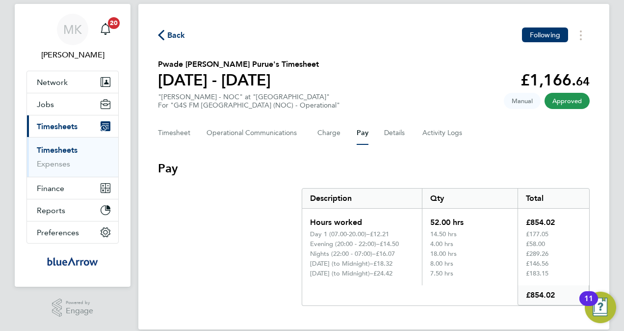
scroll to position [37, 0]
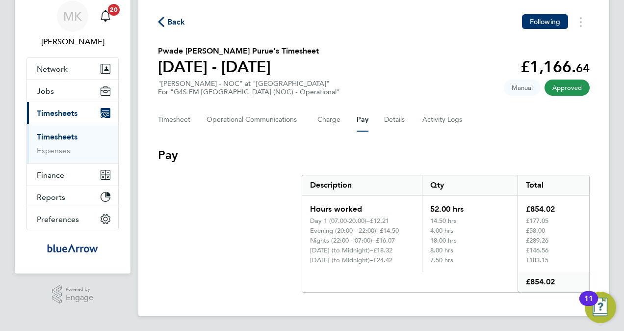
drag, startPoint x: 378, startPoint y: 240, endPoint x: 405, endPoint y: 240, distance: 27.0
click at [405, 240] on div "£16.07" at bounding box center [395, 241] width 38 height 8
click at [333, 118] on button "Charge" at bounding box center [330, 120] width 24 height 24
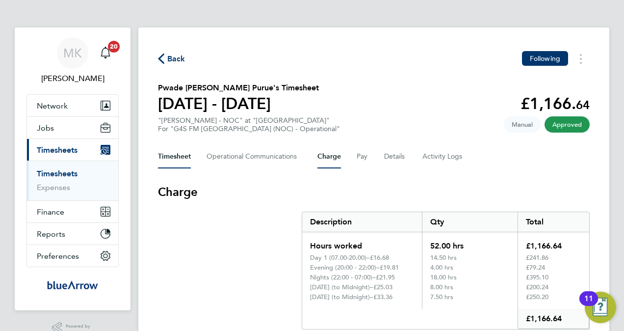
click at [176, 157] on button "Timesheet" at bounding box center [174, 157] width 33 height 24
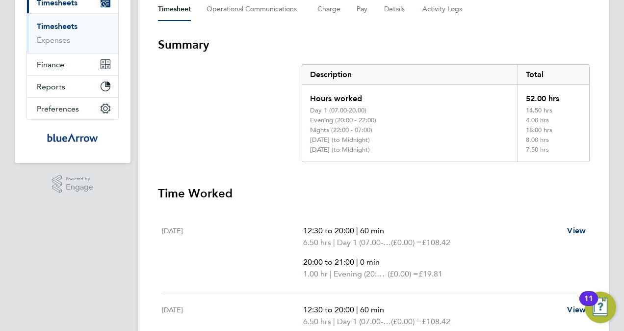
scroll to position [49, 0]
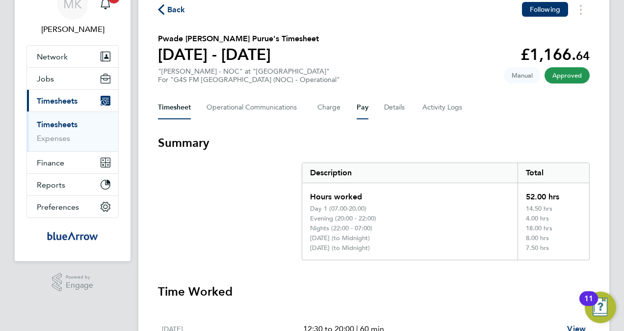
click at [363, 107] on button "Pay" at bounding box center [363, 108] width 12 height 24
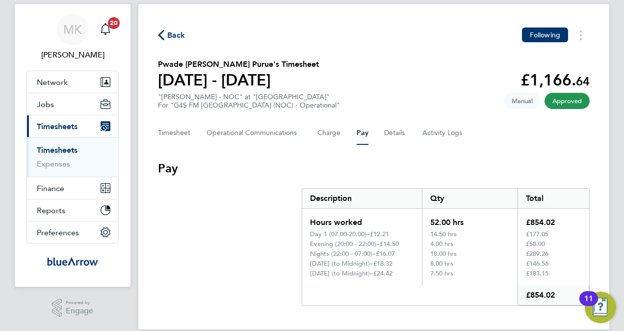
scroll to position [37, 0]
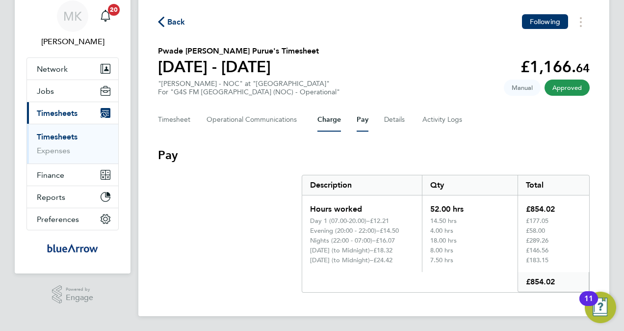
click at [338, 120] on button "Charge" at bounding box center [330, 120] width 24 height 24
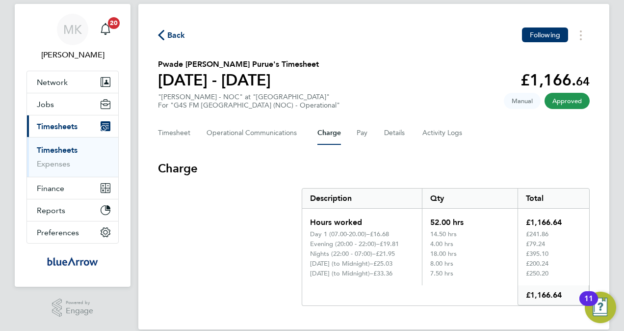
scroll to position [37, 0]
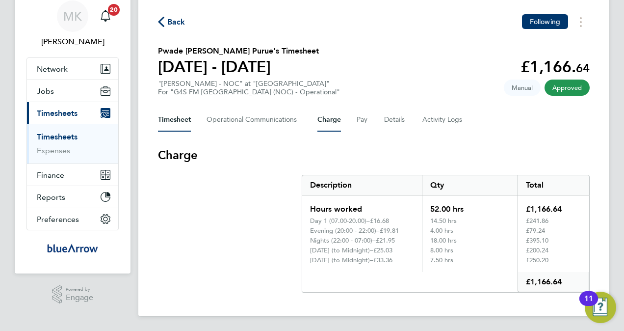
click at [180, 127] on button "Timesheet" at bounding box center [174, 120] width 33 height 24
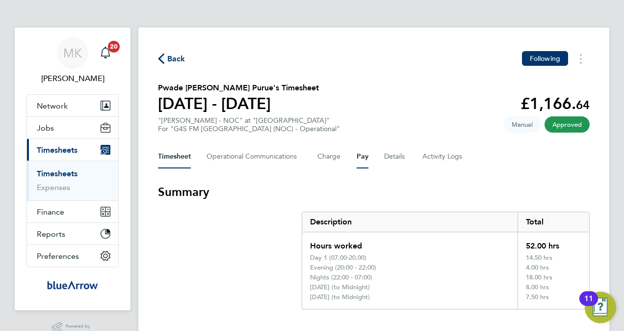
click at [366, 158] on button "Pay" at bounding box center [363, 157] width 12 height 24
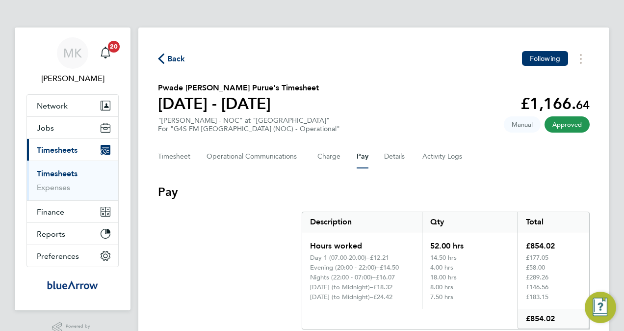
scroll to position [37, 0]
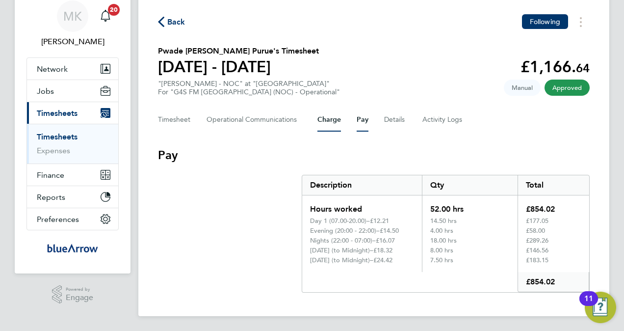
click at [320, 120] on button "Charge" at bounding box center [330, 120] width 24 height 24
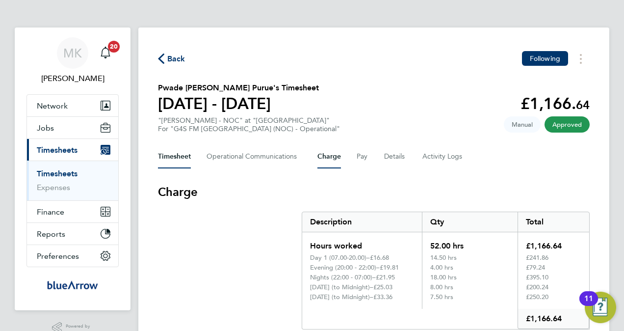
click at [170, 157] on button "Timesheet" at bounding box center [174, 157] width 33 height 24
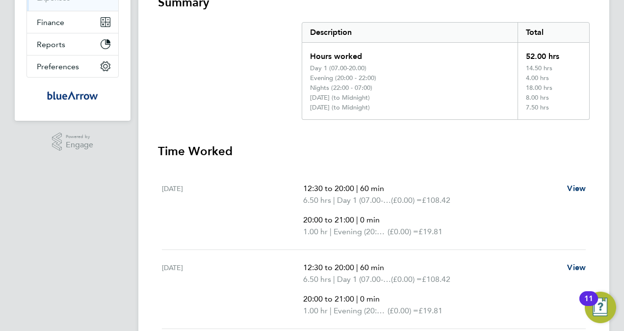
scroll to position [147, 0]
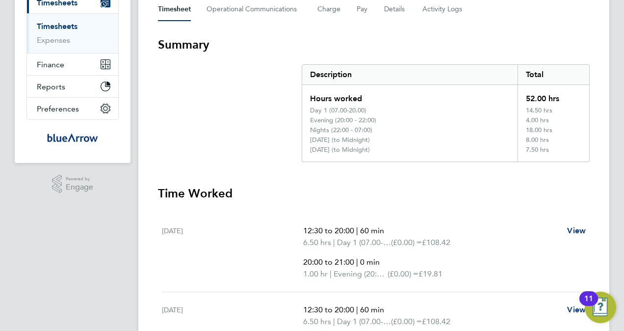
click at [367, 9] on div "Timesheet Operational Communications Charge Pay Details Activity Logs" at bounding box center [374, 10] width 432 height 24
click at [361, 13] on button "Pay" at bounding box center [363, 10] width 12 height 24
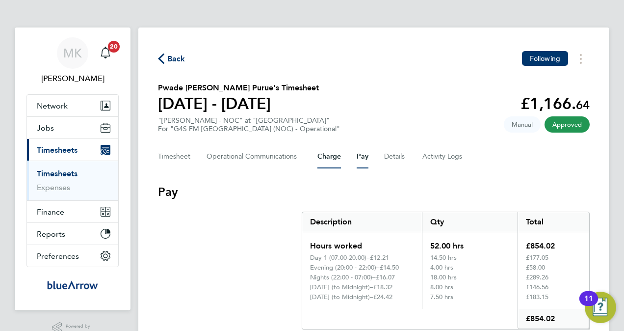
click at [322, 160] on button "Charge" at bounding box center [330, 157] width 24 height 24
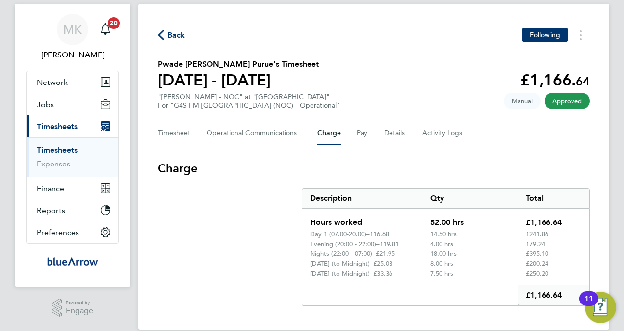
scroll to position [37, 0]
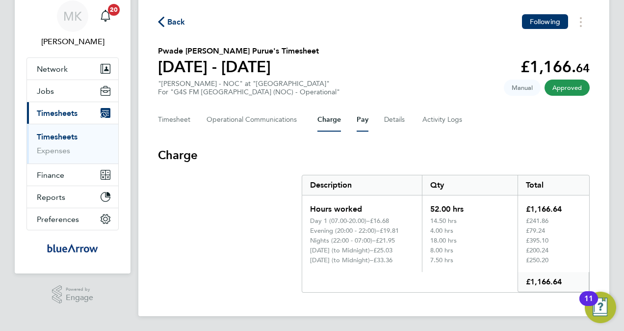
click at [366, 113] on button "Pay" at bounding box center [363, 120] width 12 height 24
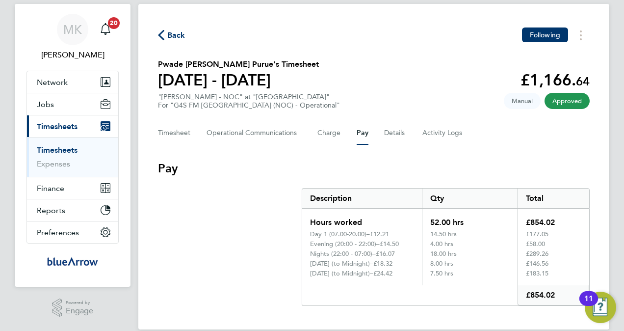
scroll to position [37, 0]
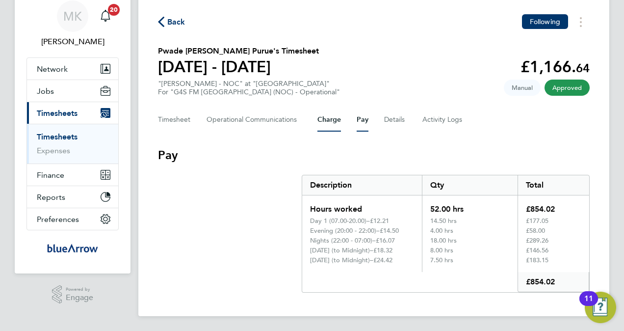
click at [331, 114] on button "Charge" at bounding box center [330, 120] width 24 height 24
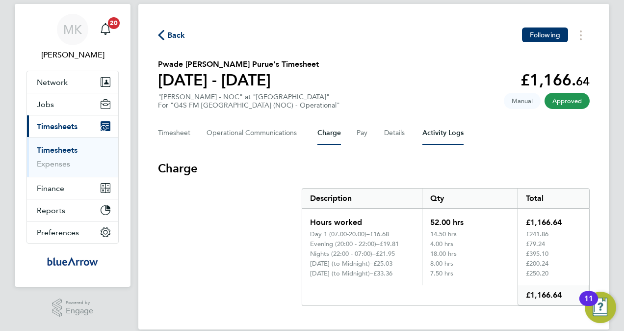
scroll to position [37, 0]
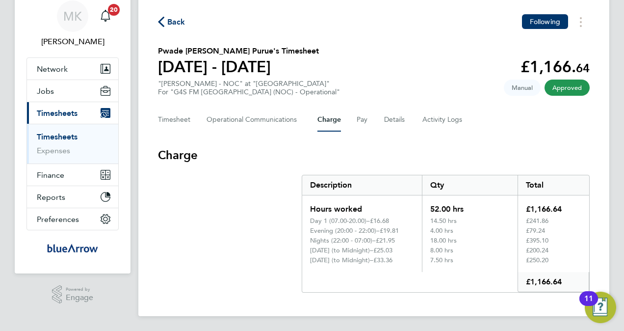
click at [56, 134] on link "Timesheets" at bounding box center [57, 136] width 41 height 9
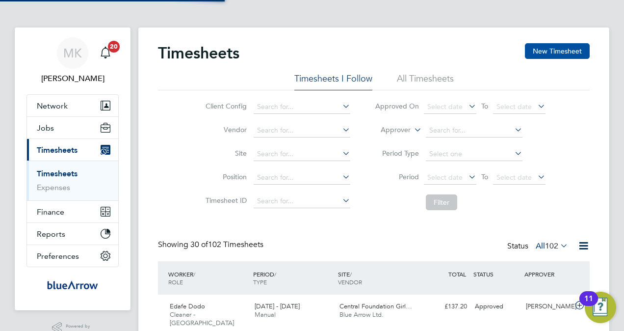
click at [553, 52] on button "New Timesheet" at bounding box center [557, 51] width 65 height 16
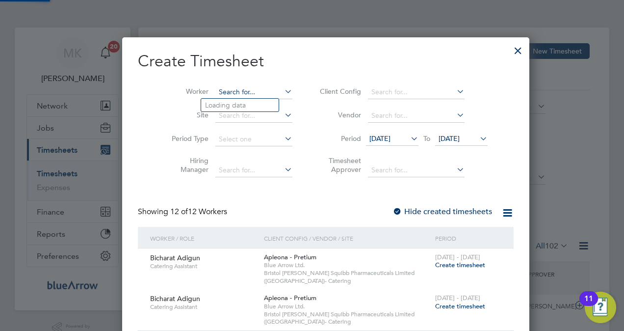
click at [245, 95] on input at bounding box center [254, 92] width 77 height 14
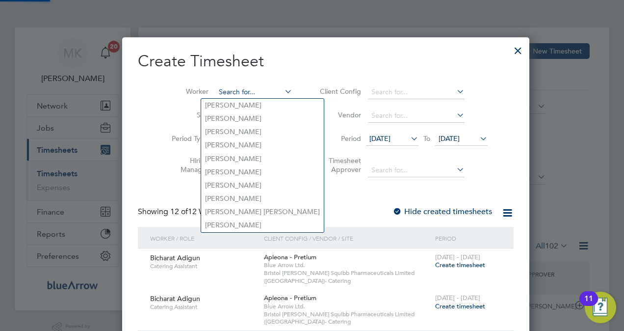
paste input "Omobdaji"
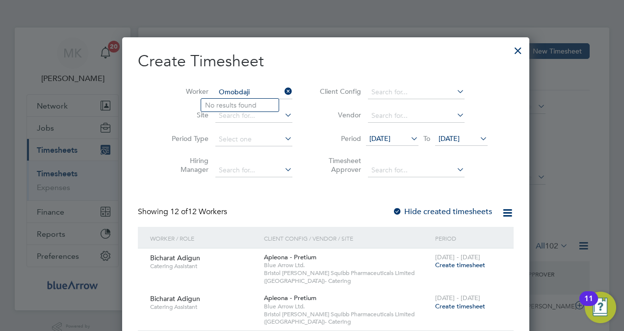
type input "Omobdaji"
click at [233, 93] on input at bounding box center [254, 92] width 77 height 14
paste input "Omobolaji Oginni-Yusuff"
click at [254, 92] on input "Omobolaji Oginni-Yusuff" at bounding box center [254, 92] width 77 height 14
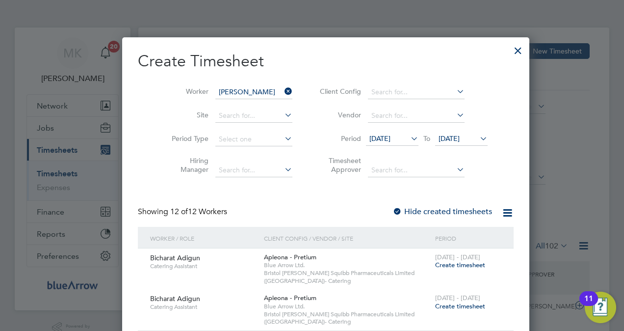
scroll to position [0, 0]
type input "Omobolaji uff"
click at [510, 55] on div at bounding box center [519, 48] width 18 height 18
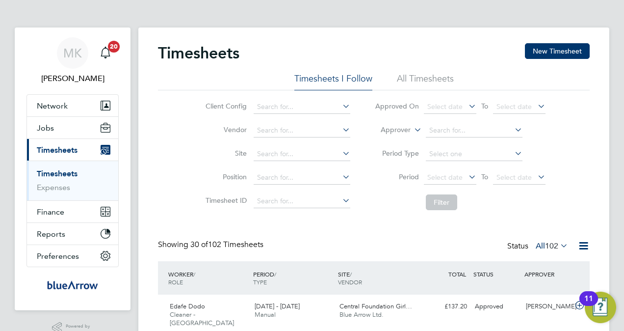
scroll to position [25, 85]
click at [567, 49] on button "New Timesheet" at bounding box center [557, 51] width 65 height 16
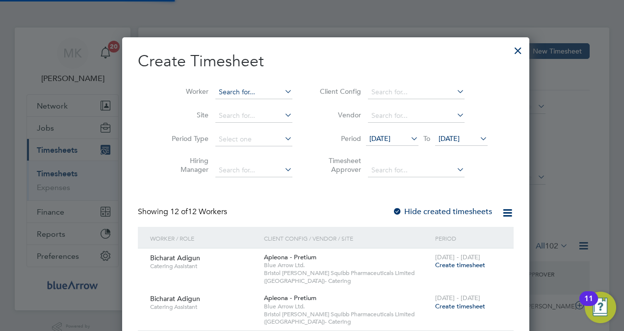
click at [252, 97] on input at bounding box center [254, 92] width 77 height 14
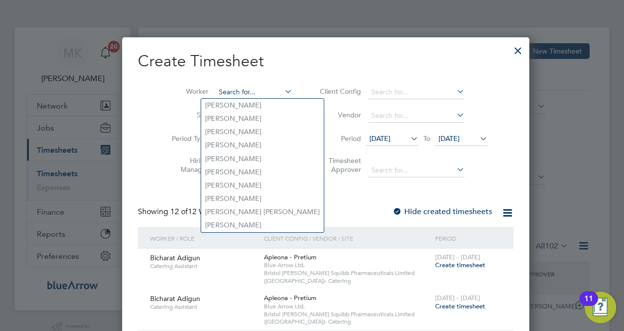
paste input "Omobolaji Oginni-Yusuff"
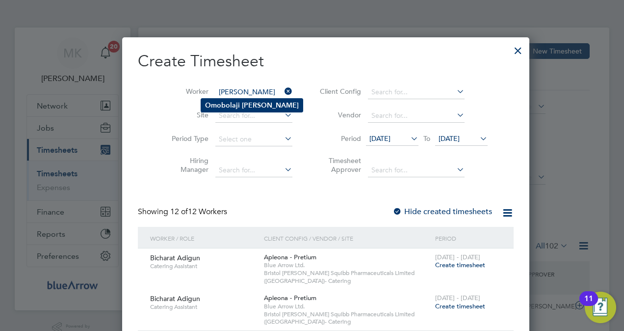
type input "Omobolaji Oginni-Yusuff"
click at [286, 99] on li "Omobolaji Oginni-Yusuff" at bounding box center [252, 105] width 102 height 13
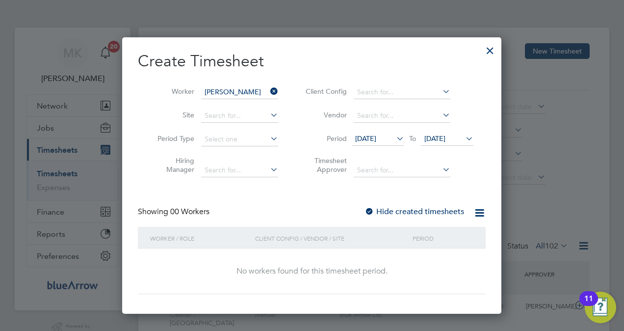
click at [386, 208] on label "Hide created timesheets" at bounding box center [415, 212] width 100 height 10
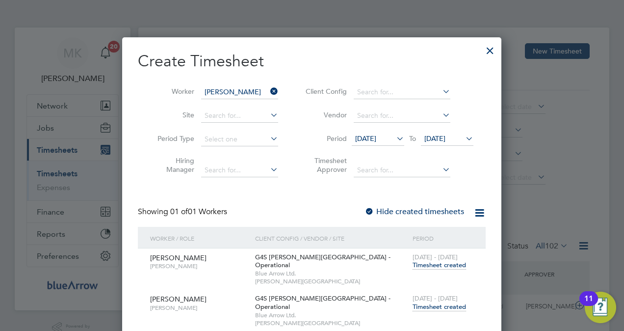
click at [427, 302] on span "Timesheet created" at bounding box center [440, 306] width 54 height 9
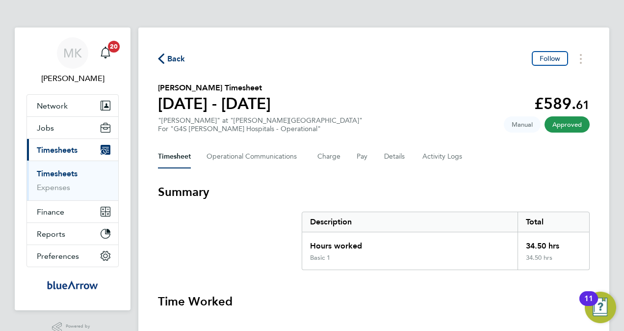
click at [174, 63] on span "Back" at bounding box center [176, 59] width 18 height 12
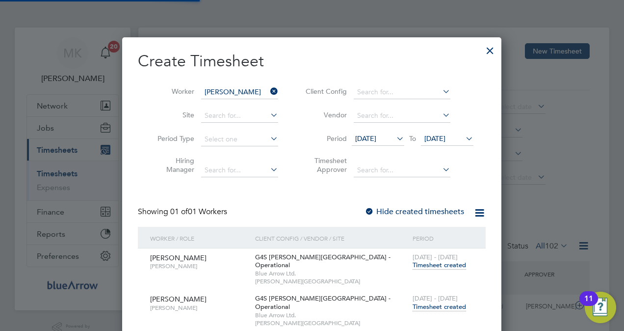
scroll to position [25, 85]
click at [269, 91] on icon at bounding box center [269, 91] width 0 height 14
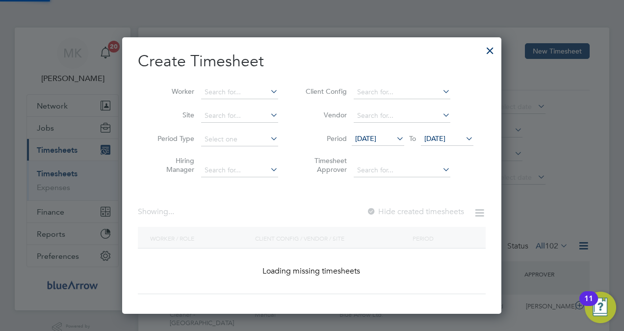
click at [198, 94] on li "Worker" at bounding box center [214, 93] width 153 height 24
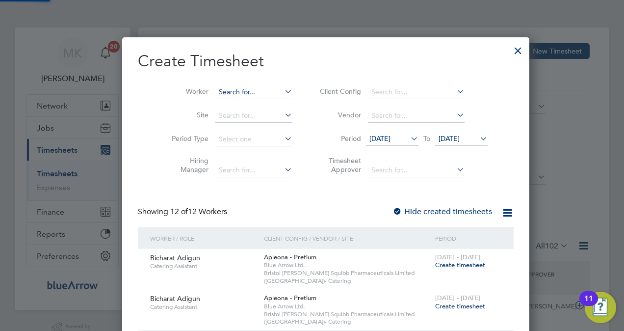
click at [216, 95] on input at bounding box center [254, 92] width 77 height 14
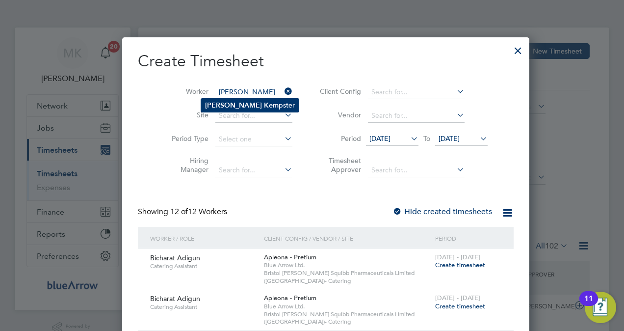
click at [264, 103] on b "Kem" at bounding box center [271, 105] width 15 height 8
type input "[PERSON_NAME]"
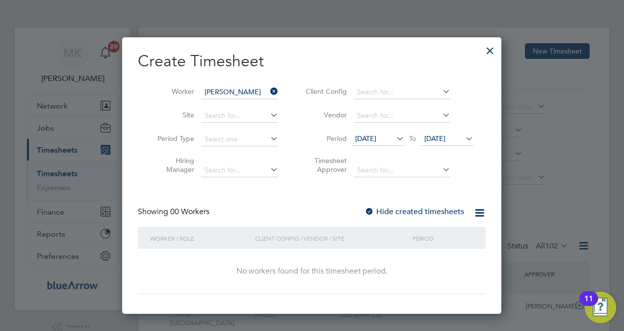
click at [388, 212] on label "Hide created timesheets" at bounding box center [415, 212] width 100 height 10
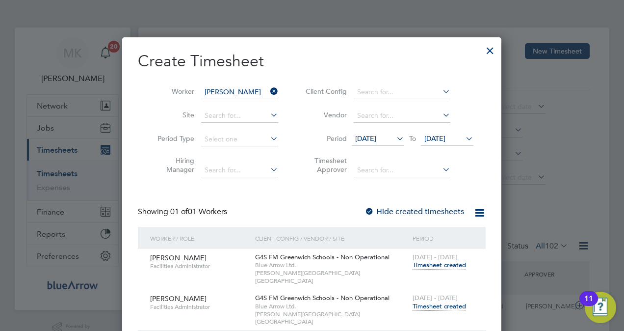
click at [425, 302] on span "Timesheet created" at bounding box center [440, 306] width 54 height 9
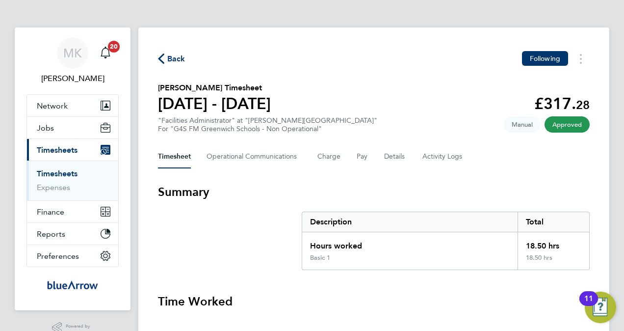
click at [178, 57] on span "Back" at bounding box center [176, 59] width 18 height 12
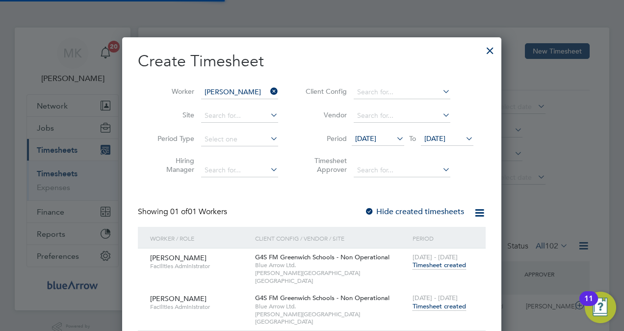
scroll to position [25, 85]
click at [269, 91] on icon at bounding box center [269, 91] width 0 height 14
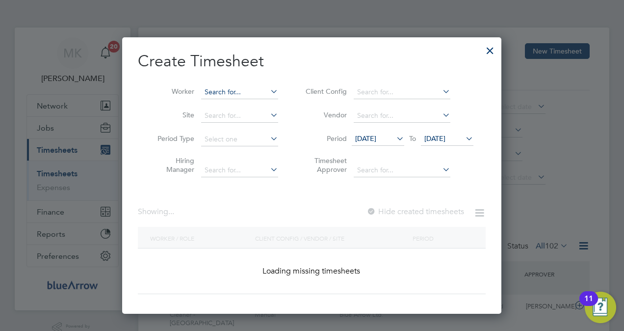
click at [244, 92] on input at bounding box center [239, 92] width 77 height 14
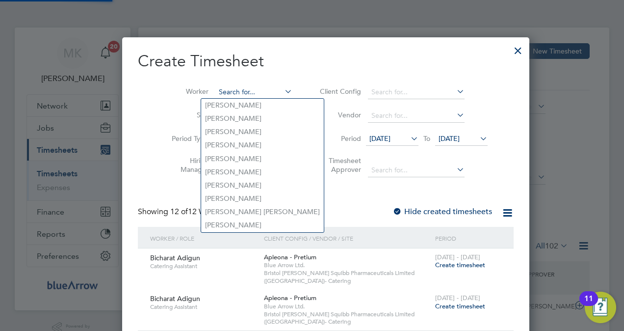
paste input "Loveth Ewubareh"
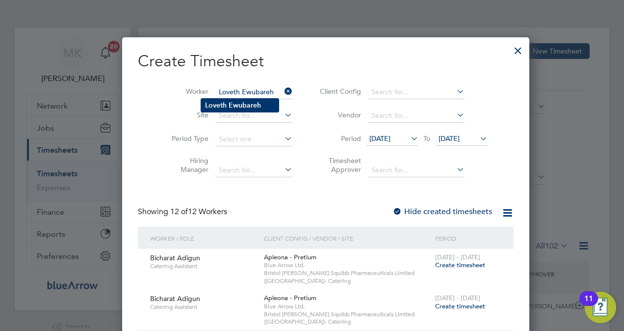
type input "Loveth Ewubareh"
click at [247, 100] on li "Loveth Ewubareh" at bounding box center [240, 105] width 78 height 13
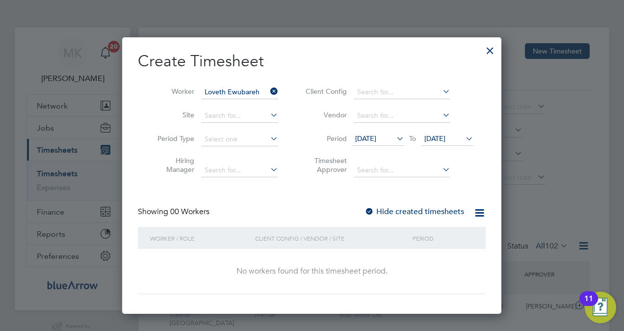
click at [406, 212] on label "Hide created timesheets" at bounding box center [415, 212] width 100 height 10
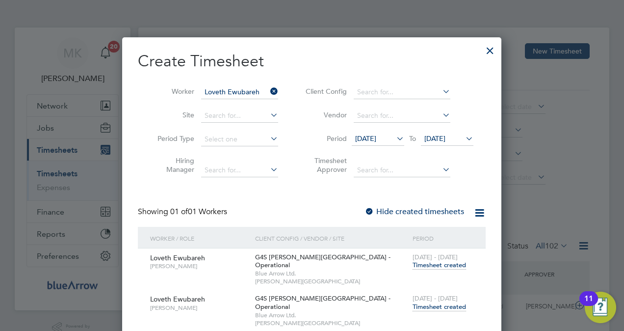
click at [440, 302] on span "Timesheet created" at bounding box center [440, 306] width 54 height 9
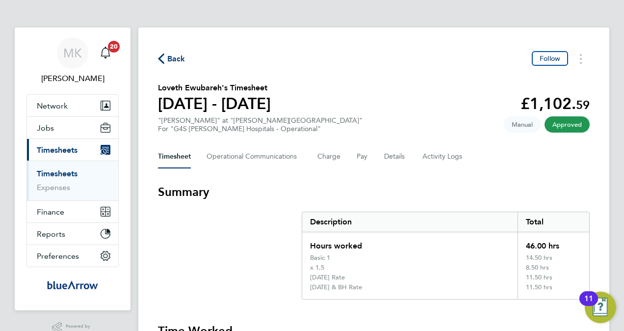
click at [173, 54] on span "Back" at bounding box center [176, 59] width 18 height 12
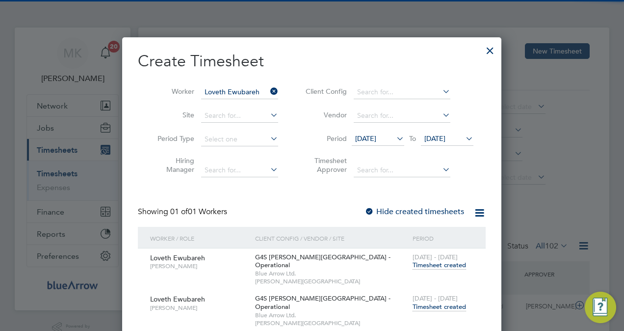
click at [269, 87] on icon at bounding box center [269, 91] width 0 height 14
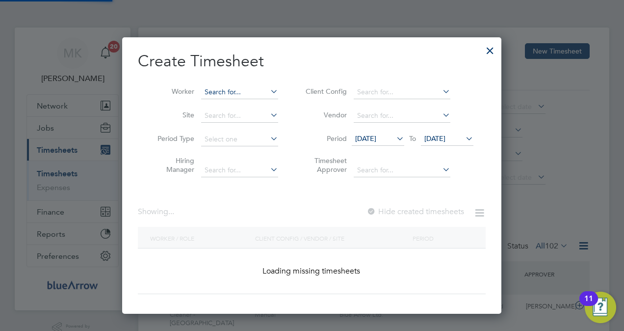
click at [226, 94] on input at bounding box center [239, 92] width 77 height 14
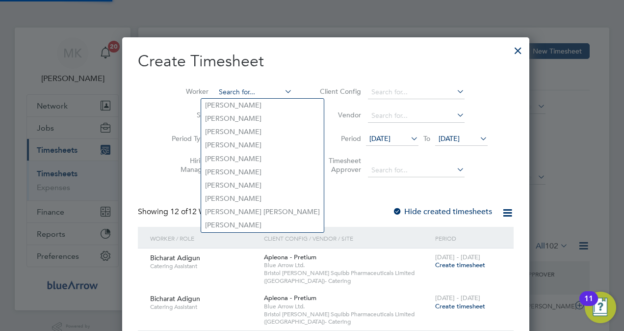
paste input "Ayoola"
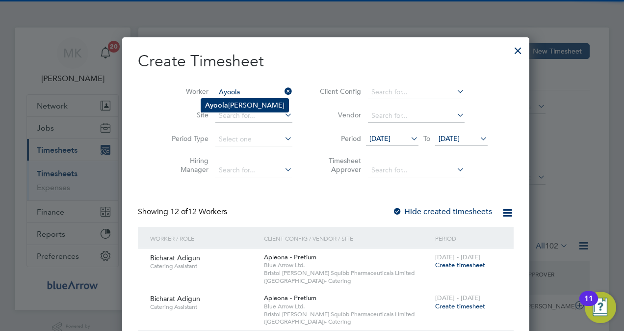
click at [228, 103] on li "Ayoola Olamide Aina" at bounding box center [244, 105] width 87 height 13
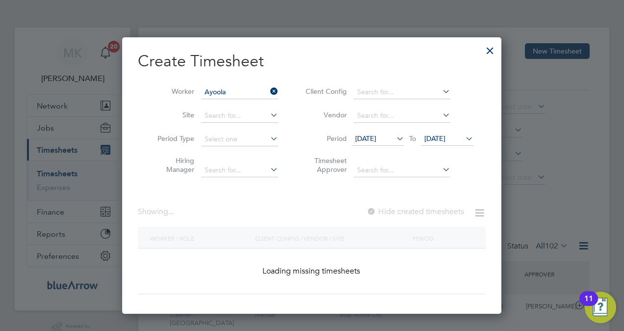
type input "Ayoola Olamide Aina"
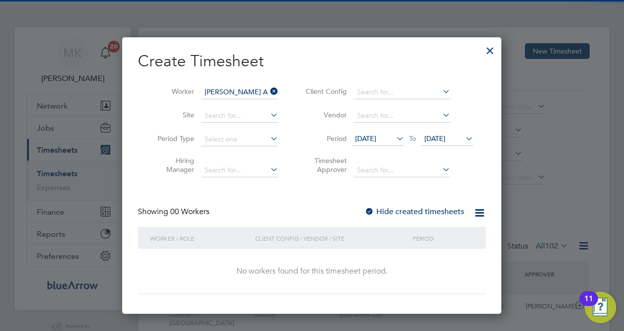
click at [426, 208] on label "Hide created timesheets" at bounding box center [415, 212] width 100 height 10
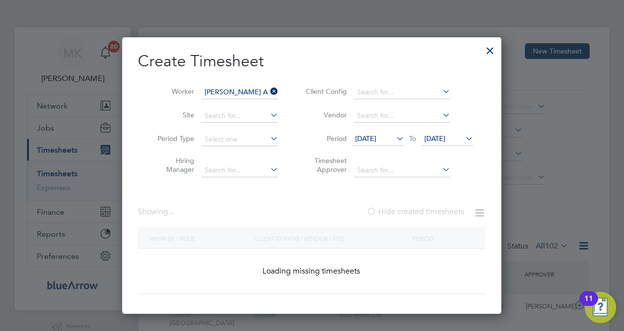
click at [426, 208] on label "Hide created timesheets" at bounding box center [416, 212] width 98 height 10
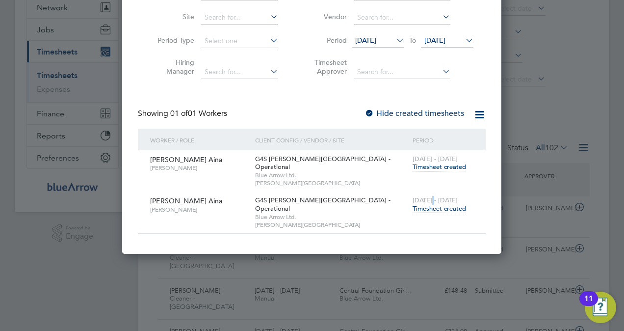
click at [431, 196] on span "[DATE] - [DATE]" at bounding box center [435, 200] width 45 height 8
drag, startPoint x: 431, startPoint y: 193, endPoint x: 437, endPoint y: 199, distance: 8.3
click at [437, 204] on span "Timesheet created" at bounding box center [440, 208] width 54 height 9
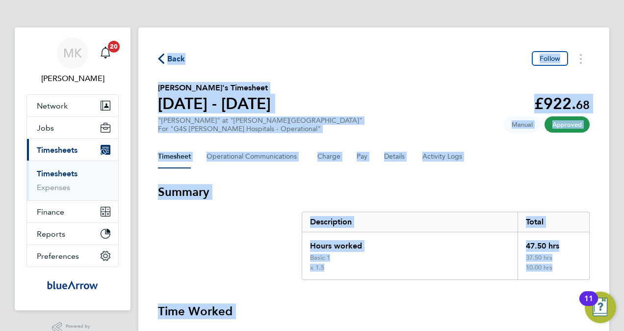
click at [184, 56] on span "Back" at bounding box center [176, 59] width 18 height 12
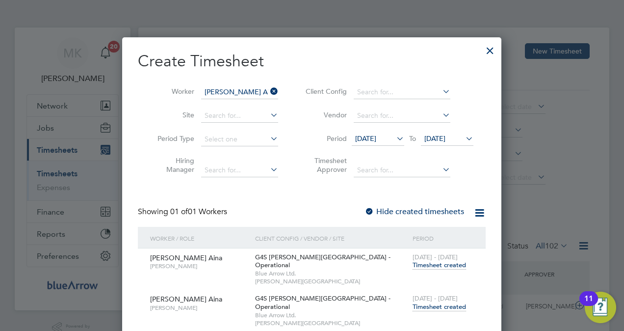
click at [269, 92] on icon at bounding box center [269, 91] width 0 height 14
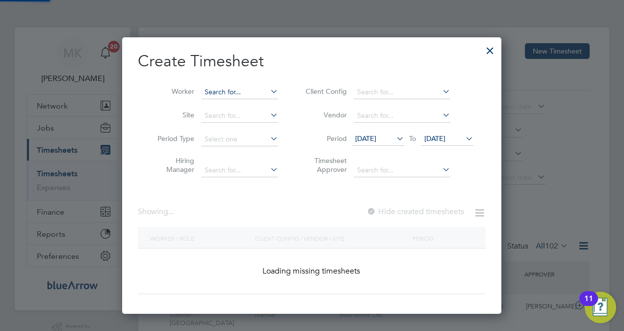
click at [238, 91] on input at bounding box center [239, 92] width 77 height 14
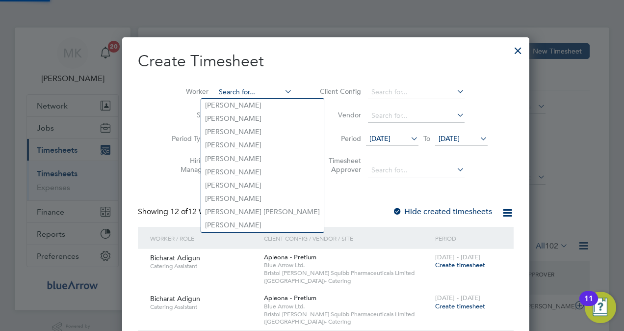
paste input "Justice"
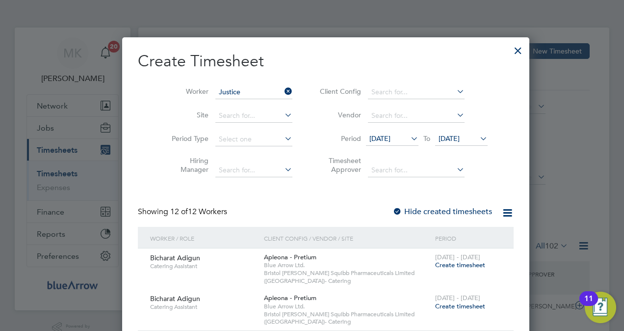
click at [240, 132] on li "Justice Kofi Afordofe" at bounding box center [259, 131] width 117 height 13
type input "Justice Kofi Afordofe"
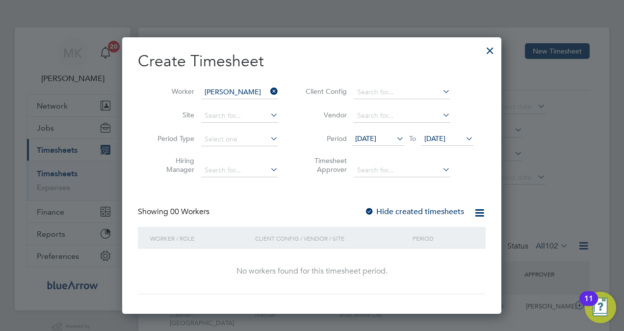
click at [426, 211] on label "Hide created timesheets" at bounding box center [415, 212] width 100 height 10
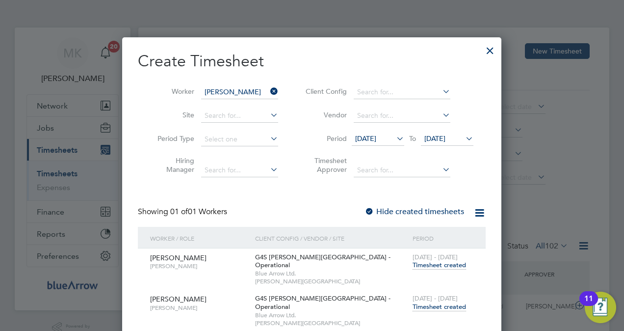
click at [444, 302] on span "Timesheet created" at bounding box center [440, 306] width 54 height 9
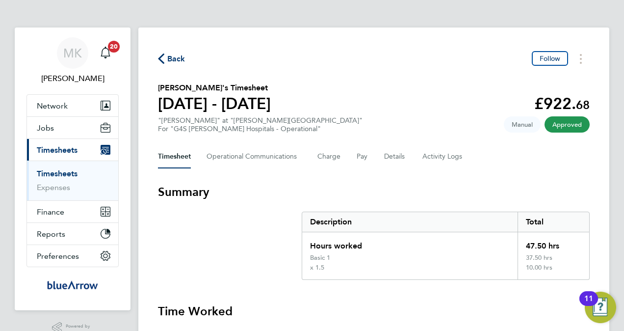
click at [182, 62] on span "Back" at bounding box center [176, 59] width 18 height 12
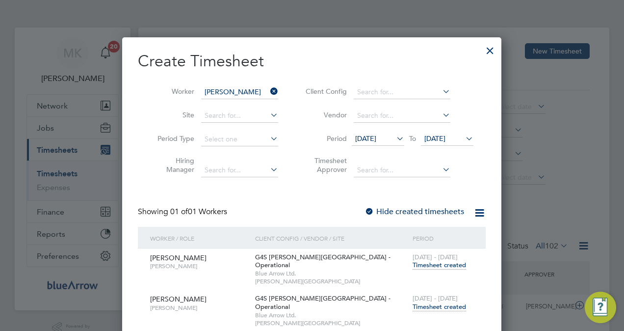
click at [269, 88] on icon at bounding box center [269, 91] width 0 height 14
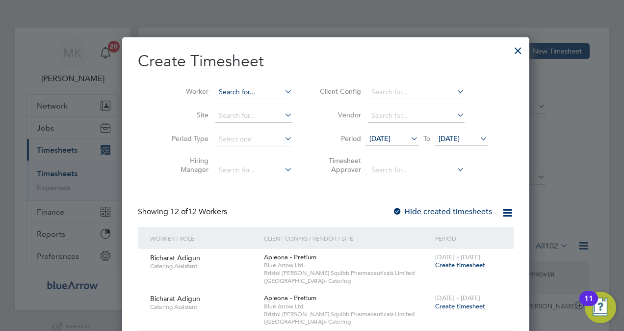
click at [250, 95] on input at bounding box center [254, 92] width 77 height 14
type input "georgie kem"
drag, startPoint x: 269, startPoint y: 114, endPoint x: 263, endPoint y: 112, distance: 5.6
click at [283, 114] on icon at bounding box center [283, 115] width 0 height 14
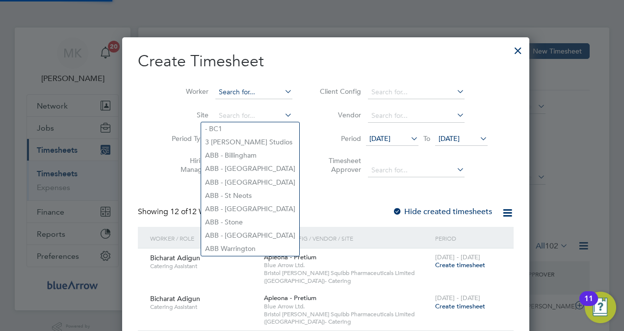
click at [249, 87] on input at bounding box center [254, 92] width 77 height 14
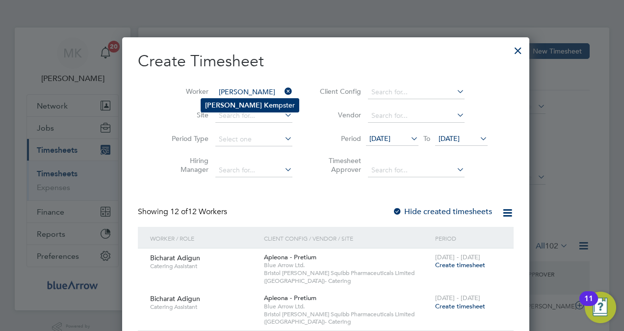
click at [226, 109] on li "Georgie Kem pster" at bounding box center [250, 105] width 98 height 13
type input "[PERSON_NAME]"
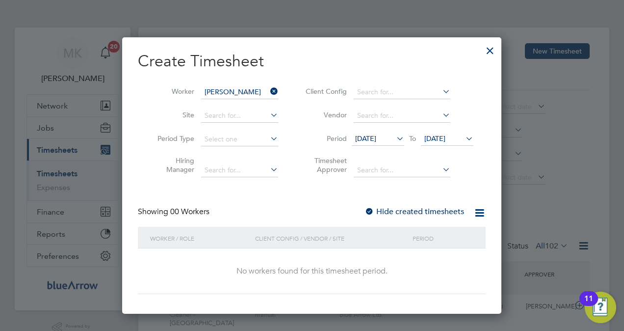
click at [412, 207] on div "Hide created timesheets" at bounding box center [416, 212] width 102 height 10
click at [415, 209] on label "Hide created timesheets" at bounding box center [415, 212] width 100 height 10
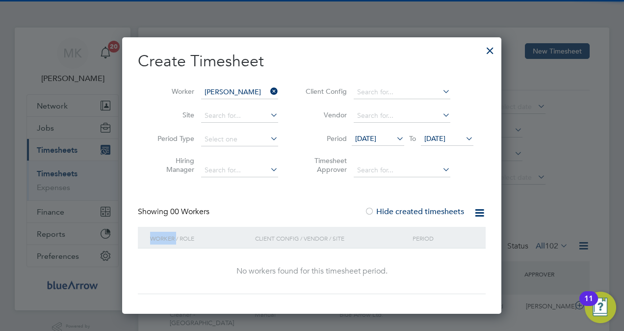
click at [415, 209] on label "Hide created timesheets" at bounding box center [415, 212] width 100 height 10
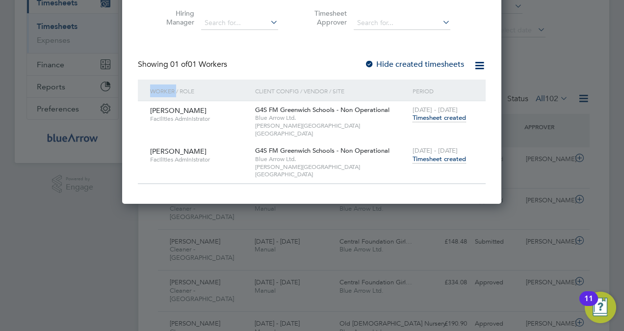
click at [436, 155] on span "Timesheet created" at bounding box center [440, 159] width 54 height 9
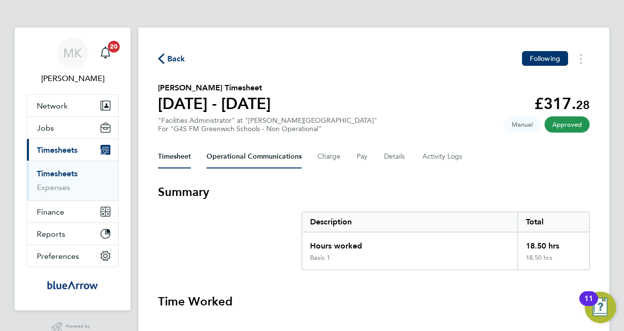
click at [259, 155] on Communications-tab "Operational Communications" at bounding box center [254, 157] width 95 height 24
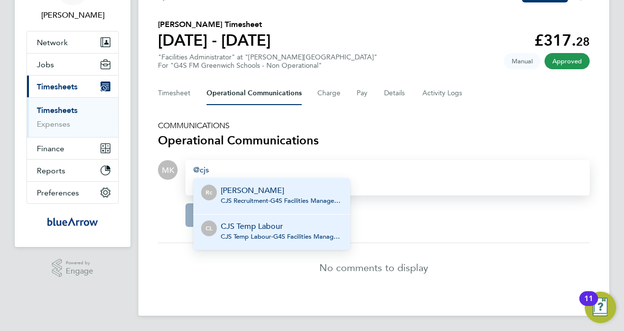
click at [313, 231] on div "CJS Temp Labour CJS Temp Labour - G4S Facilities Management (Uk) Limited" at bounding box center [282, 232] width 122 height 24
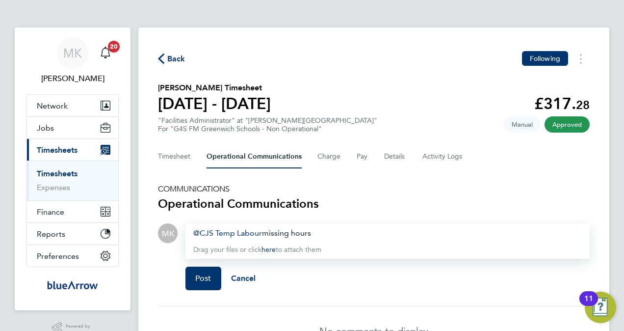
click at [341, 235] on div "CJS Temp Labour ​ missing hours" at bounding box center [387, 233] width 389 height 12
click at [192, 273] on button "Post" at bounding box center [204, 279] width 36 height 24
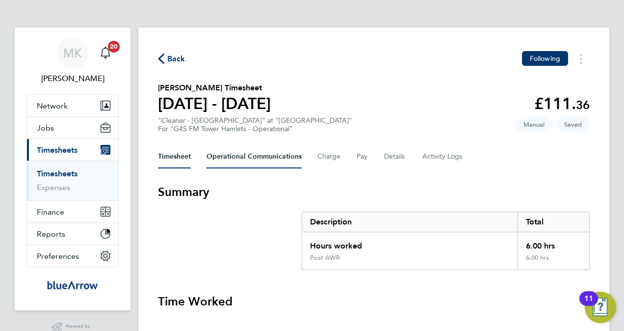
click at [251, 155] on Communications-tab "Operational Communications" at bounding box center [254, 157] width 95 height 24
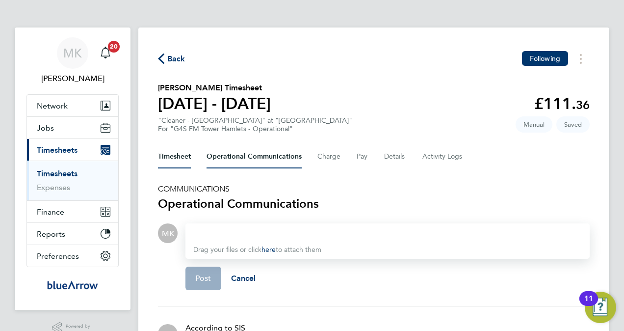
click at [175, 162] on button "Timesheet" at bounding box center [174, 157] width 33 height 24
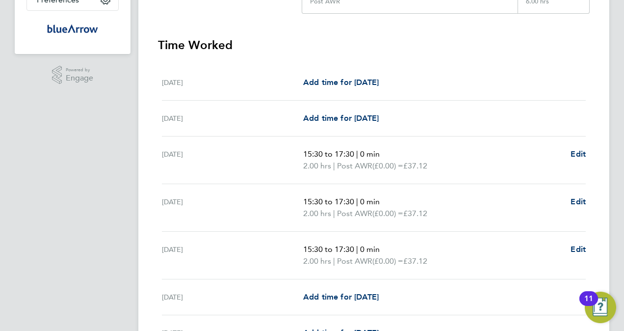
scroll to position [361, 0]
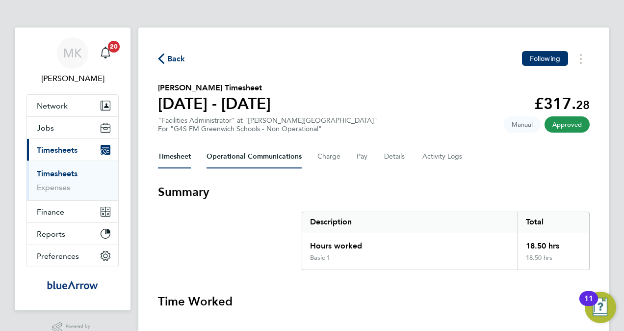
click at [257, 160] on Communications-tab "Operational Communications" at bounding box center [254, 157] width 95 height 24
click at [248, 161] on Communications-tab "Operational Communications" at bounding box center [254, 157] width 95 height 24
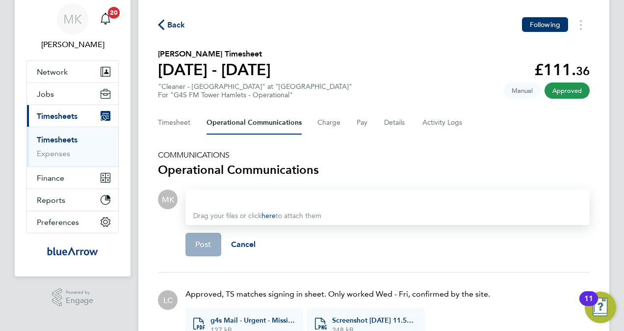
scroll to position [25, 0]
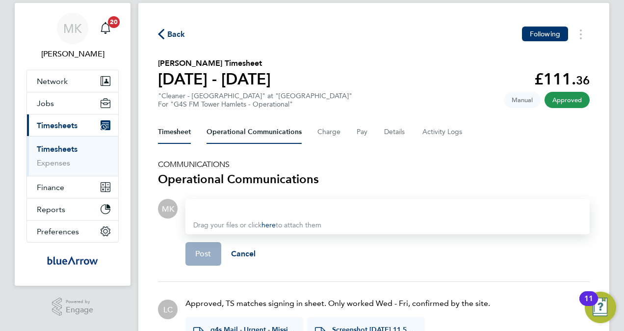
click at [189, 134] on button "Timesheet" at bounding box center [174, 132] width 33 height 24
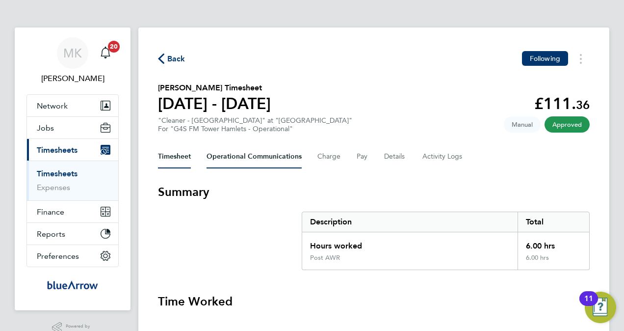
click at [277, 160] on Communications-tab "Operational Communications" at bounding box center [254, 157] width 95 height 24
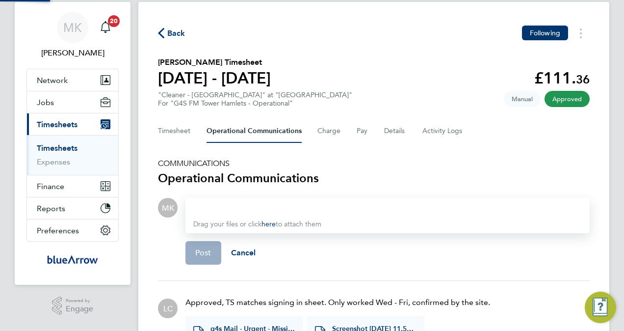
scroll to position [172, 0]
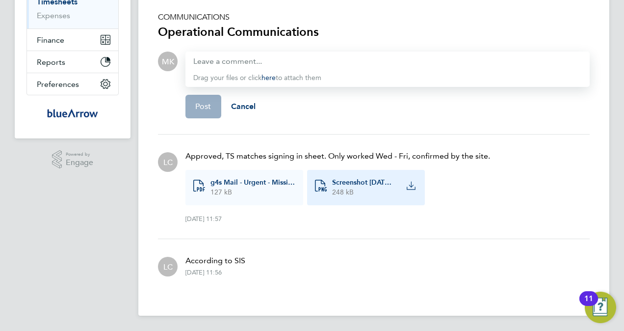
click at [353, 201] on div "image-file-png Screenshot [DATE] 11.57.10 AM.png 248 kB" at bounding box center [366, 187] width 118 height 35
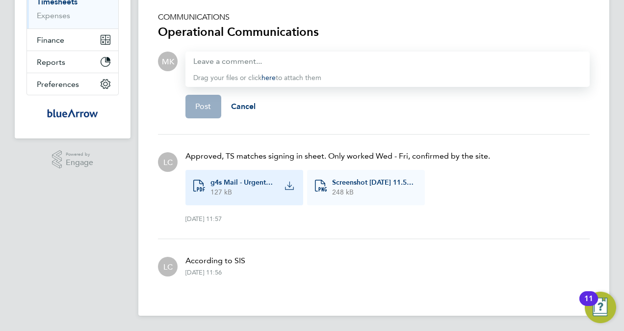
click at [249, 187] on span "g4s Mail - Urgent - Missing Agency Time Sheets - CFGS - W_C 22_09_2025.pdf" at bounding box center [242, 183] width 63 height 10
click at [249, 187] on div "g4s Mail - Urgent - Missing Agency Time Sheets - CFGS - W_C 22_09_2025.pdf 127 …" at bounding box center [242, 188] width 64 height 20
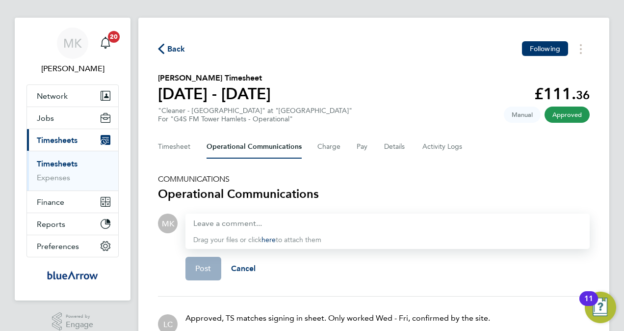
scroll to position [0, 0]
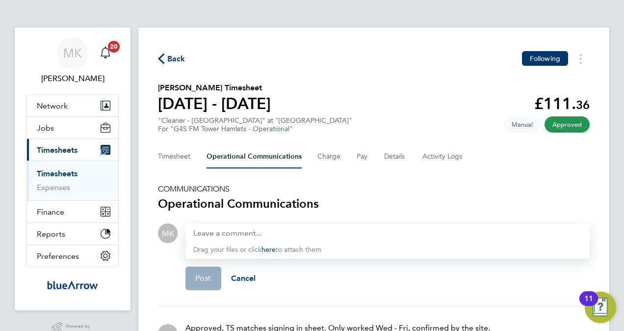
click at [170, 62] on span "Back" at bounding box center [176, 59] width 18 height 12
